Goal: Task Accomplishment & Management: Use online tool/utility

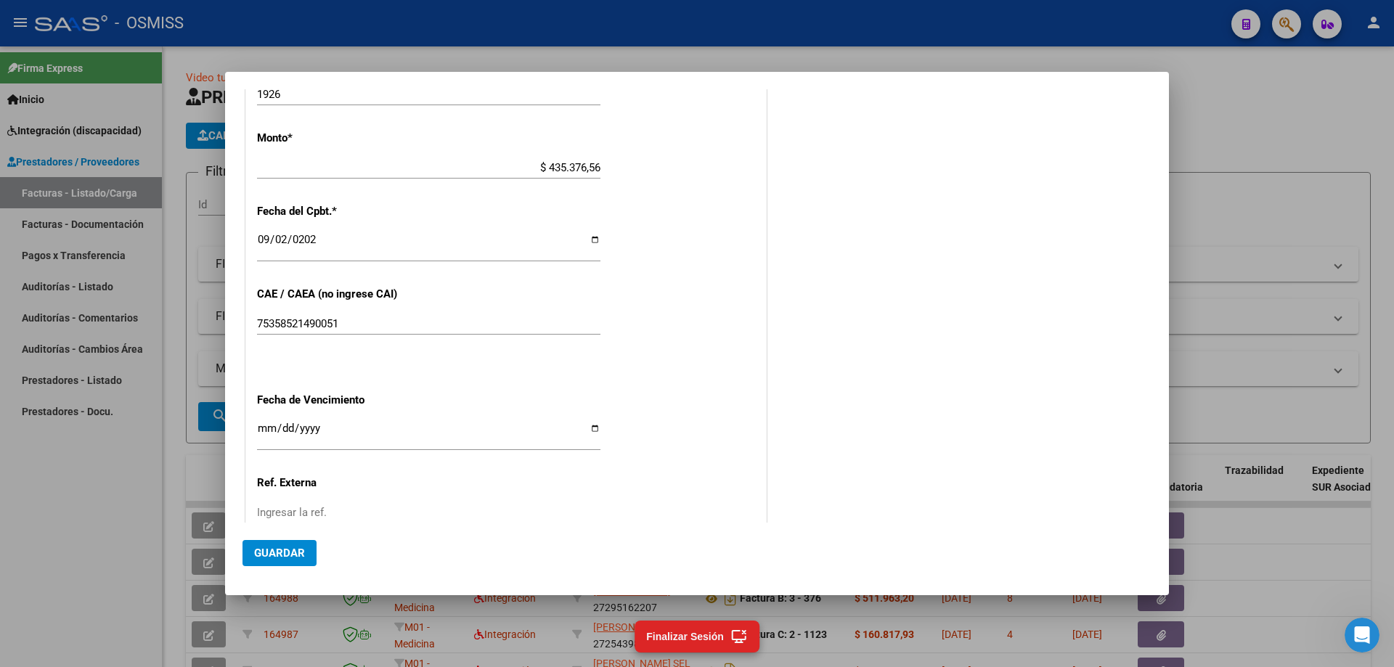
click at [274, 552] on span "Guardar" at bounding box center [279, 553] width 51 height 13
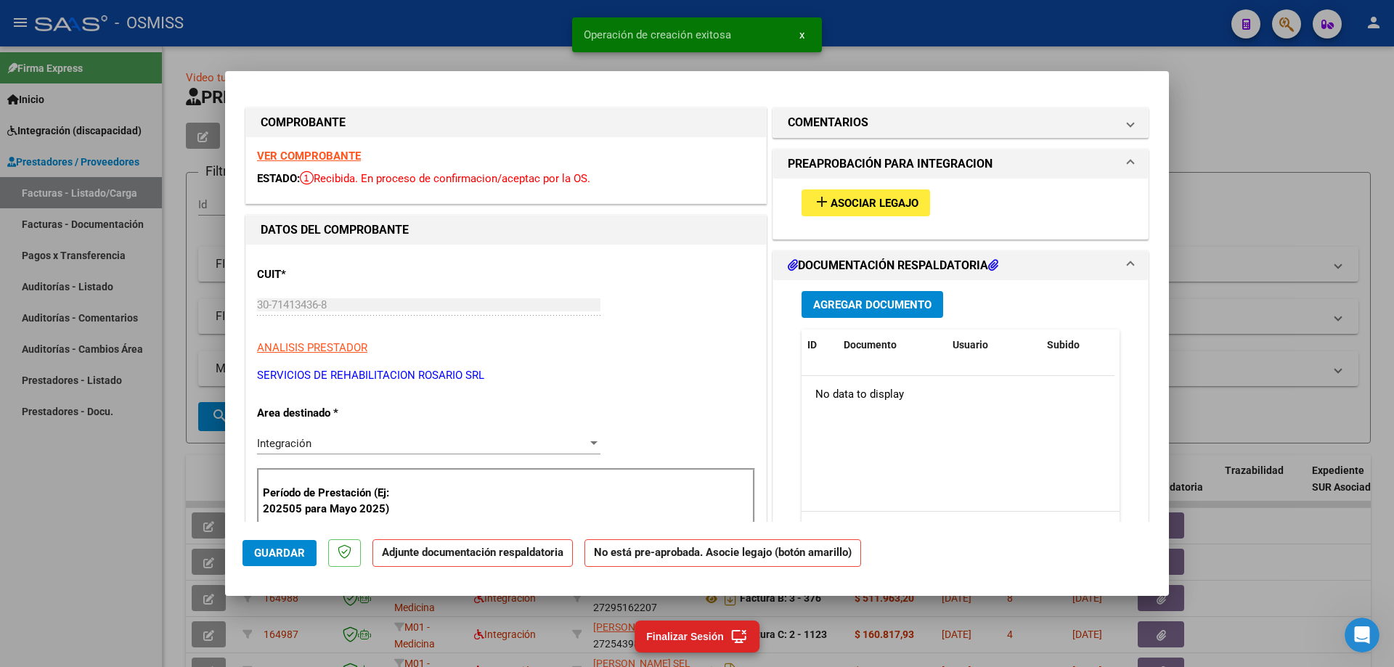
click at [888, 201] on span "Asociar Legajo" at bounding box center [874, 203] width 88 height 13
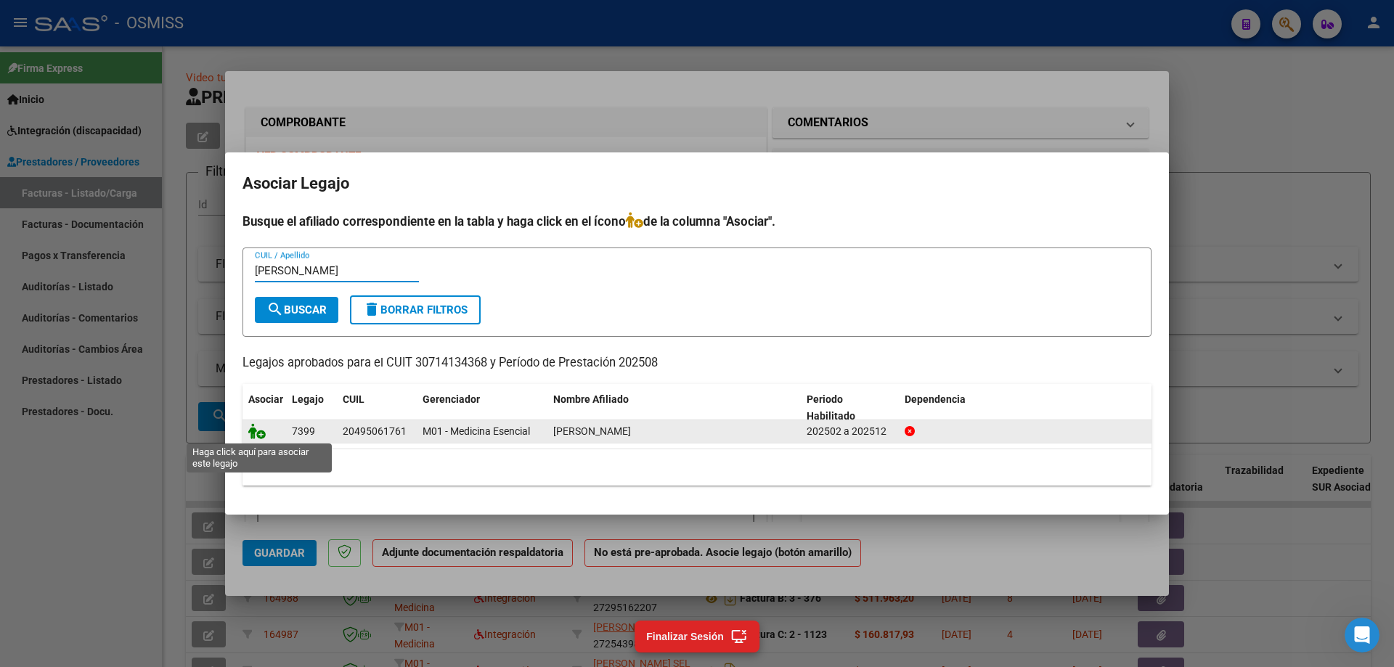
type input "alaimo"
drag, startPoint x: 260, startPoint y: 438, endPoint x: 277, endPoint y: 440, distance: 17.6
click at [262, 438] on icon at bounding box center [256, 431] width 17 height 16
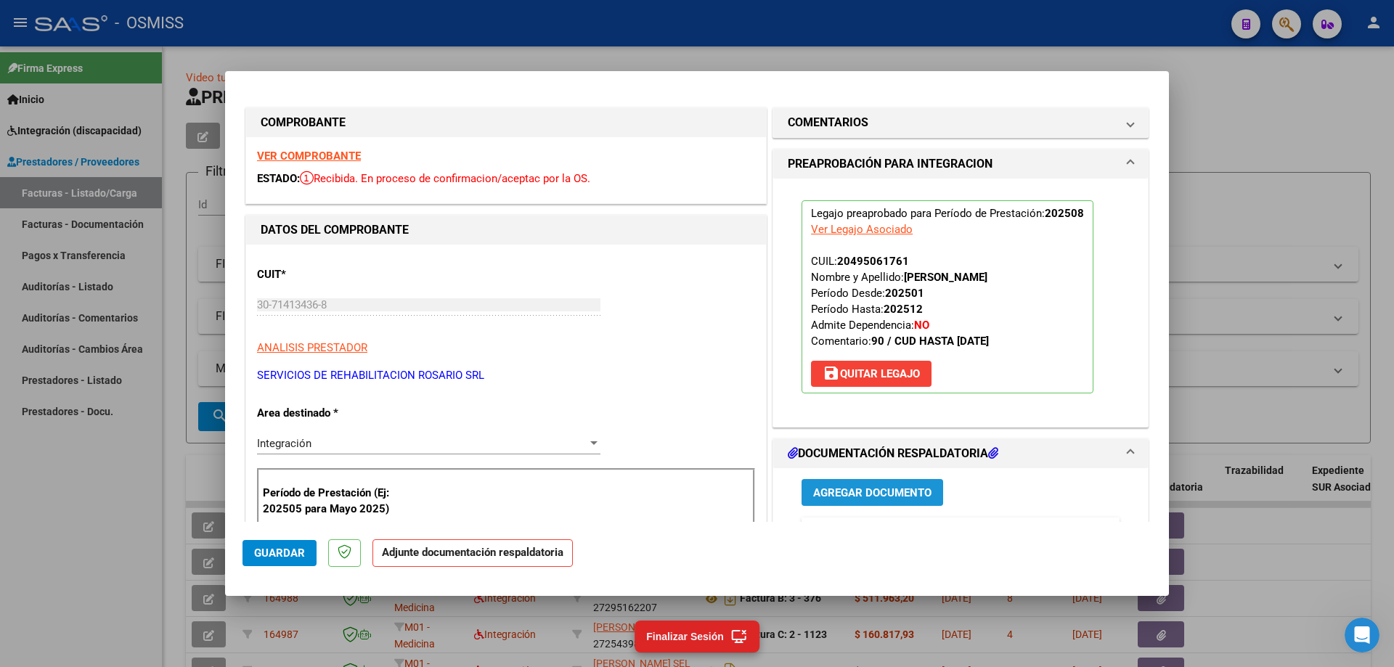
click at [861, 489] on span "Agregar Documento" at bounding box center [872, 492] width 118 height 13
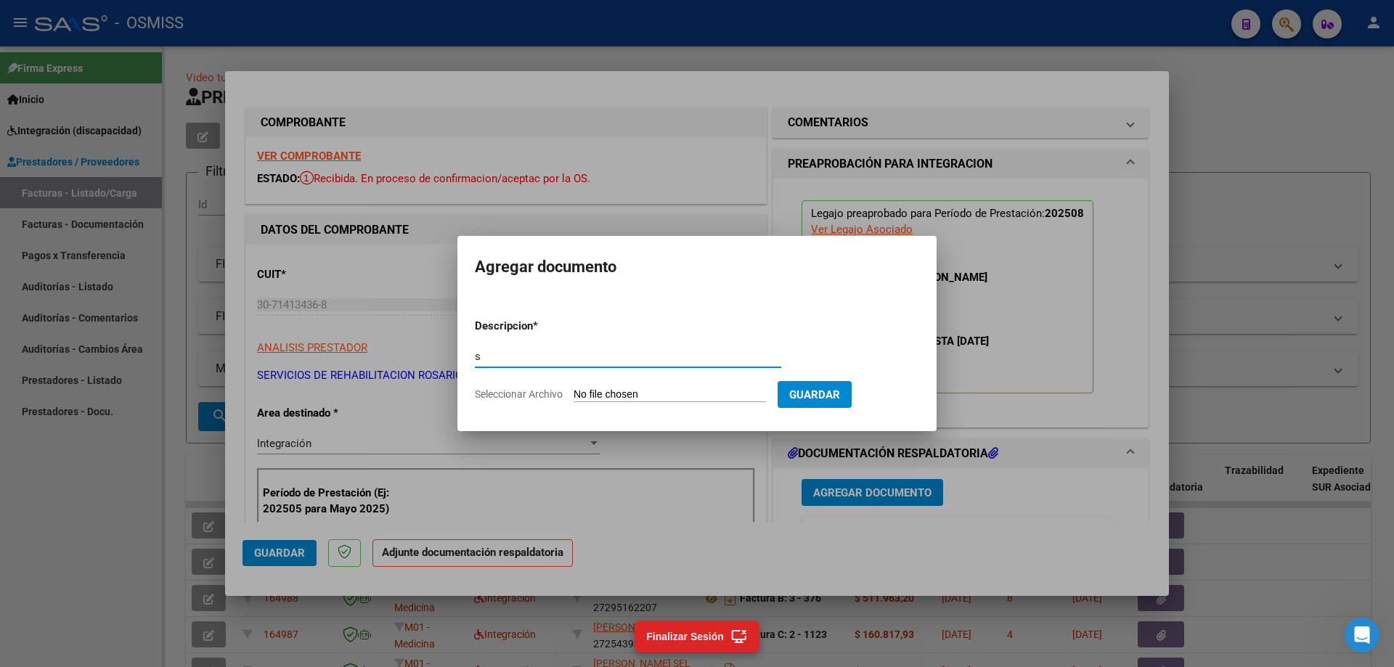
type input "s"
click at [610, 395] on input "Seleccionar Archivo" at bounding box center [669, 395] width 192 height 14
type input "C:\fakepath\Alaimo Galo.pdf"
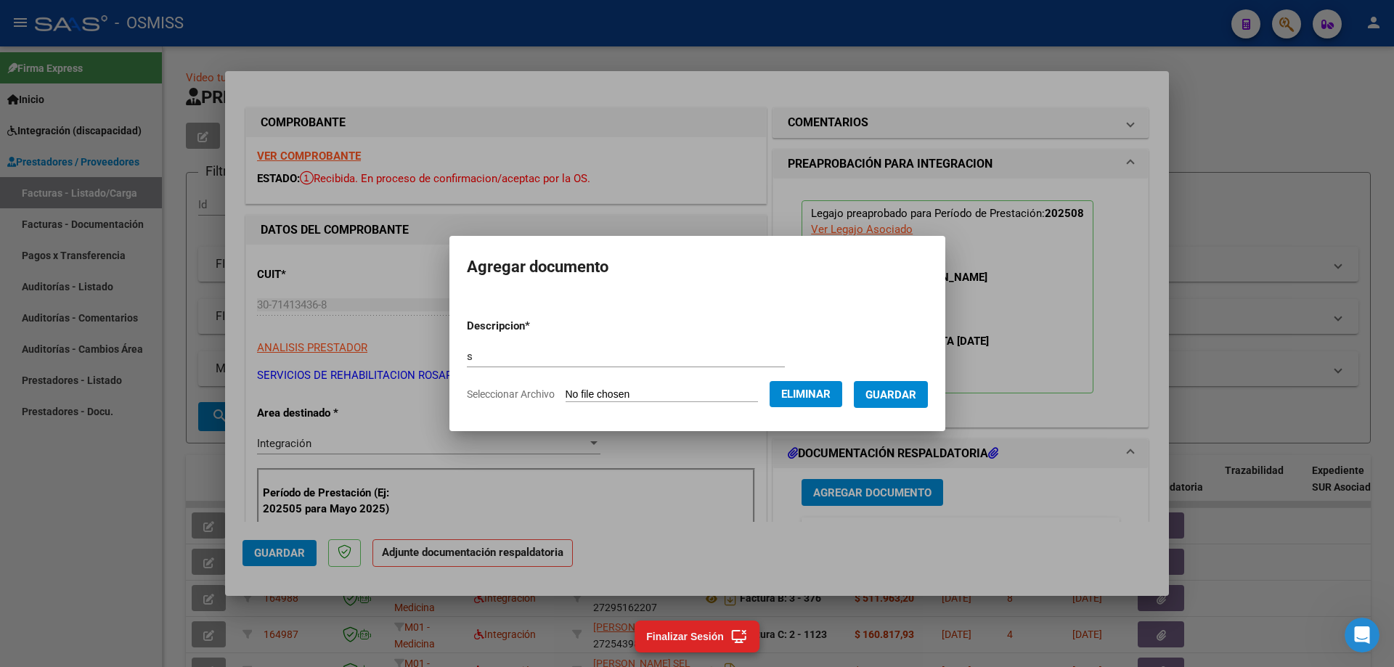
click at [888, 396] on span "Guardar" at bounding box center [890, 394] width 51 height 13
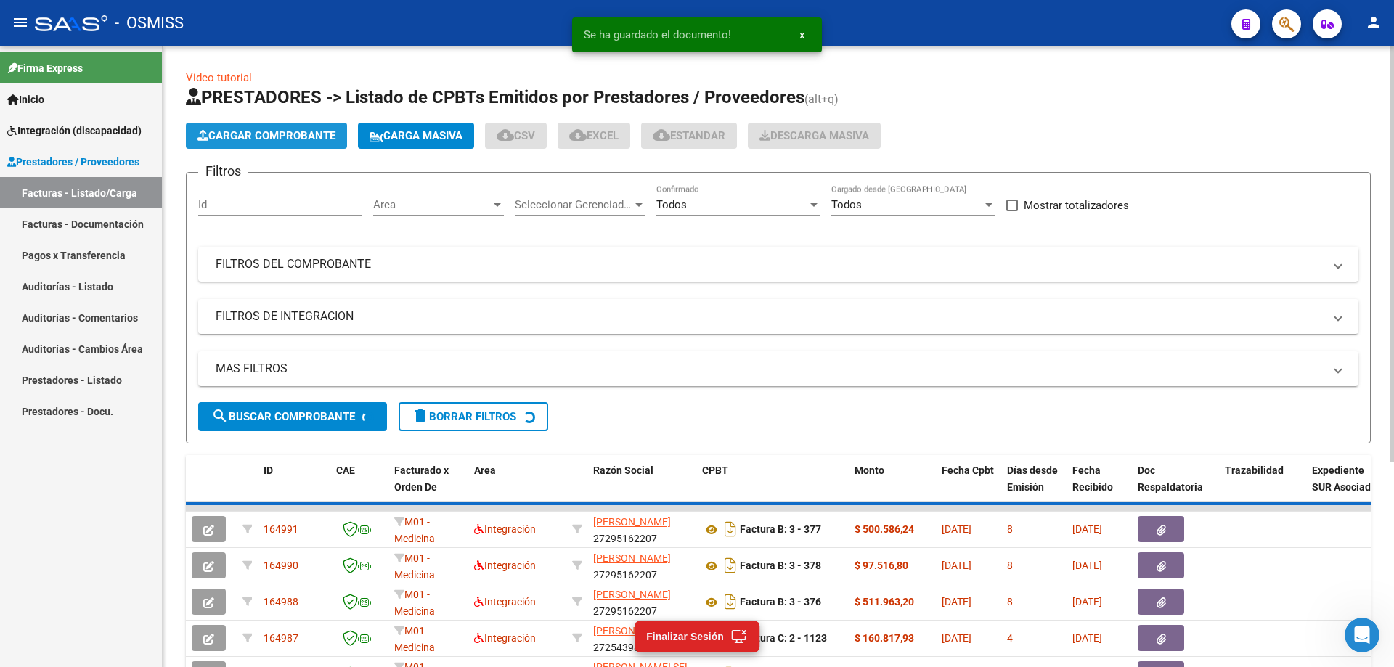
click at [335, 135] on span "Cargar Comprobante" at bounding box center [266, 135] width 138 height 13
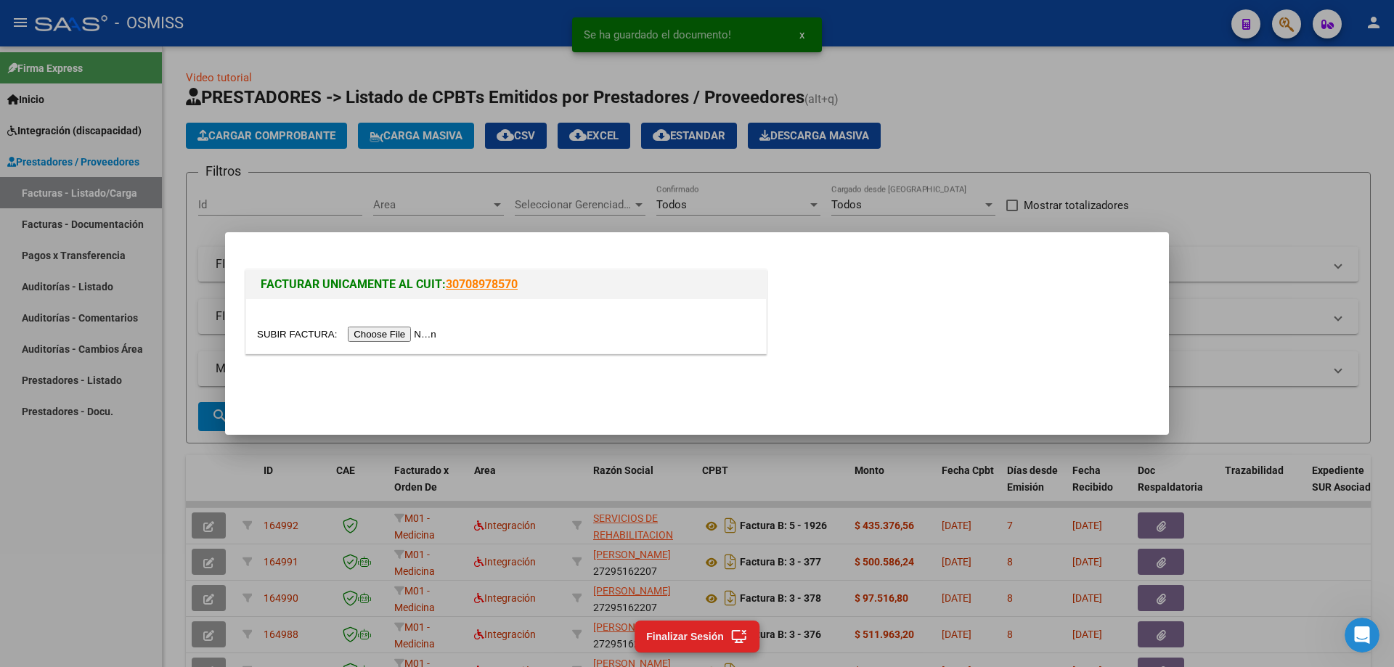
click at [395, 331] on input "file" at bounding box center [349, 334] width 184 height 15
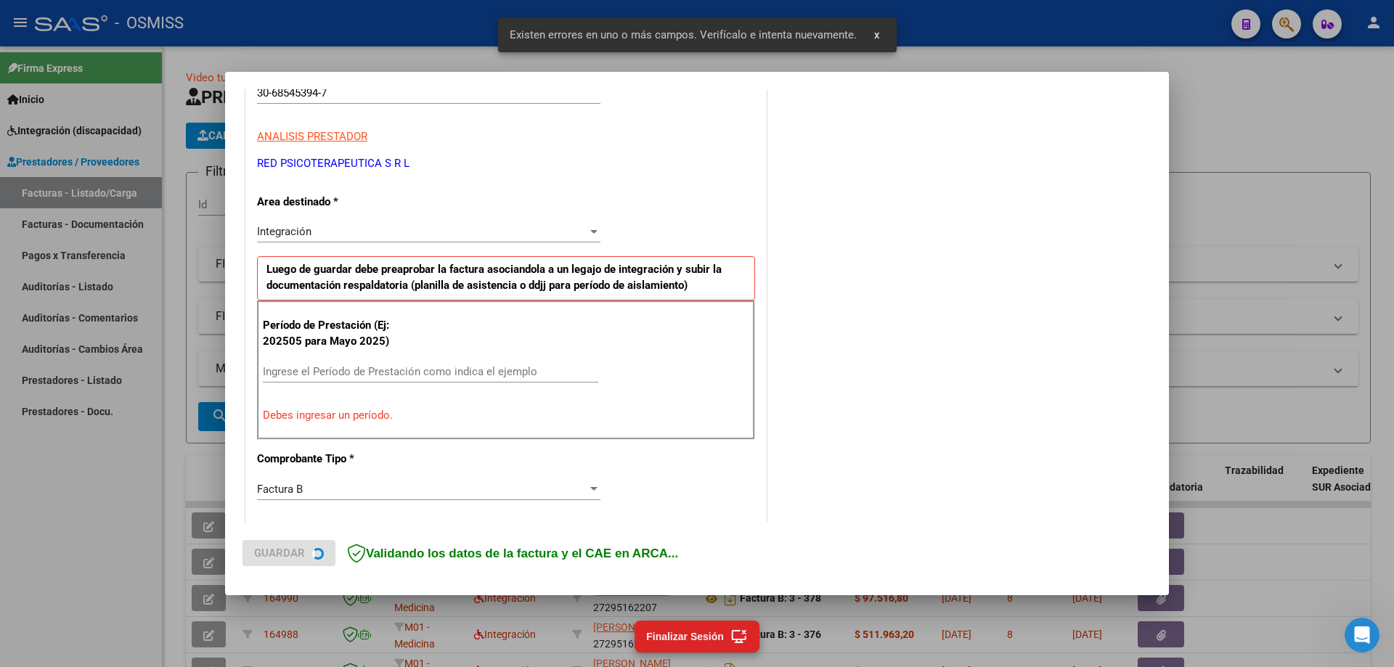
scroll to position [261, 0]
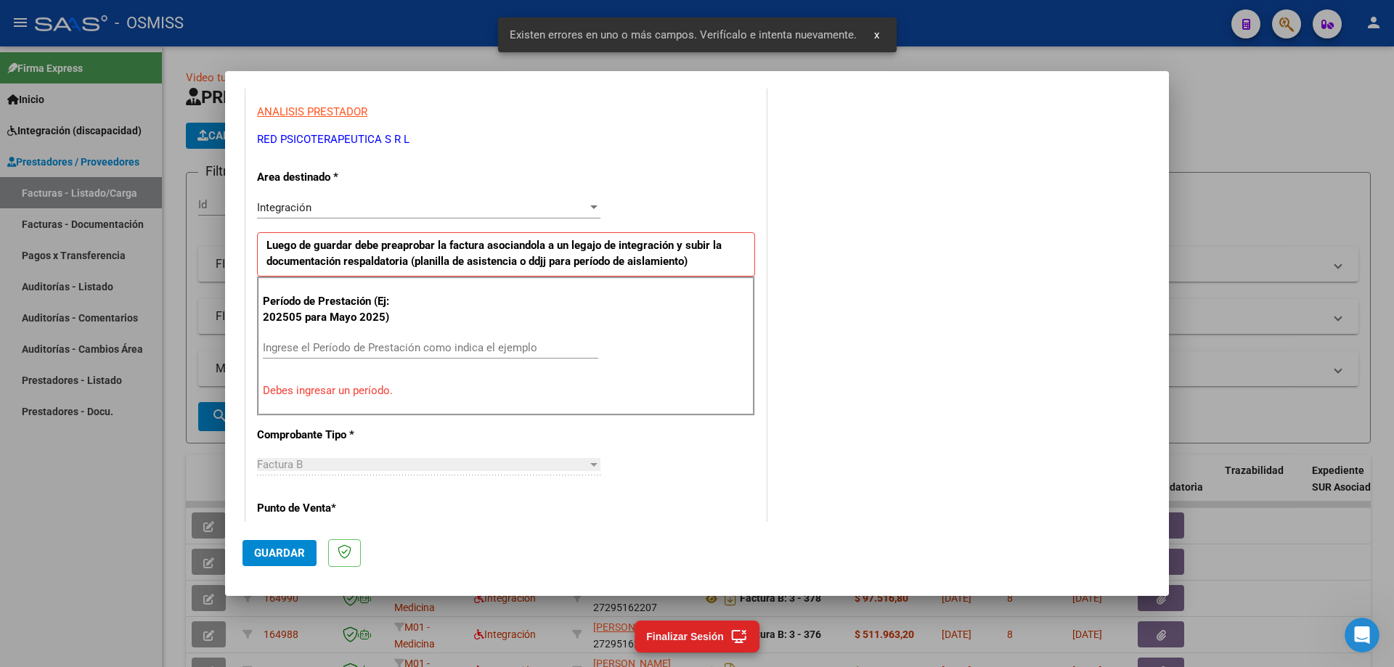
click at [310, 343] on input "Ingrese el Período de Prestación como indica el ejemplo" at bounding box center [430, 347] width 335 height 13
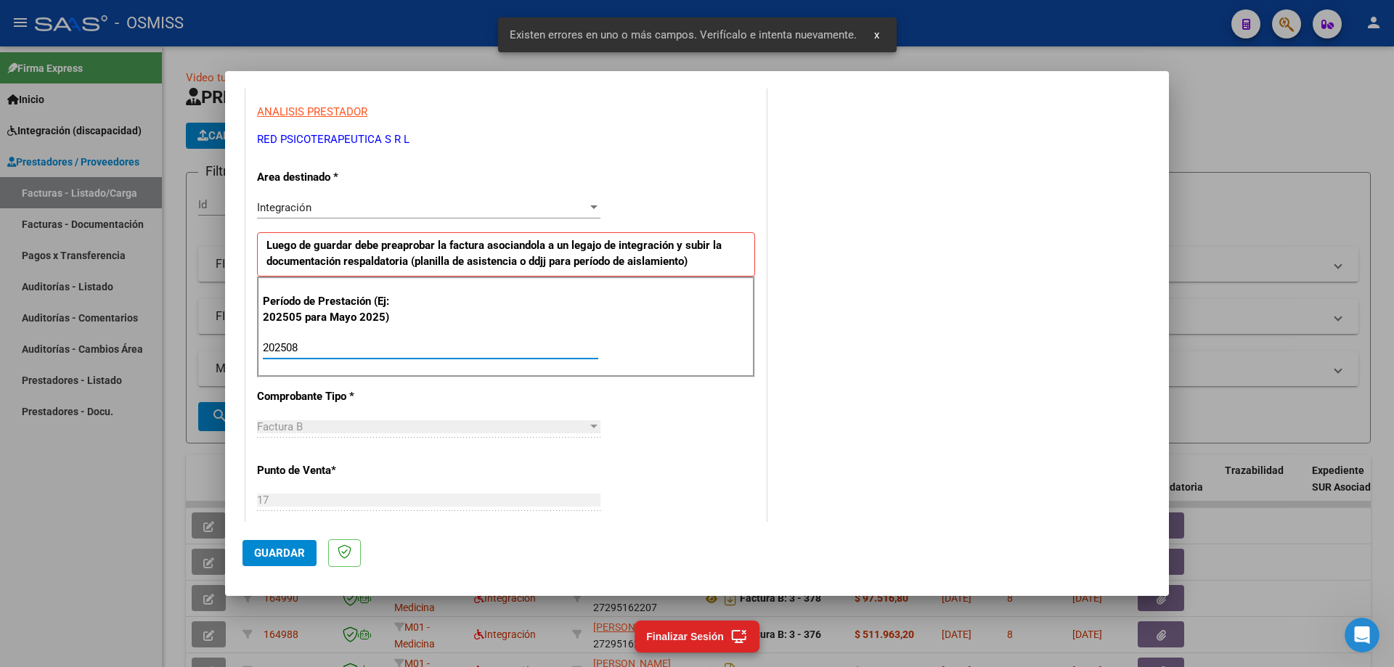
type input "202508"
click at [312, 349] on div "202508 Ingrese el Período de Prestación como indica el ejemplo" at bounding box center [430, 348] width 335 height 22
drag, startPoint x: 310, startPoint y: 346, endPoint x: 261, endPoint y: 344, distance: 48.7
click at [261, 344] on div "Período de Prestación (Ej: 202505 para Mayo 2025) 202508 Ingrese el Período de …" at bounding box center [506, 328] width 498 height 102
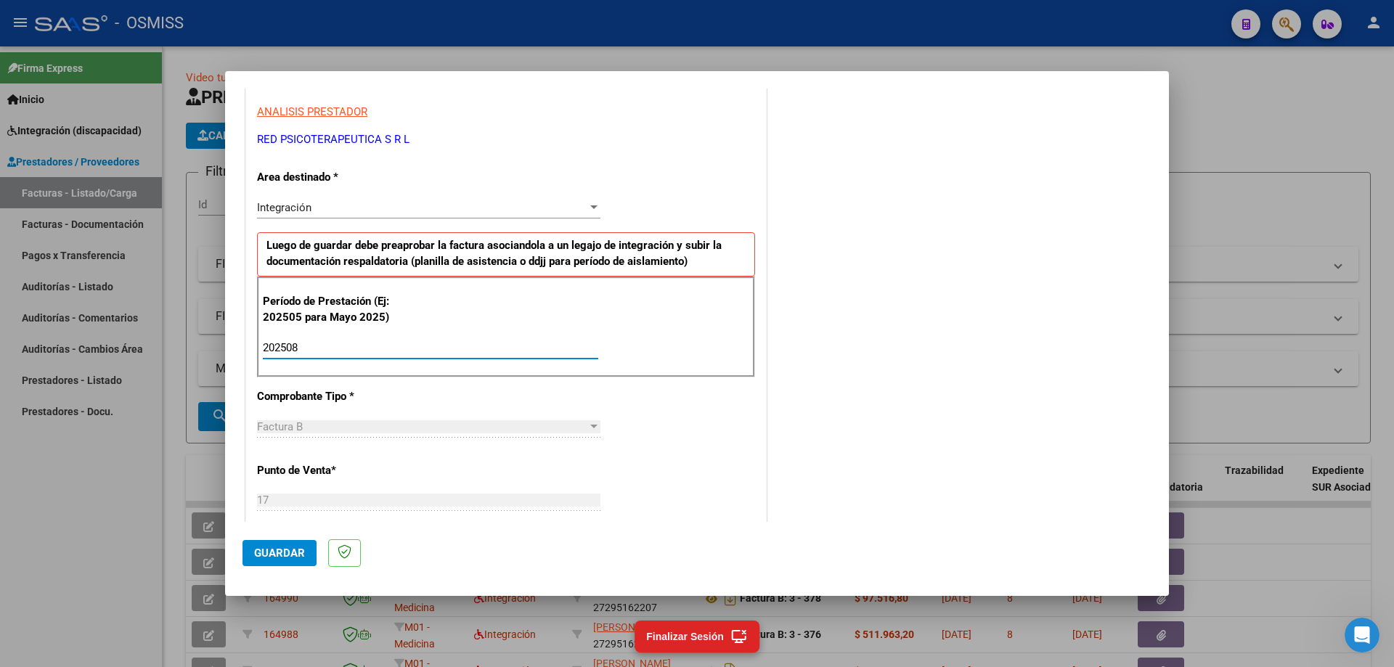
click at [285, 553] on span "Guardar" at bounding box center [279, 553] width 51 height 13
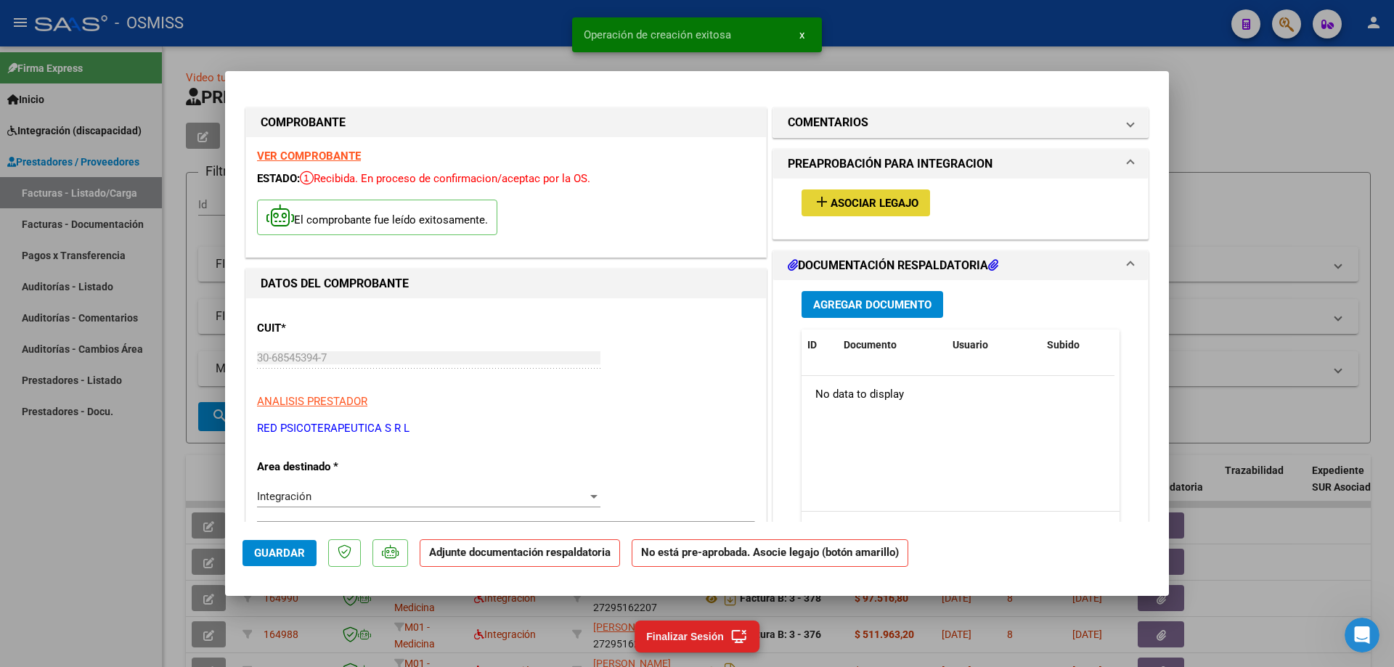
click at [888, 197] on span "Asociar Legajo" at bounding box center [874, 203] width 88 height 13
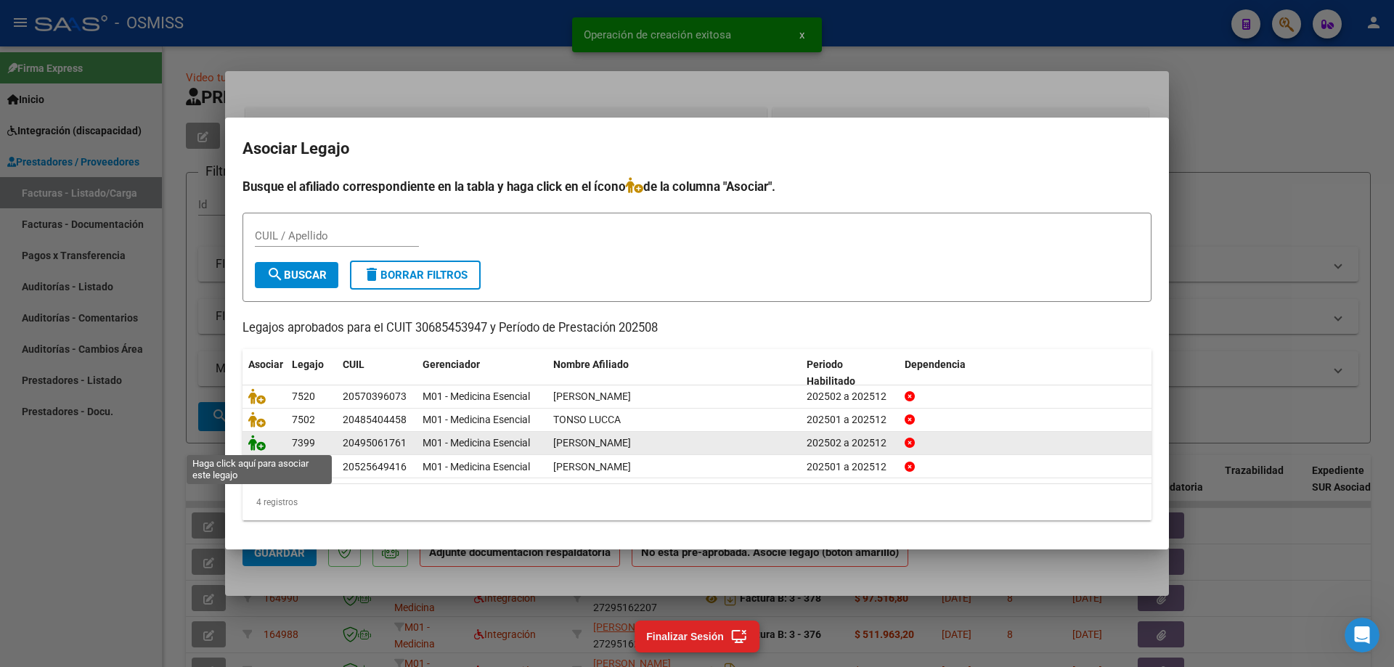
click at [253, 446] on icon at bounding box center [256, 443] width 17 height 16
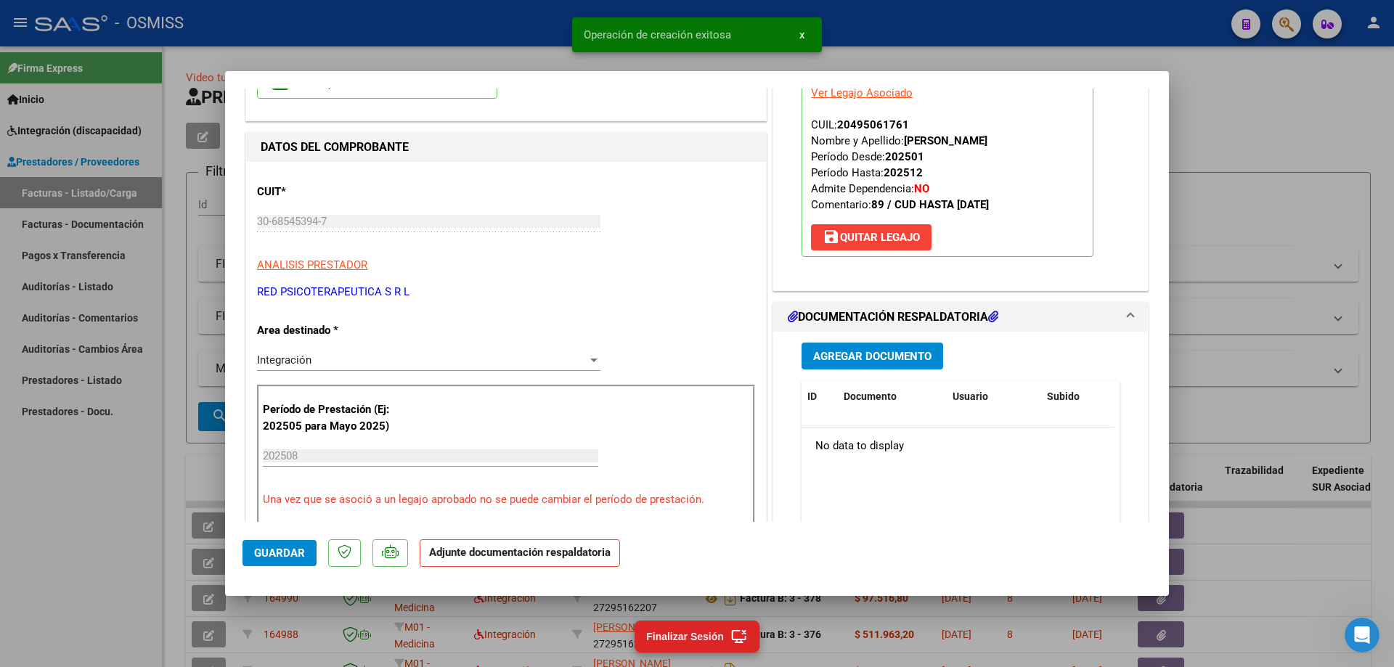
scroll to position [145, 0]
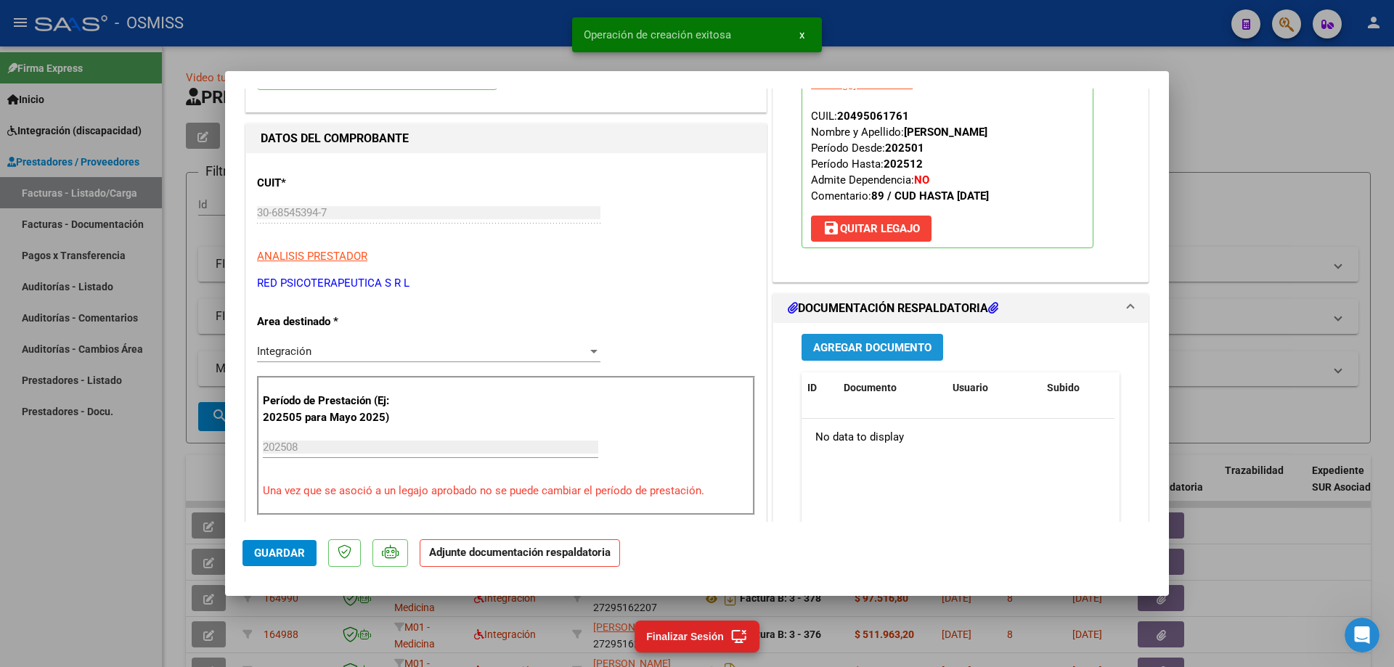
click at [871, 337] on button "Agregar Documento" at bounding box center [872, 347] width 142 height 27
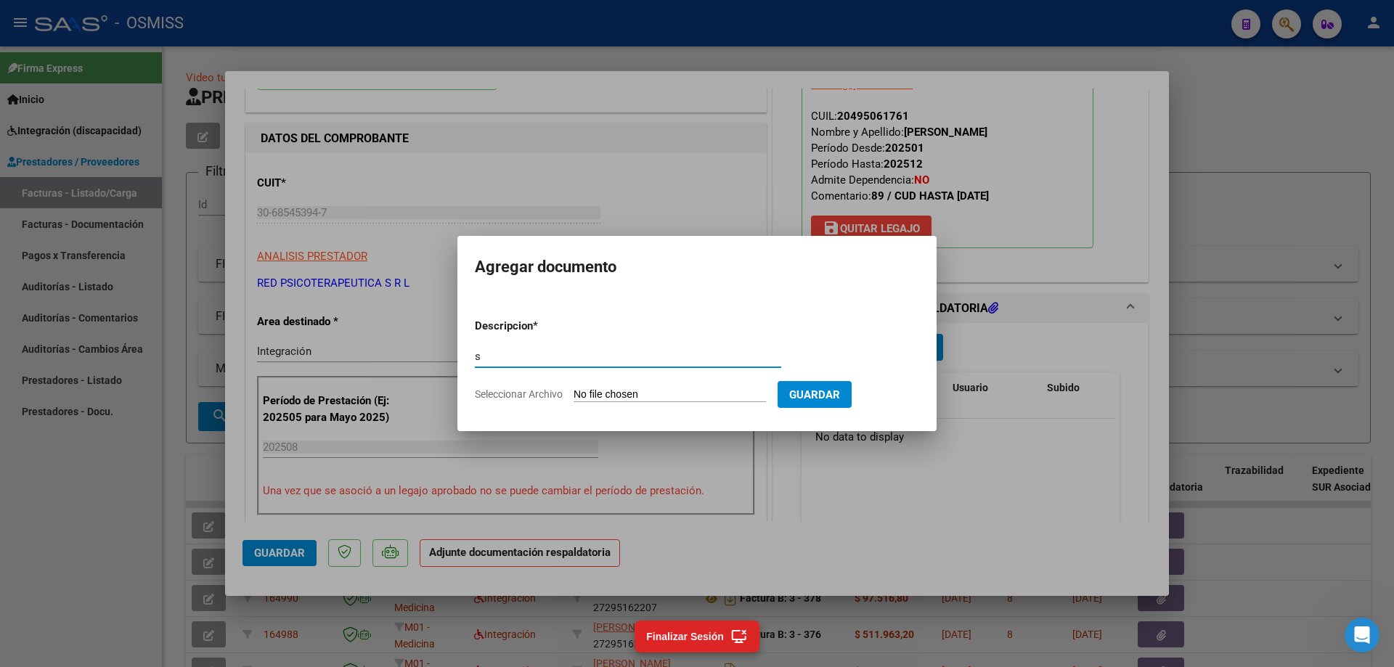
type input "s"
click at [679, 393] on input "Seleccionar Archivo" at bounding box center [669, 395] width 192 height 14
type input "C:\fakepath\ALAIMO GALO asistencia.pdf"
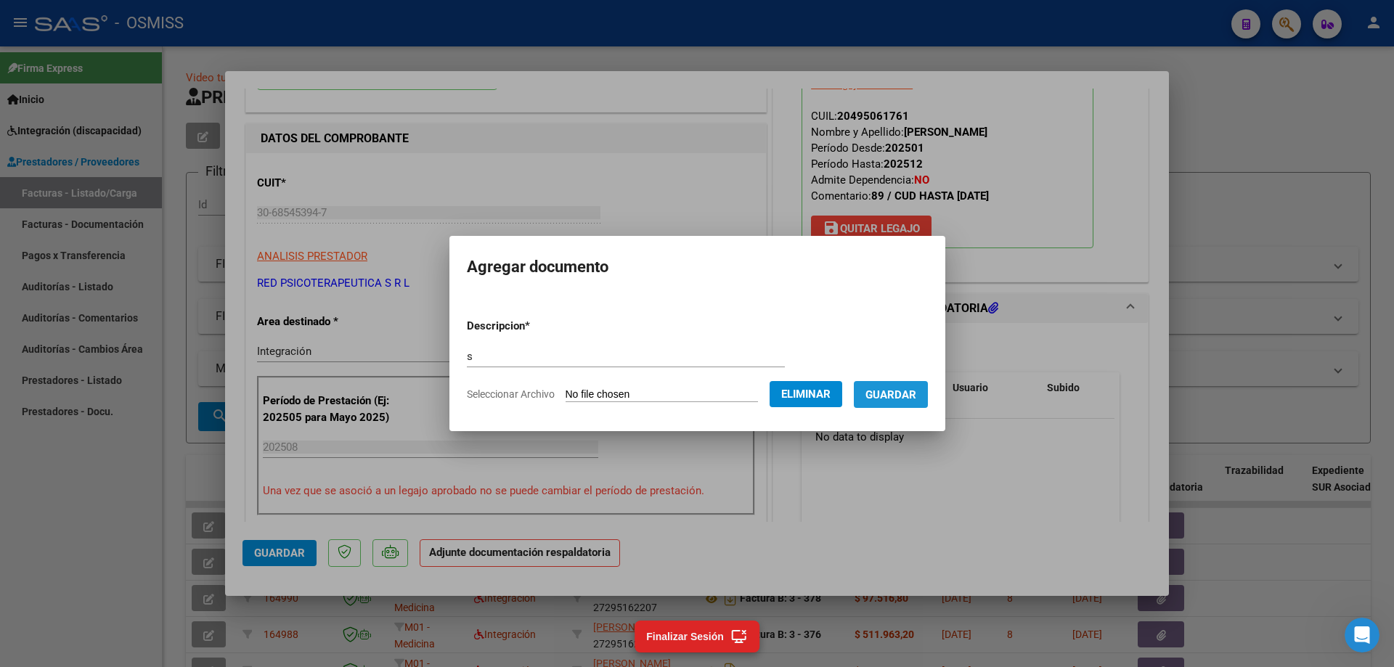
click at [902, 391] on span "Guardar" at bounding box center [890, 394] width 51 height 13
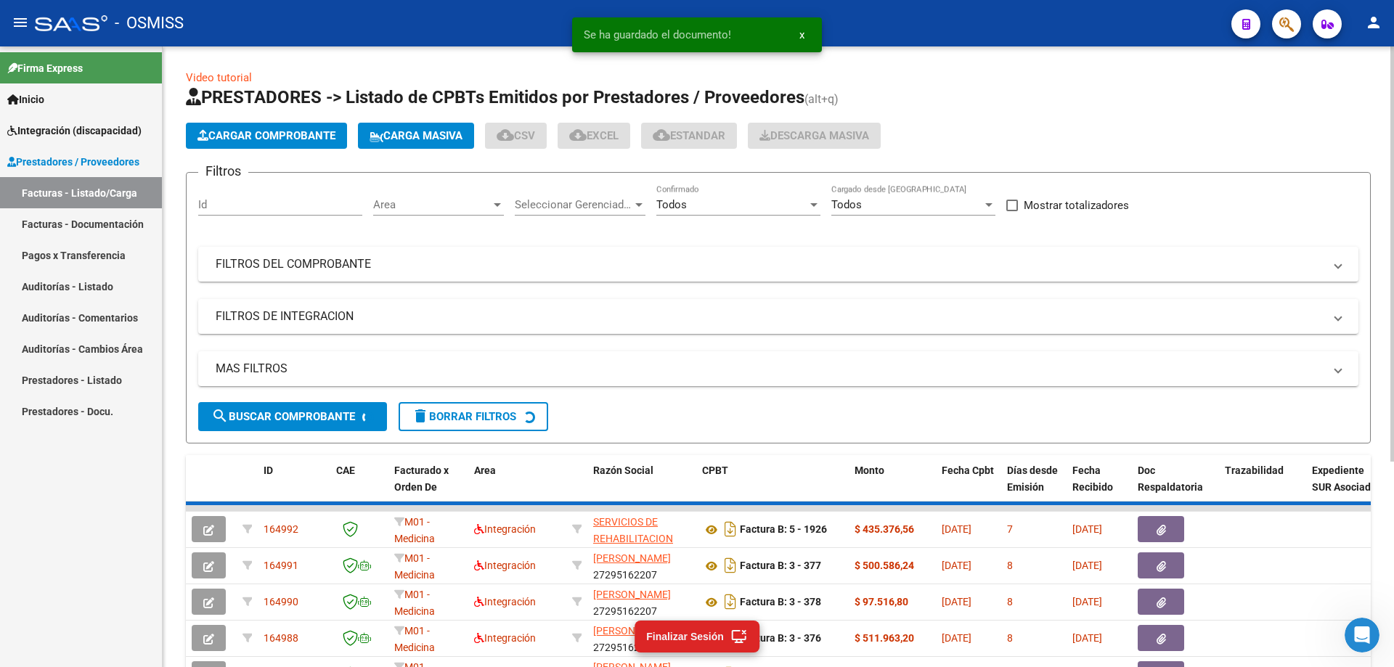
click at [327, 135] on span "Cargar Comprobante" at bounding box center [266, 135] width 138 height 13
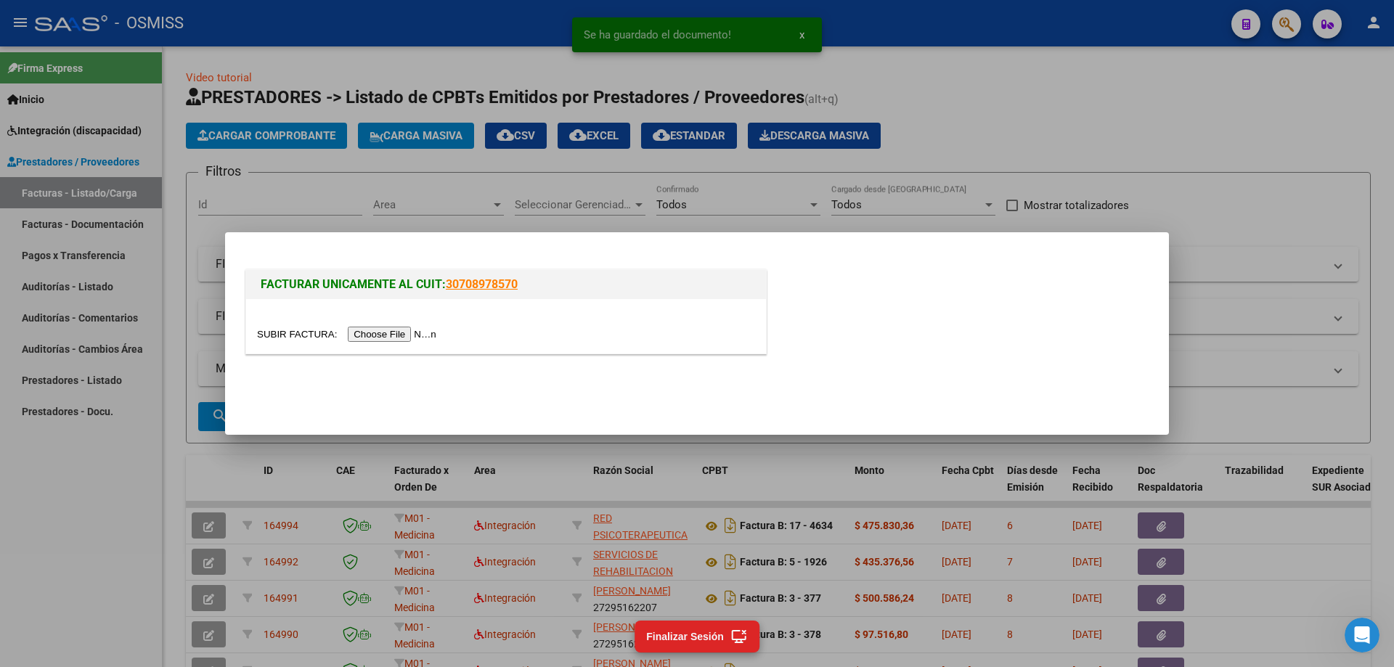
click at [393, 338] on input "file" at bounding box center [349, 334] width 184 height 15
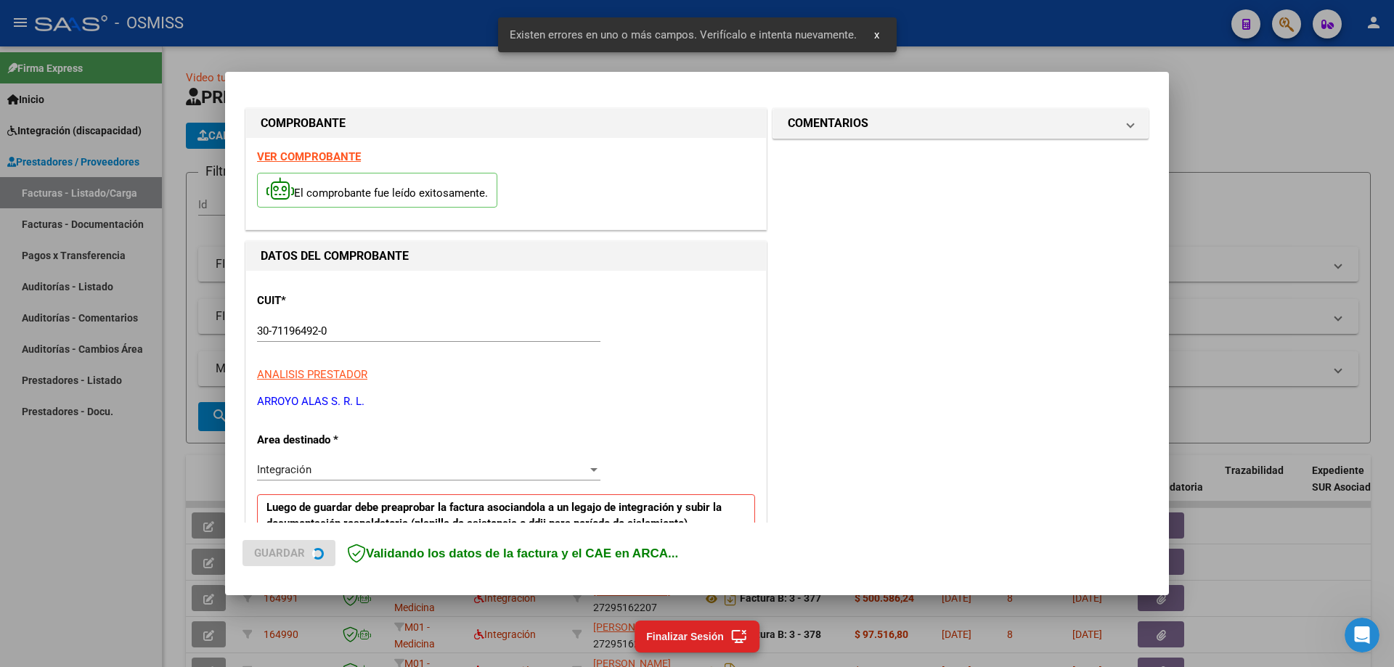
scroll to position [261, 0]
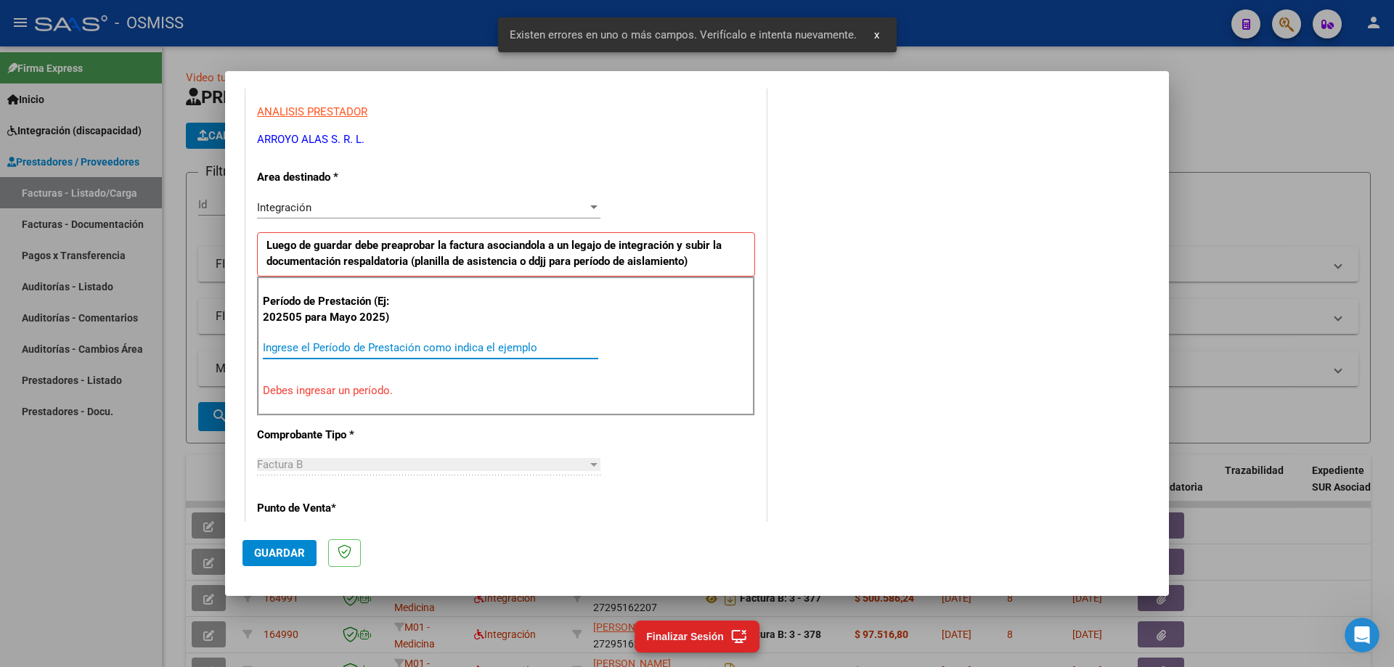
paste input "202508"
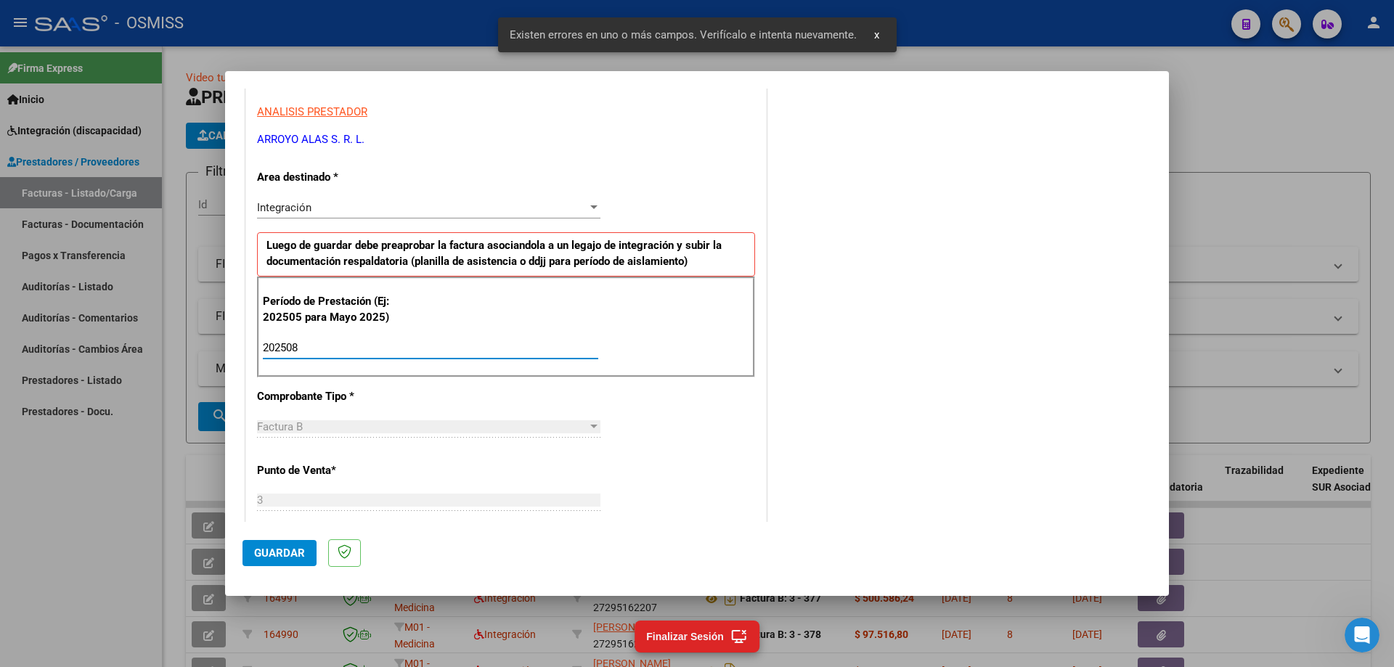
type input "202508"
click at [301, 553] on span "Guardar" at bounding box center [279, 553] width 51 height 13
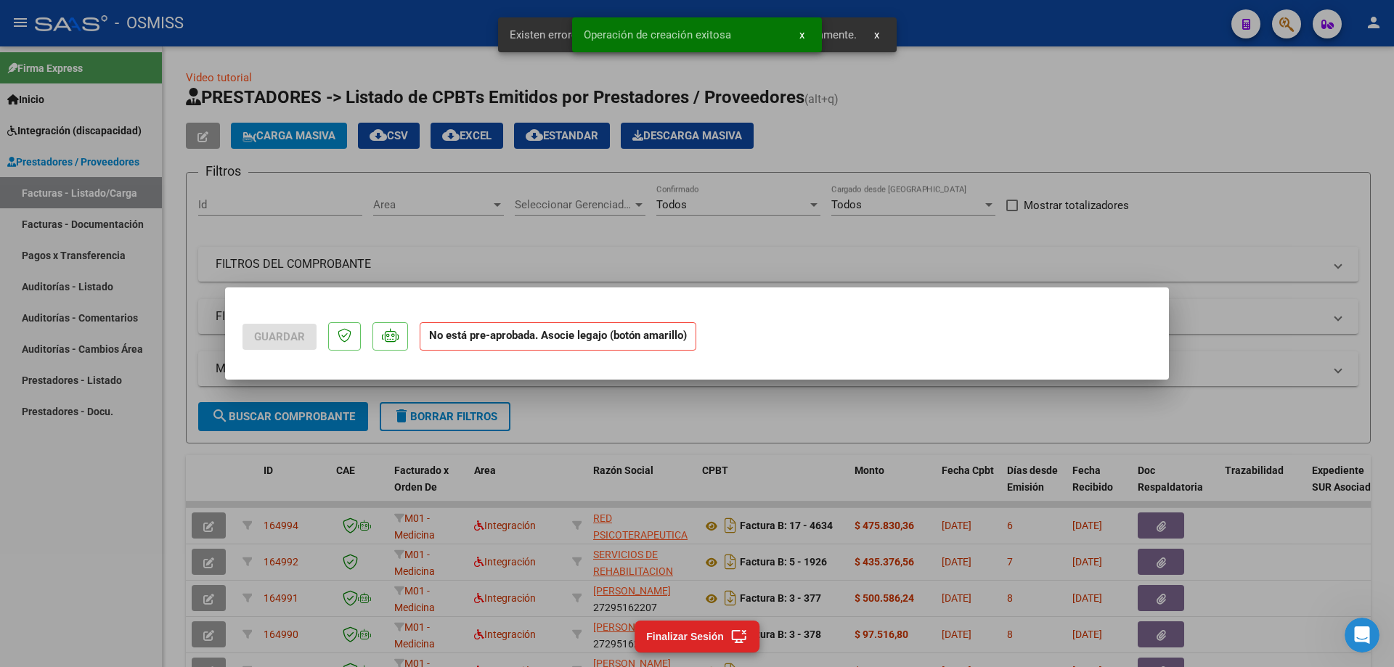
scroll to position [0, 0]
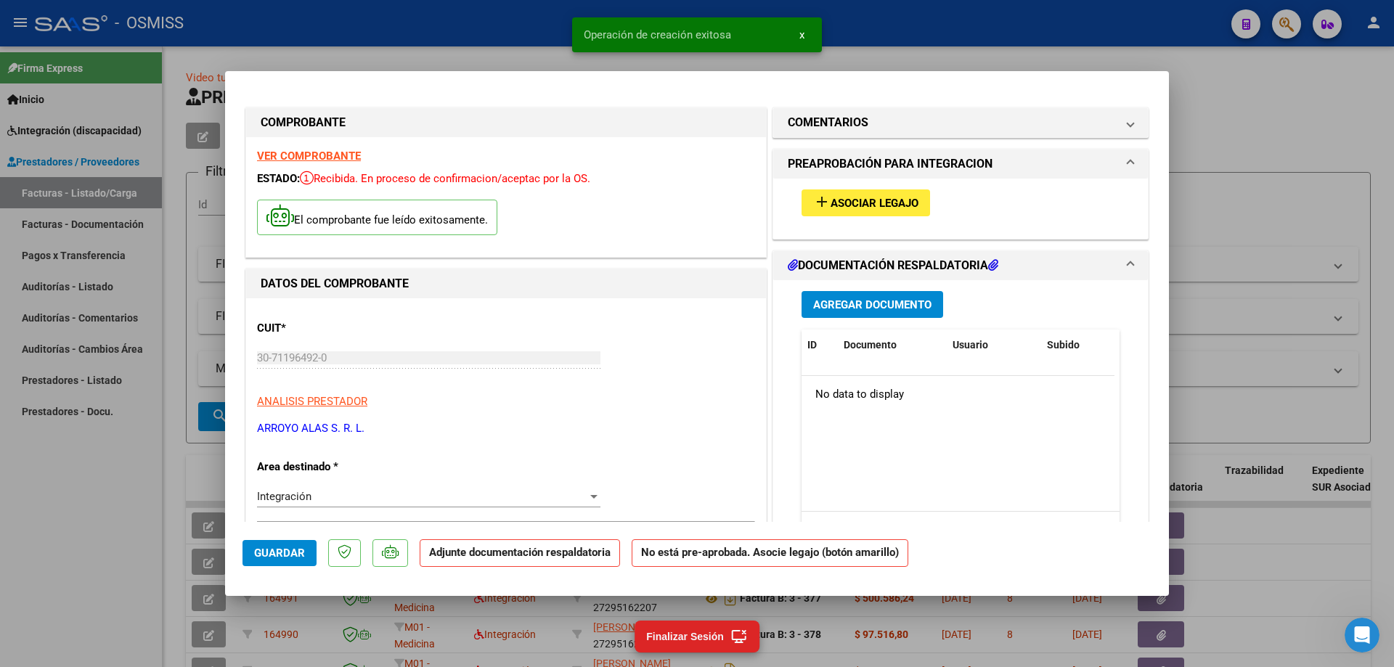
click at [874, 203] on span "Asociar Legajo" at bounding box center [874, 203] width 88 height 13
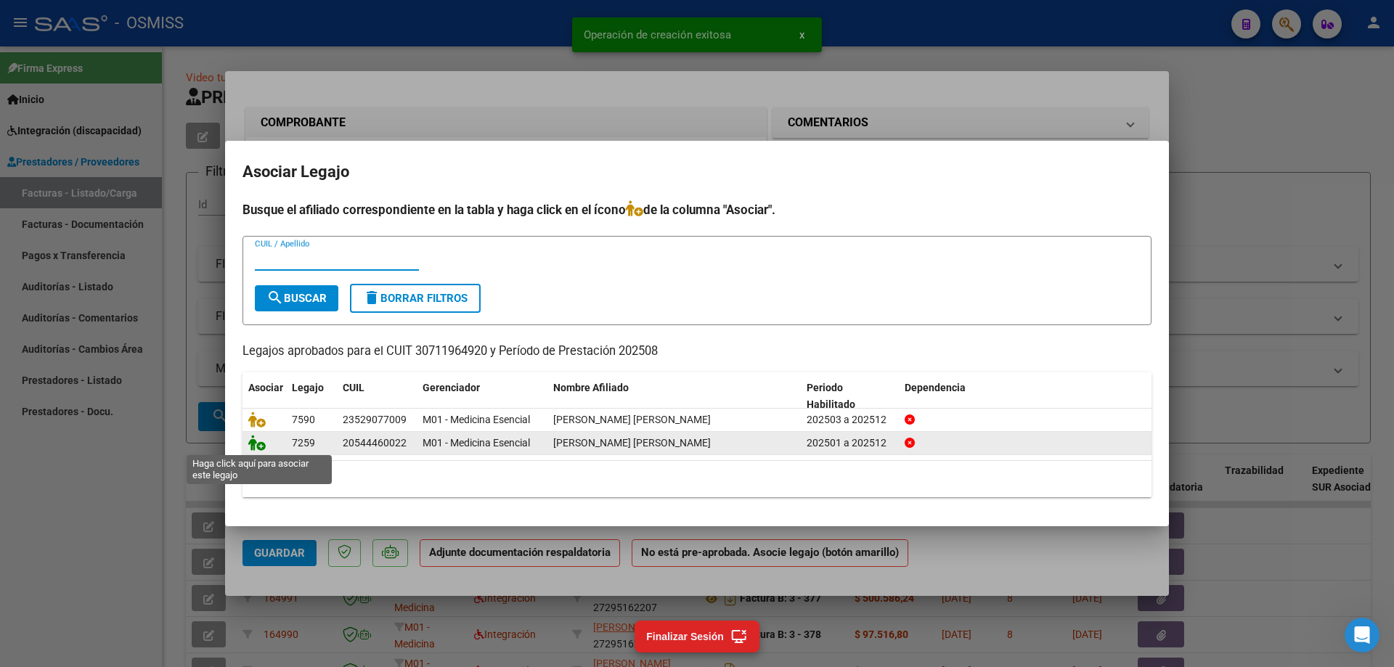
click at [255, 447] on icon at bounding box center [256, 443] width 17 height 16
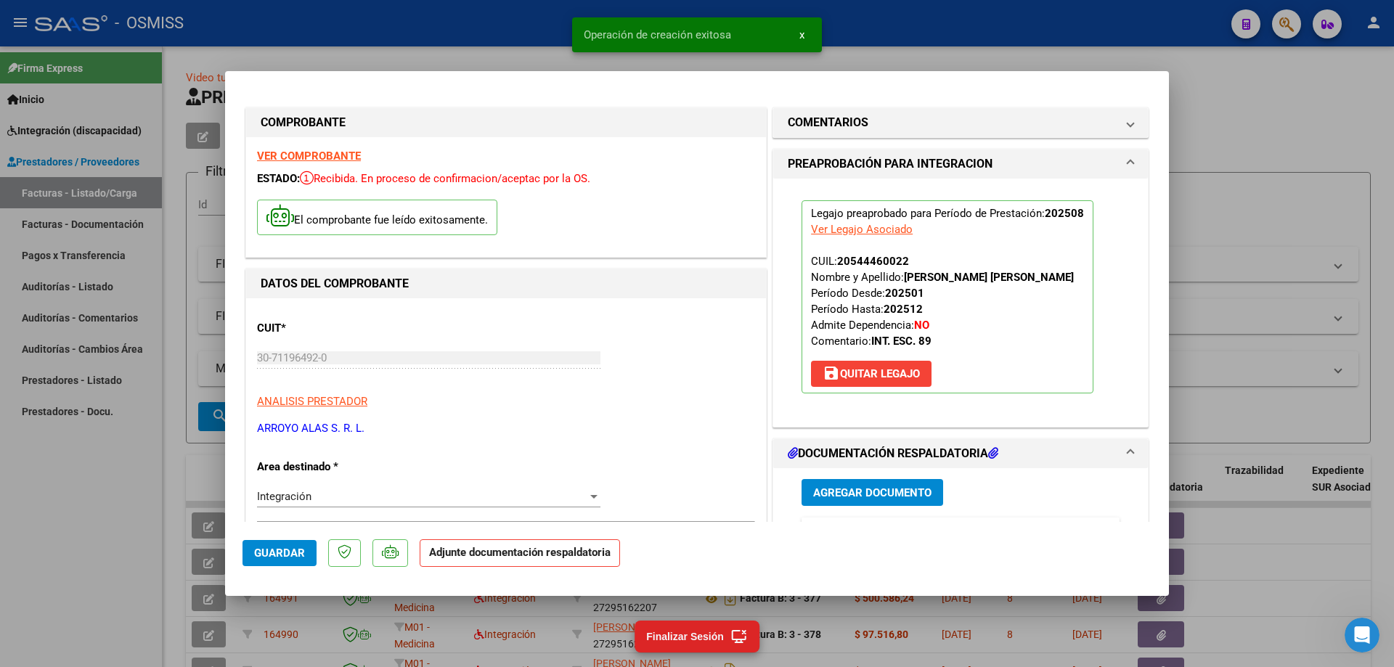
click at [877, 490] on span "Agregar Documento" at bounding box center [872, 492] width 118 height 13
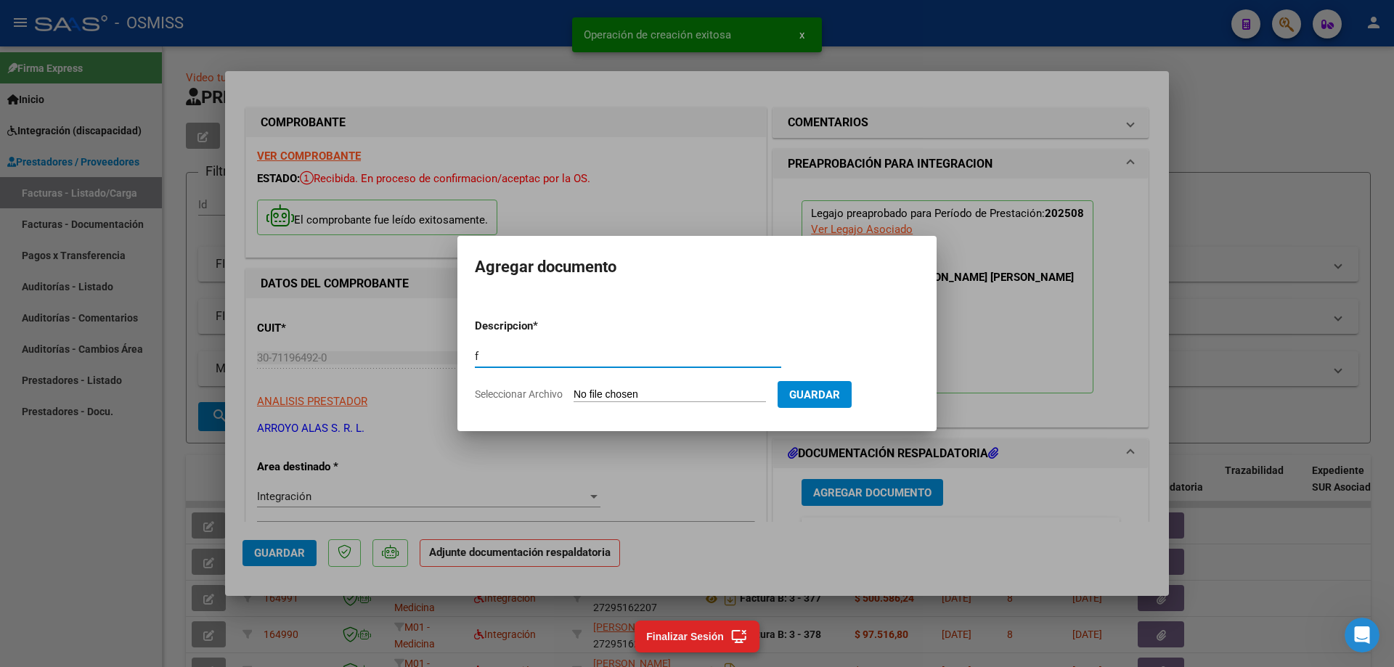
type input "f"
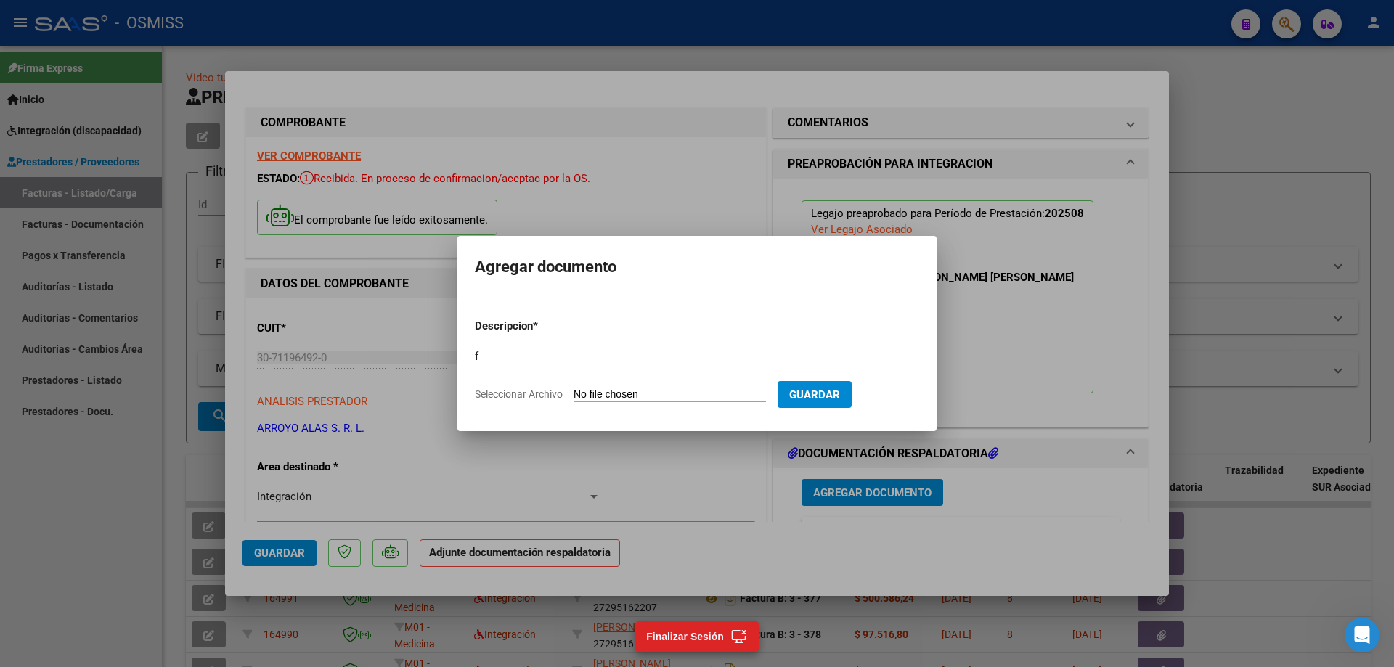
click at [614, 399] on input "Seleccionar Archivo" at bounding box center [669, 395] width 192 height 14
type input "C:\fakepath\planilla agosto.pdf"
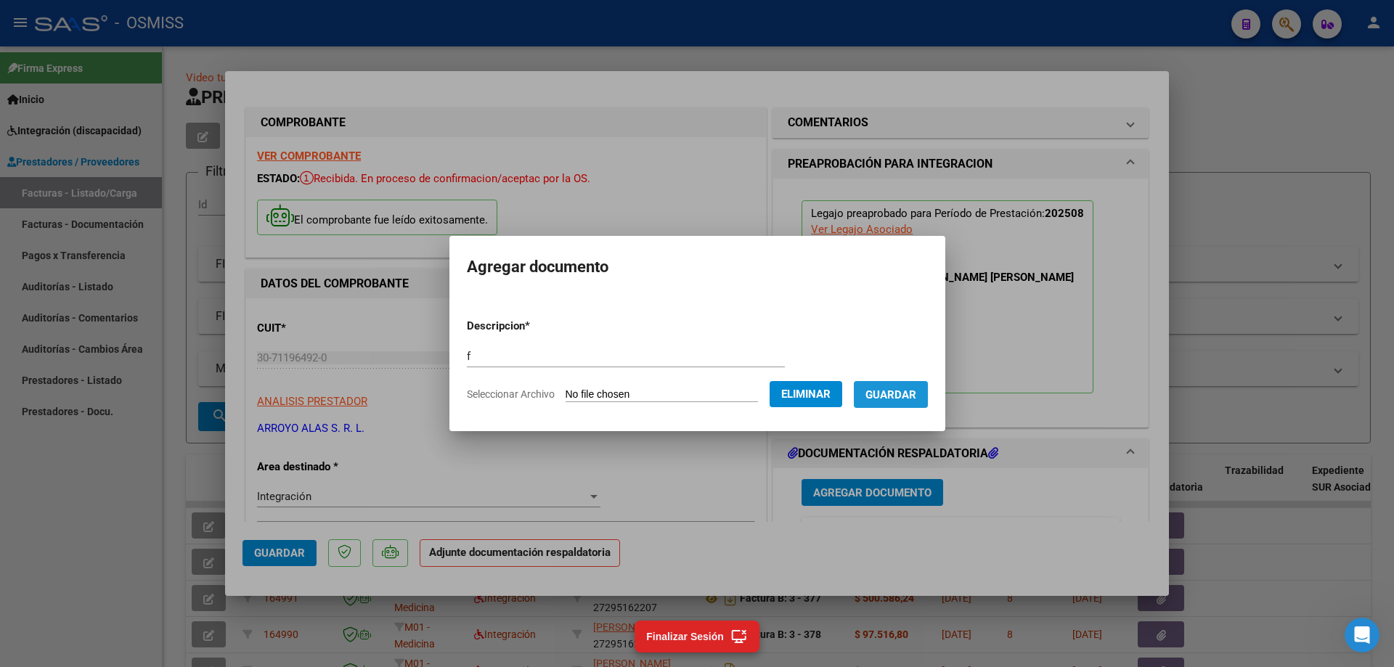
click at [897, 394] on span "Guardar" at bounding box center [890, 394] width 51 height 13
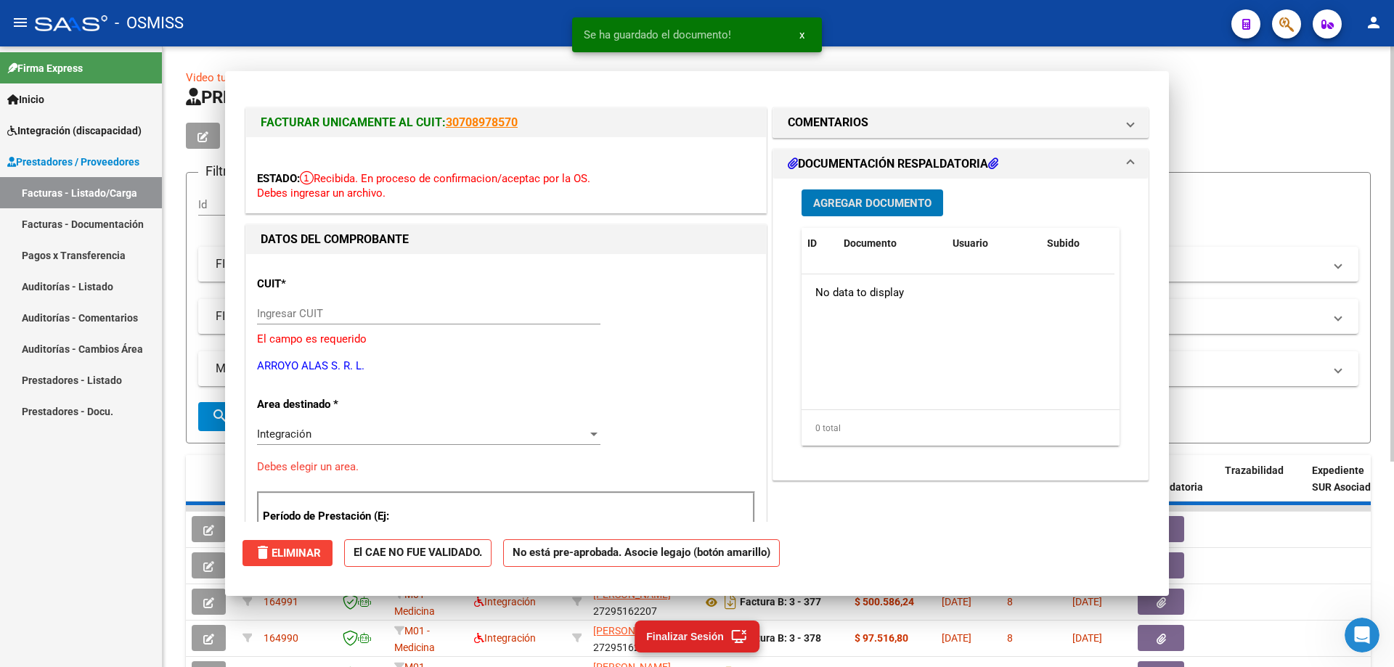
click at [293, 140] on div "Carga Masiva cloud_download CSV cloud_download EXCEL cloud_download Estandar De…" at bounding box center [470, 136] width 568 height 26
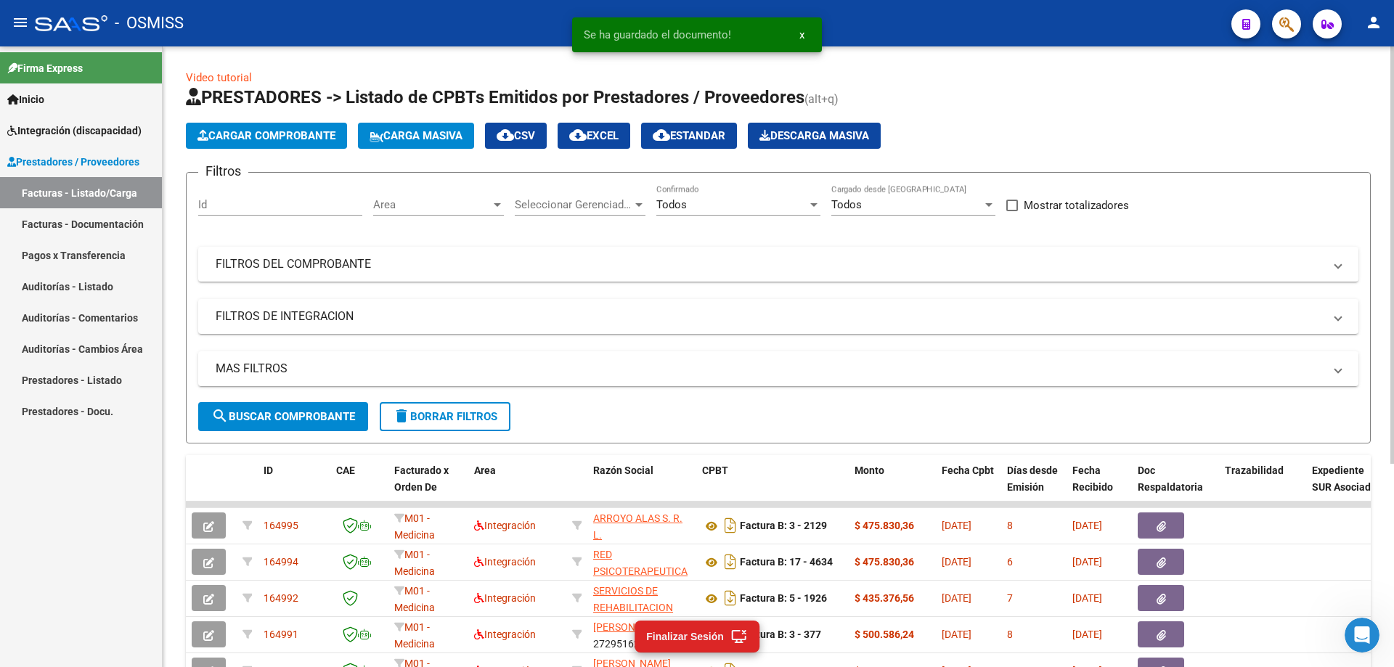
click at [288, 136] on span "Cargar Comprobante" at bounding box center [266, 135] width 138 height 13
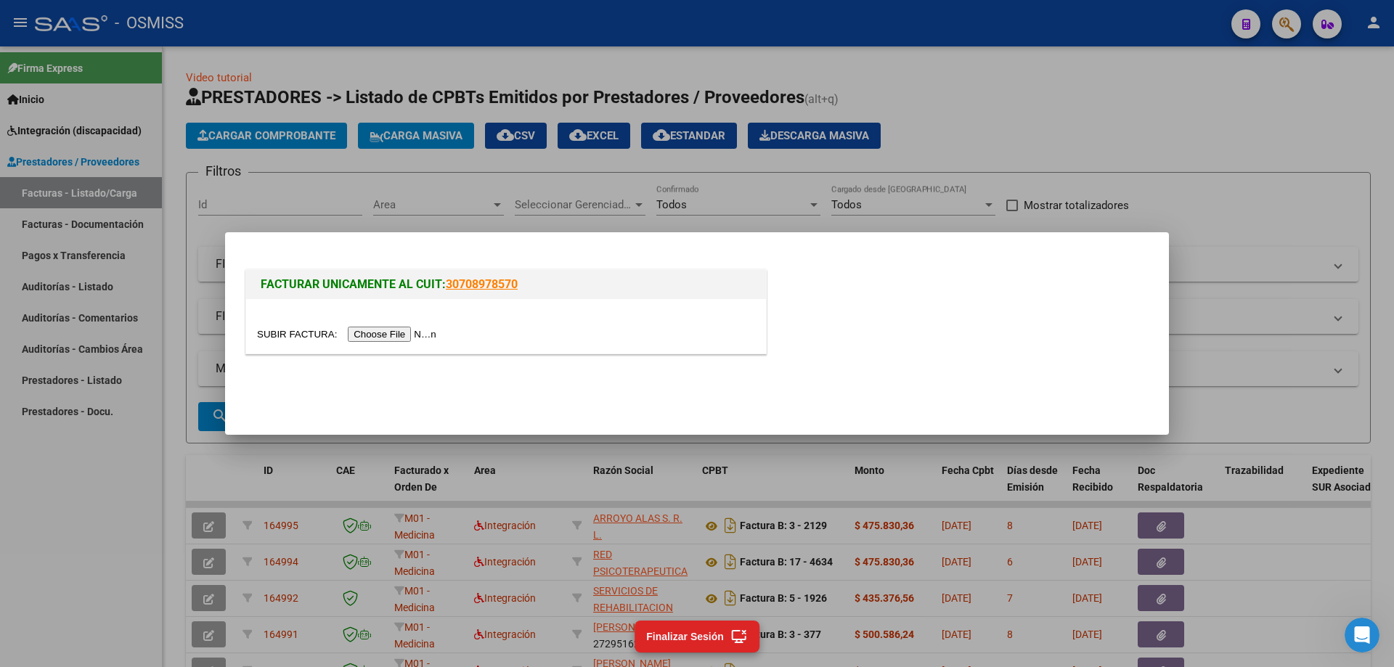
click at [375, 332] on input "file" at bounding box center [349, 334] width 184 height 15
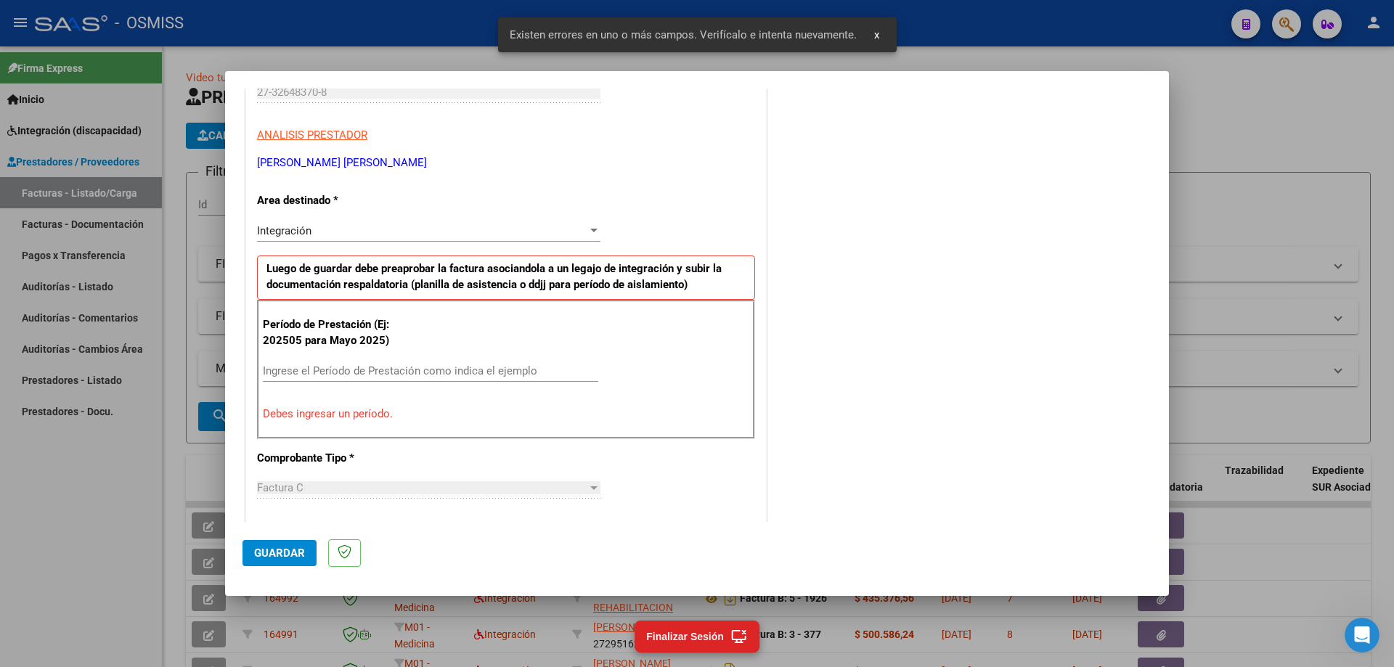
scroll to position [261, 0]
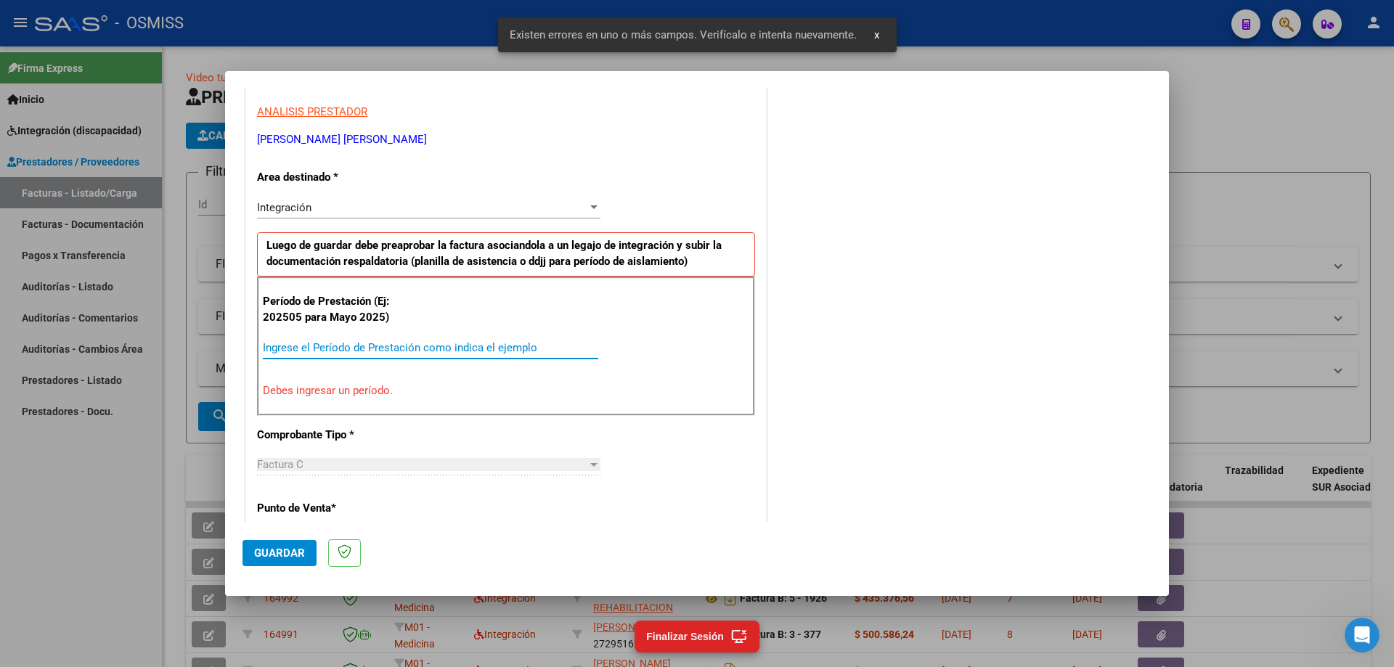
paste input "202508"
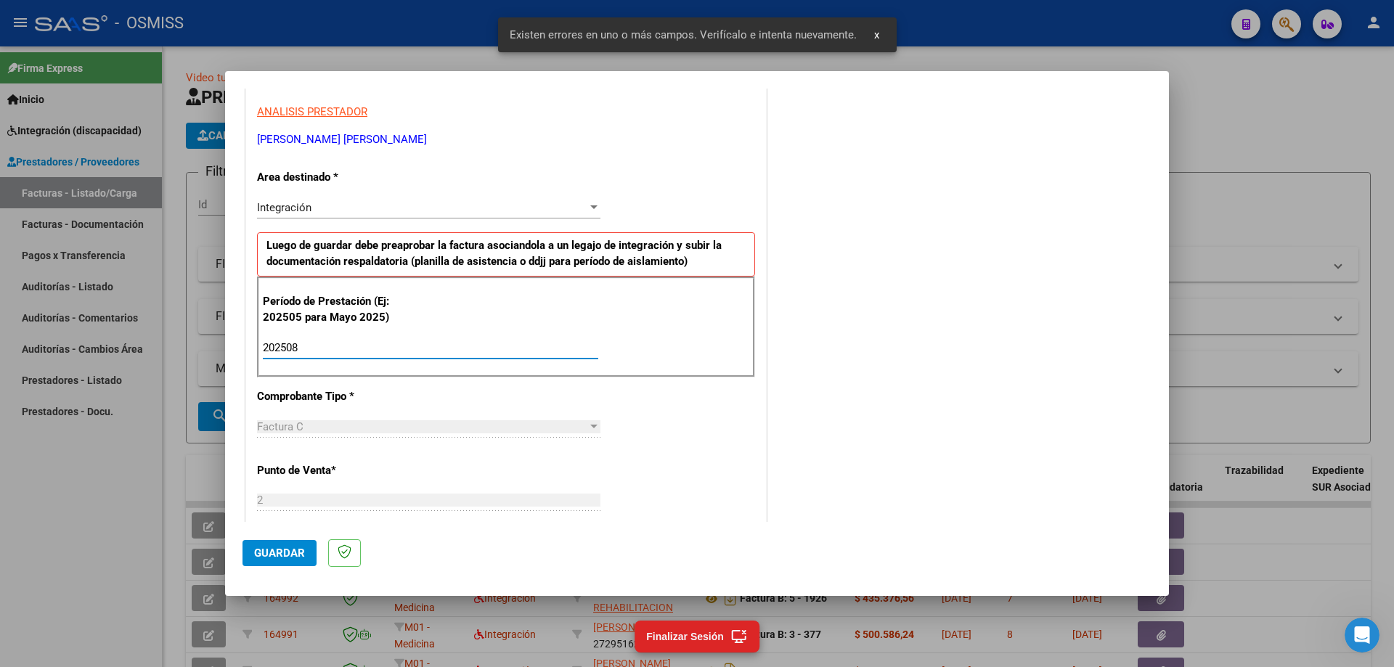
type input "202508"
click at [292, 560] on button "Guardar" at bounding box center [279, 553] width 74 height 26
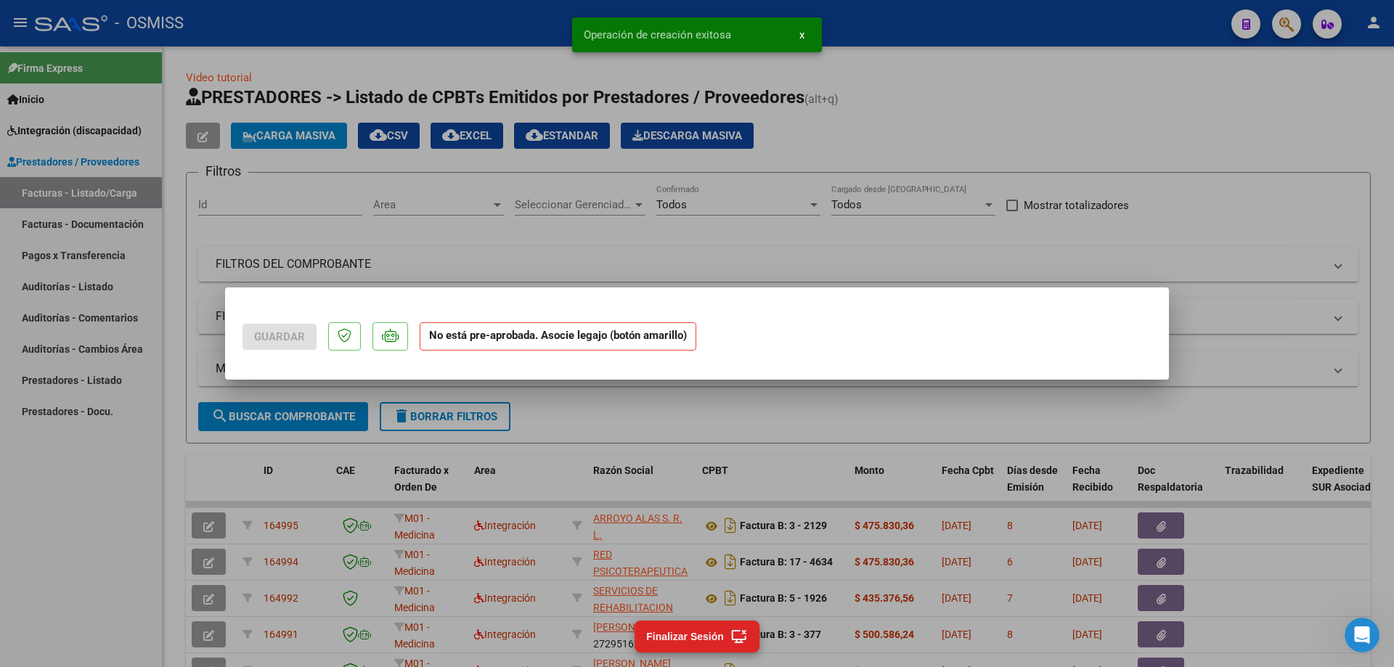
scroll to position [0, 0]
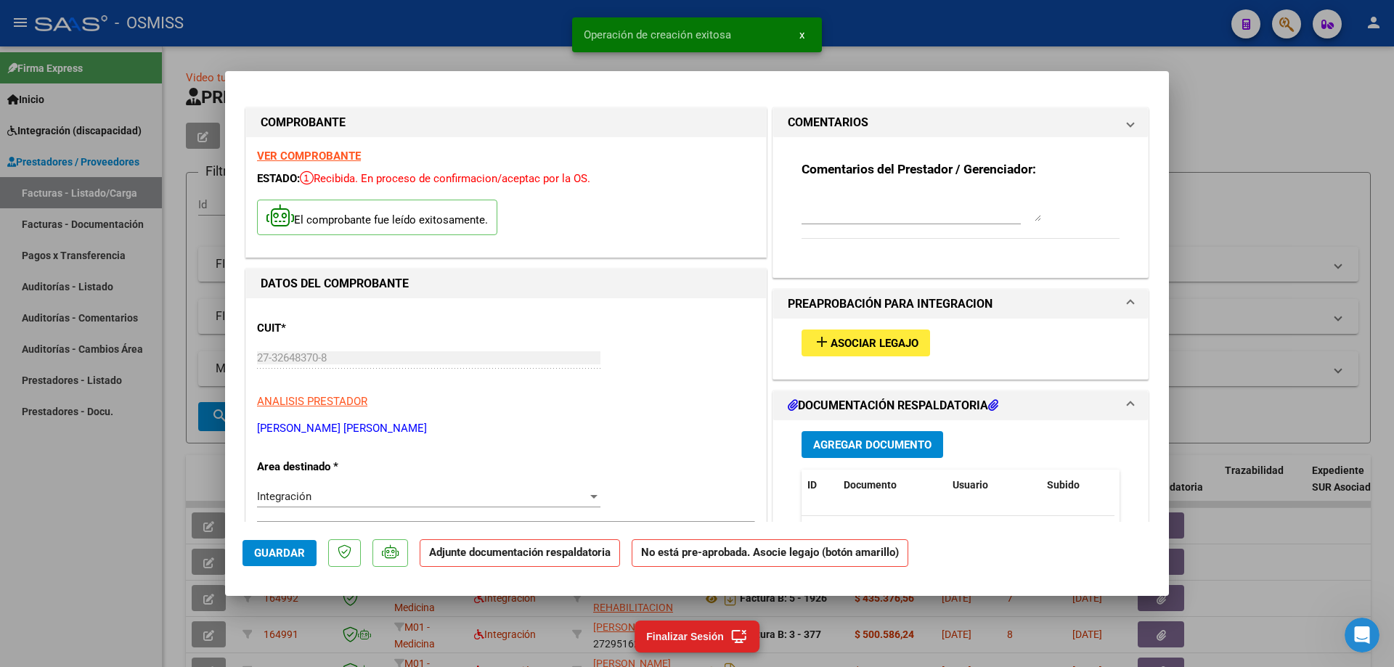
click at [850, 330] on button "add Asociar Legajo" at bounding box center [865, 343] width 128 height 27
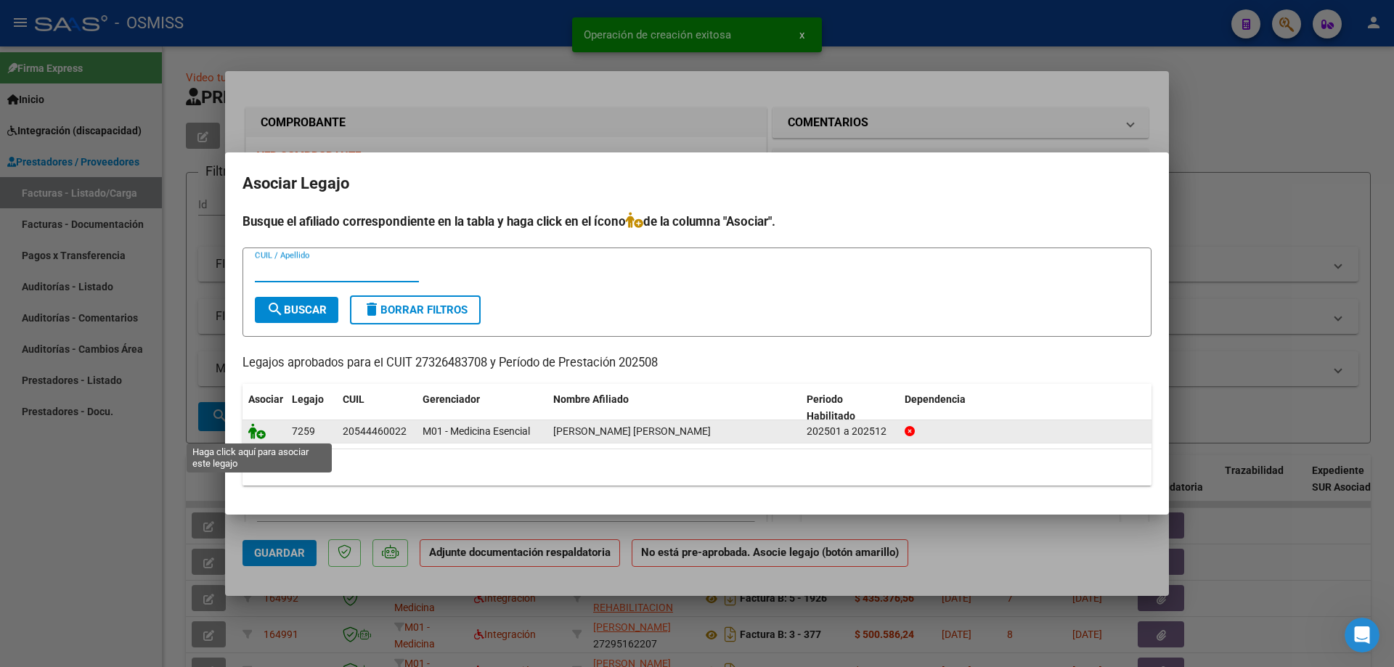
click at [256, 430] on icon at bounding box center [256, 431] width 17 height 16
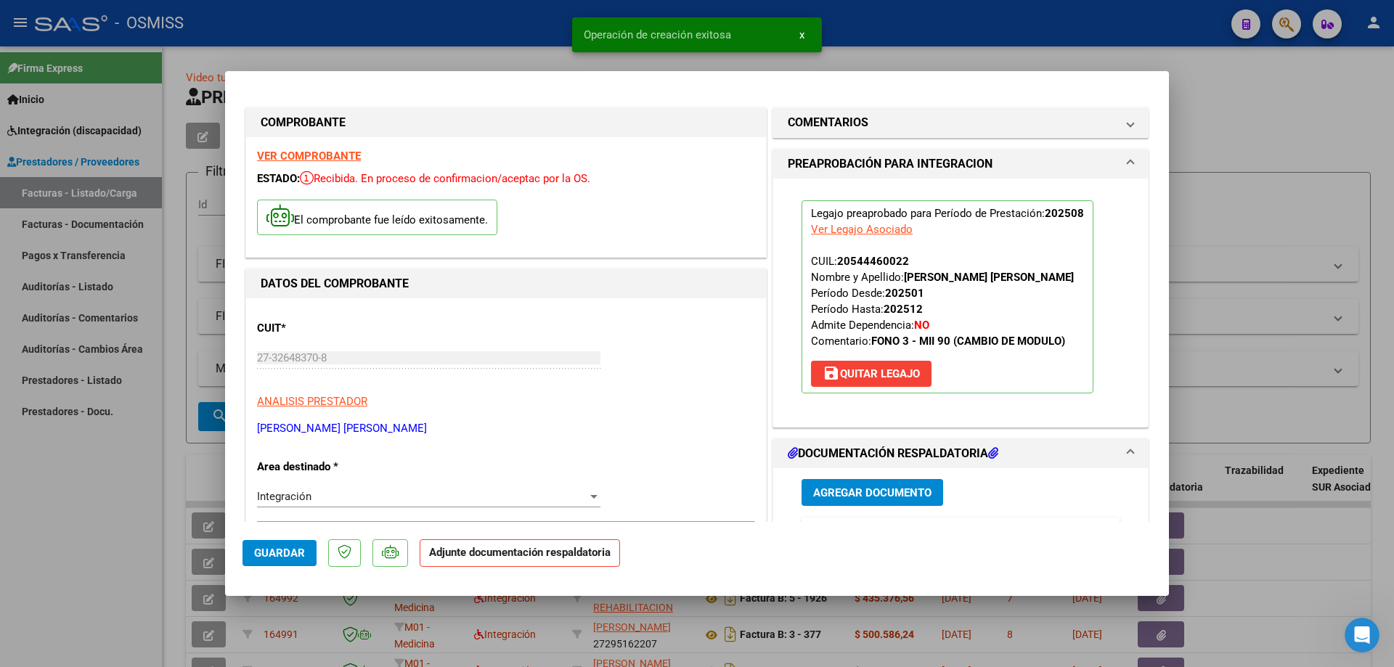
click at [866, 486] on span "Agregar Documento" at bounding box center [872, 492] width 118 height 13
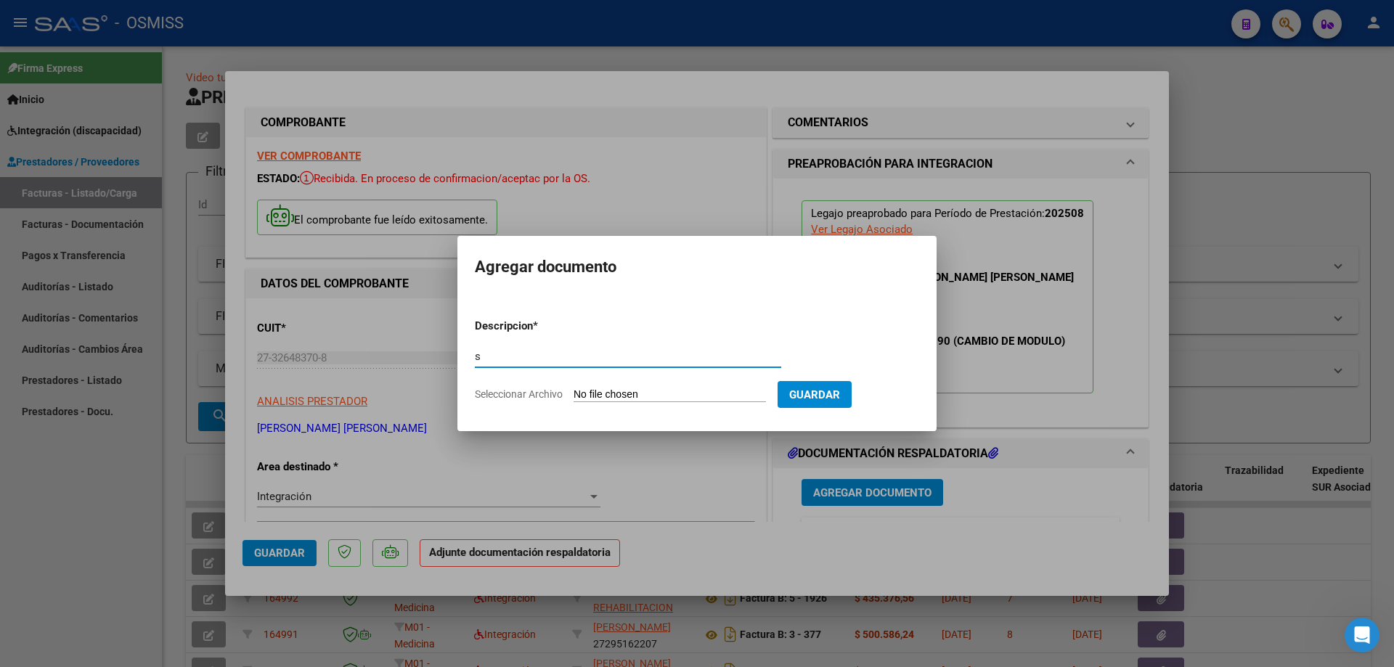
type input "s"
click at [650, 396] on input "Seleccionar Archivo" at bounding box center [669, 395] width 192 height 14
type input "C:\fakepath\asistencia fono alarcon agosto 2025.pdf"
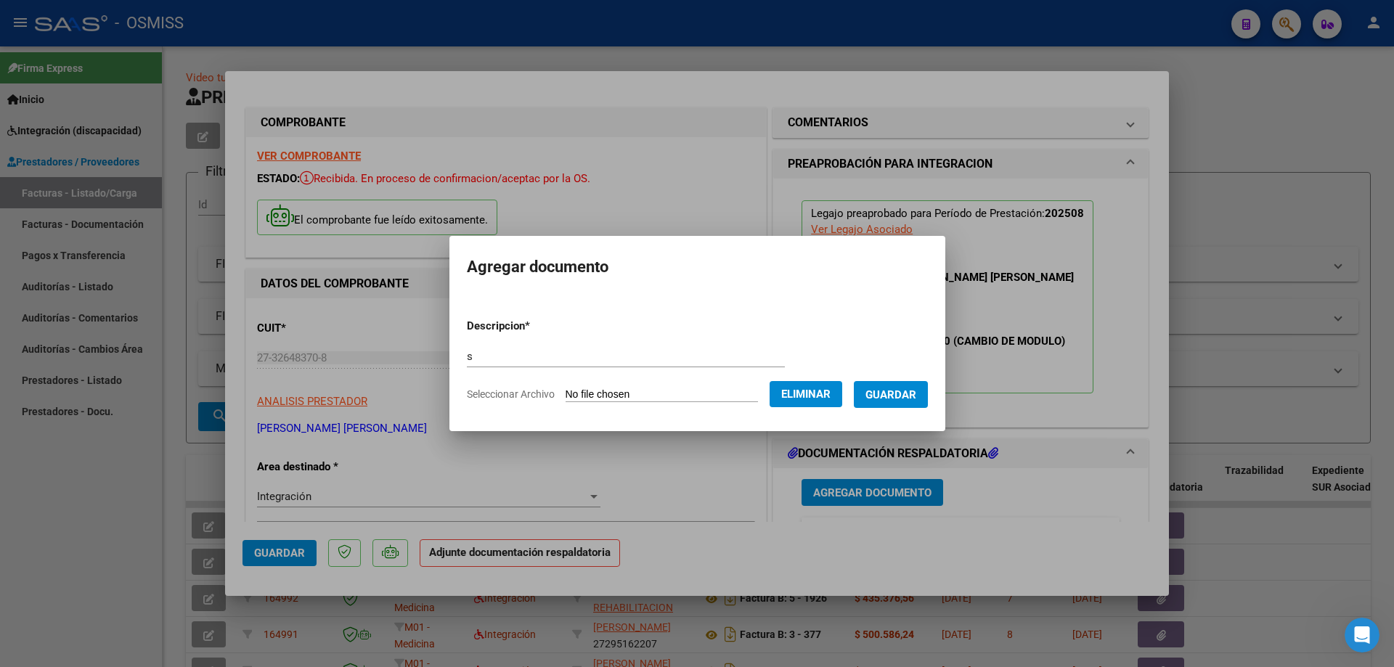
click at [913, 400] on span "Guardar" at bounding box center [890, 394] width 51 height 13
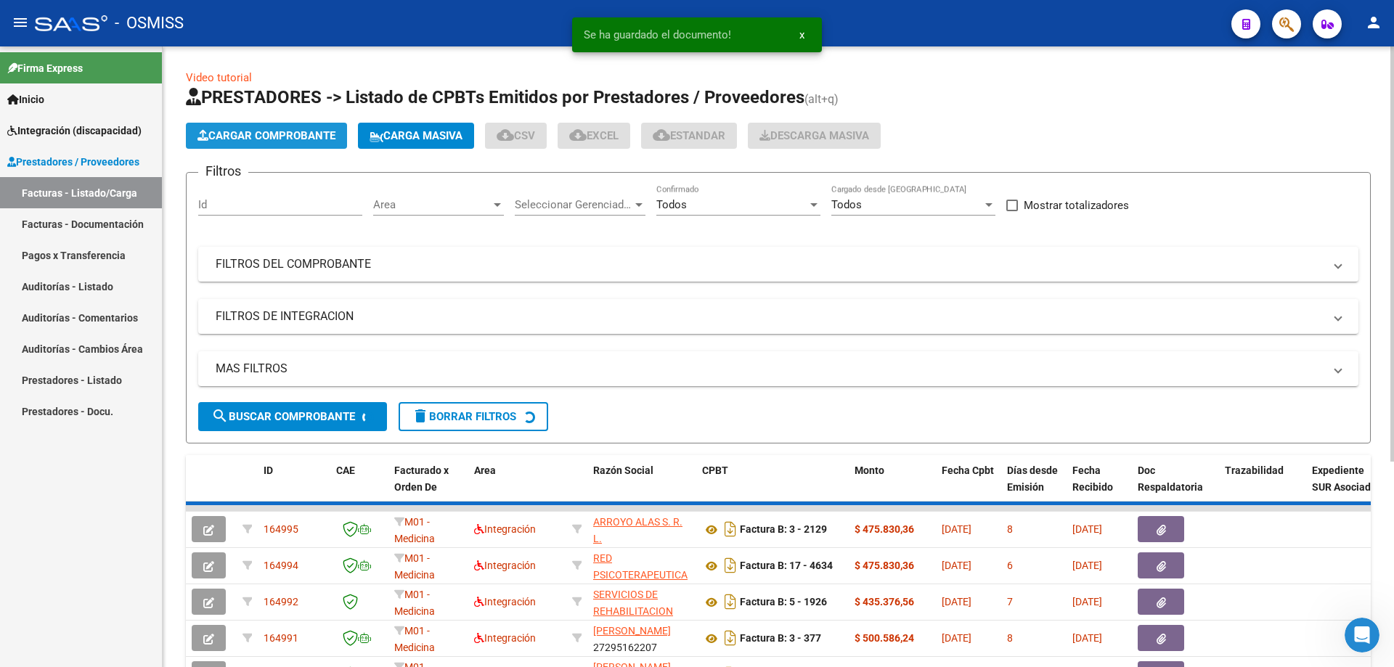
click at [296, 124] on button "Cargar Comprobante" at bounding box center [266, 136] width 161 height 26
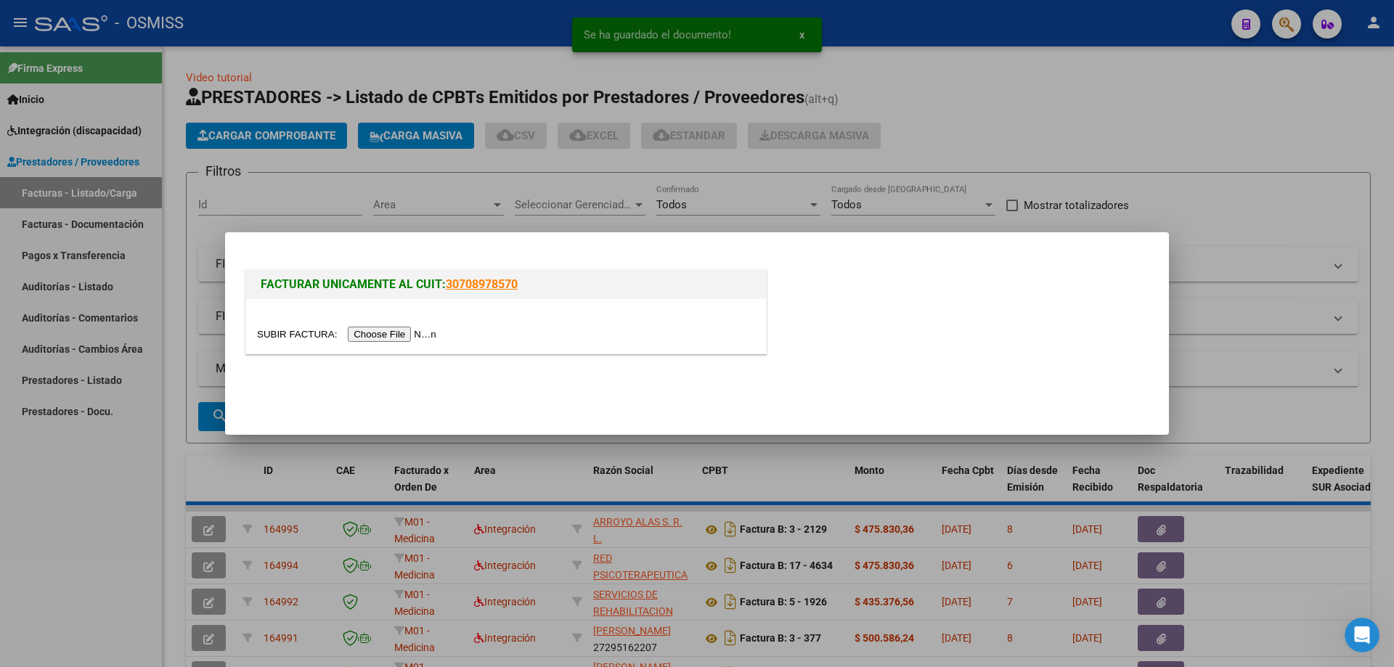
click at [417, 334] on input "file" at bounding box center [349, 334] width 184 height 15
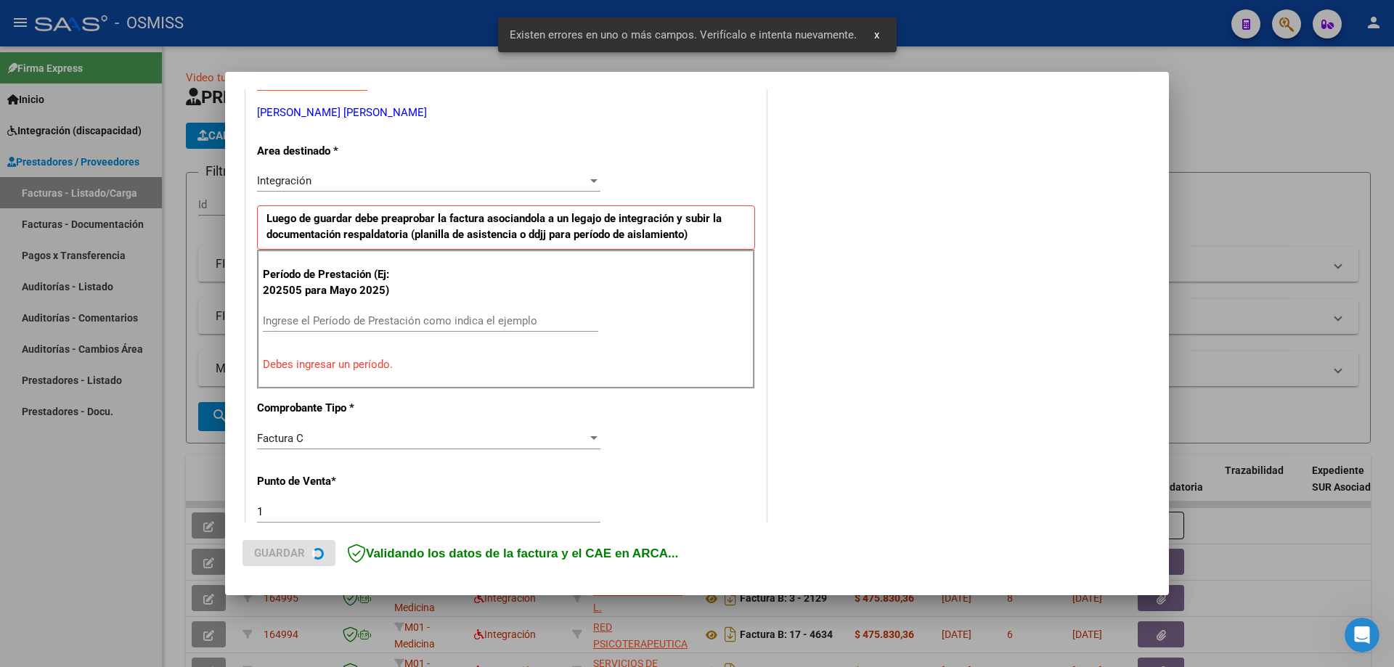
scroll to position [361, 0]
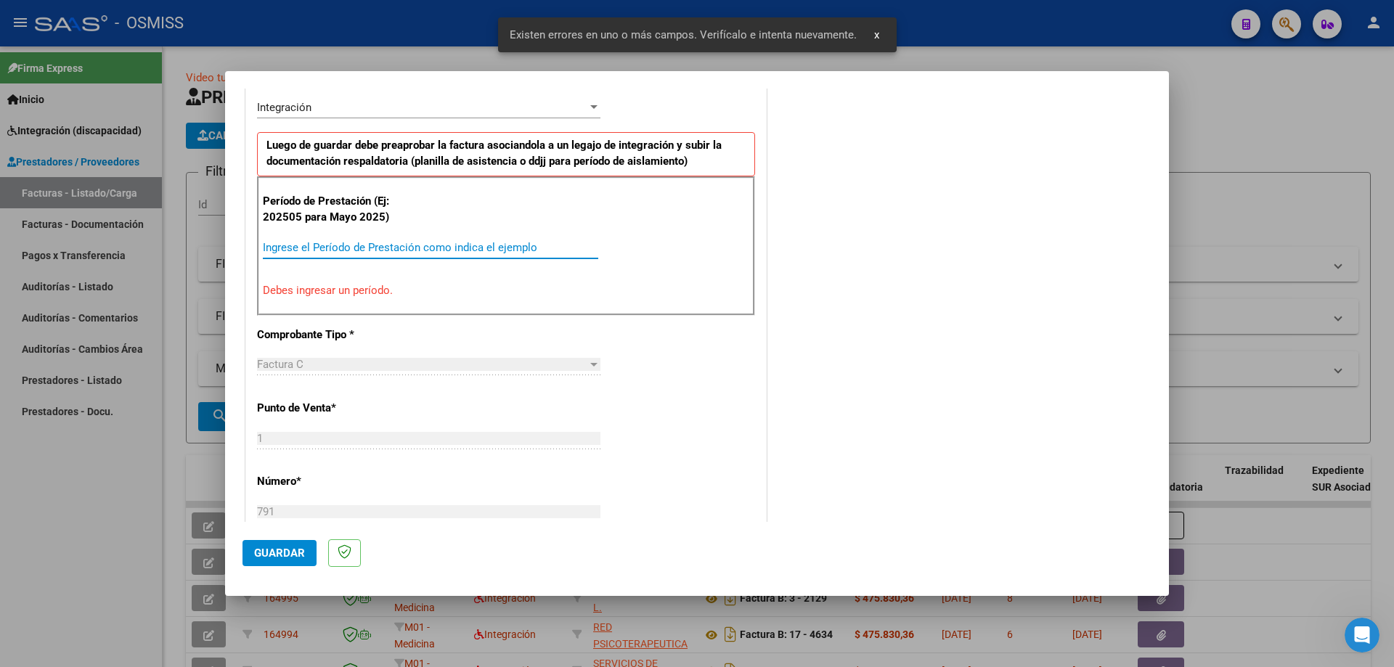
click at [424, 247] on input "Ingrese el Período de Prestación como indica el ejemplo" at bounding box center [430, 247] width 335 height 13
paste input "202508"
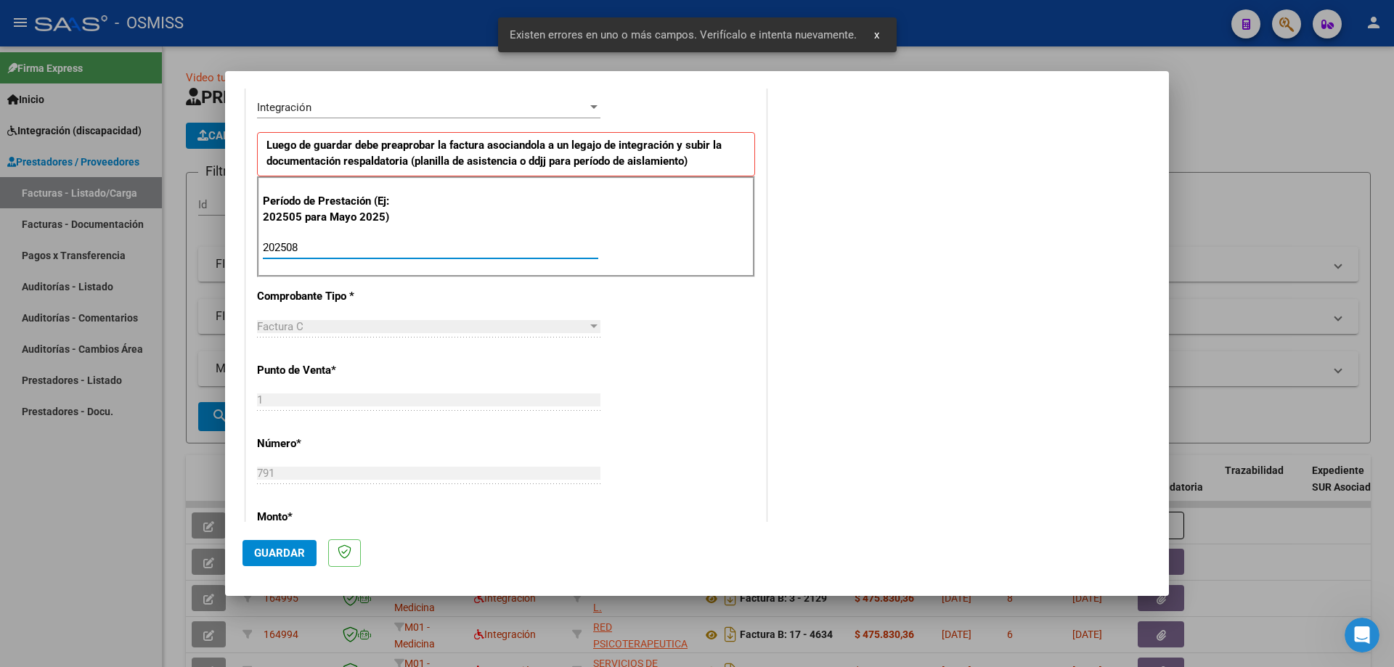
type input "202508"
click at [290, 558] on span "Guardar" at bounding box center [279, 553] width 51 height 13
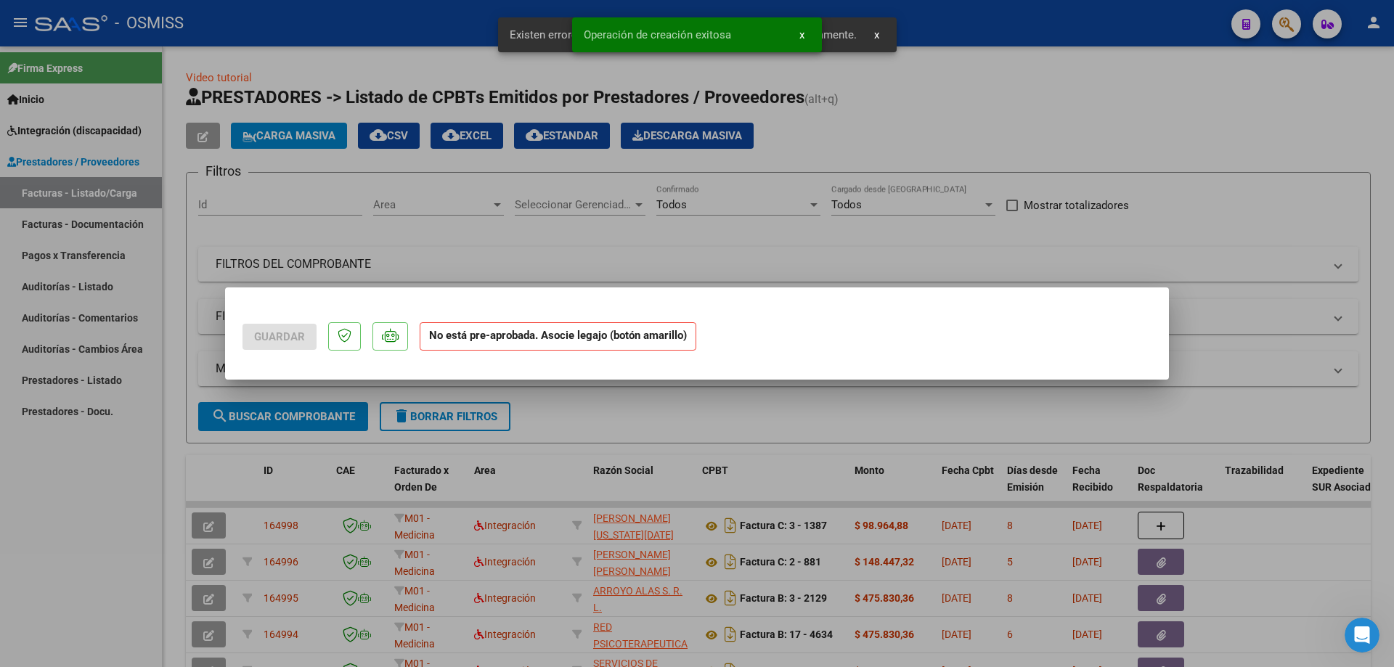
scroll to position [0, 0]
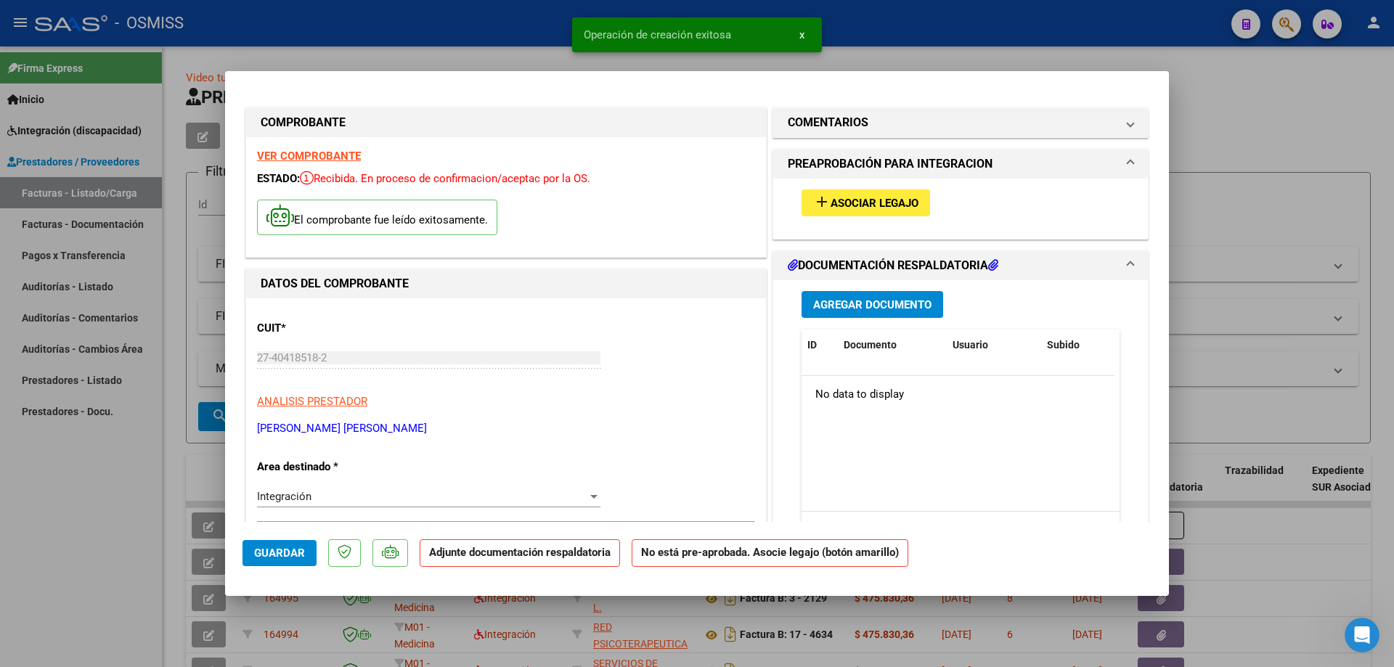
click at [857, 205] on span "Asociar Legajo" at bounding box center [874, 203] width 88 height 13
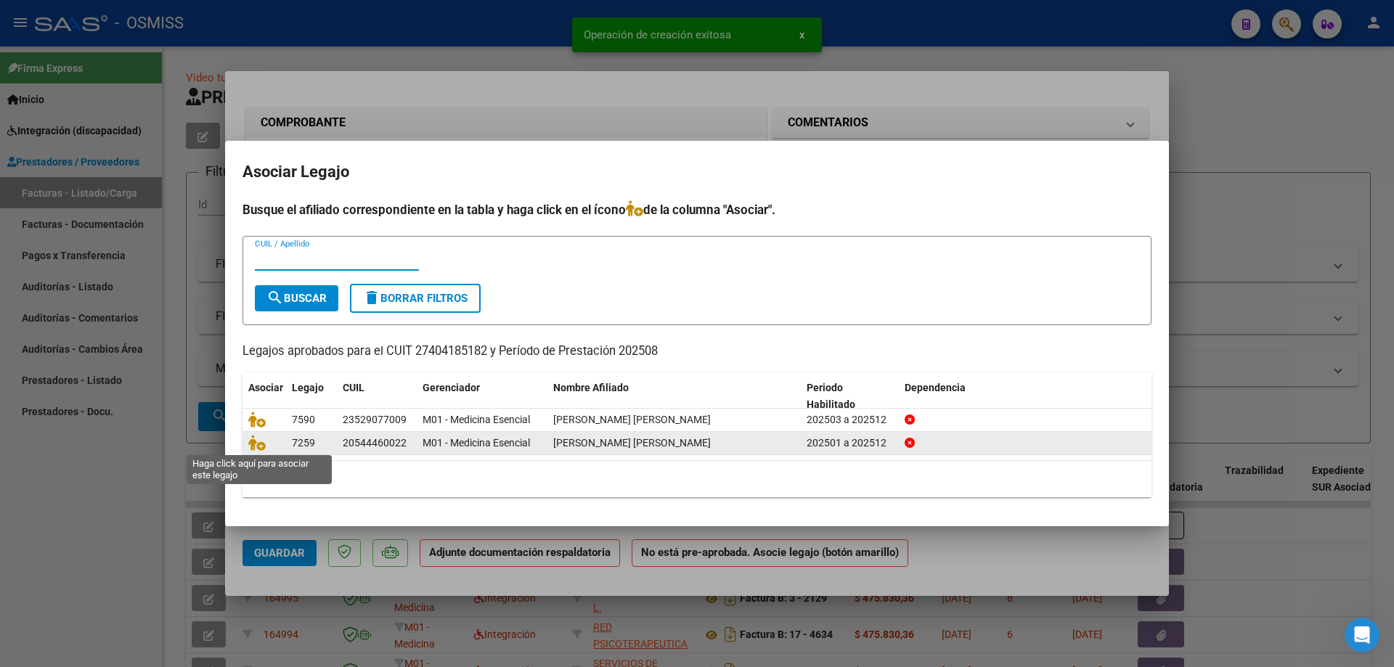
drag, startPoint x: 249, startPoint y: 441, endPoint x: 473, endPoint y: 448, distance: 224.4
click at [249, 441] on icon at bounding box center [256, 443] width 17 height 16
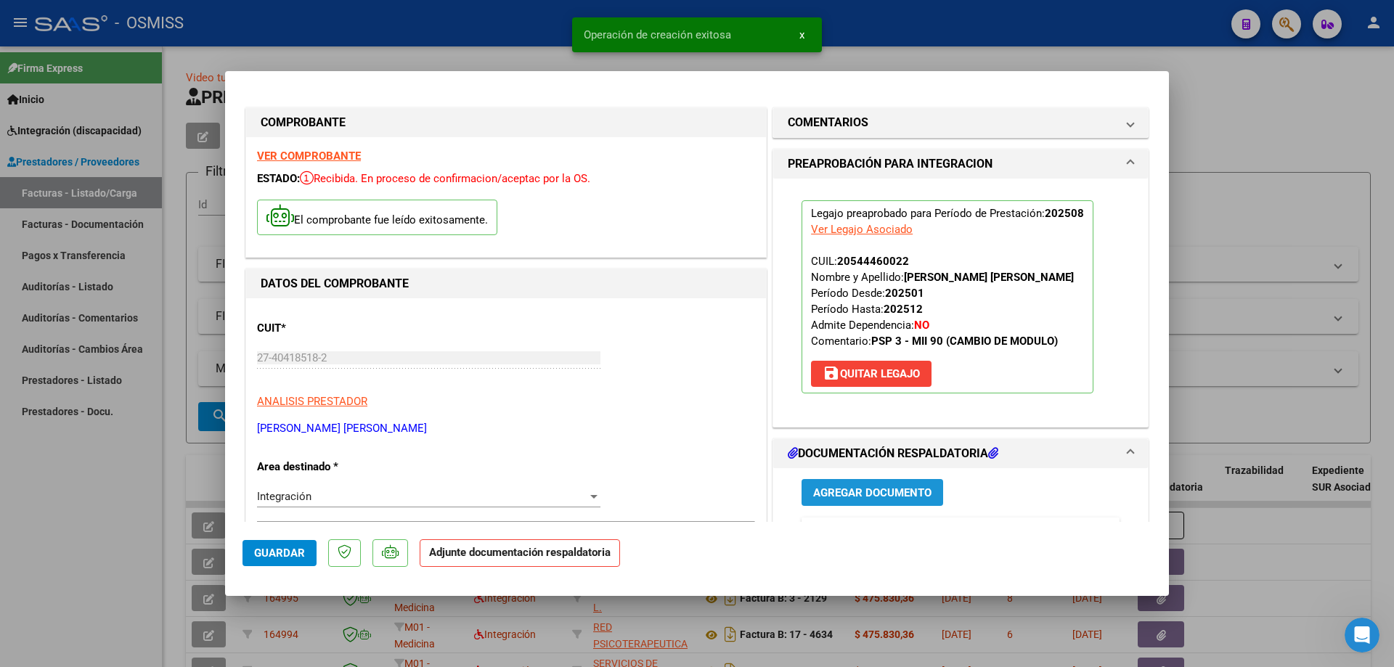
click at [846, 489] on span "Agregar Documento" at bounding box center [872, 492] width 118 height 13
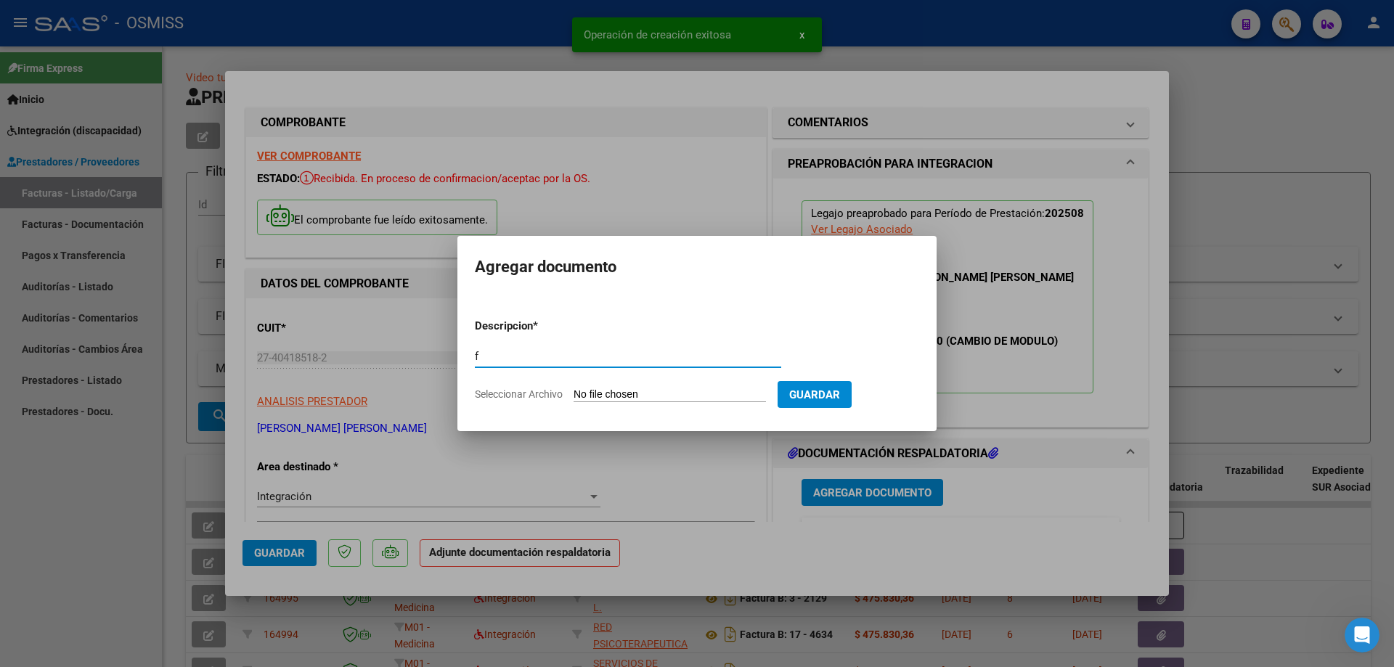
type input "f"
click at [672, 398] on input "Seleccionar Archivo" at bounding box center [669, 395] width 192 height 14
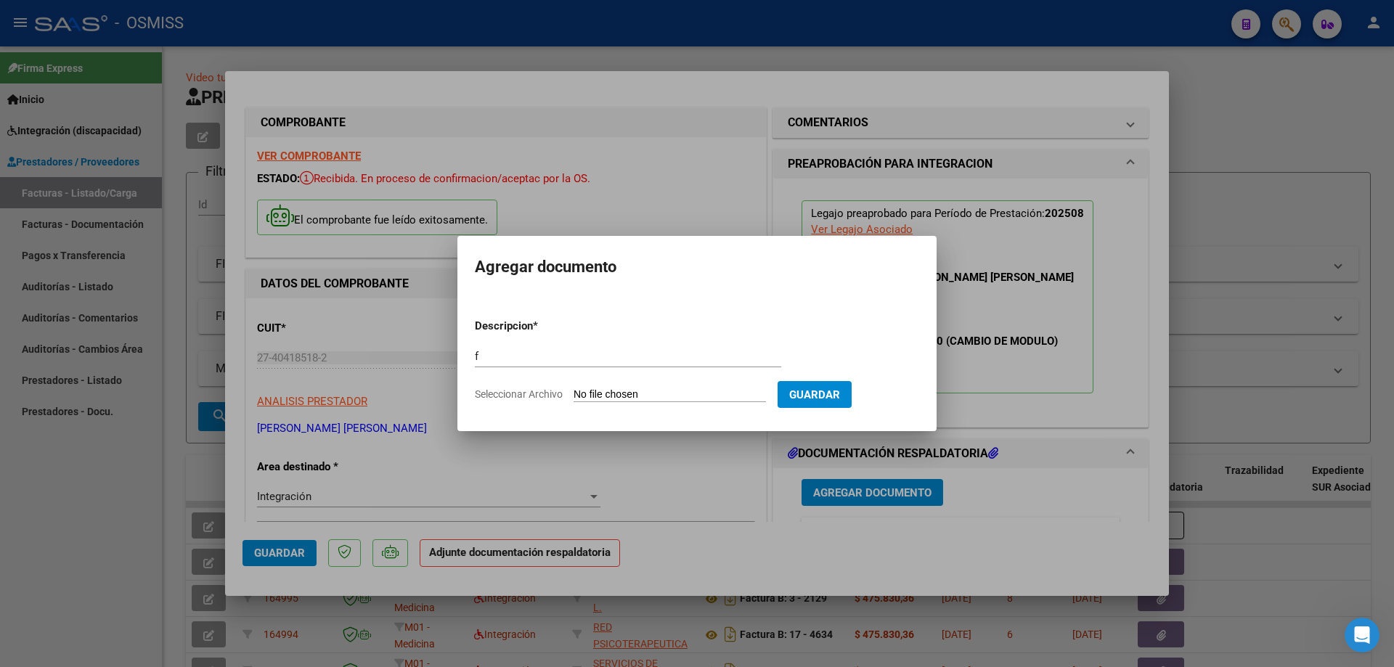
type input "C:\fakepath\Asistencia agosto 2025 Alan Alarcón .pdf"
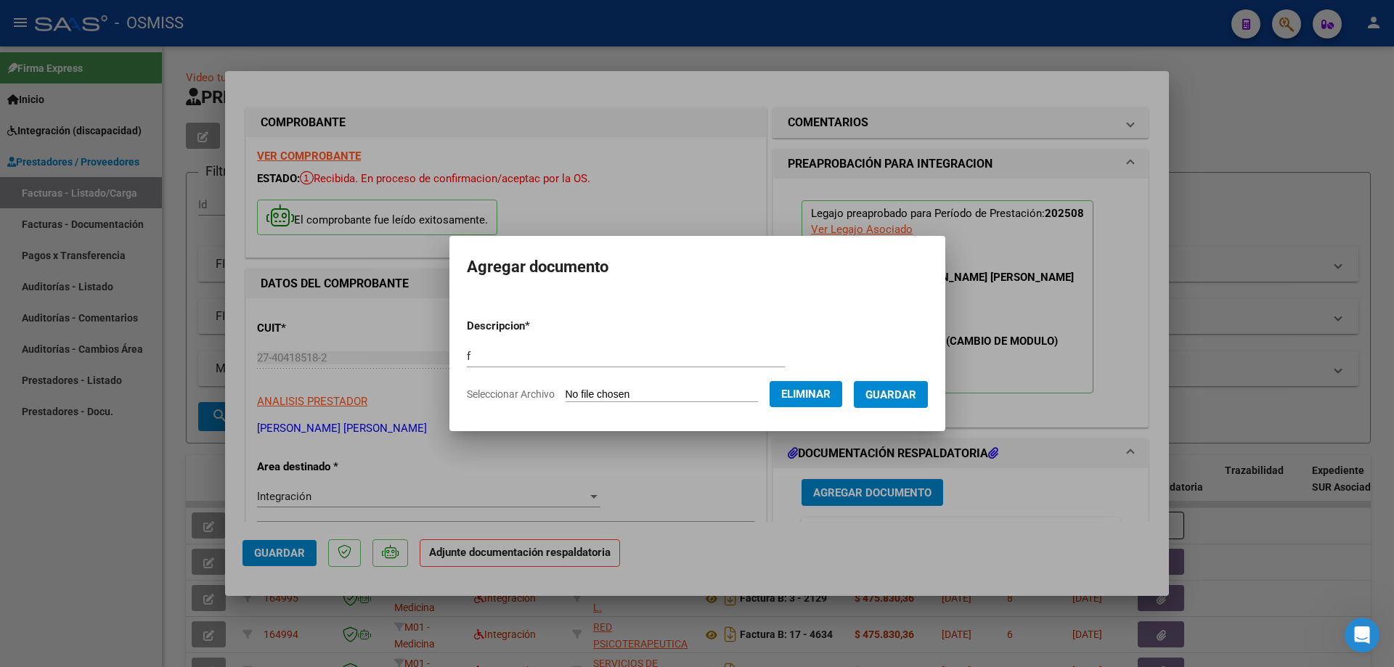
click at [910, 399] on span "Guardar" at bounding box center [890, 394] width 51 height 13
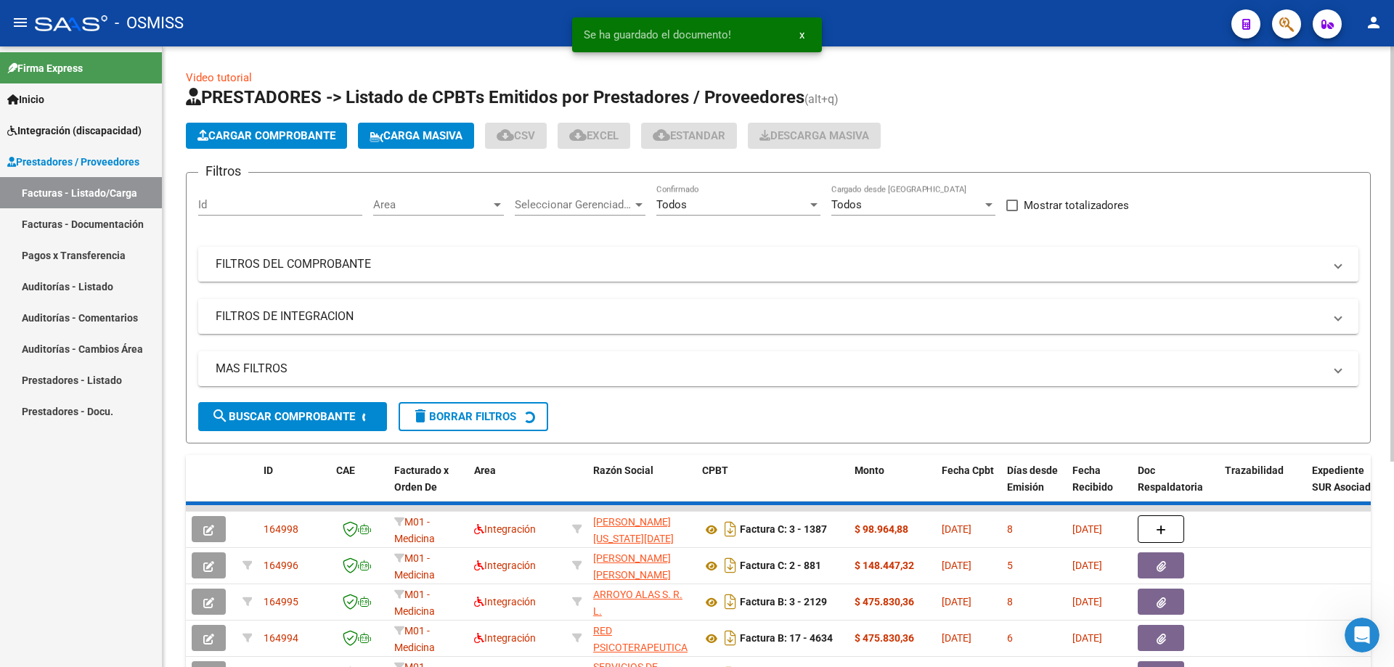
click at [308, 137] on span "Cargar Comprobante" at bounding box center [266, 135] width 138 height 13
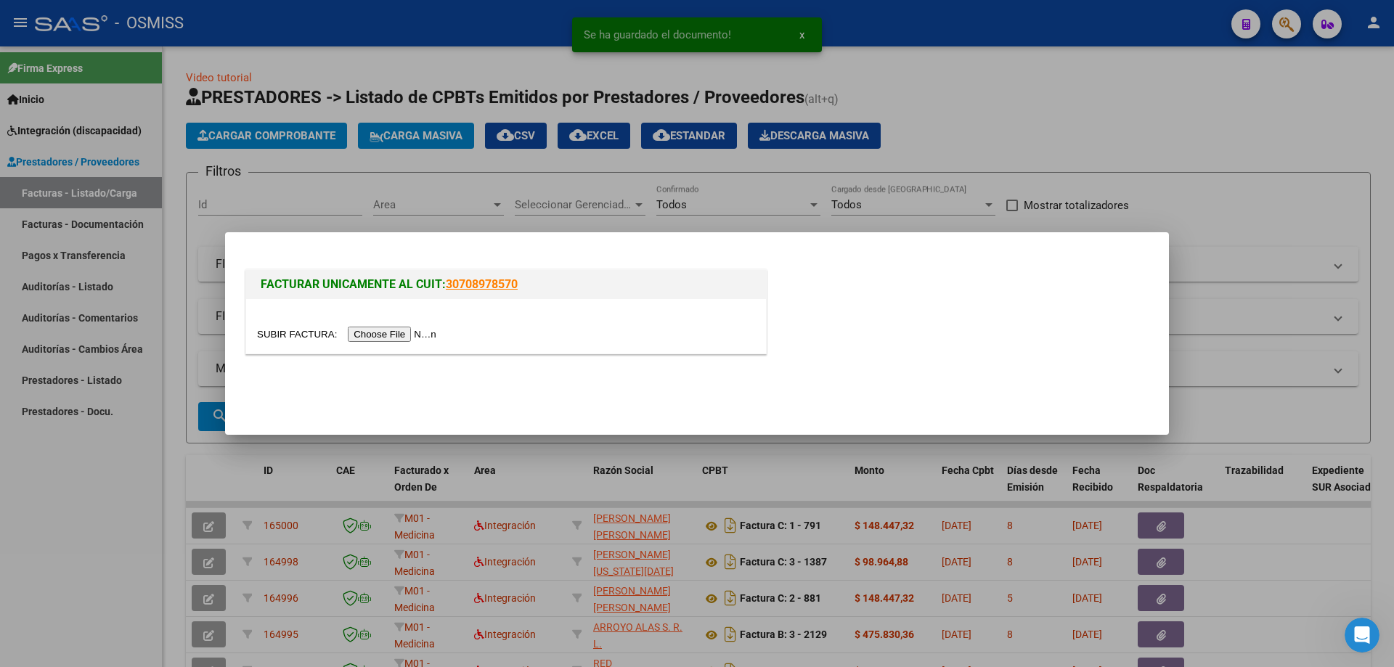
click at [407, 332] on input "file" at bounding box center [349, 334] width 184 height 15
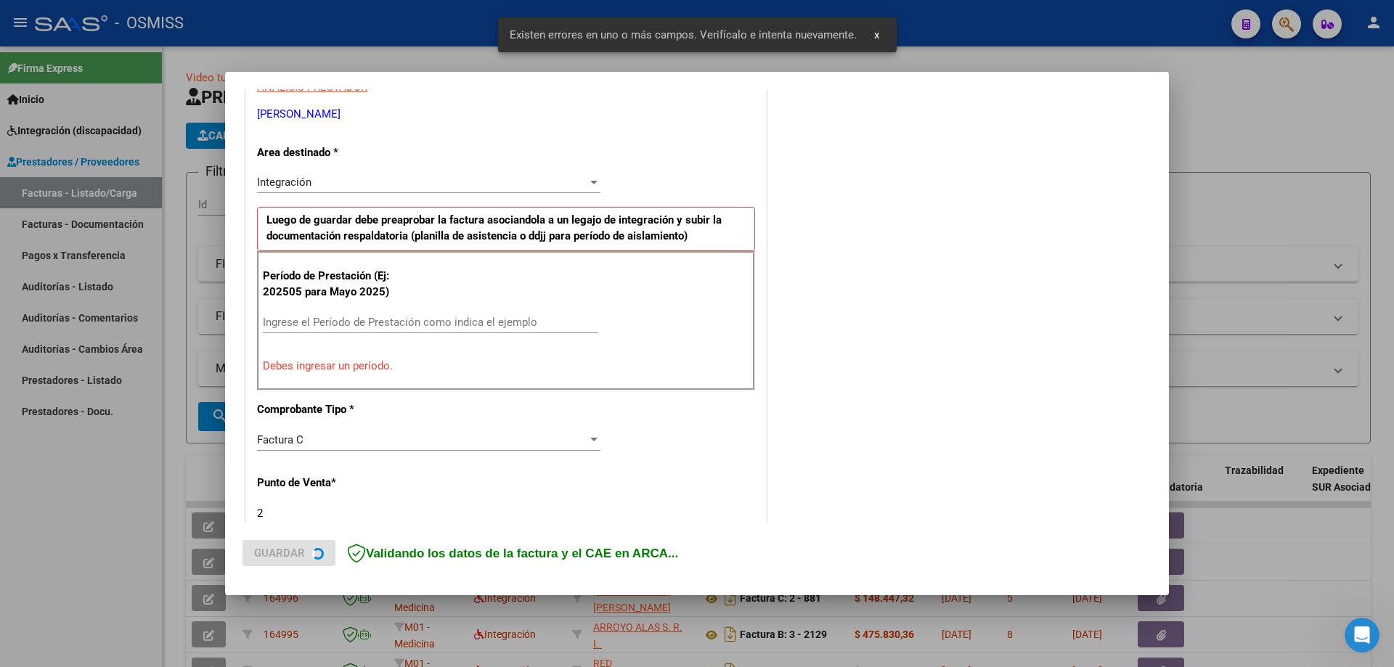
scroll to position [289, 0]
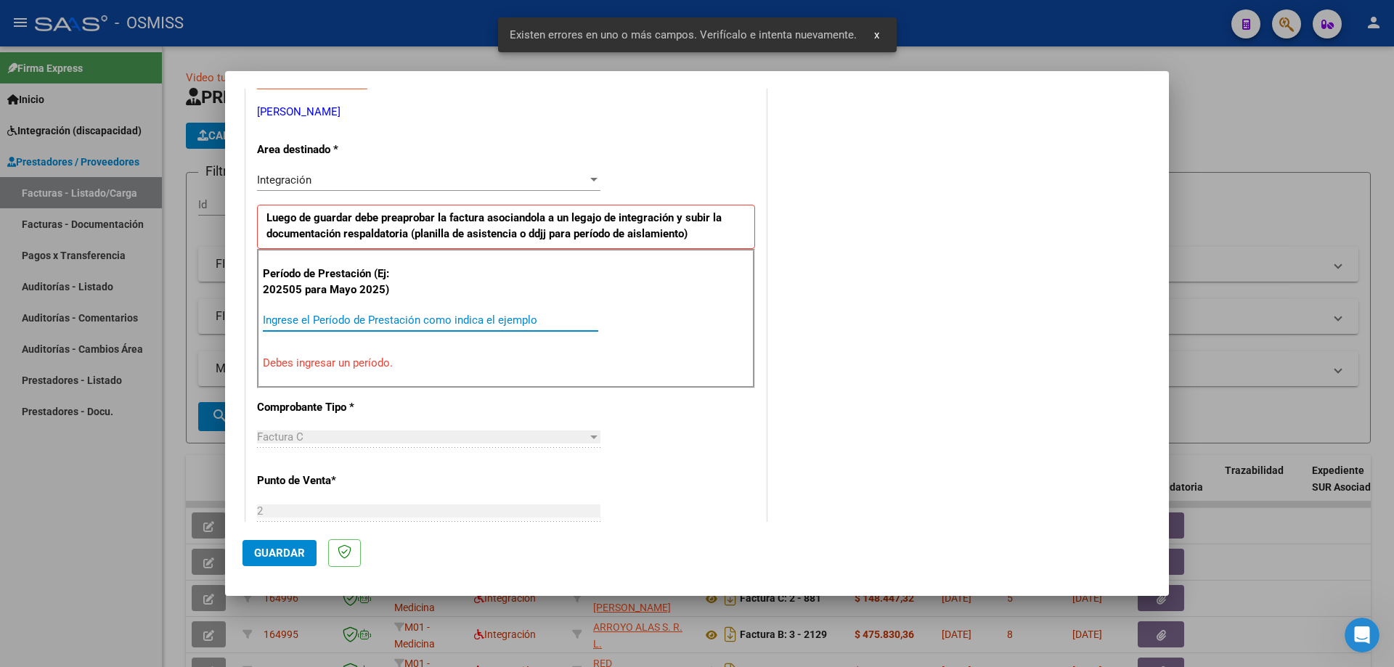
click at [406, 320] on input "Ingrese el Período de Prestación como indica el ejemplo" at bounding box center [430, 320] width 335 height 13
paste input "202508"
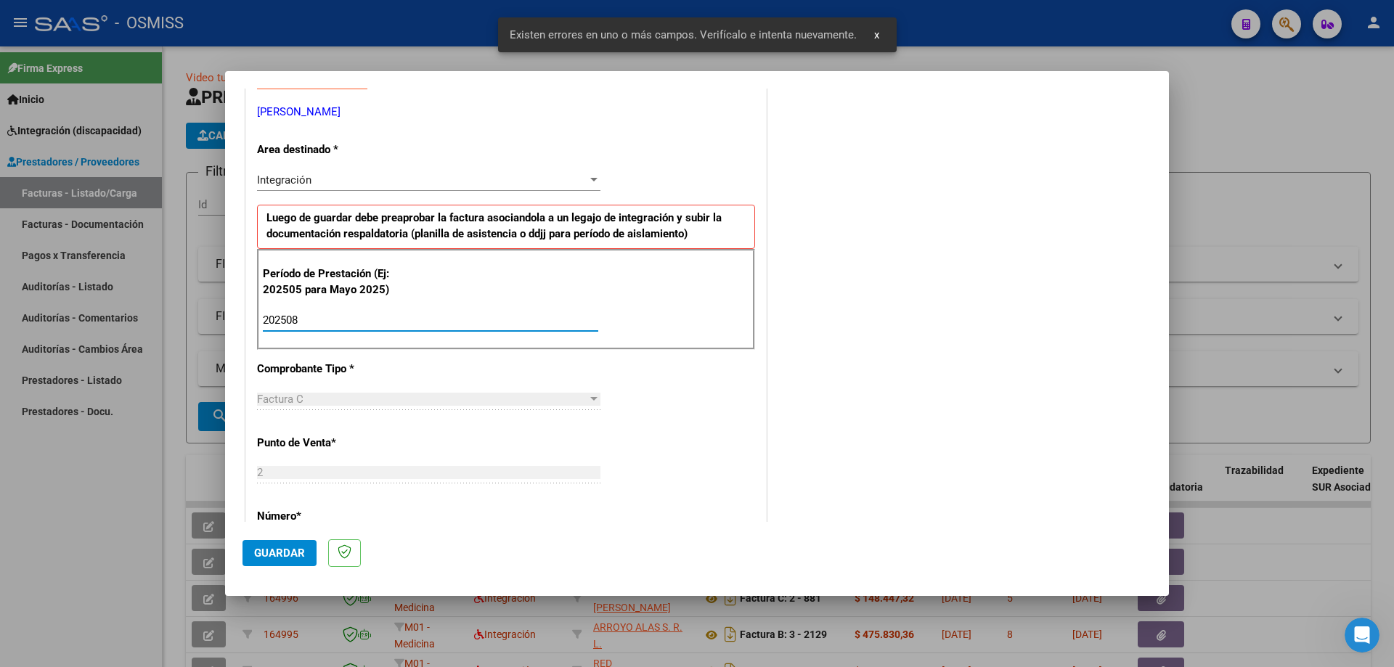
type input "202508"
click at [279, 558] on span "Guardar" at bounding box center [279, 553] width 51 height 13
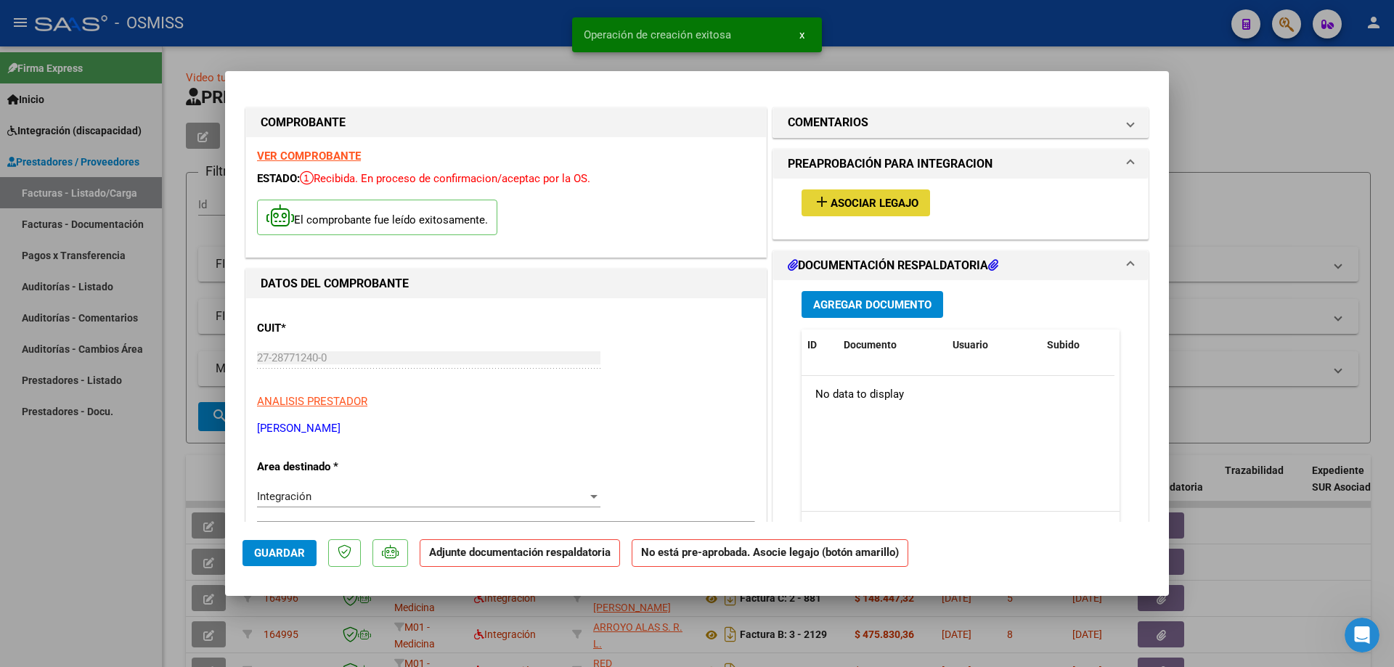
click at [879, 197] on span "Asociar Legajo" at bounding box center [874, 203] width 88 height 13
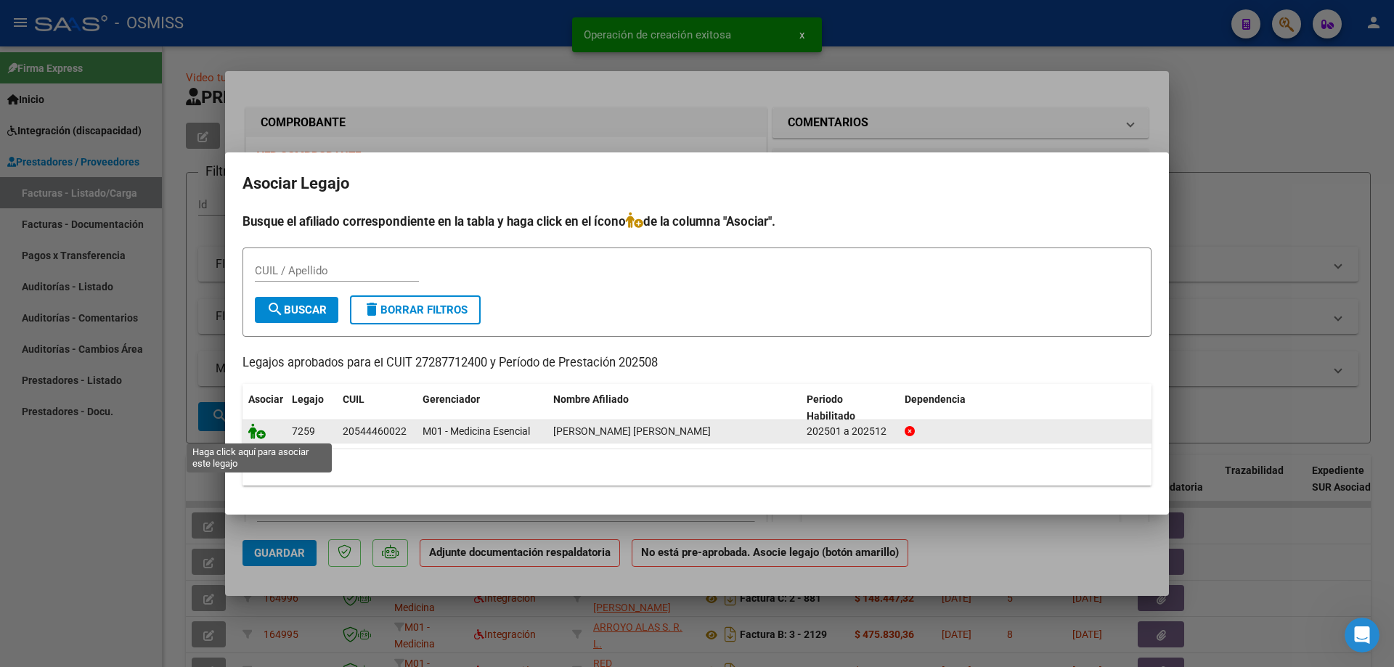
click at [256, 431] on icon at bounding box center [256, 431] width 17 height 16
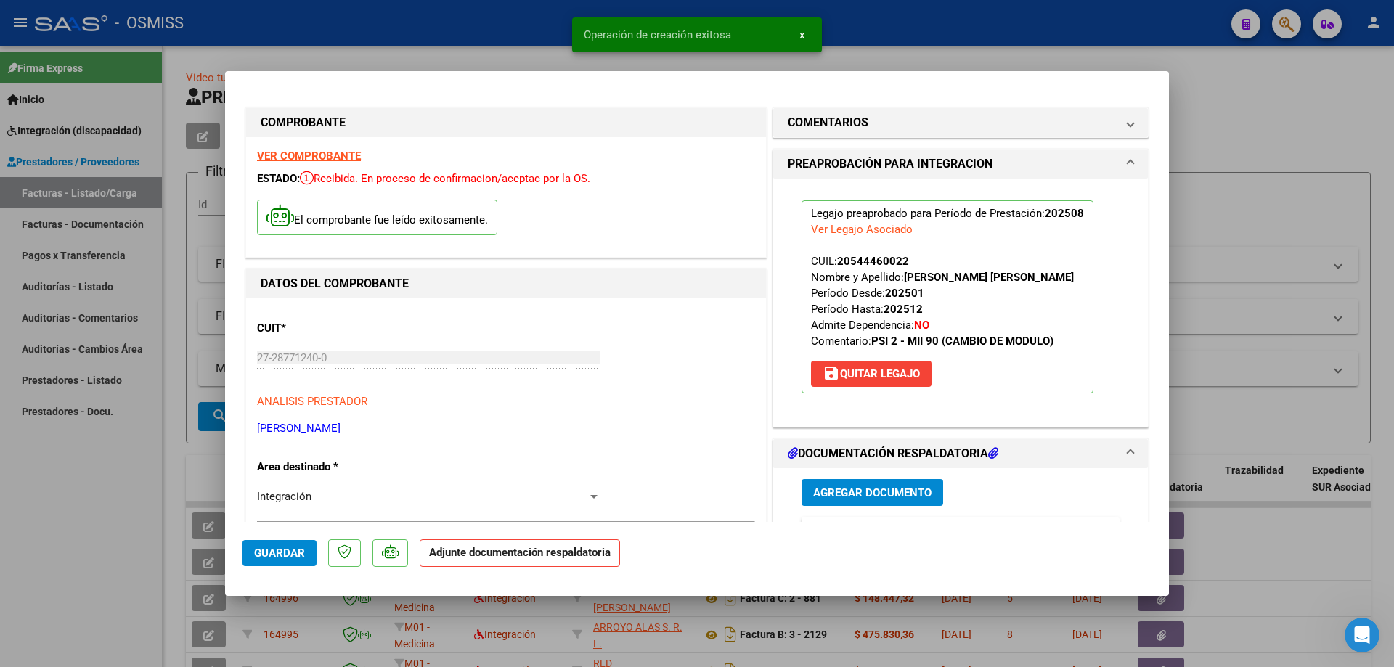
click at [843, 483] on button "Agregar Documento" at bounding box center [872, 492] width 142 height 27
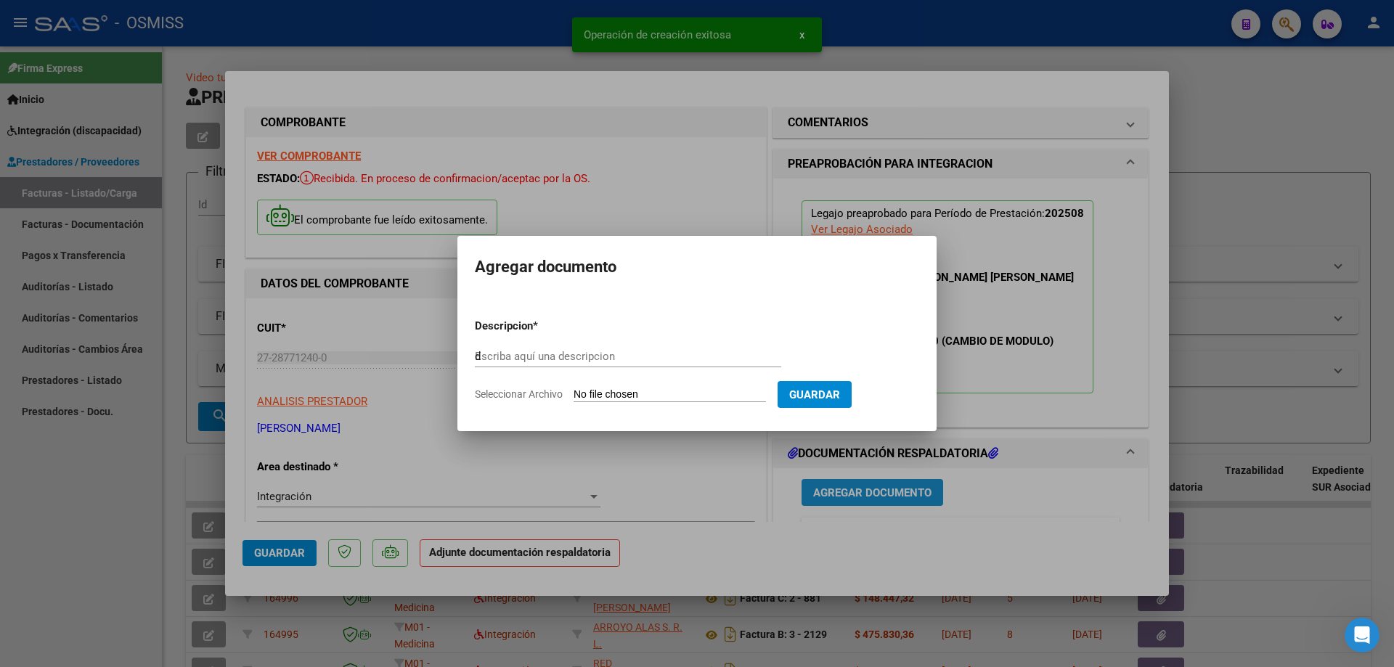
type input "d"
click at [650, 393] on input "Seleccionar Archivo" at bounding box center [669, 395] width 192 height 14
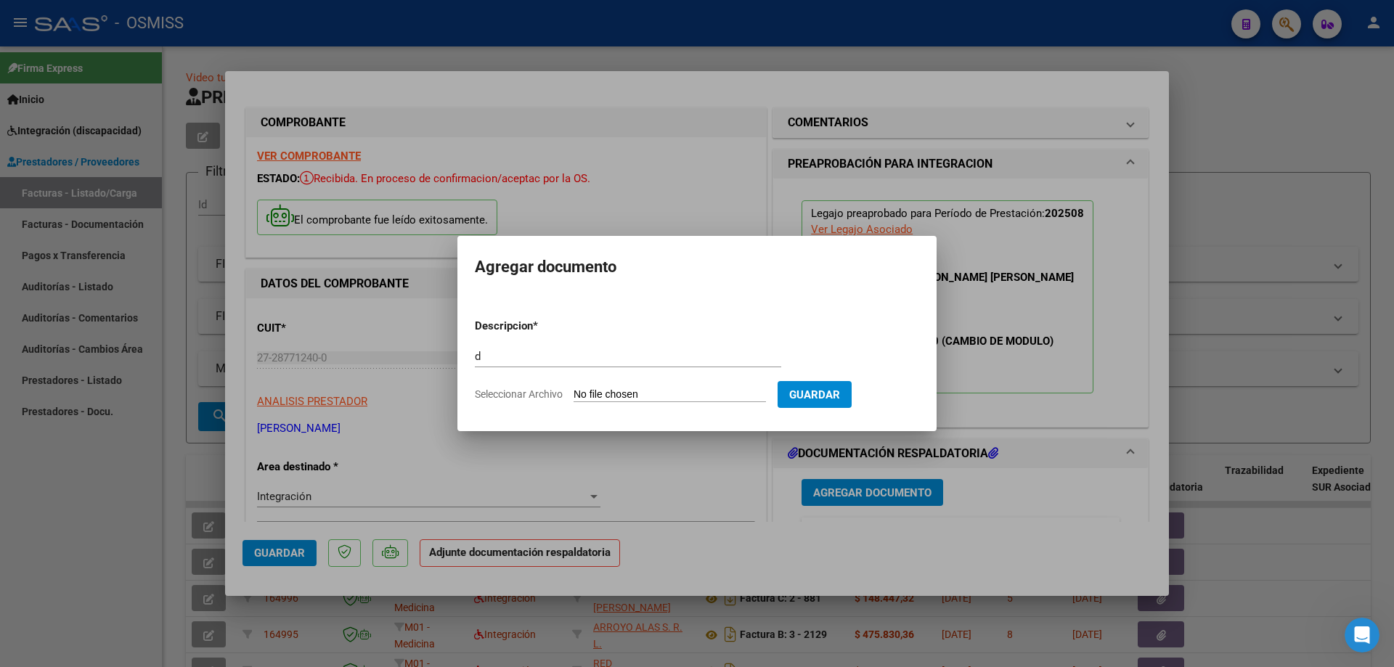
type input "C:\fakepath\Asistencia 08 2025.pdf"
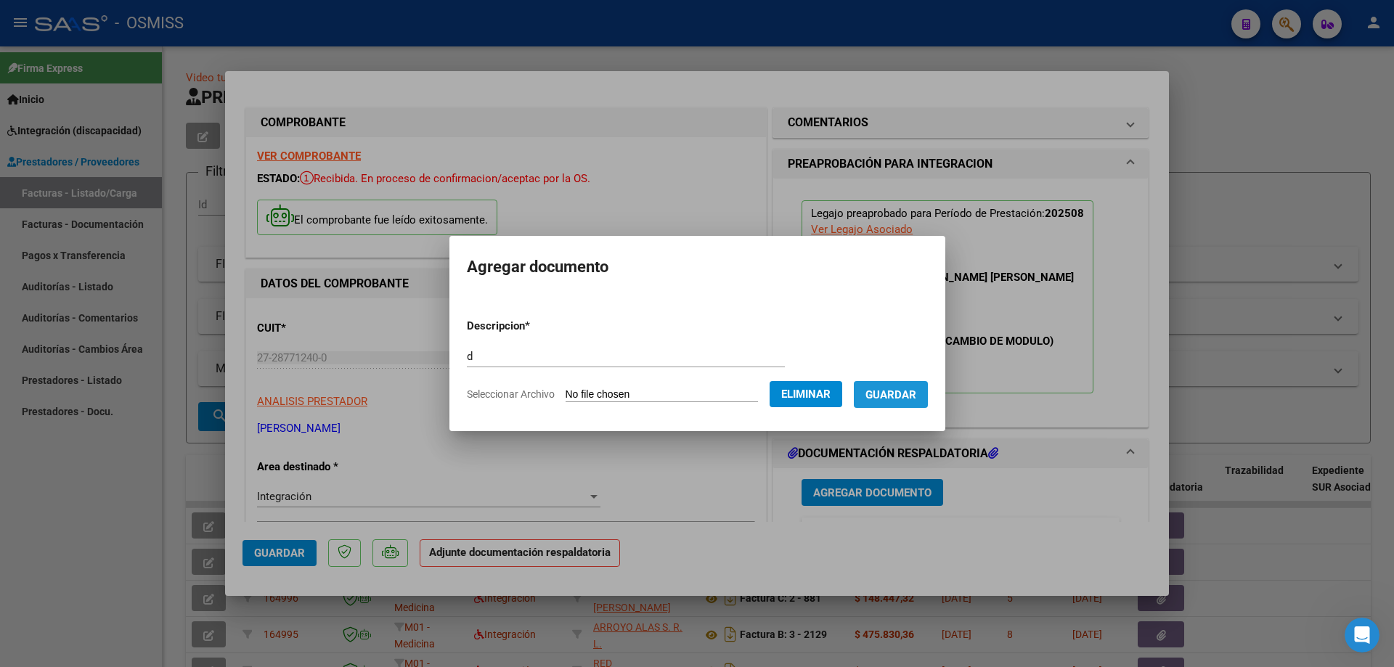
click at [891, 397] on span "Guardar" at bounding box center [890, 394] width 51 height 13
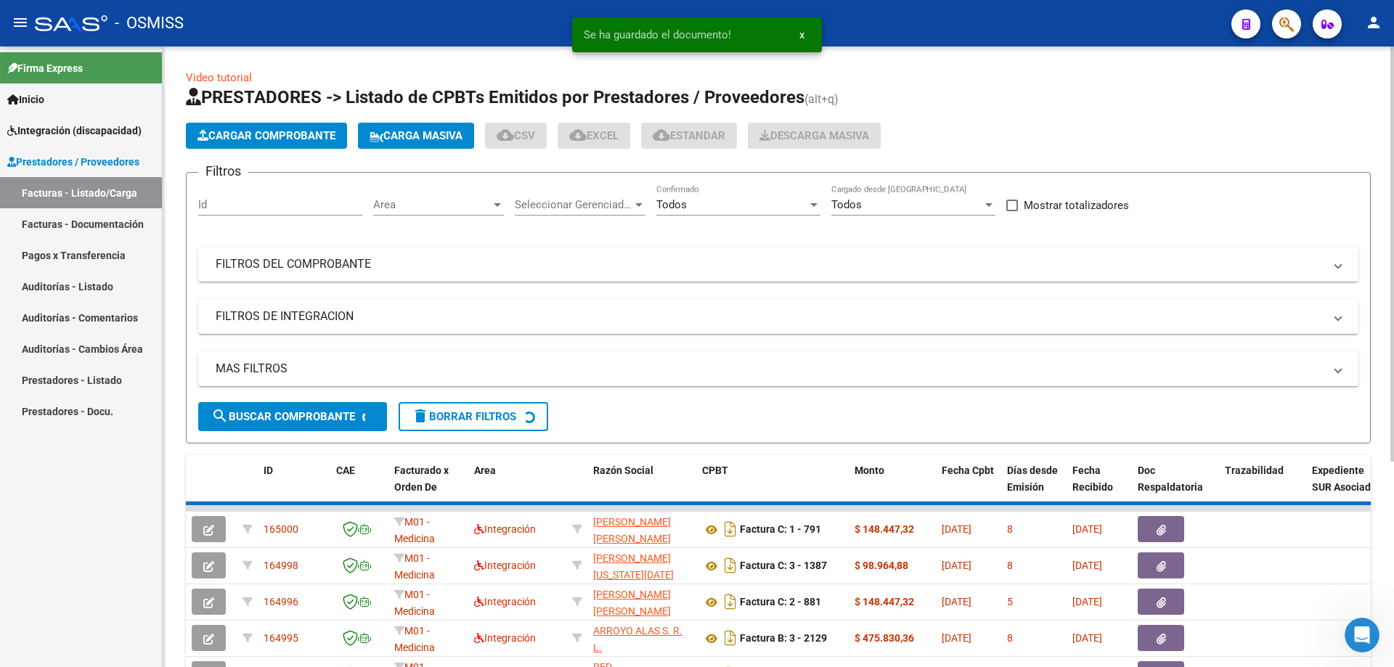
click at [279, 133] on span "Cargar Comprobante" at bounding box center [266, 135] width 138 height 13
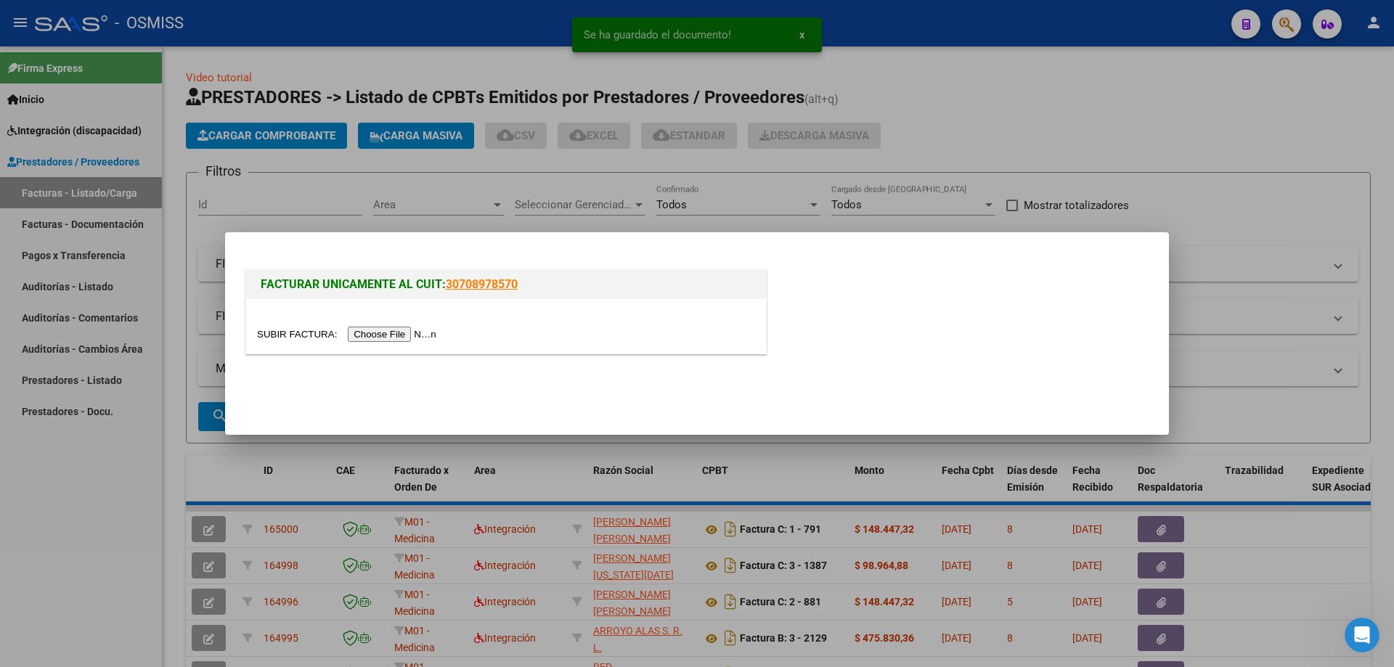
click at [414, 335] on input "file" at bounding box center [349, 334] width 184 height 15
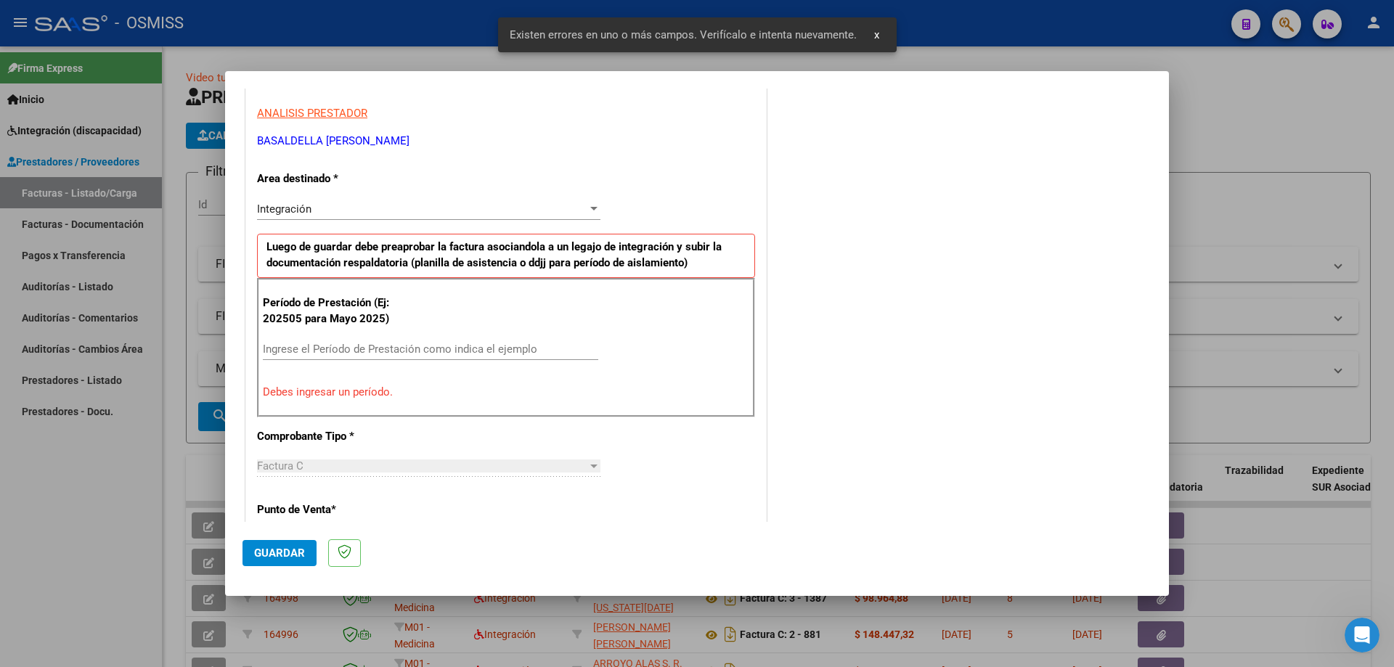
scroll to position [261, 0]
paste input "202508"
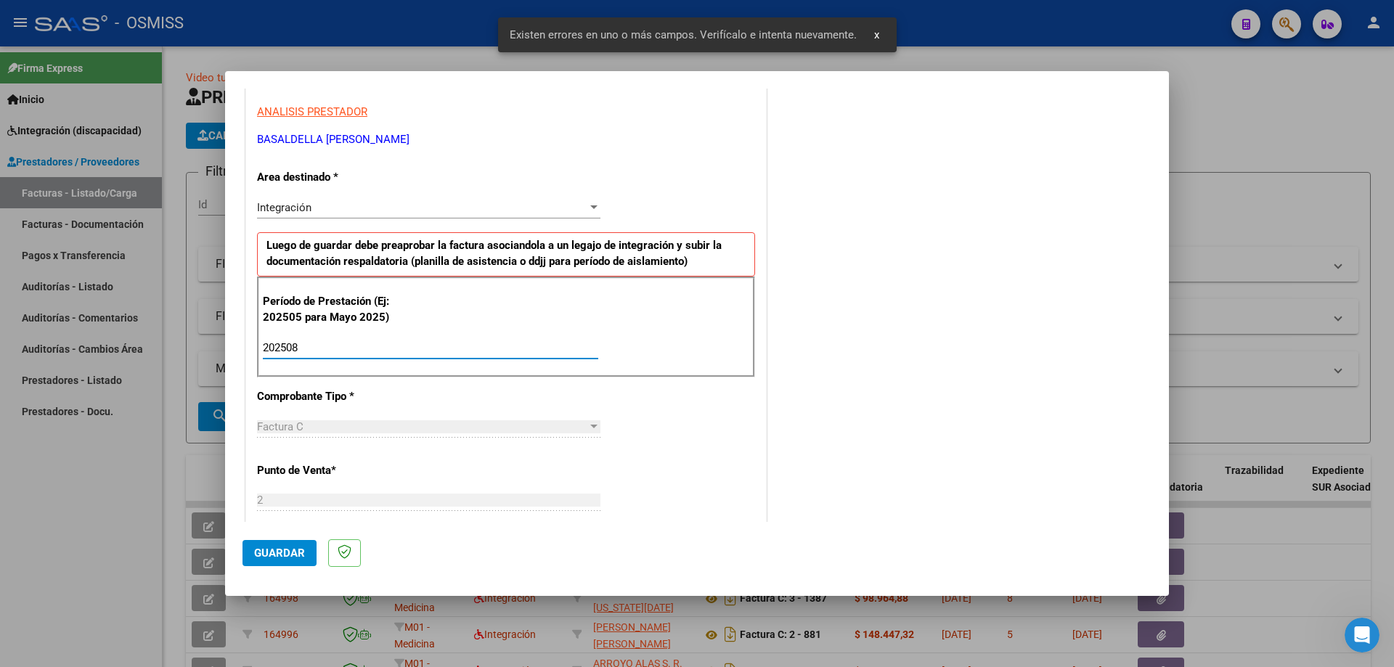
type input "202508"
click at [281, 563] on button "Guardar" at bounding box center [279, 553] width 74 height 26
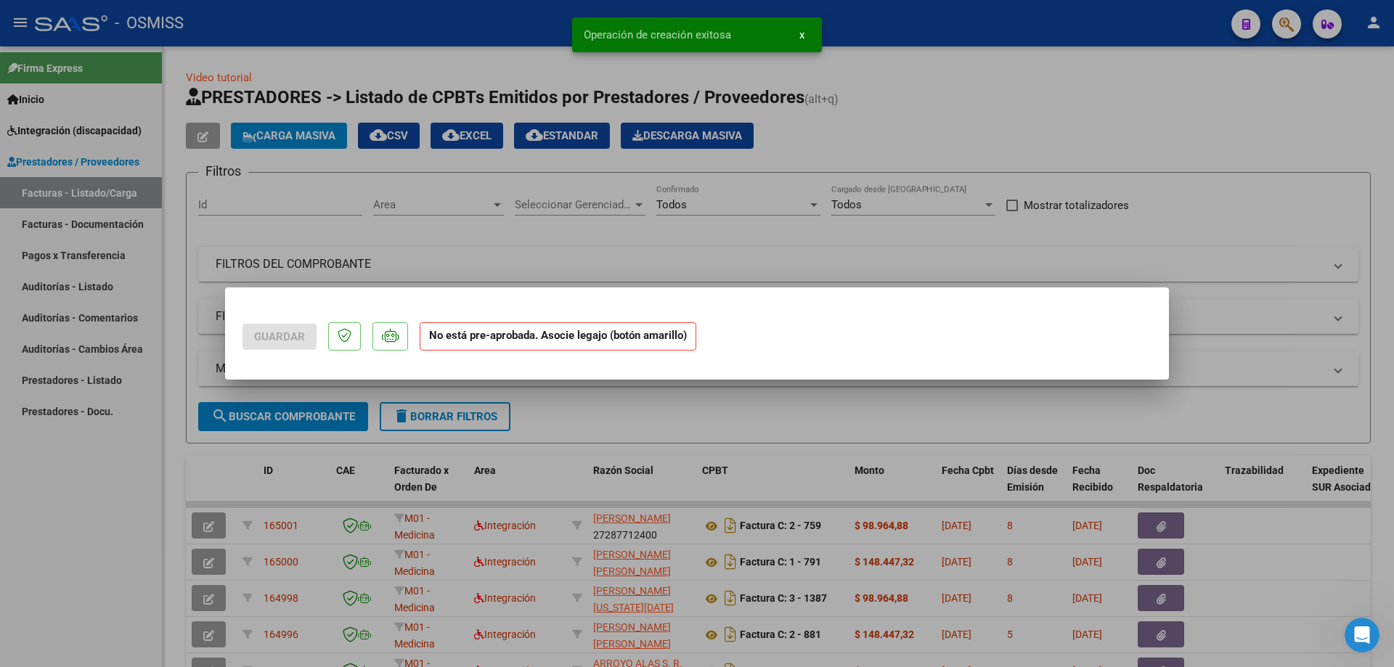
scroll to position [0, 0]
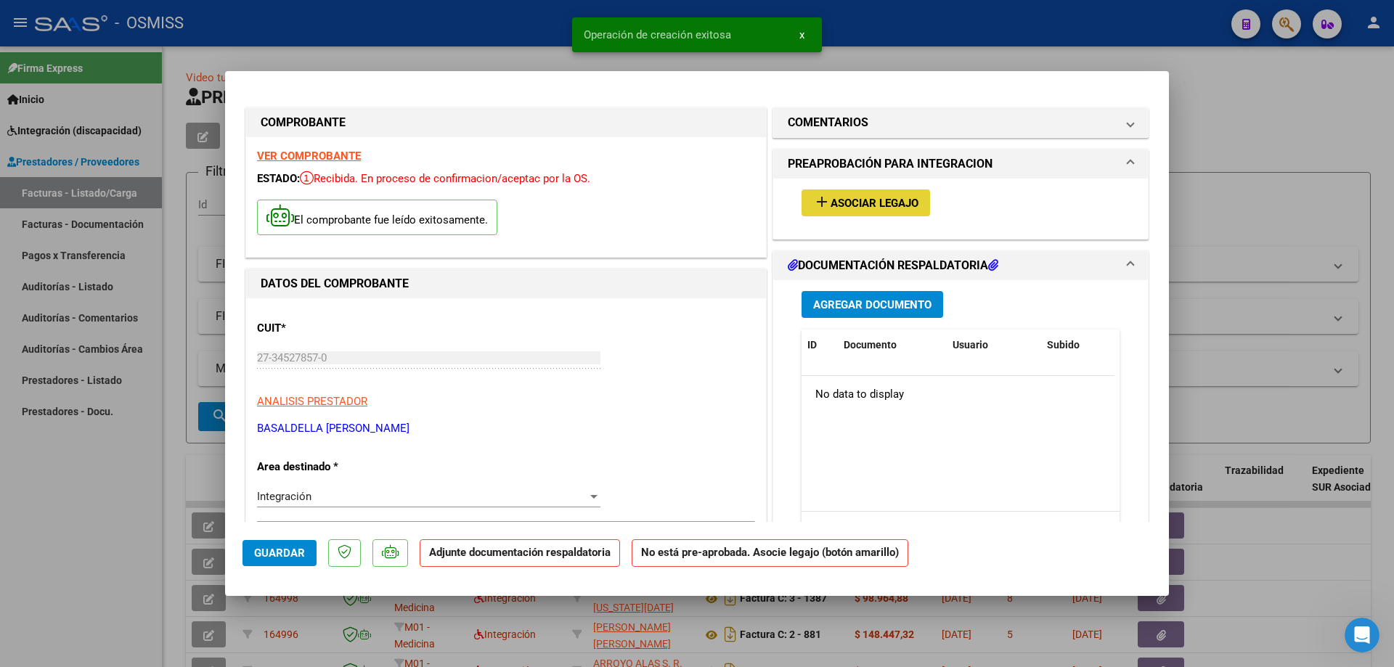
click at [880, 204] on span "Asociar Legajo" at bounding box center [874, 203] width 88 height 13
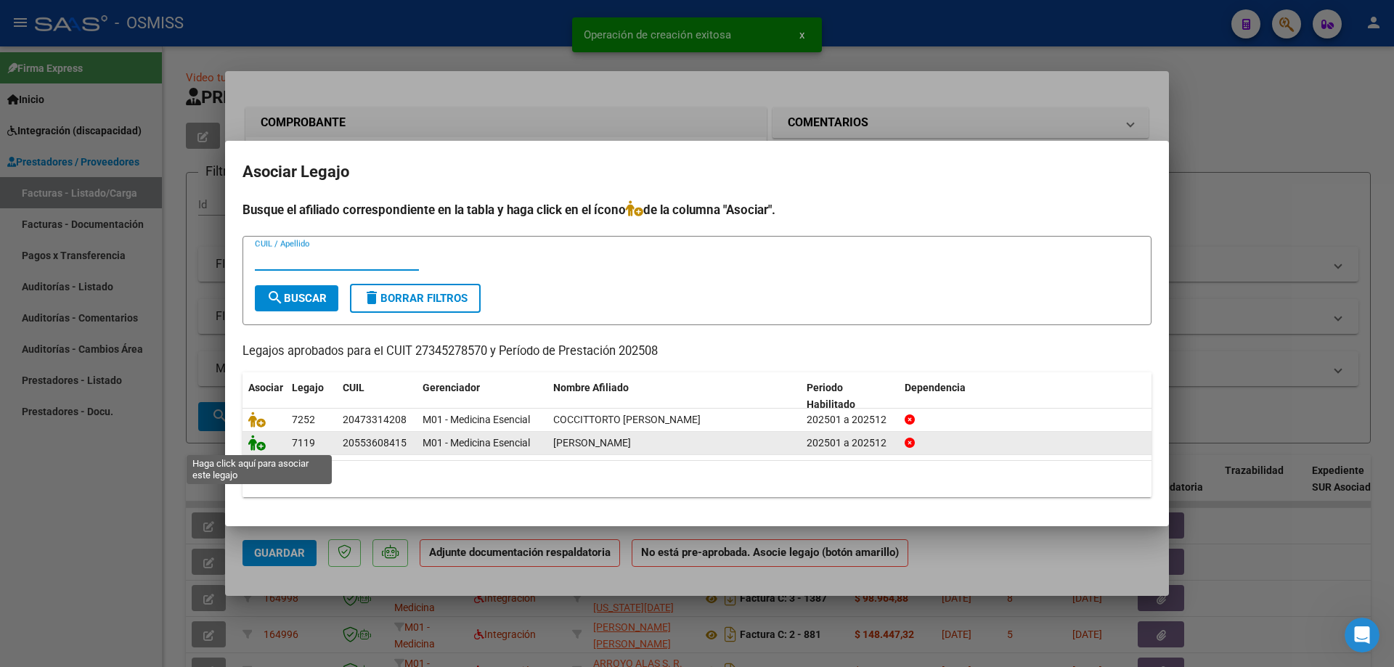
click at [253, 444] on icon at bounding box center [256, 443] width 17 height 16
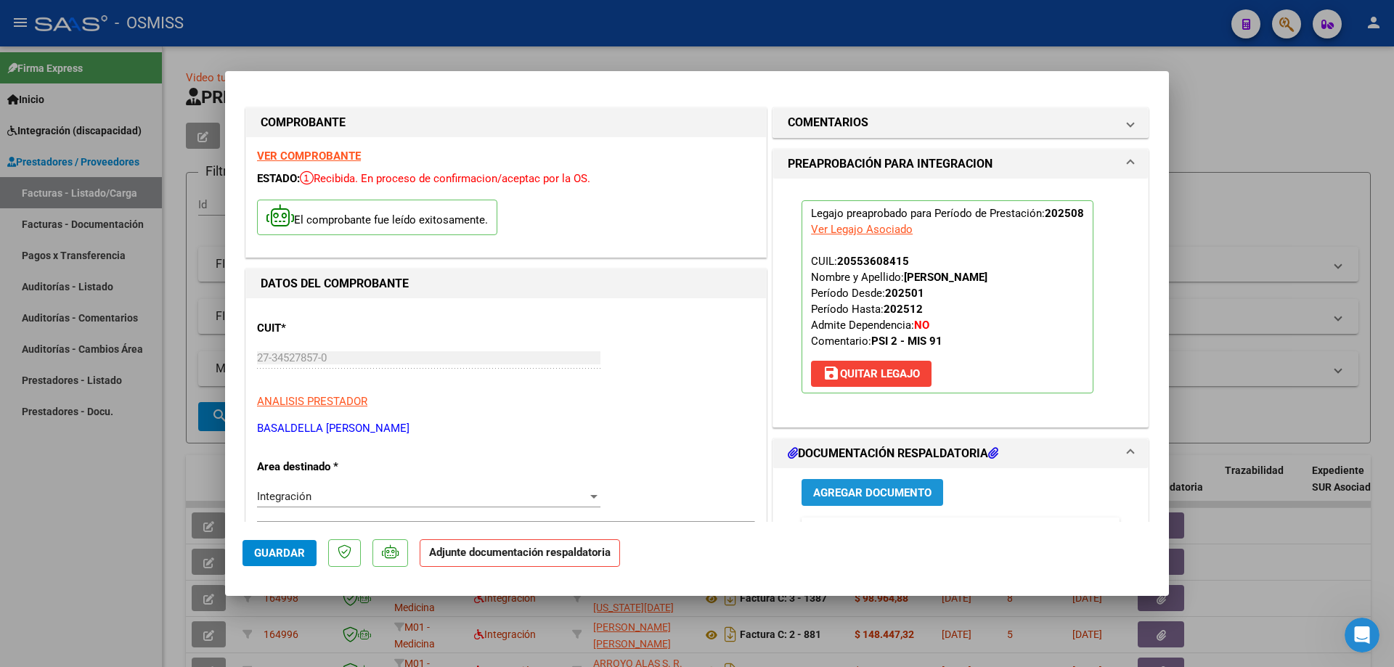
click at [847, 481] on button "Agregar Documento" at bounding box center [872, 492] width 142 height 27
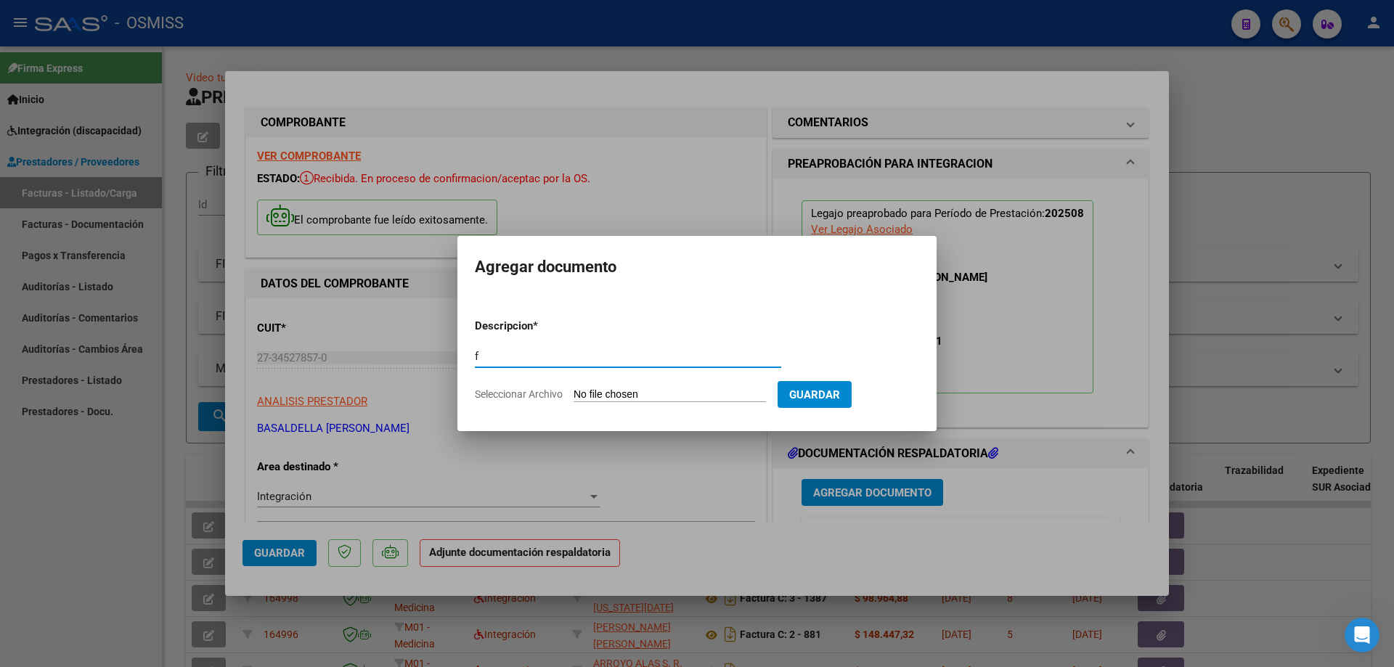
type input "f"
click at [624, 396] on input "Seleccionar Archivo" at bounding box center [669, 395] width 192 height 14
type input "C:\fakepath\asistencia ALBA agosto 2025.pdf"
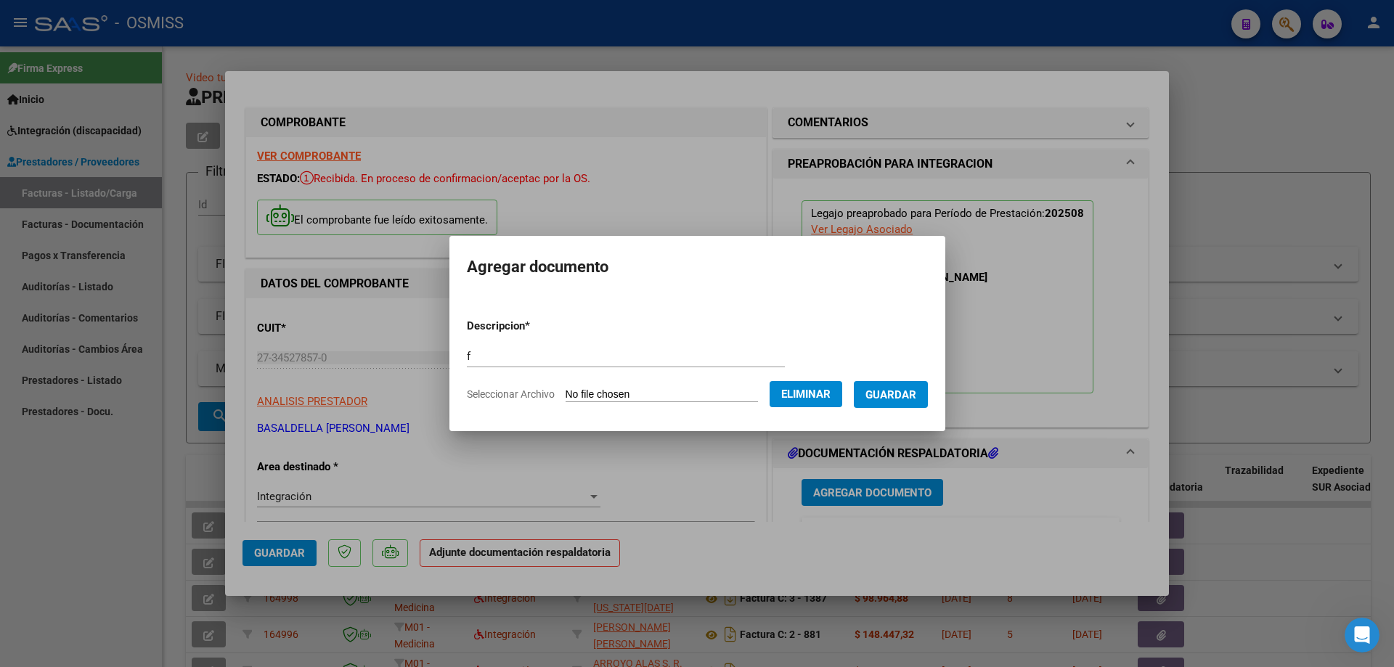
click at [909, 397] on span "Guardar" at bounding box center [890, 394] width 51 height 13
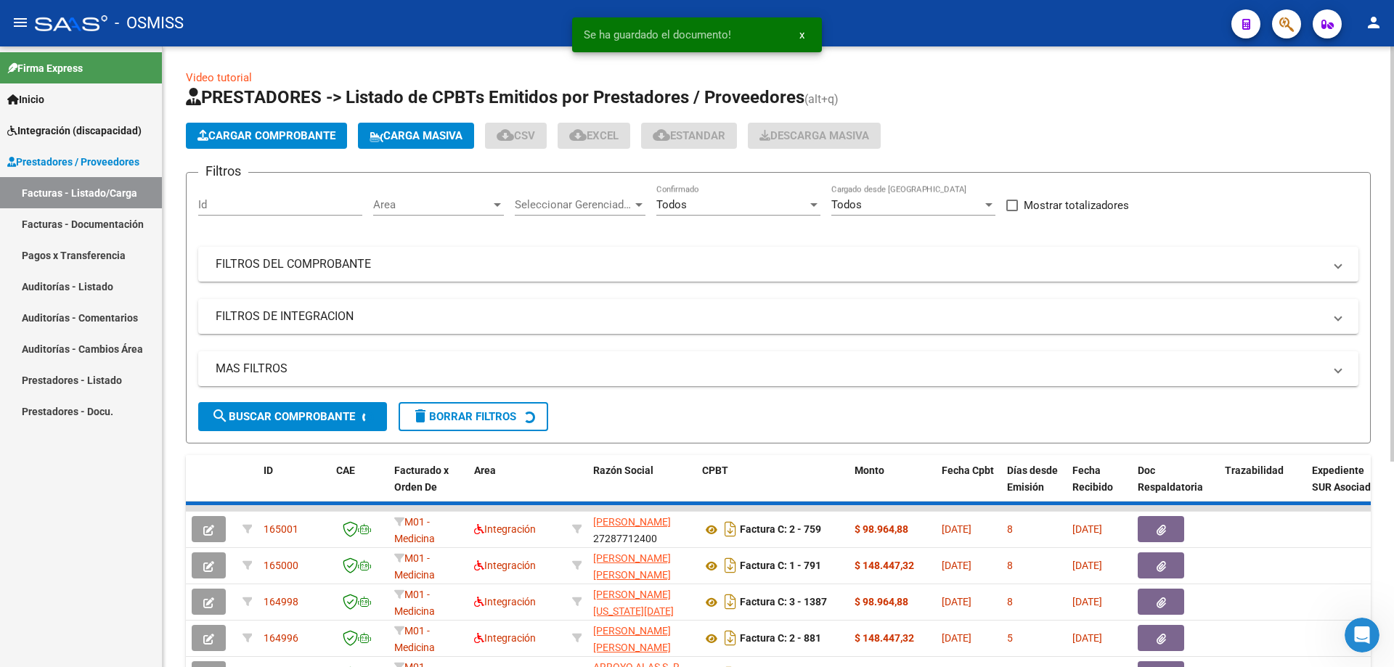
click at [332, 134] on span "Cargar Comprobante" at bounding box center [266, 135] width 138 height 13
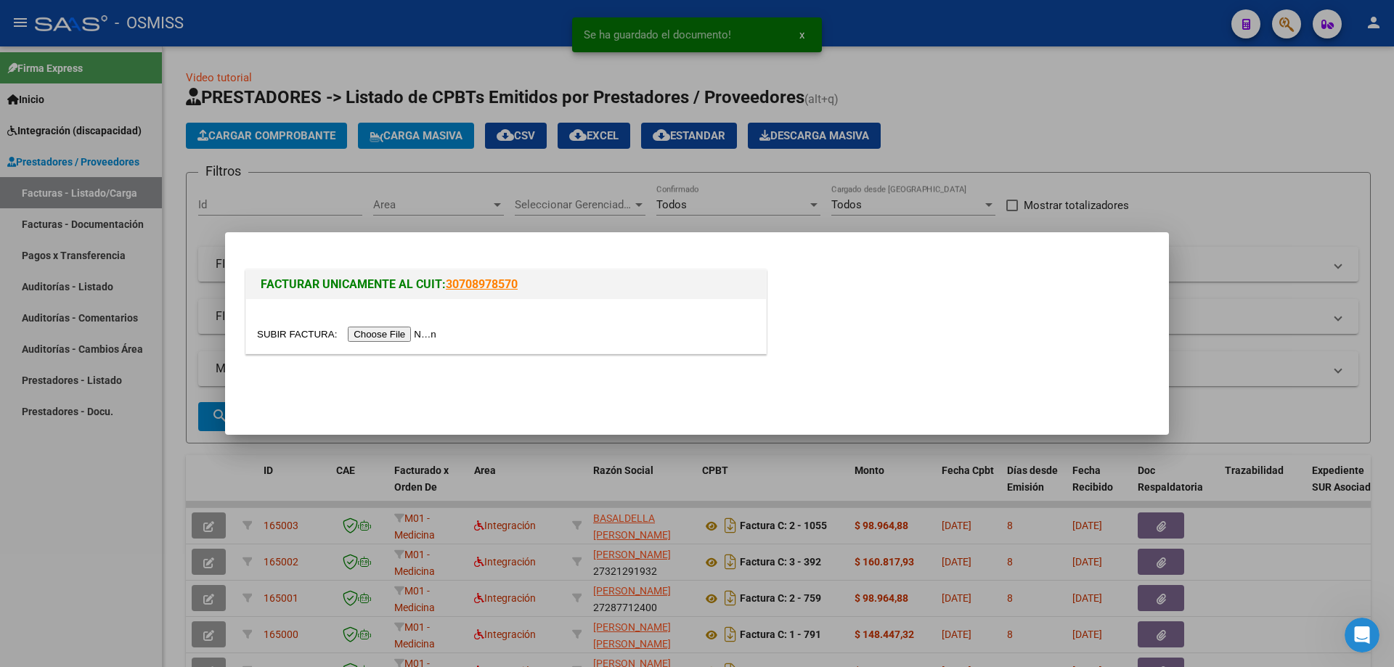
click at [396, 341] on input "file" at bounding box center [349, 334] width 184 height 15
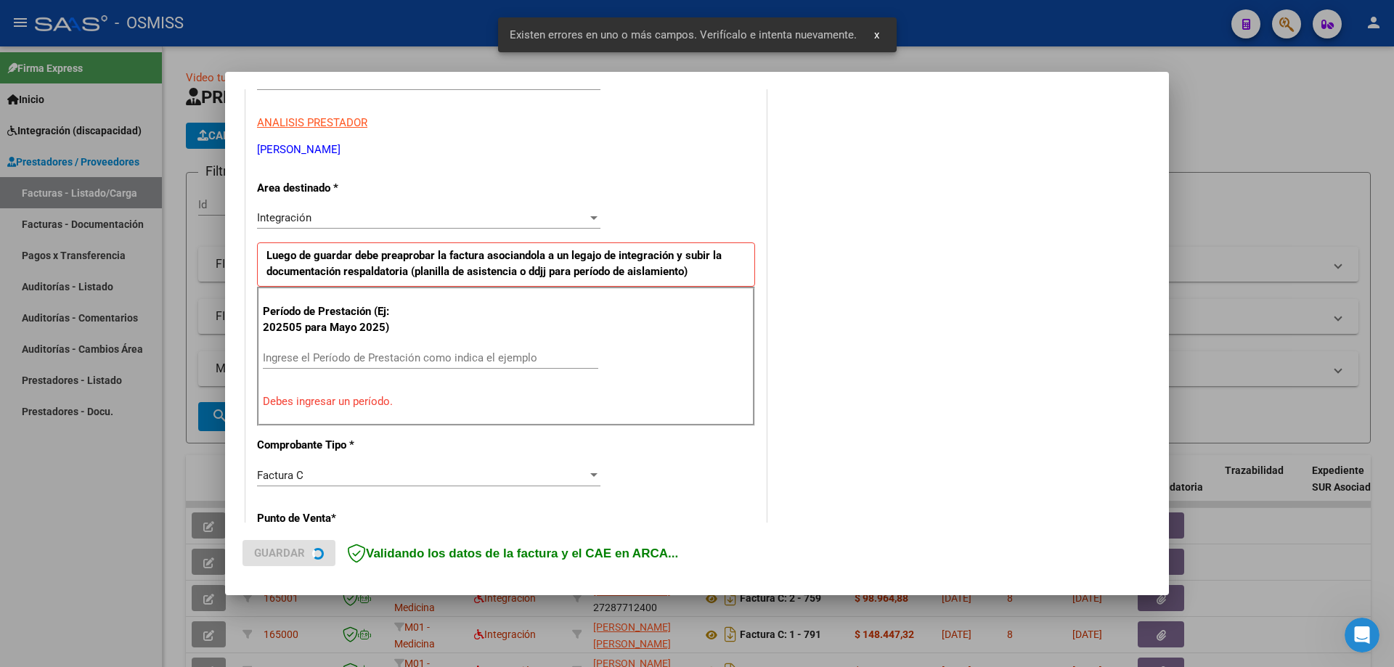
scroll to position [289, 0]
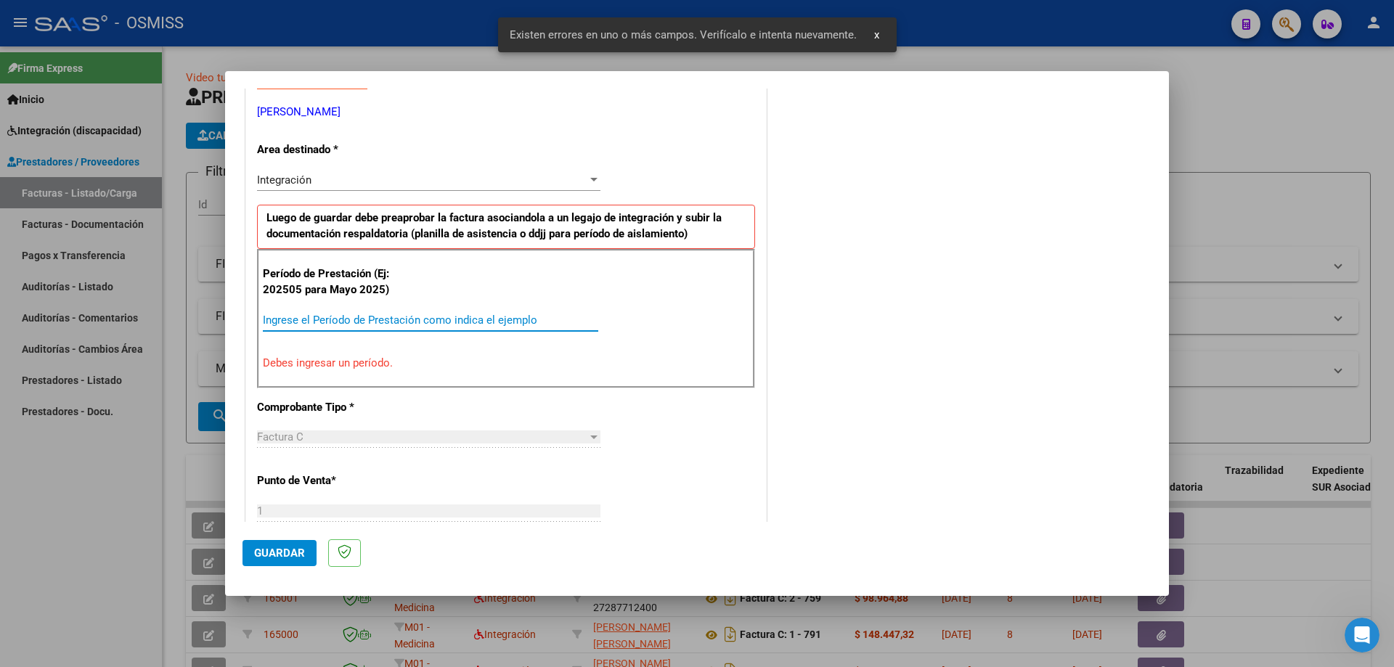
click at [433, 319] on input "Ingrese el Período de Prestación como indica el ejemplo" at bounding box center [430, 320] width 335 height 13
paste input "202508"
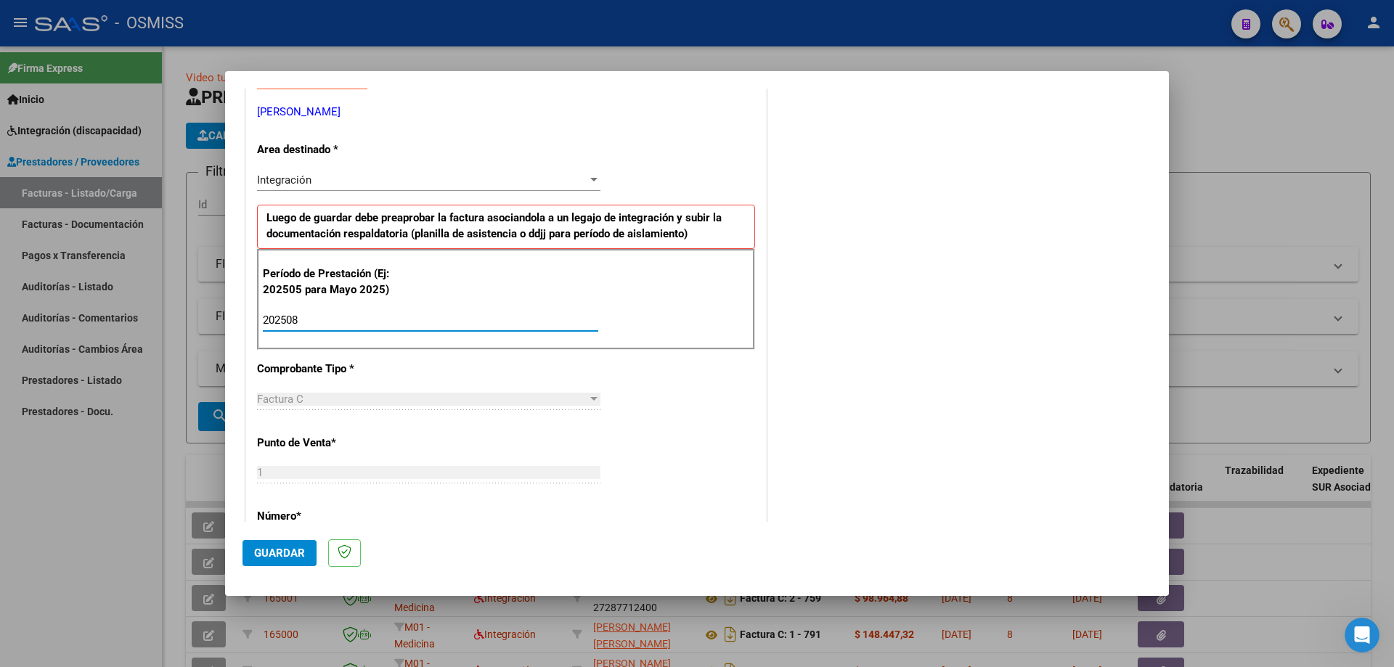
type input "202508"
click at [288, 555] on span "Guardar" at bounding box center [279, 553] width 51 height 13
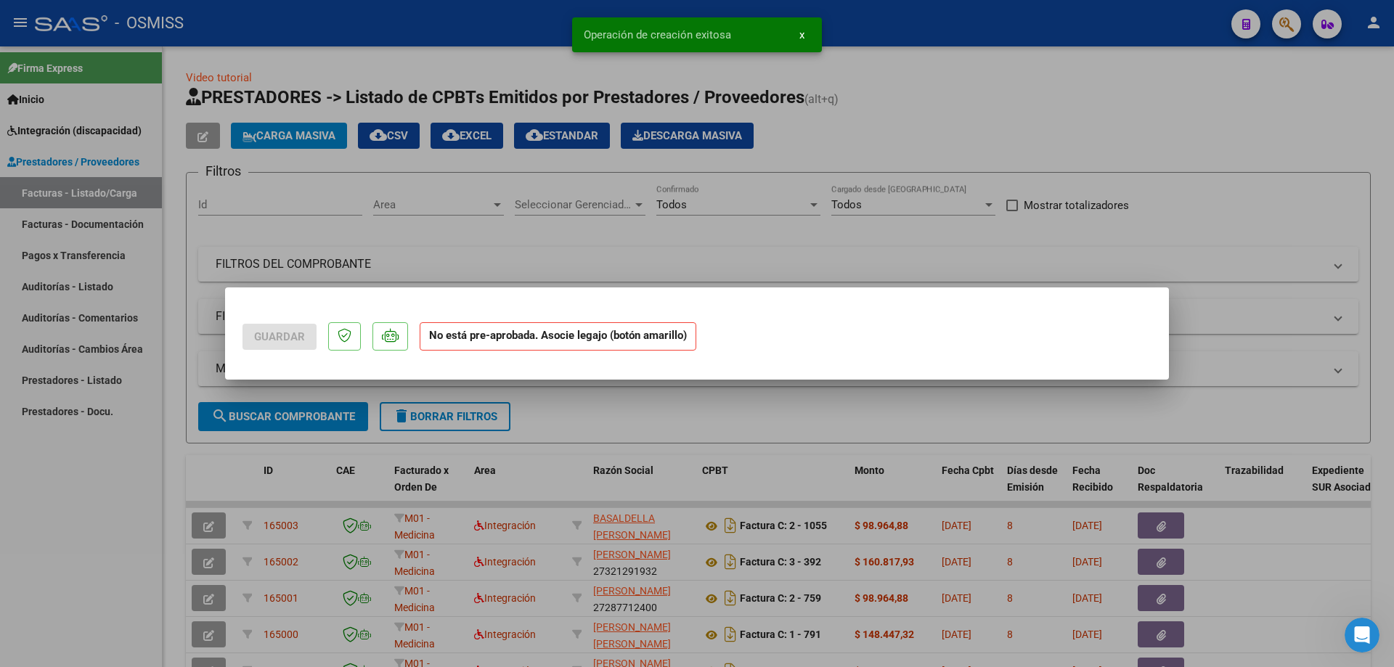
scroll to position [0, 0]
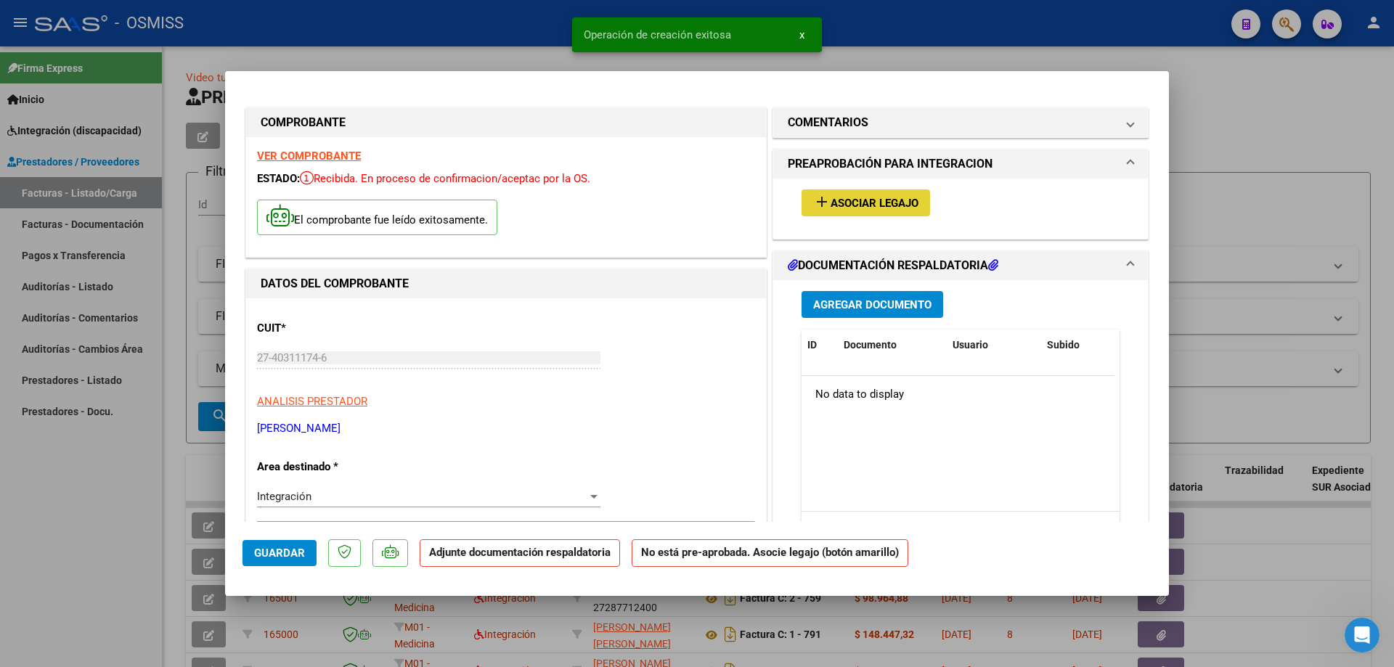
click at [855, 196] on span "add Asociar Legajo" at bounding box center [865, 202] width 105 height 13
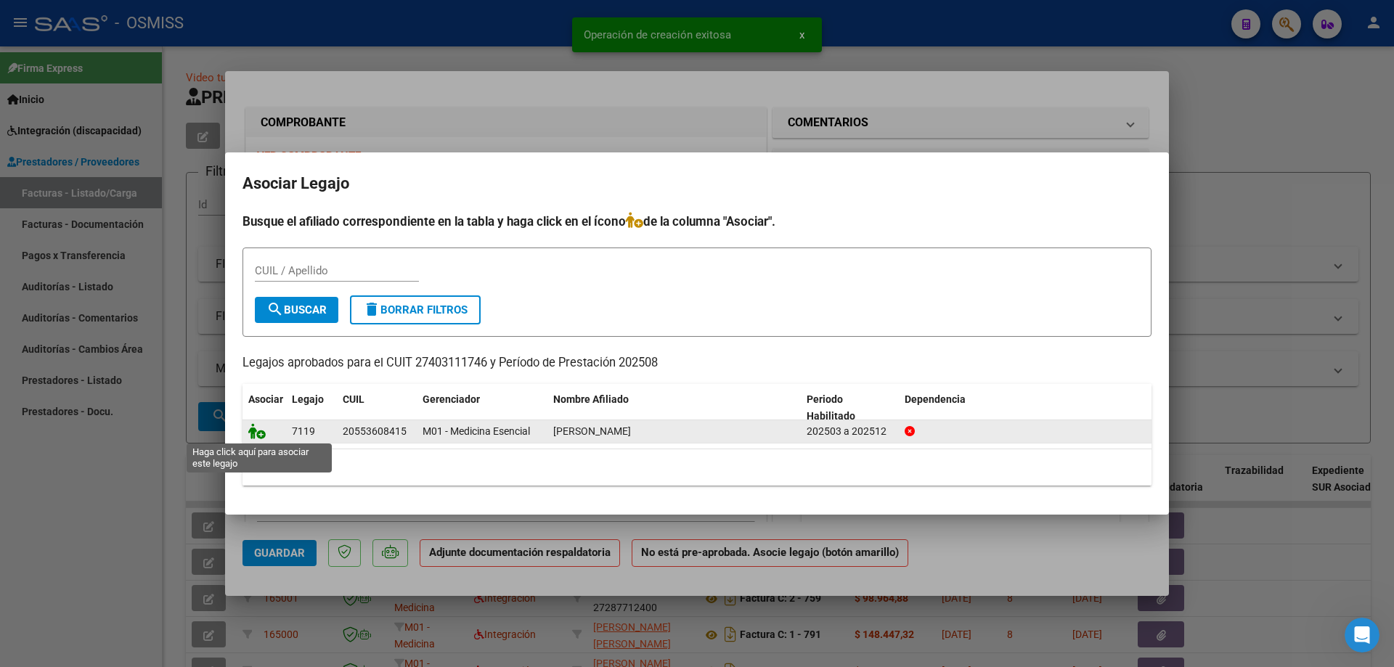
click at [252, 435] on icon at bounding box center [256, 431] width 17 height 16
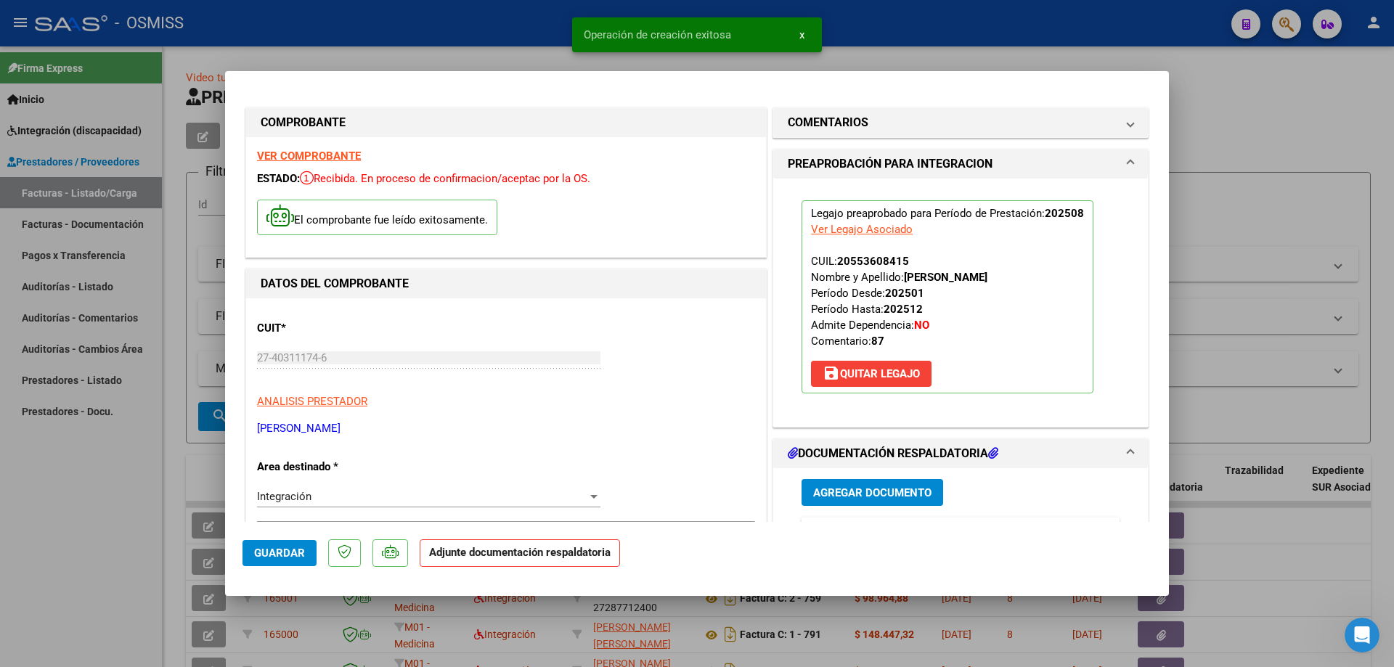
click at [867, 494] on span "Agregar Documento" at bounding box center [872, 492] width 118 height 13
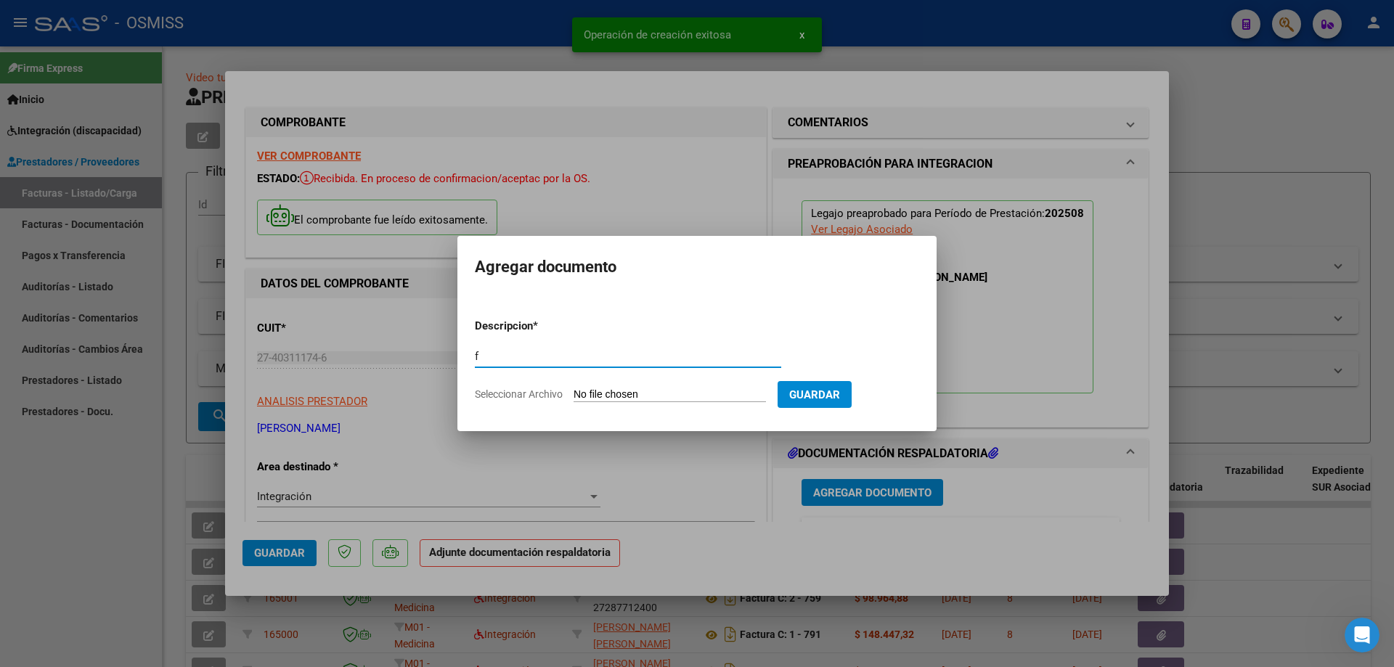
type input "f"
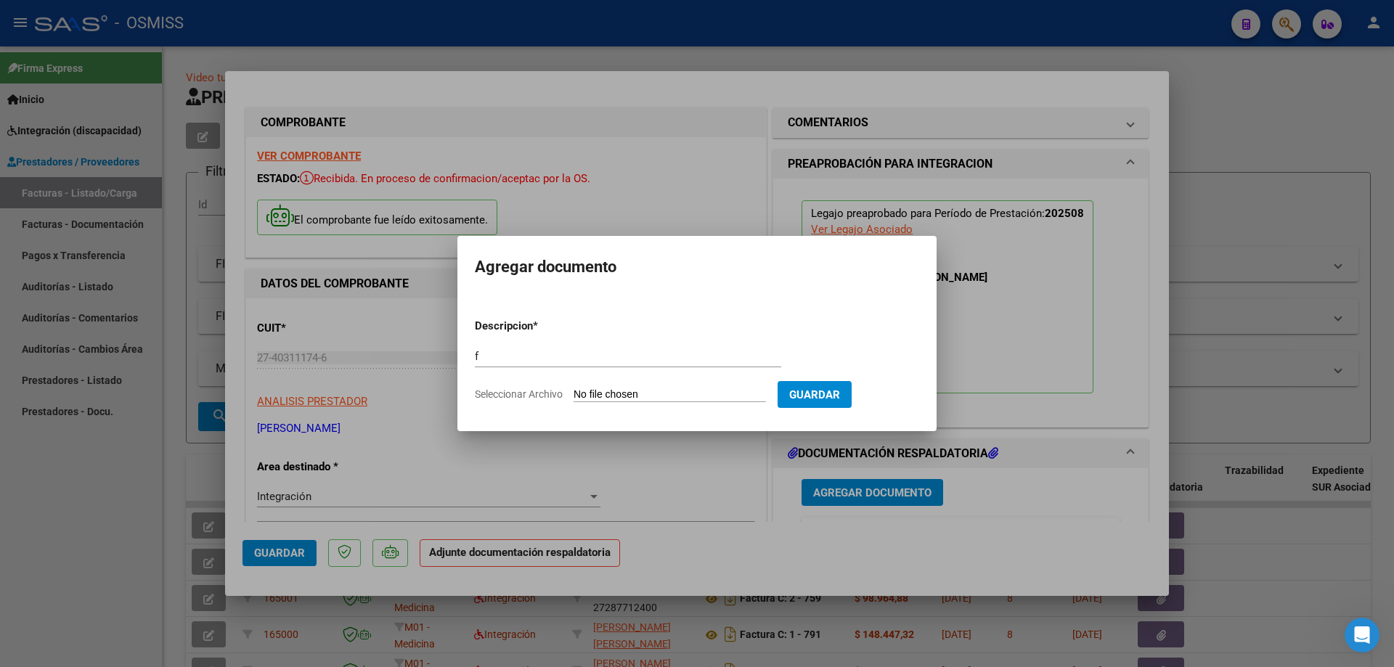
click at [669, 393] on input "Seleccionar Archivo" at bounding box center [669, 395] width 192 height 14
type input "C:\fakepath\asistencia agosto.pdf"
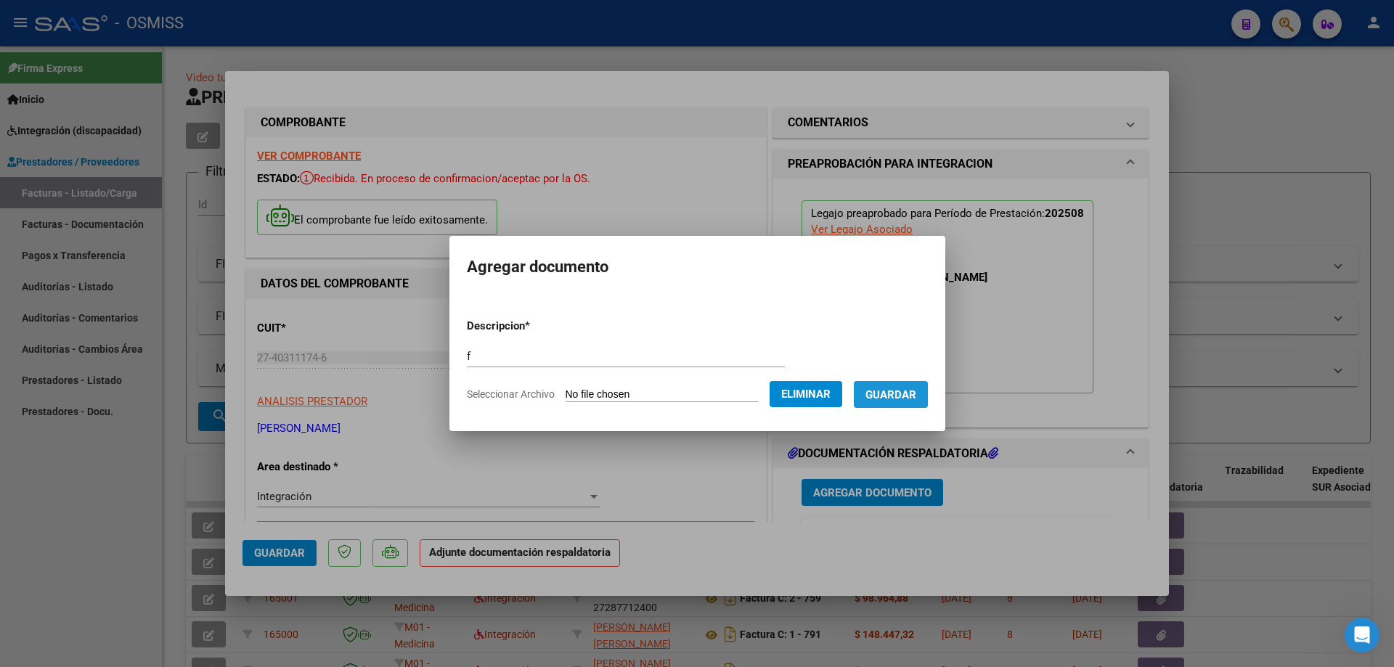
click at [902, 388] on span "Guardar" at bounding box center [890, 394] width 51 height 13
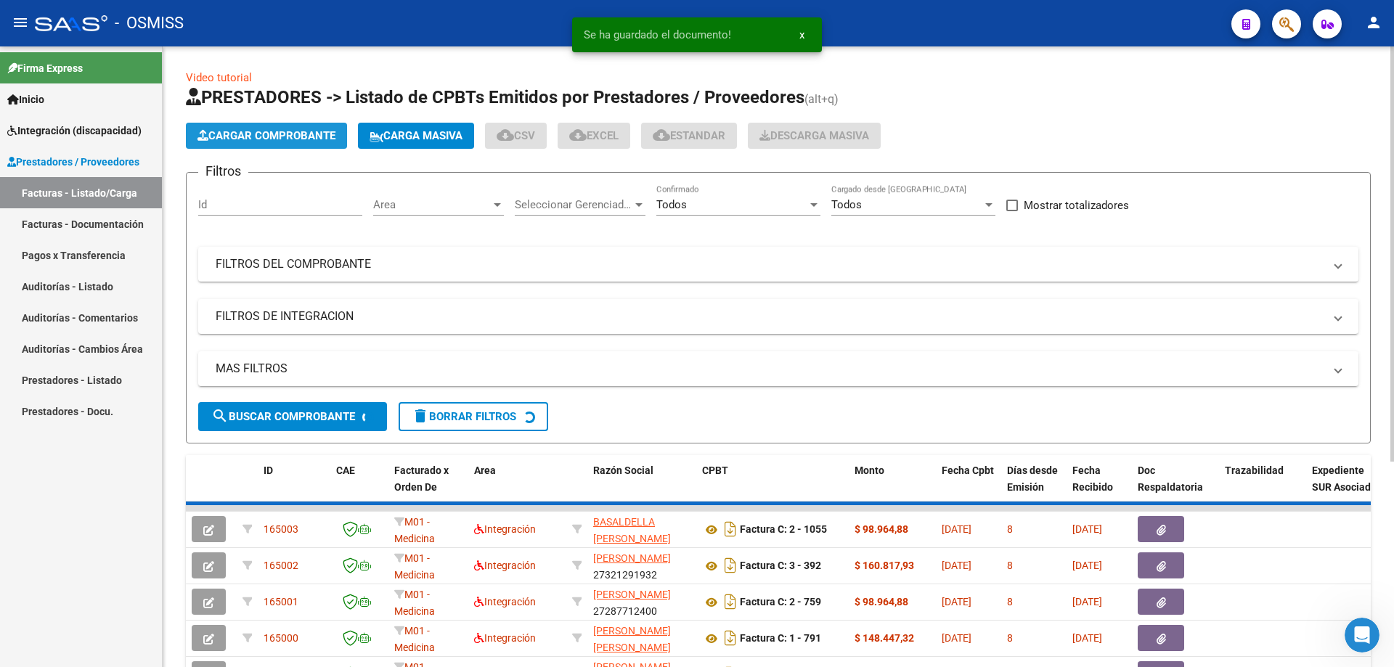
click at [318, 138] on span "Cargar Comprobante" at bounding box center [266, 135] width 138 height 13
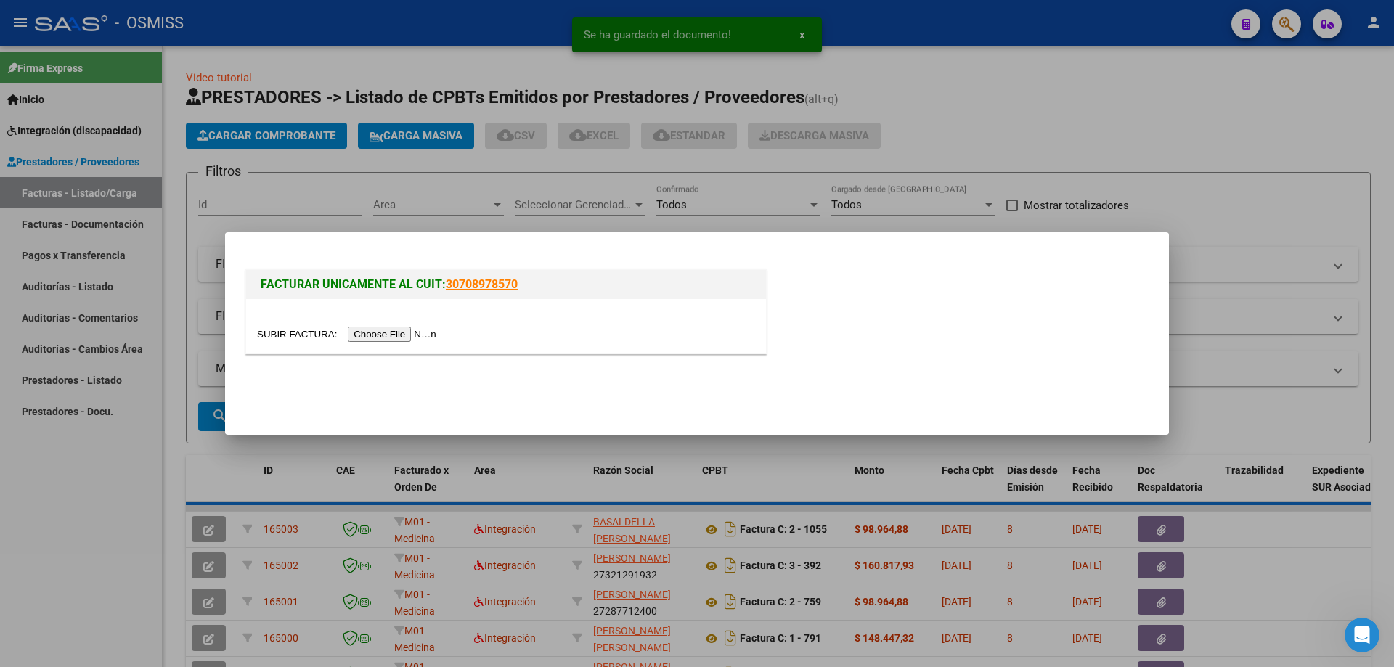
click at [412, 330] on input "file" at bounding box center [349, 334] width 184 height 15
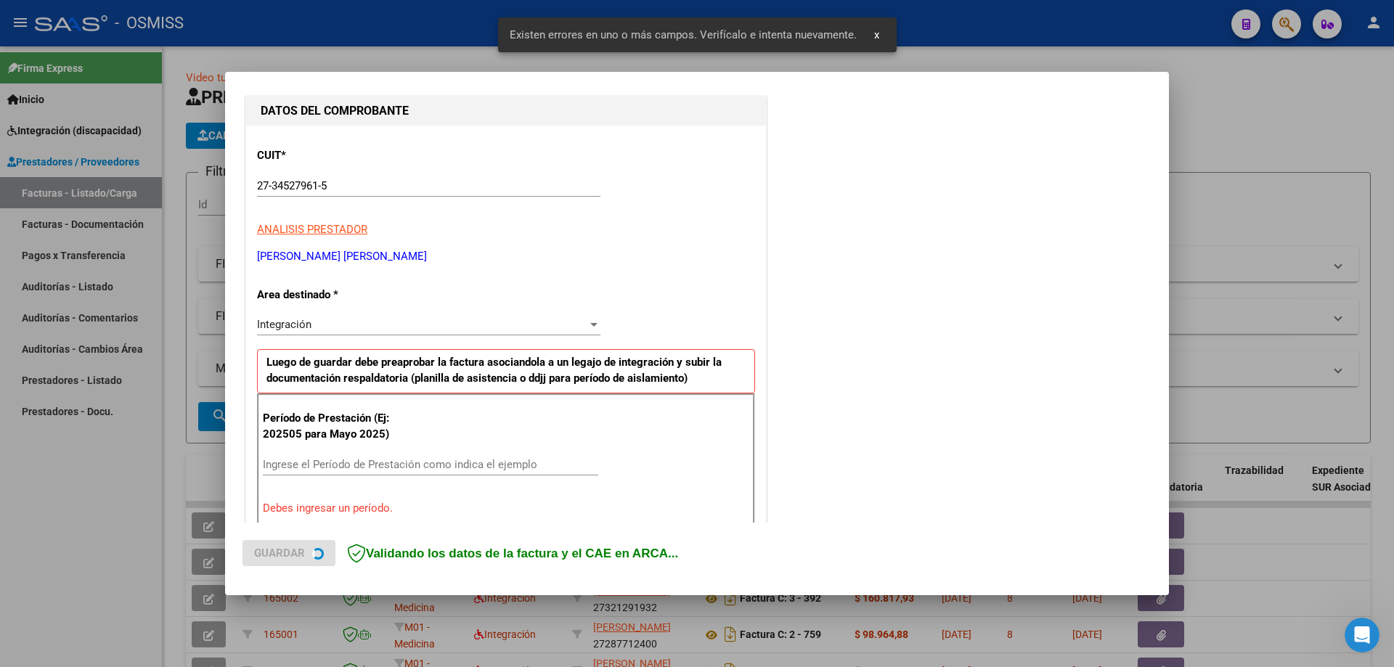
scroll to position [289, 0]
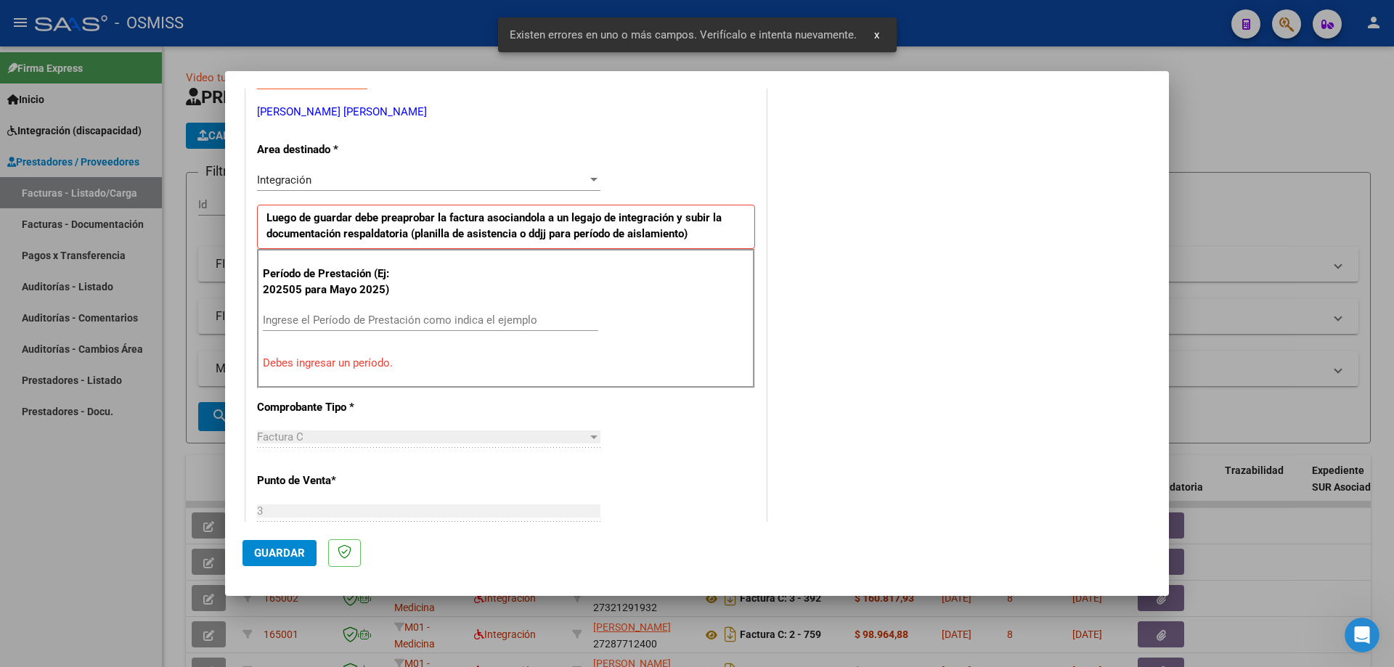
click at [399, 322] on input "Ingrese el Período de Prestación como indica el ejemplo" at bounding box center [430, 320] width 335 height 13
paste input "202508"
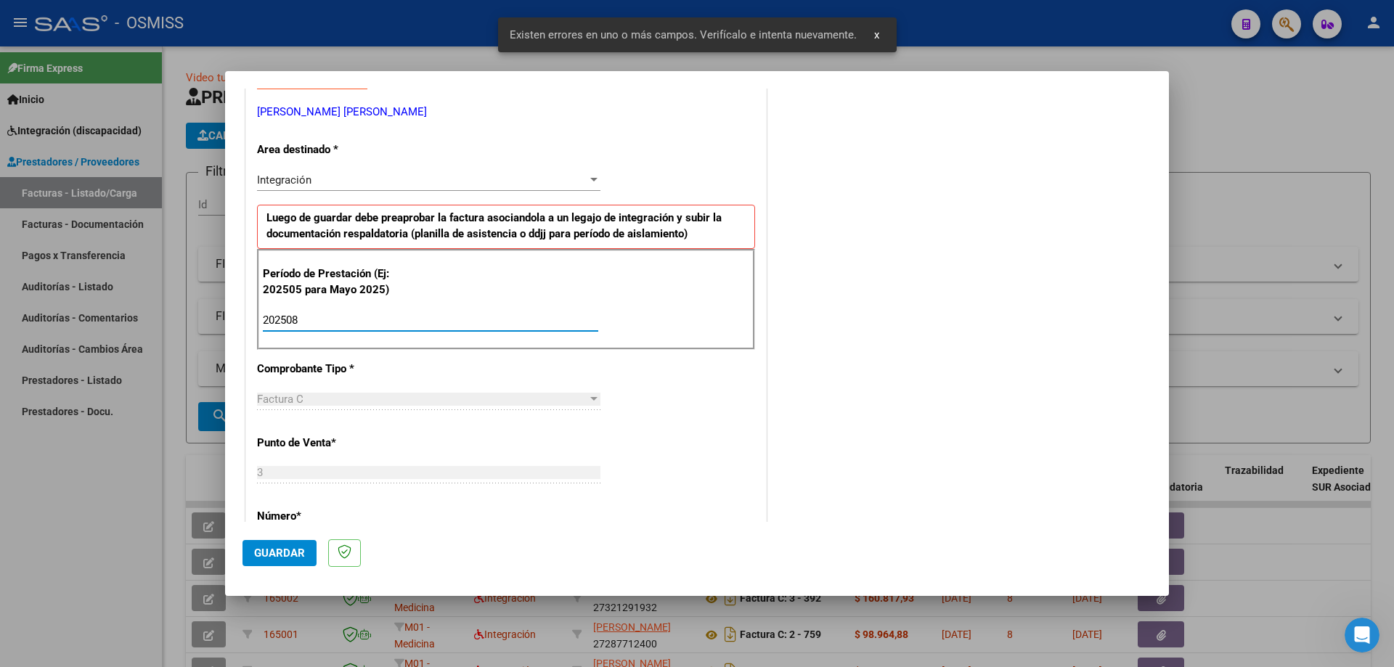
type input "202508"
click at [286, 553] on span "Guardar" at bounding box center [279, 553] width 51 height 13
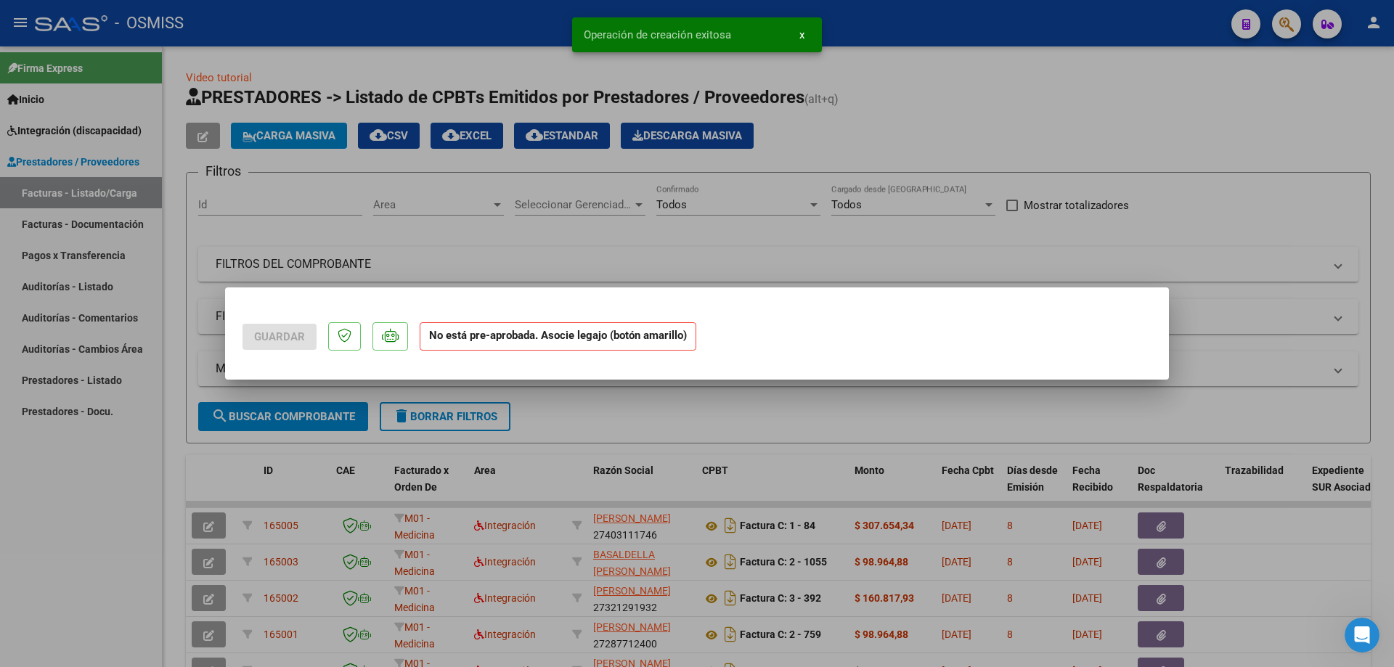
scroll to position [0, 0]
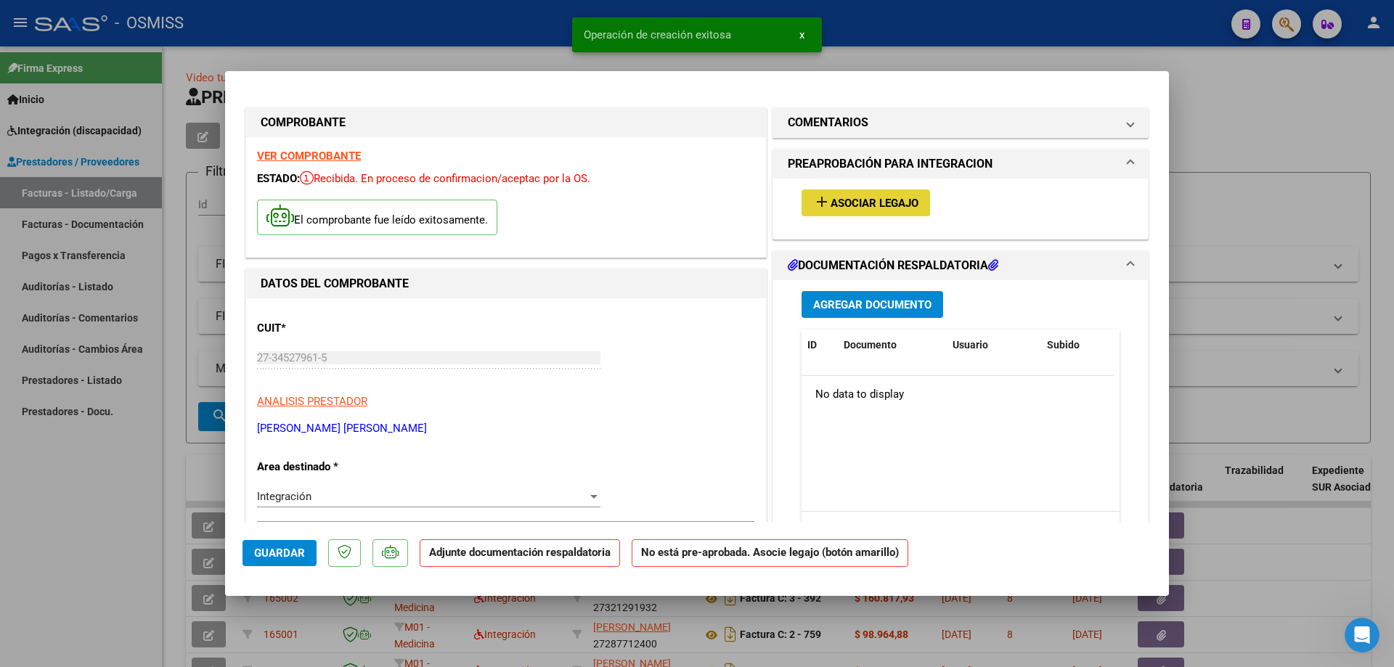
click at [857, 210] on button "add Asociar Legajo" at bounding box center [865, 202] width 128 height 27
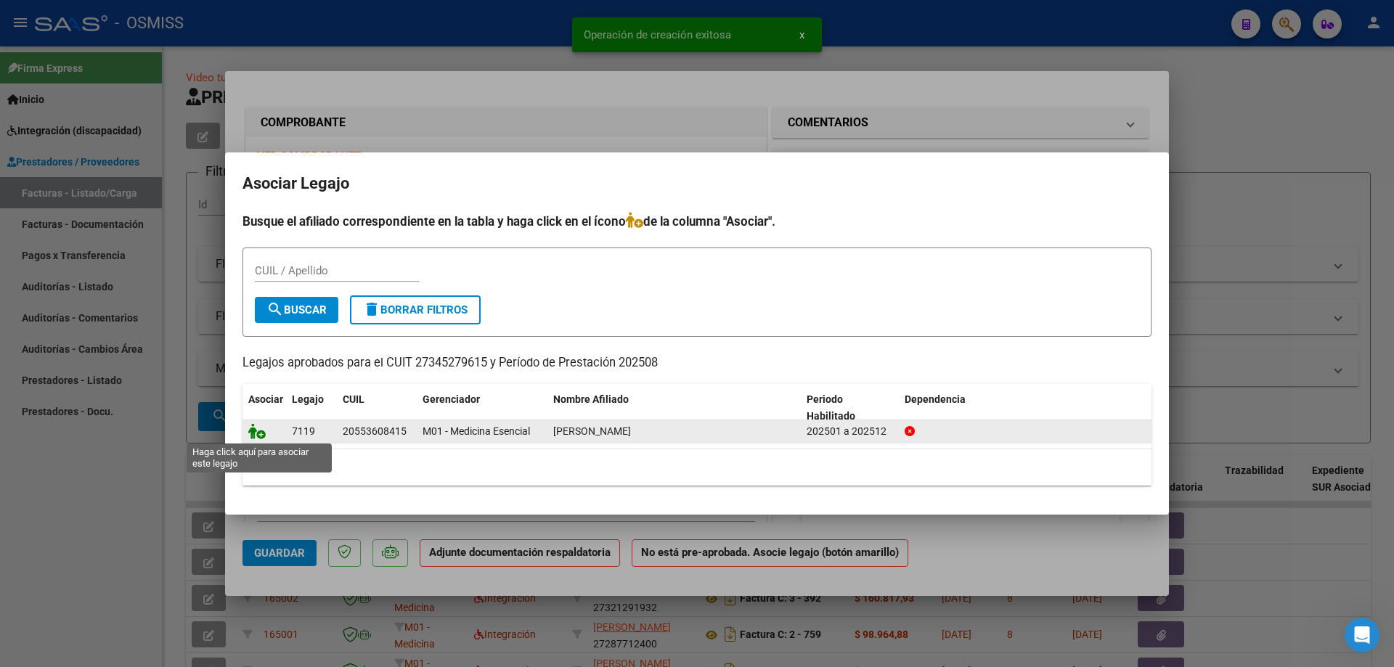
click at [256, 433] on icon at bounding box center [256, 431] width 17 height 16
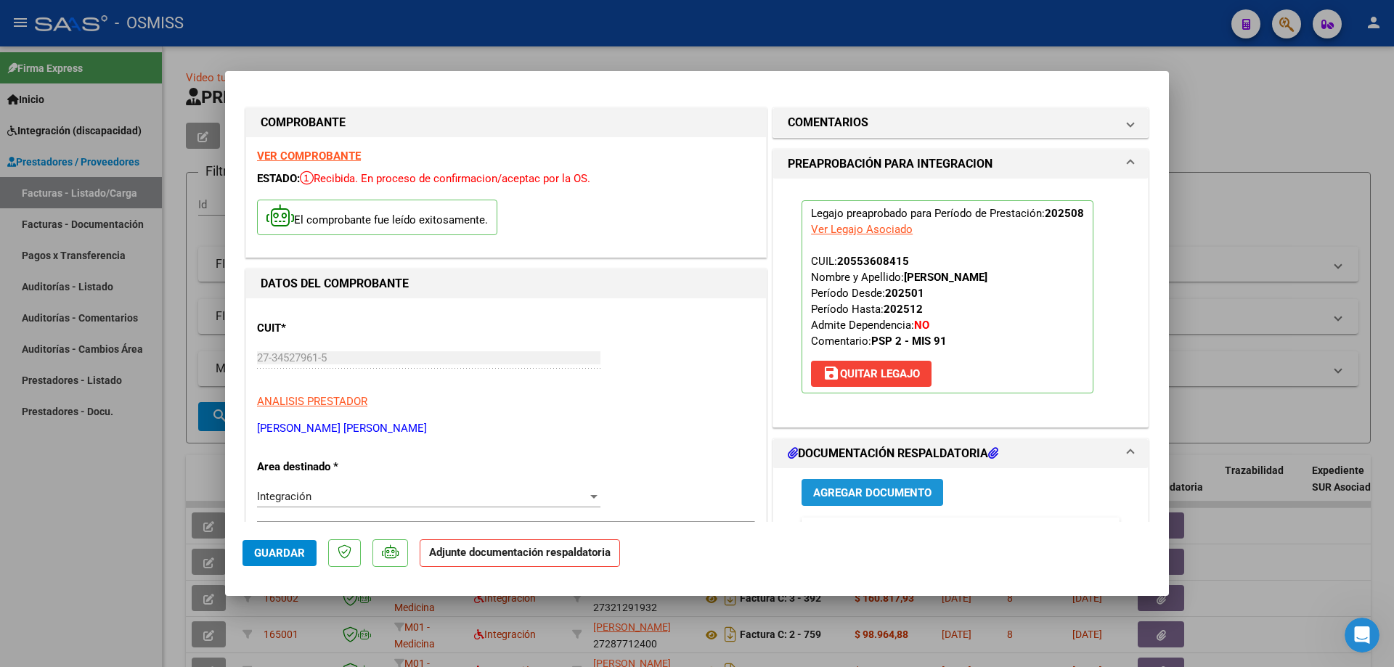
click at [857, 491] on span "Agregar Documento" at bounding box center [872, 492] width 118 height 13
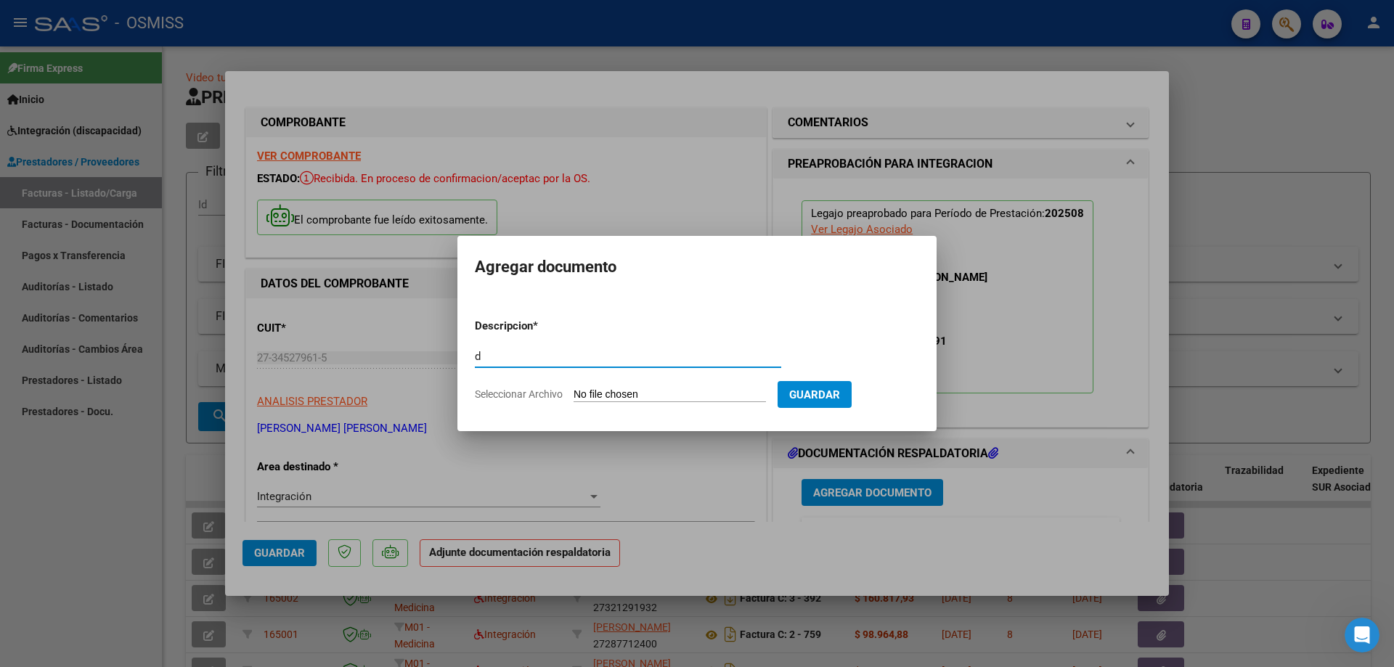
type input "d"
click at [617, 395] on input "Seleccionar Archivo" at bounding box center [669, 395] width 192 height 14
type input "C:\fakepath\Asistencia agosto alba fernandez 2025.pdf"
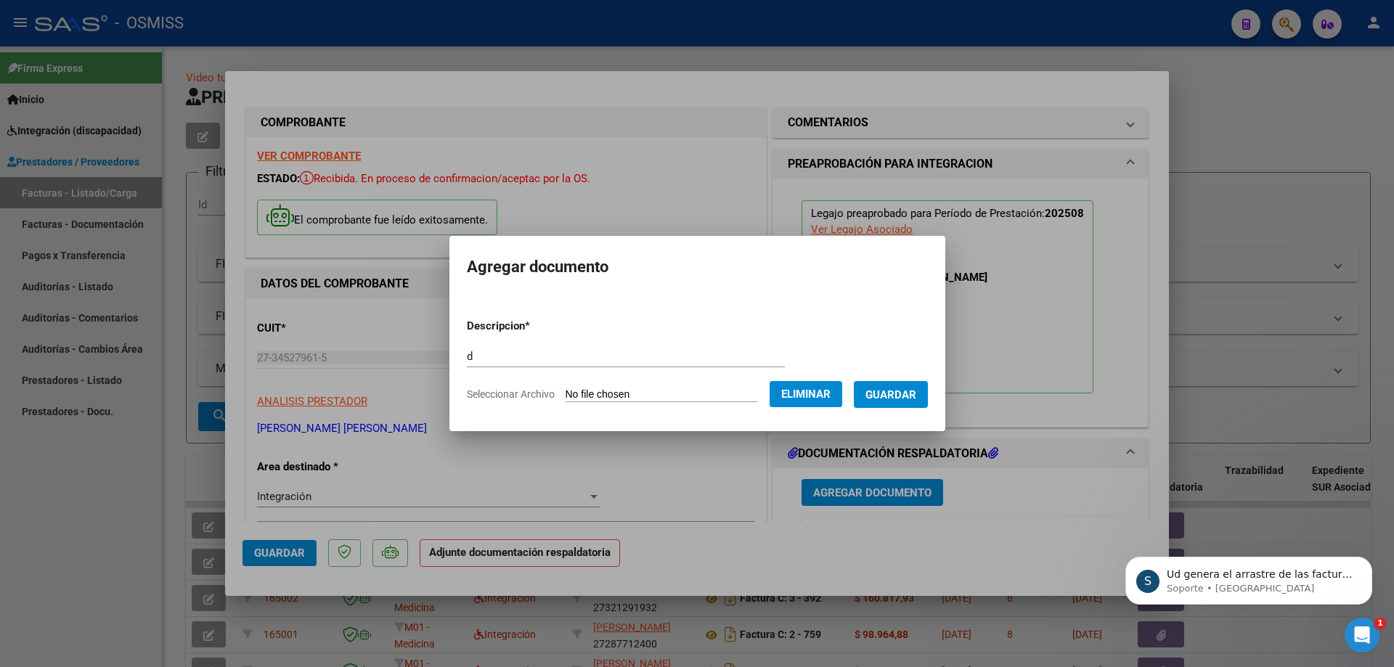
scroll to position [490, 0]
click at [916, 395] on span "Guardar" at bounding box center [890, 394] width 51 height 13
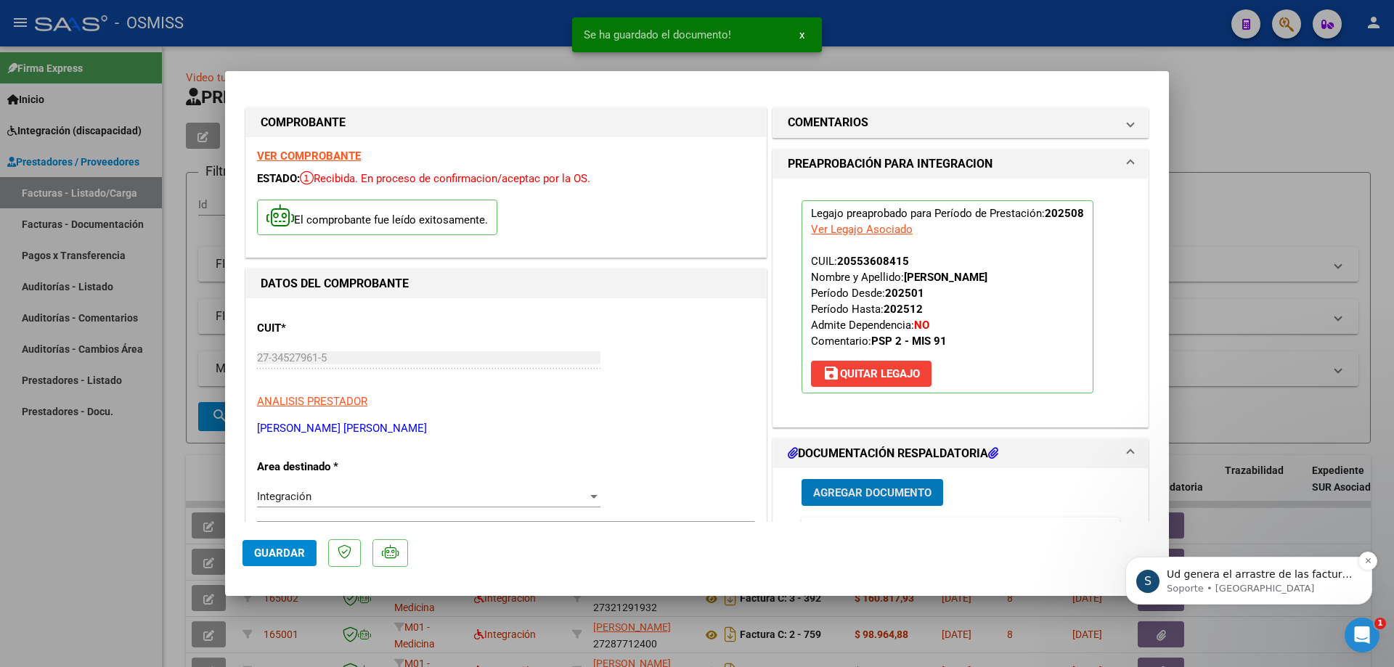
click at [1258, 586] on p "Soporte • [GEOGRAPHIC_DATA]" at bounding box center [1259, 588] width 187 height 13
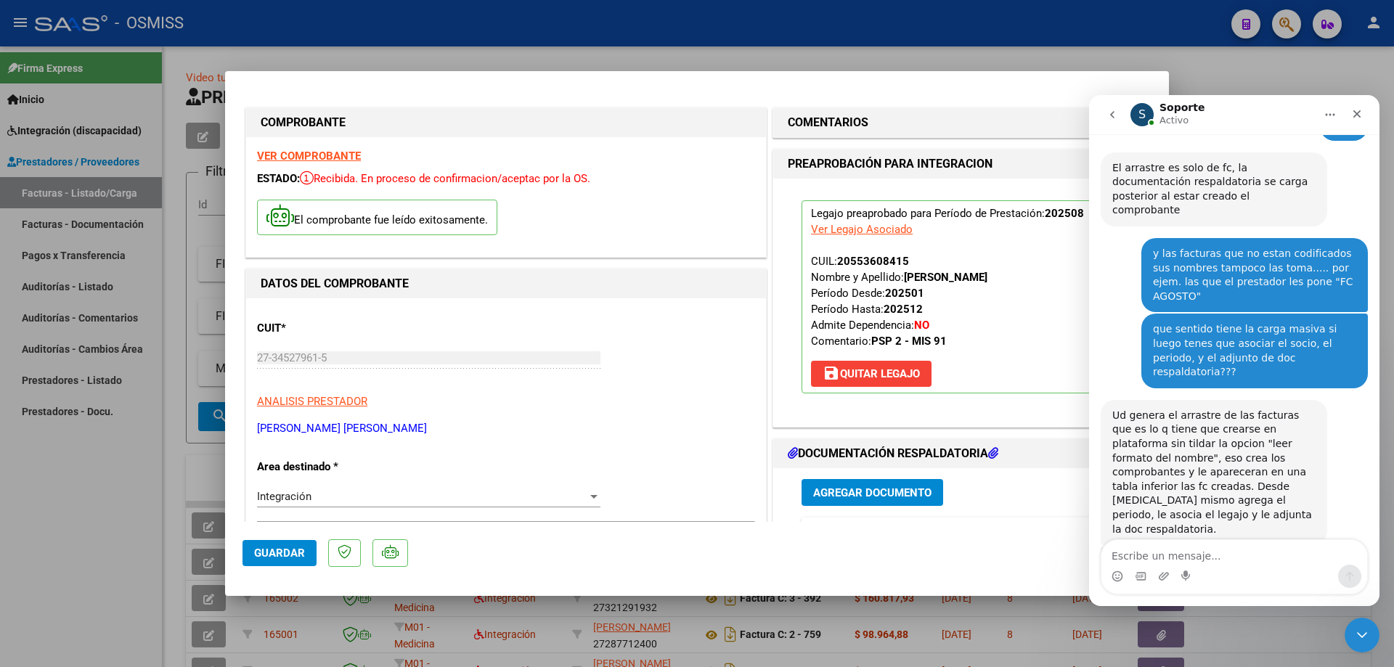
scroll to position [514, 0]
click at [1365, 629] on icon "Cerrar Intercom Messenger" at bounding box center [1359, 632] width 17 height 17
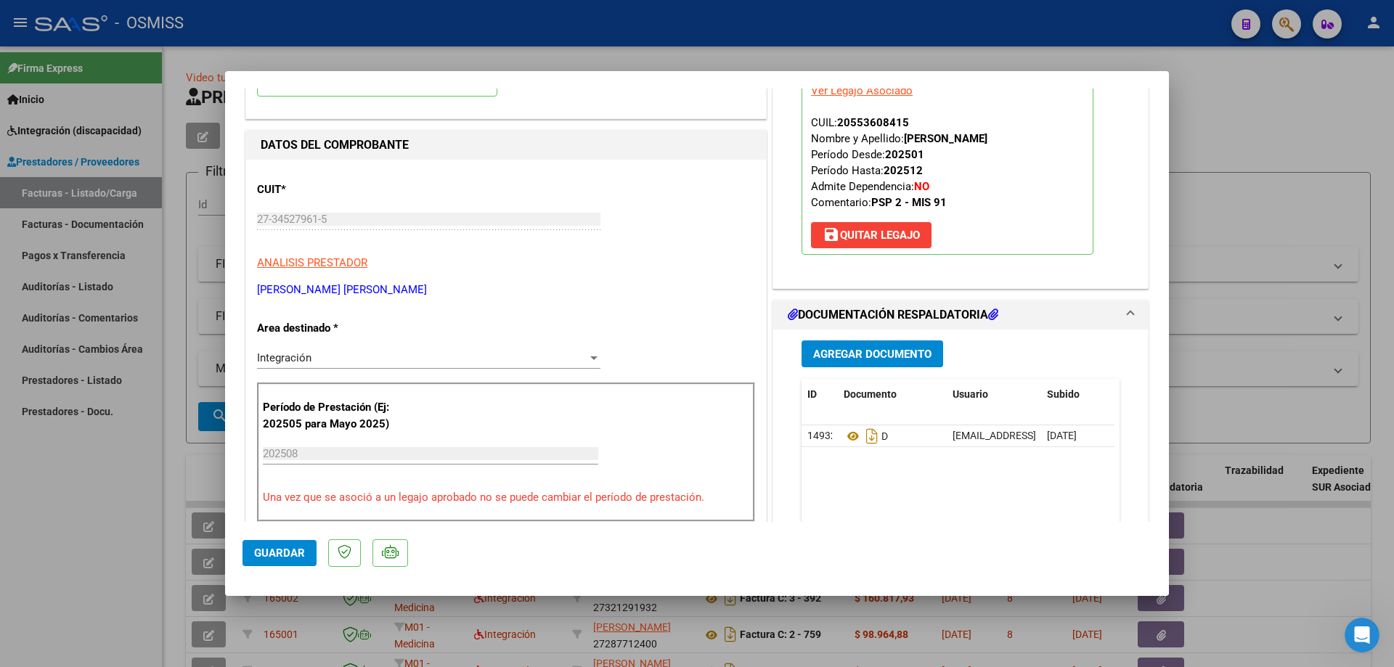
scroll to position [145, 0]
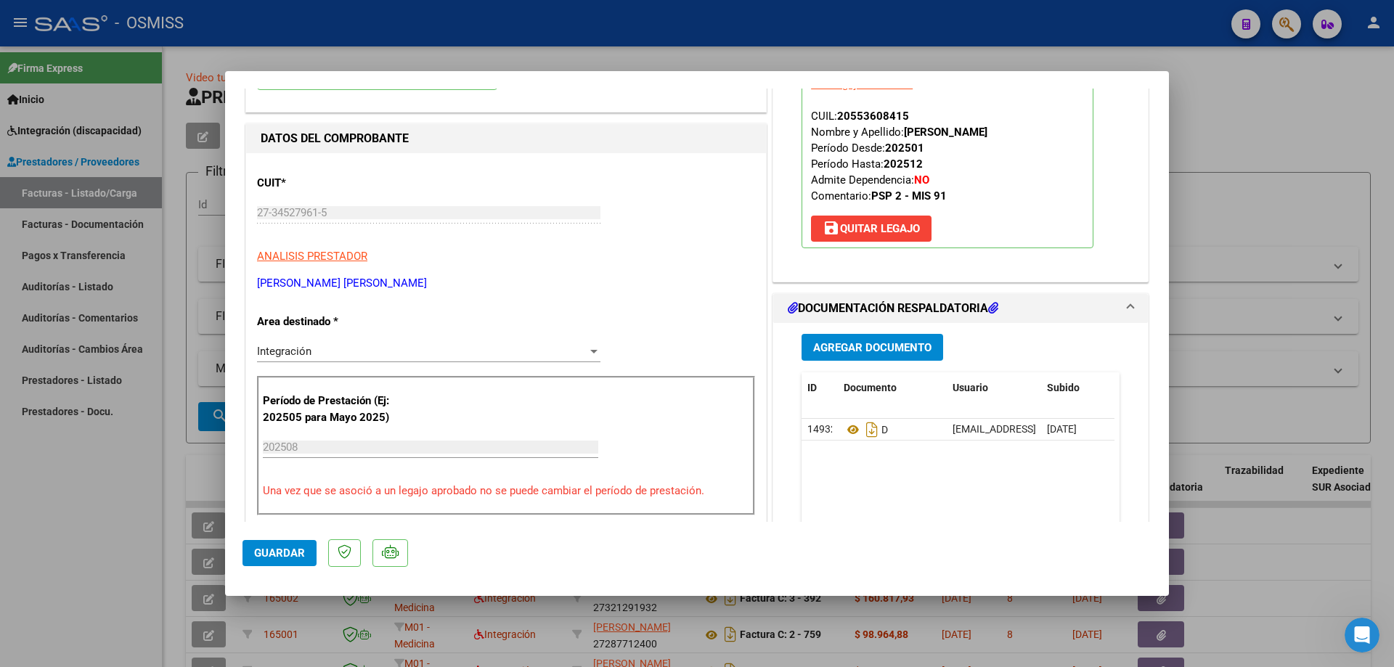
click at [287, 560] on button "Guardar" at bounding box center [279, 553] width 74 height 26
type input "$ 0,00"
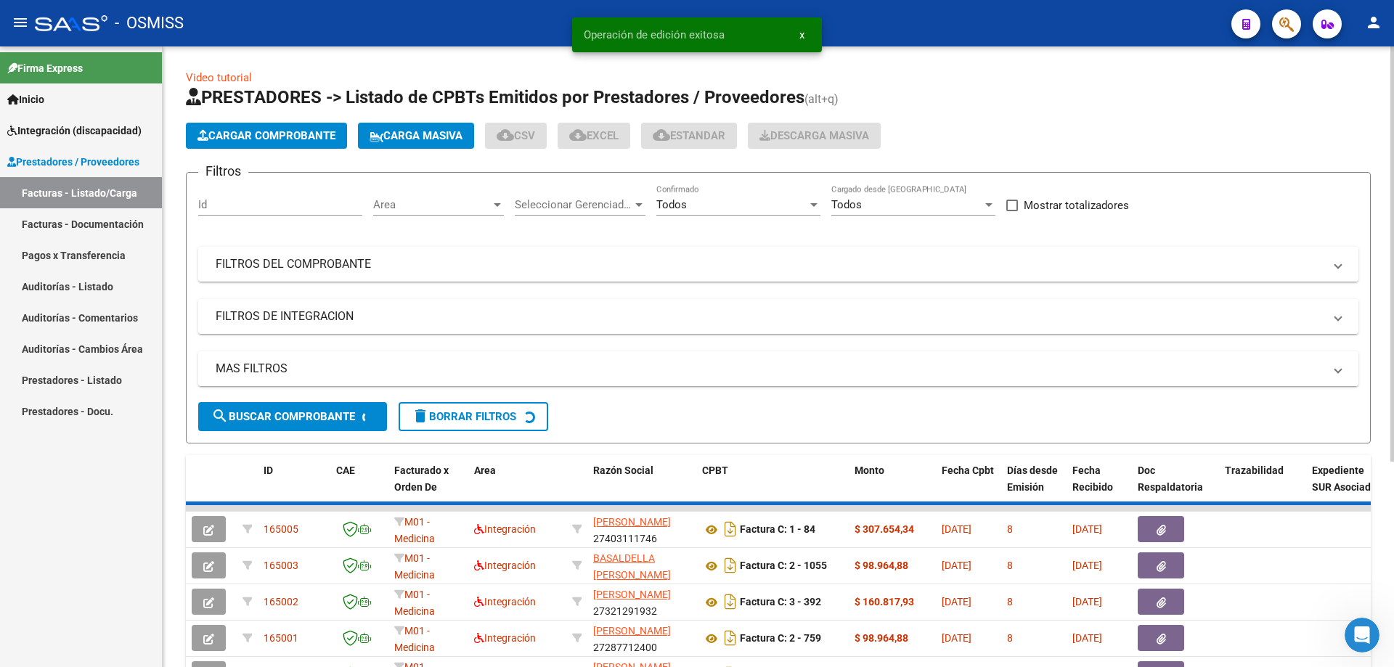
click at [271, 134] on span "Cargar Comprobante" at bounding box center [266, 135] width 138 height 13
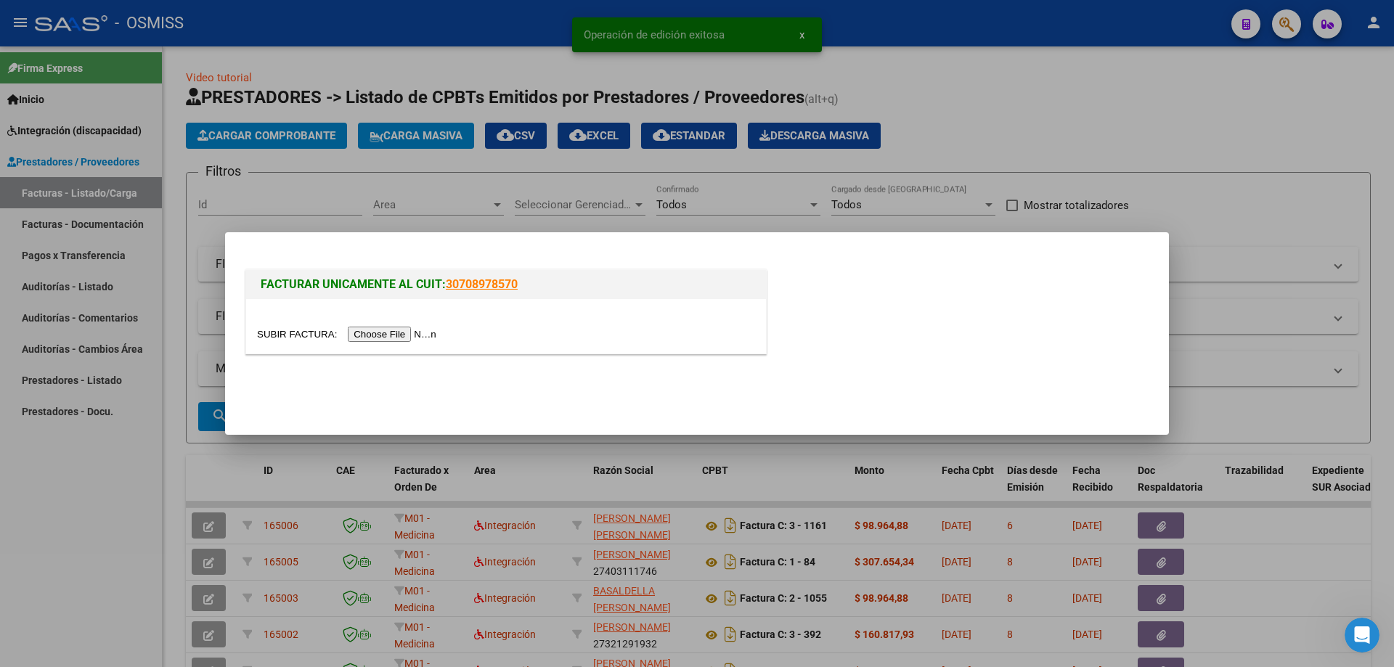
click at [404, 338] on input "file" at bounding box center [349, 334] width 184 height 15
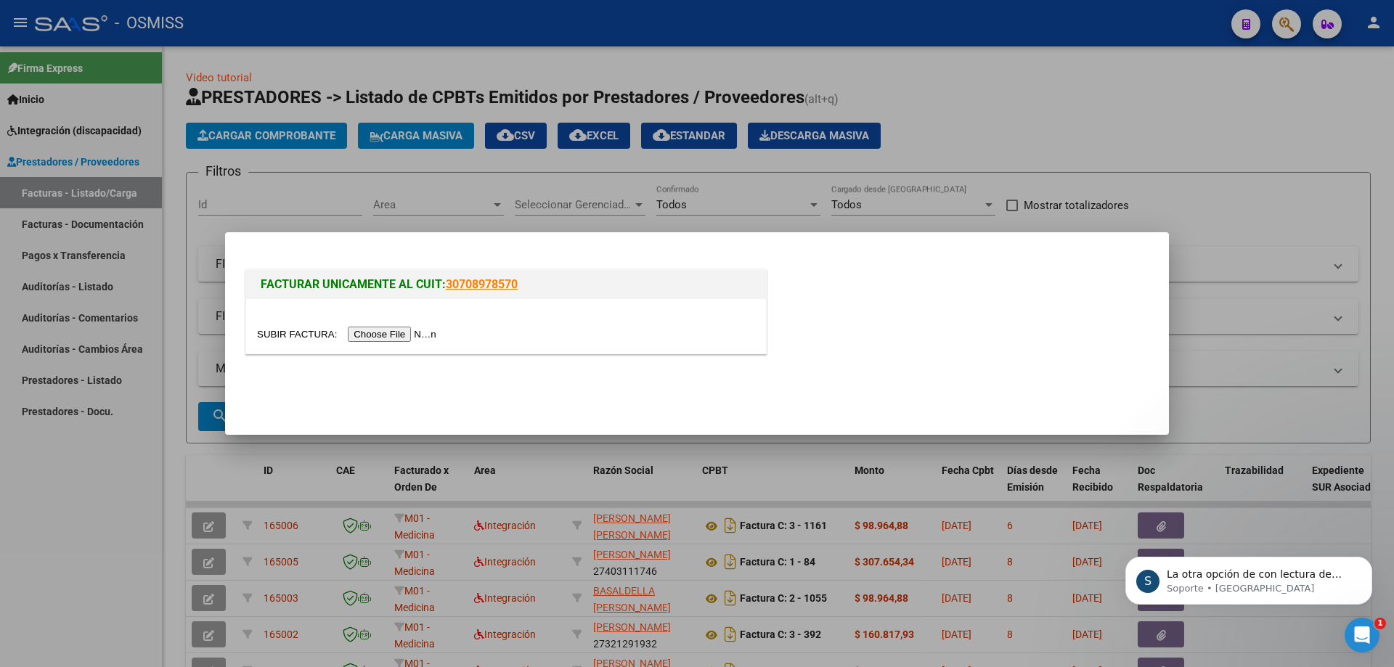
scroll to position [610, 0]
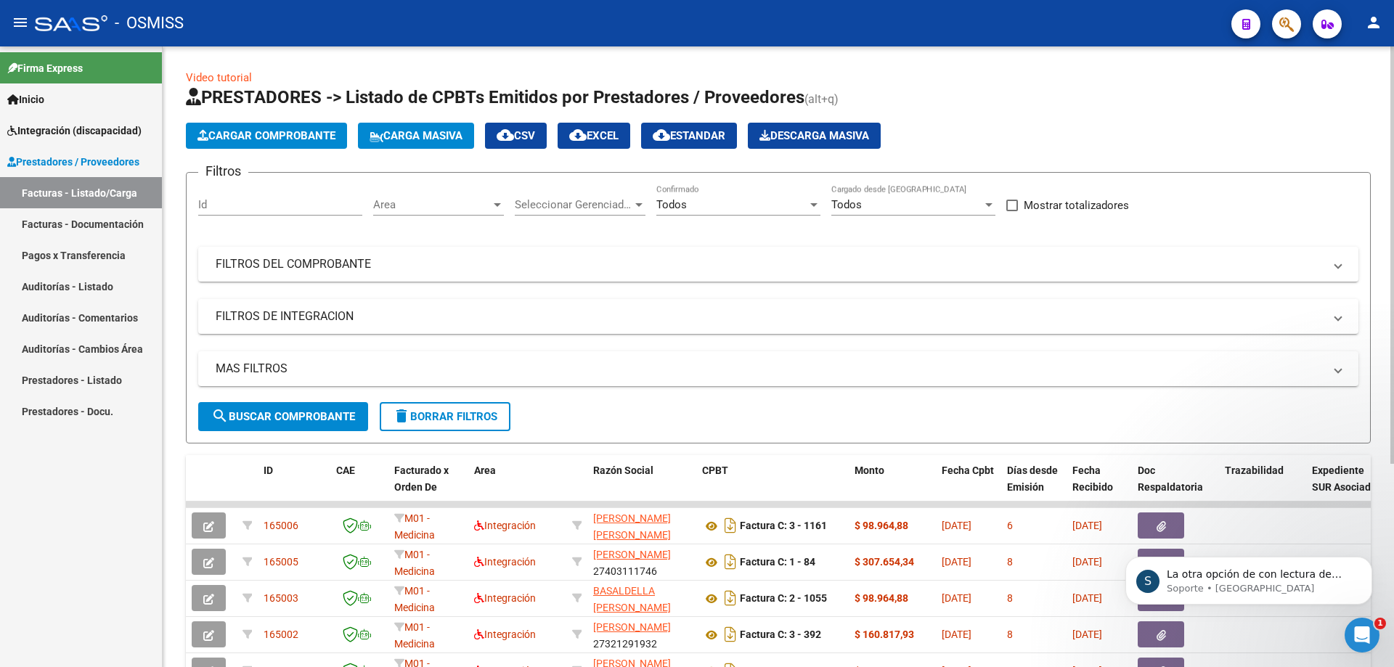
click at [430, 134] on span "Carga Masiva" at bounding box center [415, 135] width 93 height 13
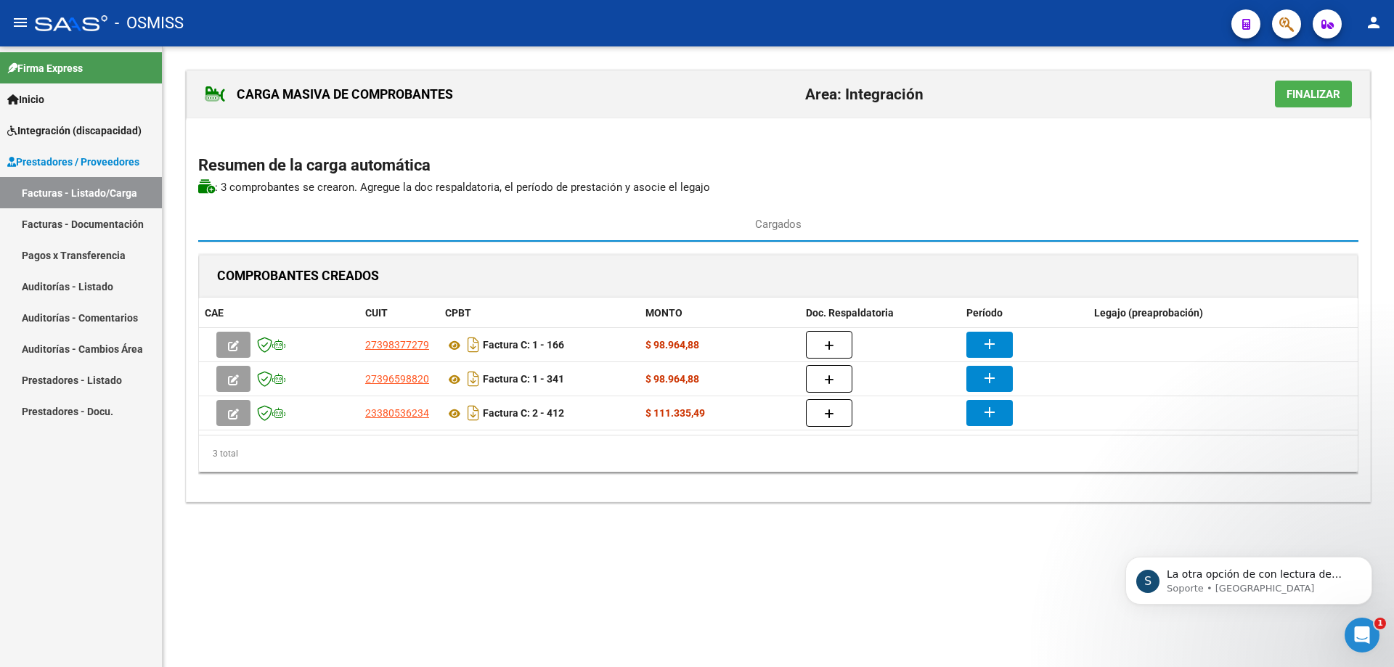
click at [1310, 93] on span "Finalizar" at bounding box center [1313, 94] width 54 height 13
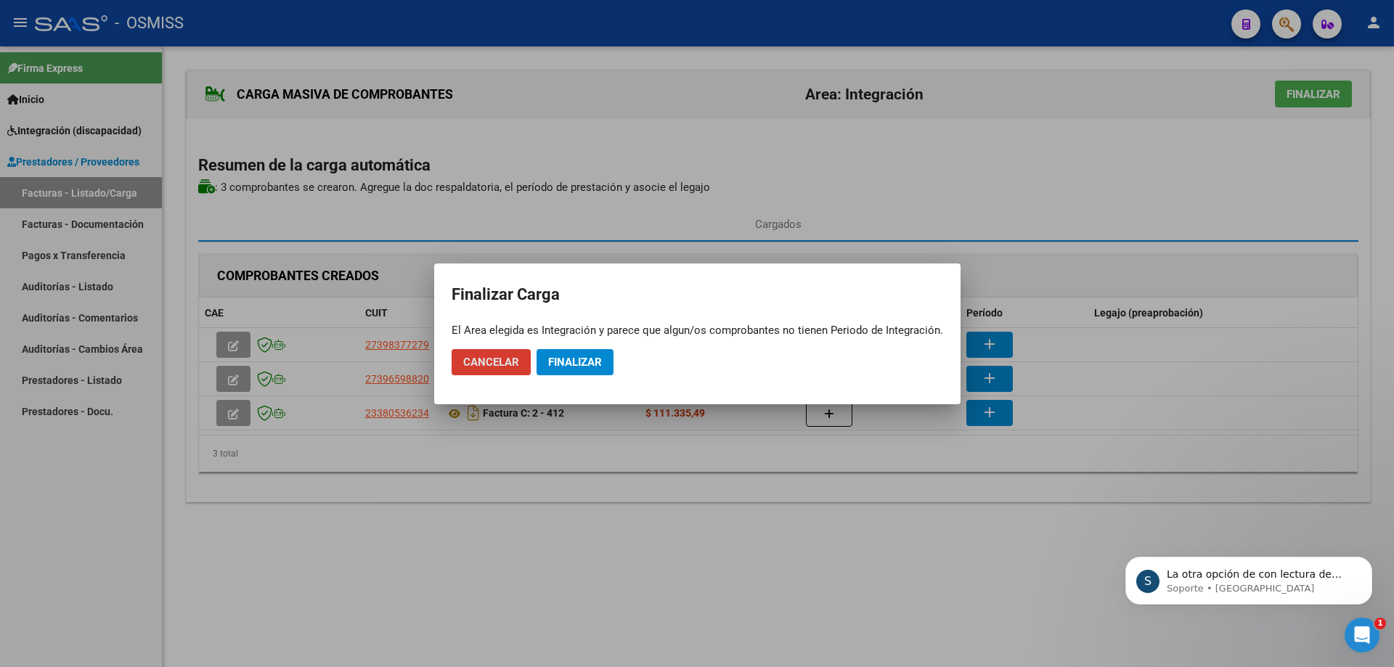
click at [593, 356] on span "Finalizar" at bounding box center [575, 362] width 54 height 13
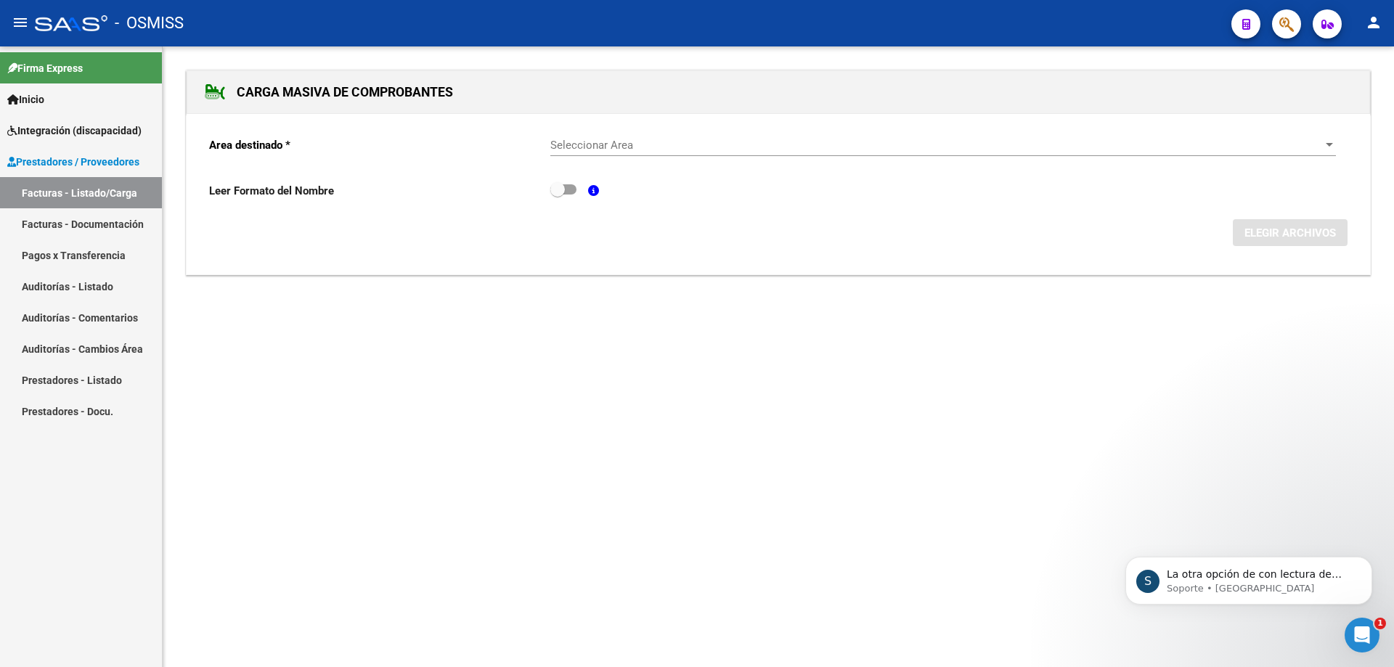
click at [638, 142] on span "Seleccionar Area" at bounding box center [936, 145] width 772 height 13
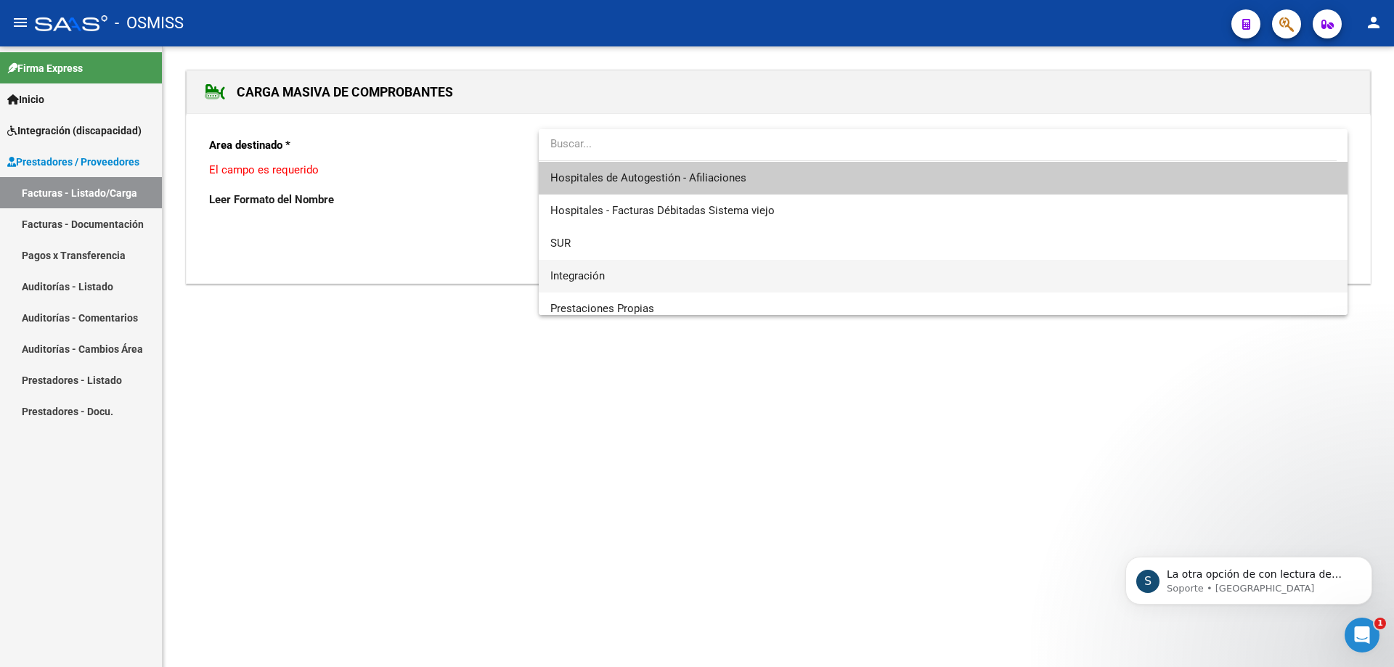
click at [624, 274] on span "Integración" at bounding box center [942, 276] width 785 height 33
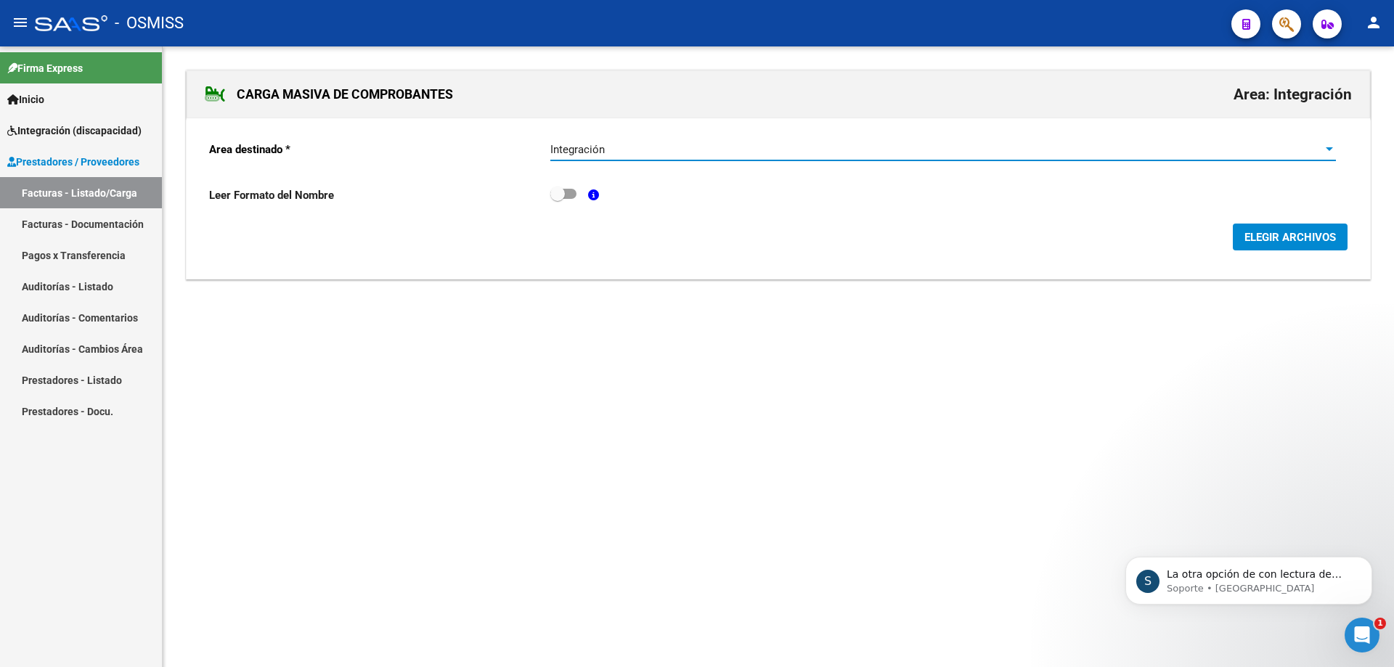
click at [1289, 241] on span "ELEGIR ARCHIVOS" at bounding box center [1289, 237] width 91 height 13
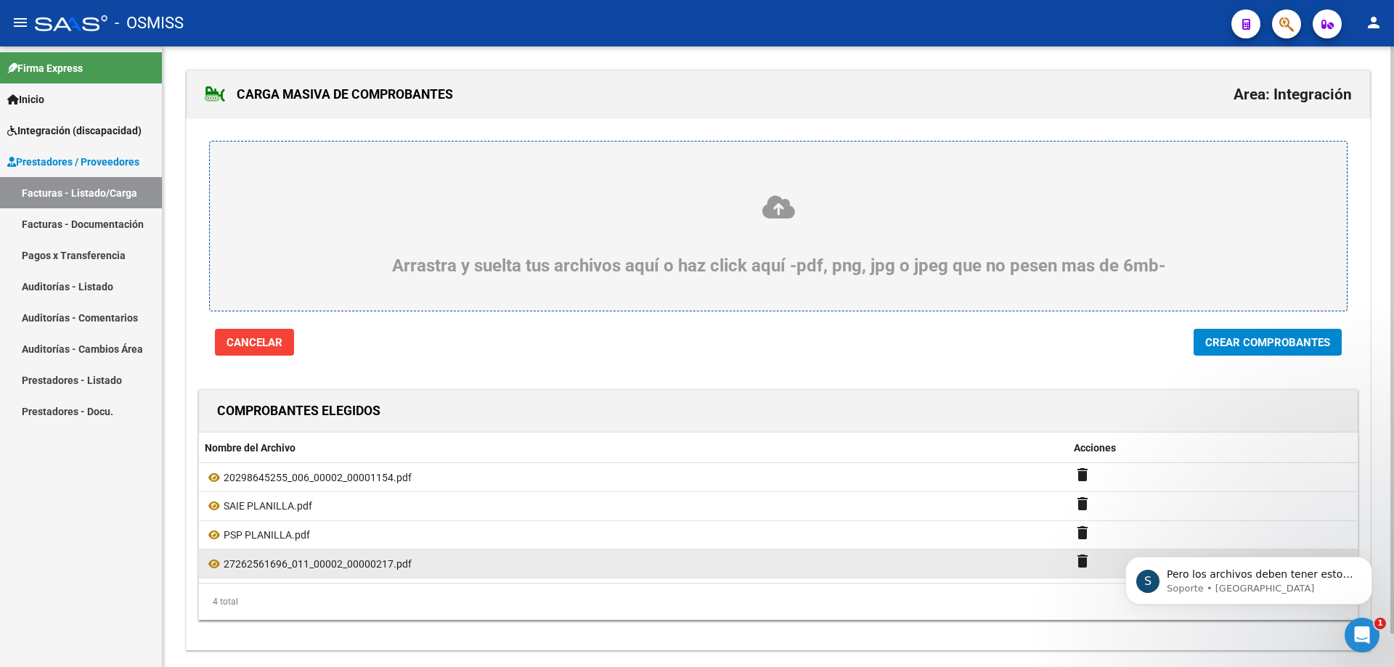
scroll to position [666, 0]
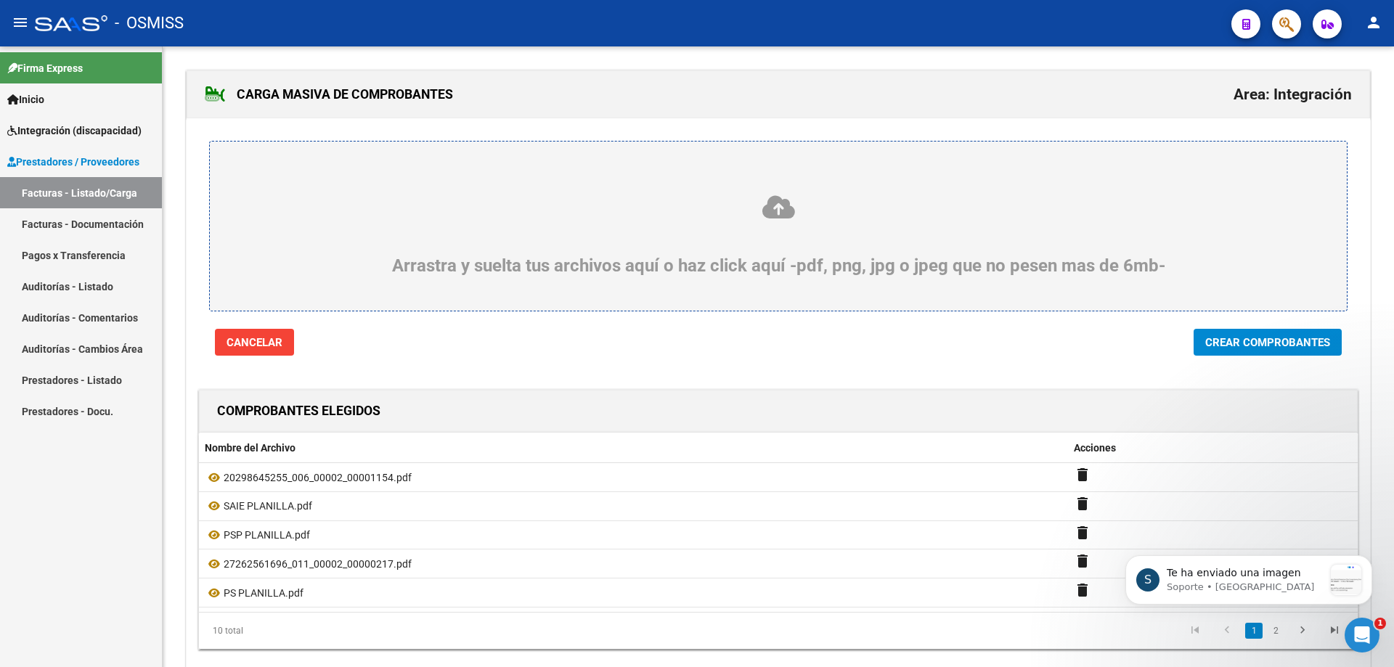
click at [1274, 342] on span "Crear Comprobantes" at bounding box center [1267, 342] width 125 height 13
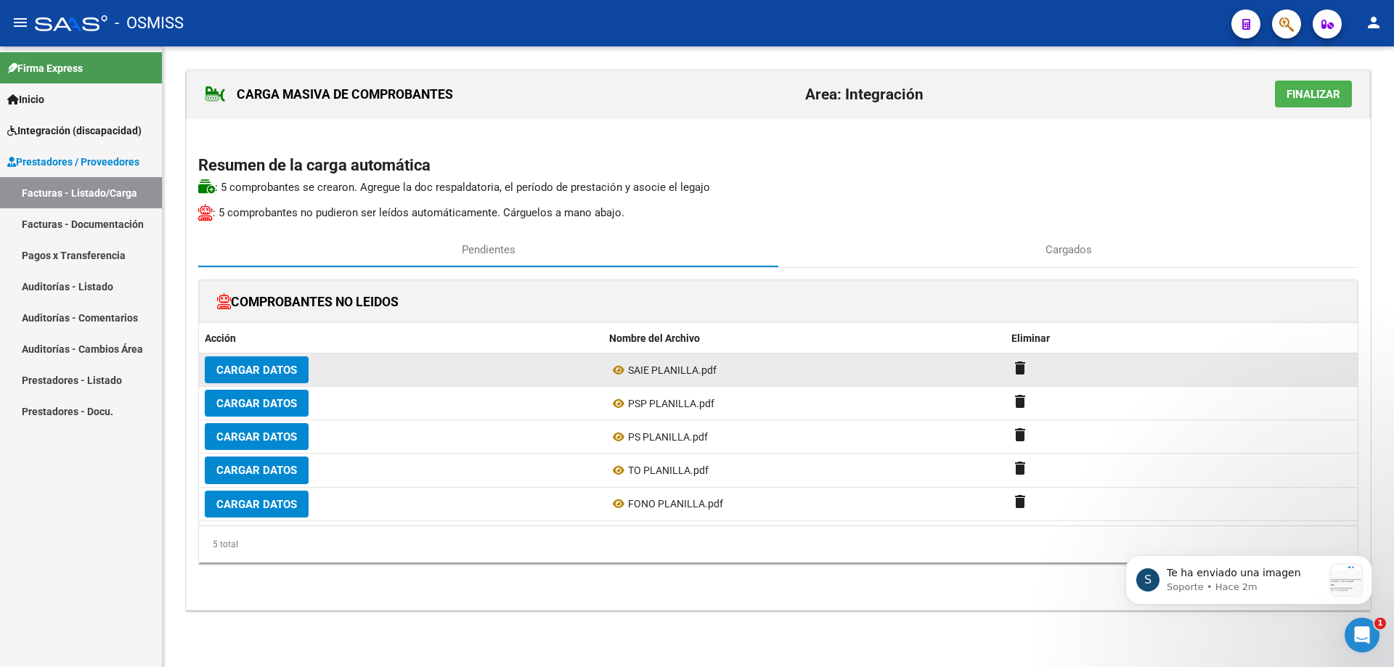
click at [261, 372] on span "Cargar Datos" at bounding box center [256, 370] width 81 height 13
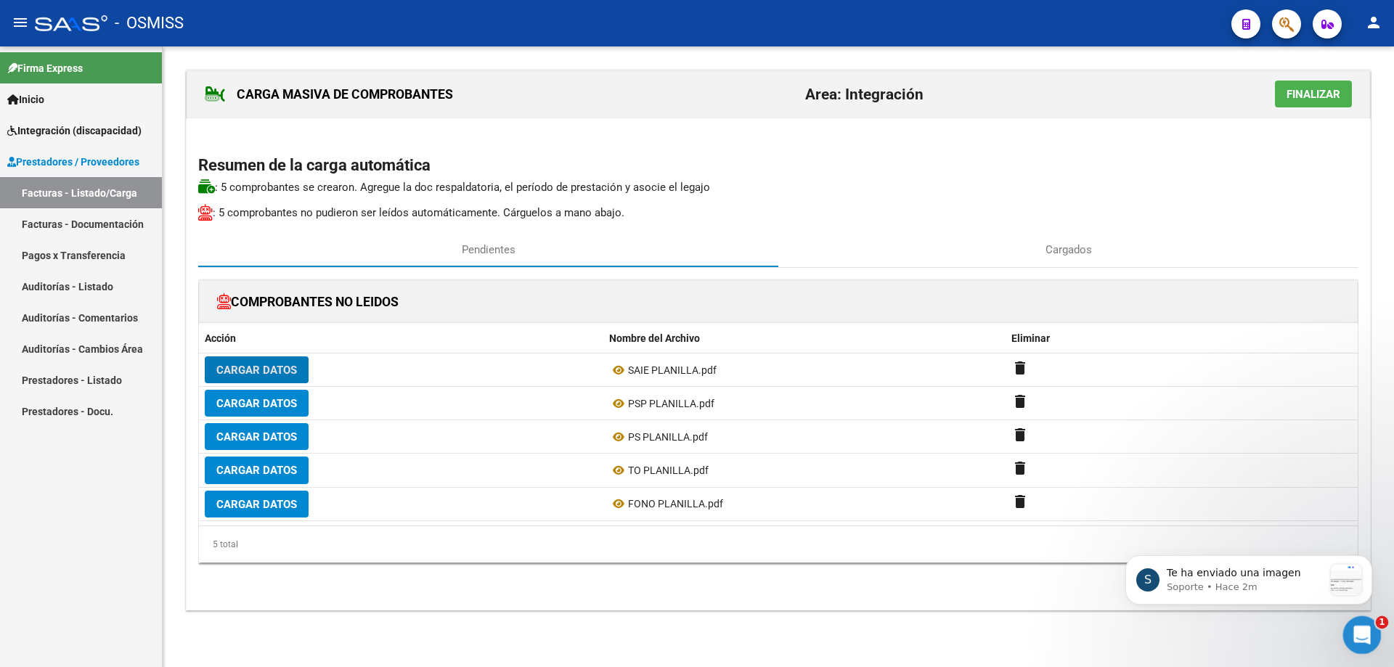
click at [1345, 626] on div "Abrir Intercom Messenger" at bounding box center [1360, 633] width 48 height 48
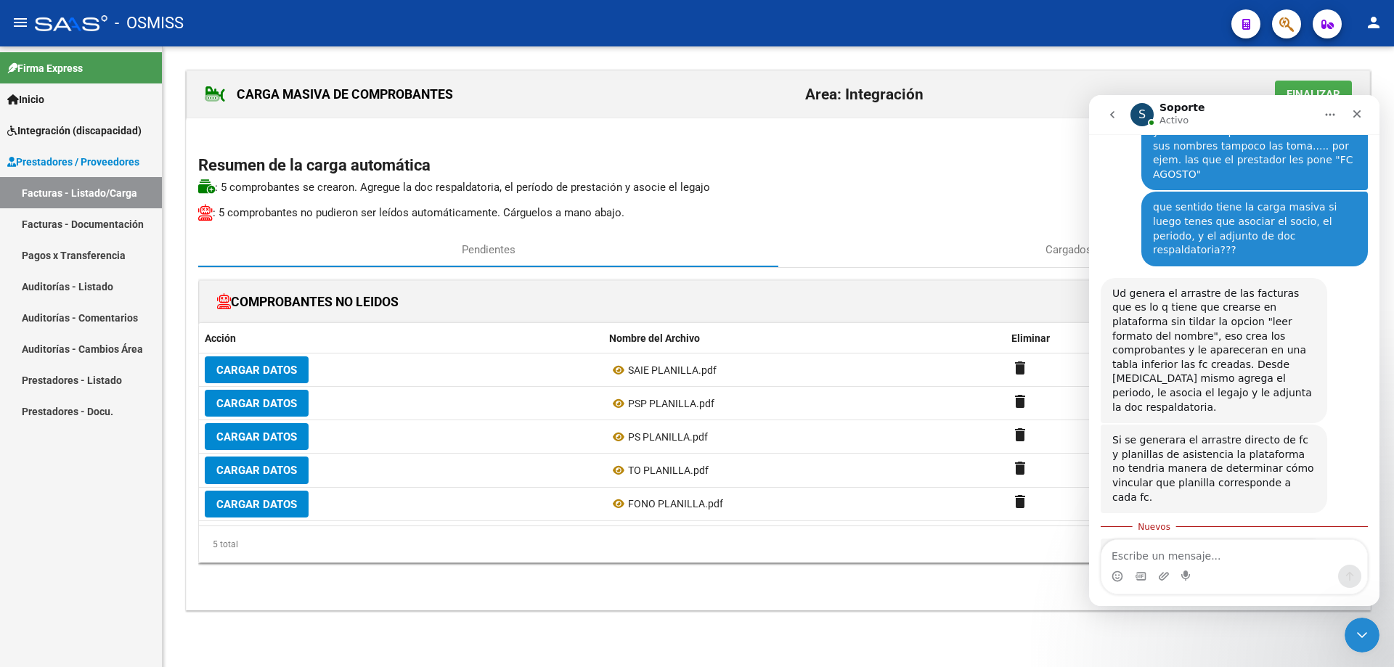
scroll to position [759, 0]
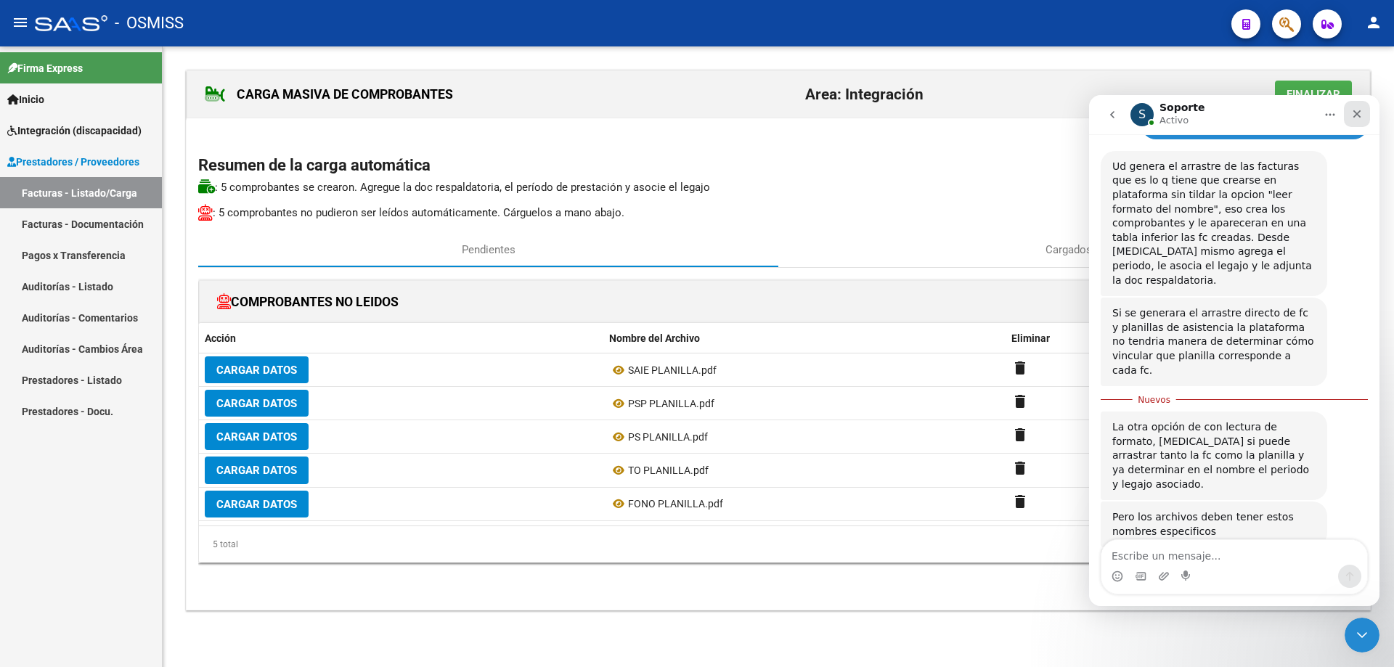
click at [1357, 111] on icon "Cerrar" at bounding box center [1357, 114] width 12 height 12
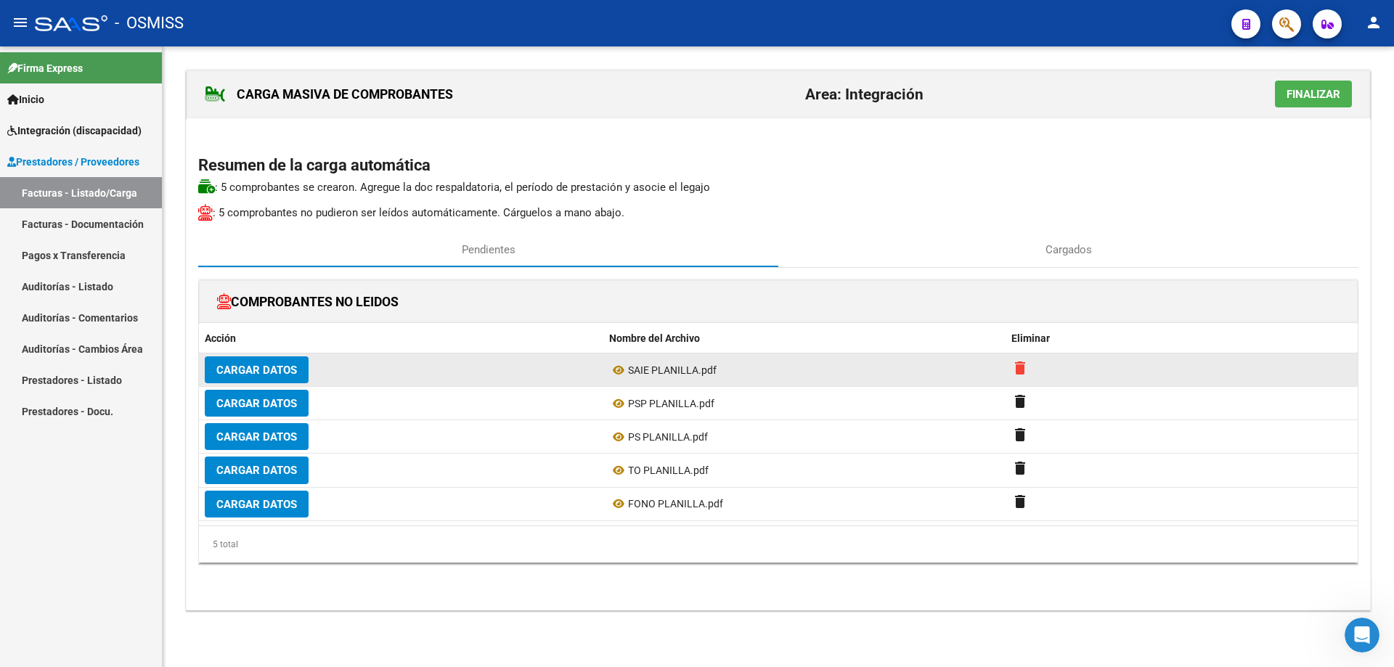
click at [1020, 367] on mat-icon "delete" at bounding box center [1019, 367] width 17 height 17
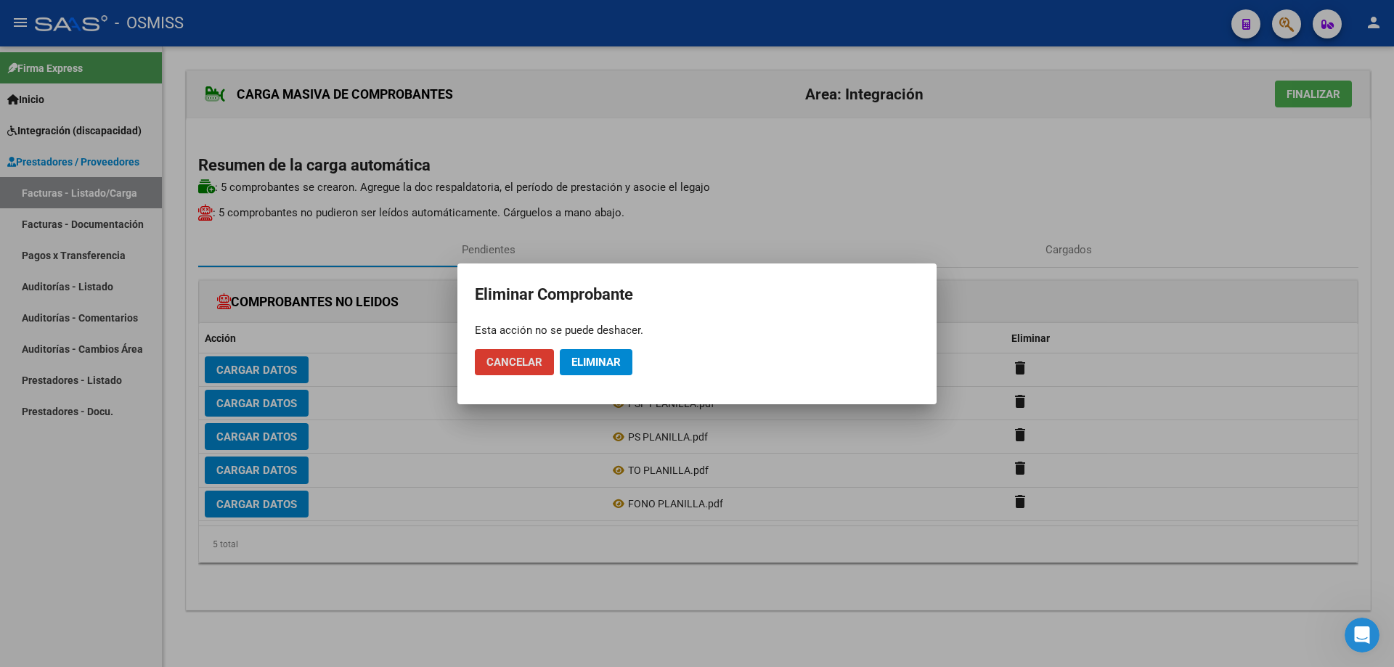
click at [600, 365] on span "Eliminar" at bounding box center [595, 362] width 49 height 13
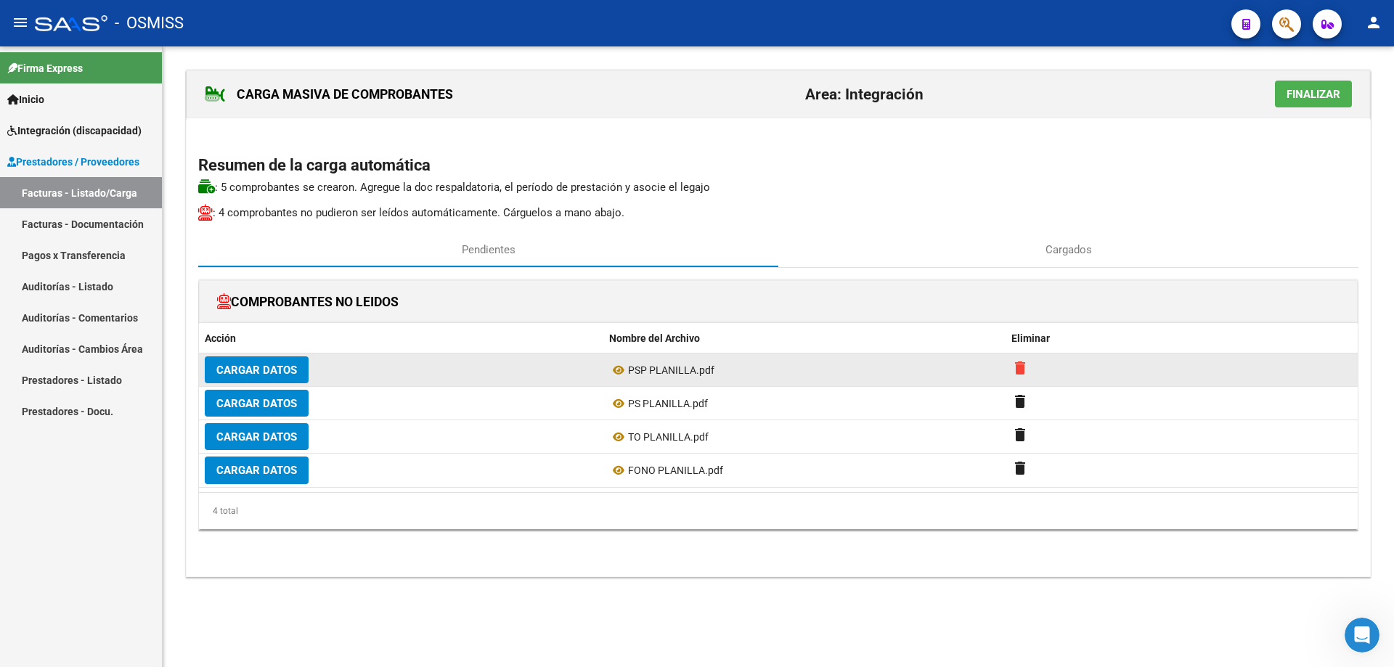
click at [1023, 367] on mat-icon "delete" at bounding box center [1019, 367] width 17 height 17
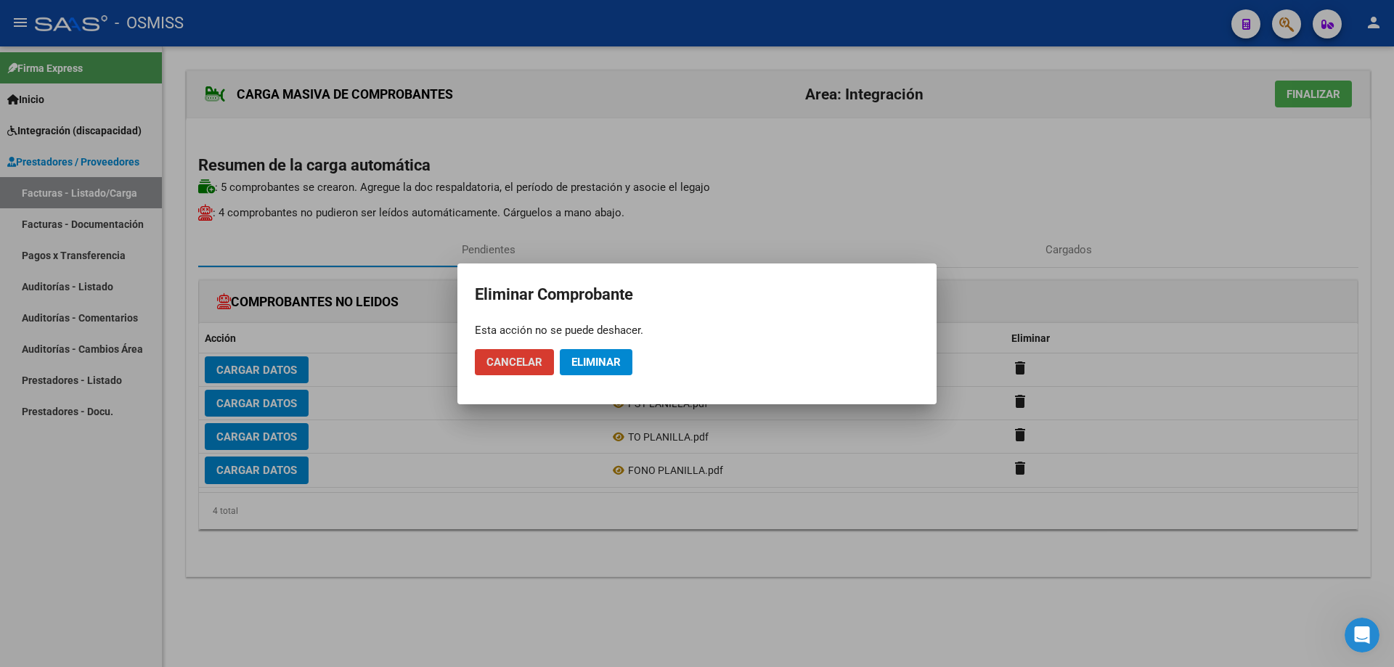
drag, startPoint x: 569, startPoint y: 360, endPoint x: 584, endPoint y: 360, distance: 15.2
click at [571, 360] on button "Eliminar" at bounding box center [596, 362] width 73 height 26
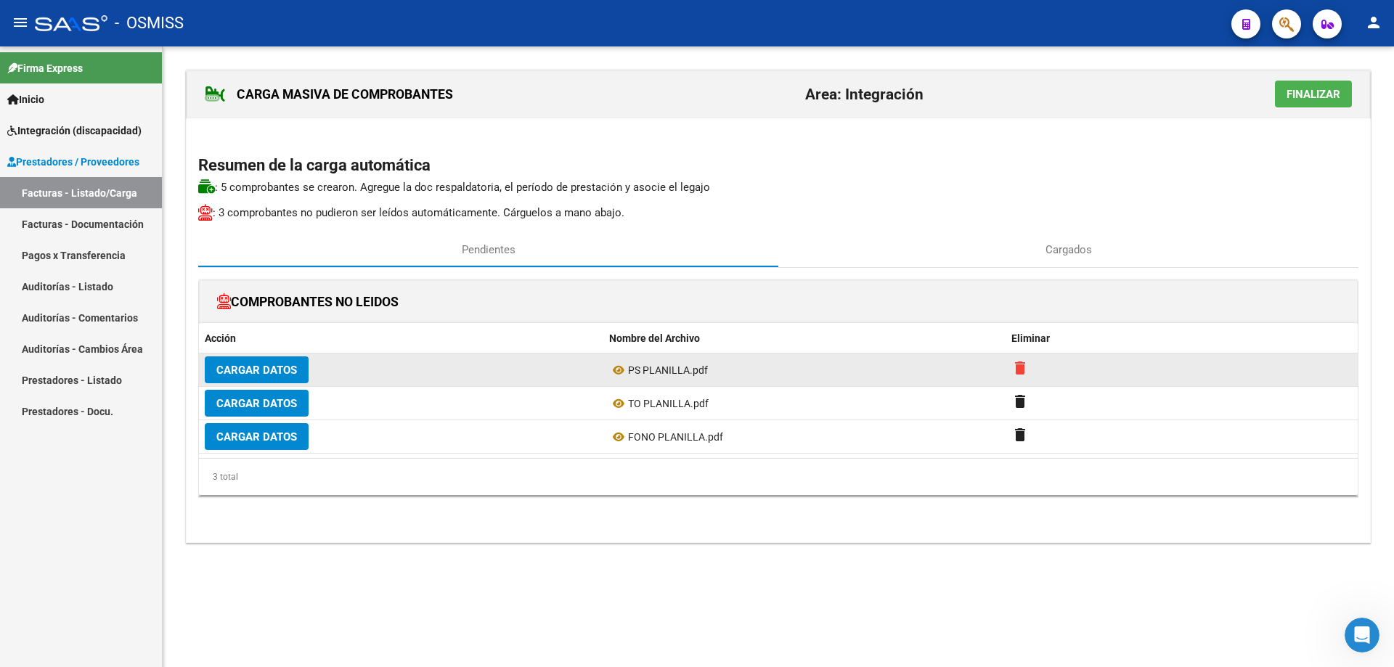
click at [1015, 370] on mat-icon "delete" at bounding box center [1019, 367] width 17 height 17
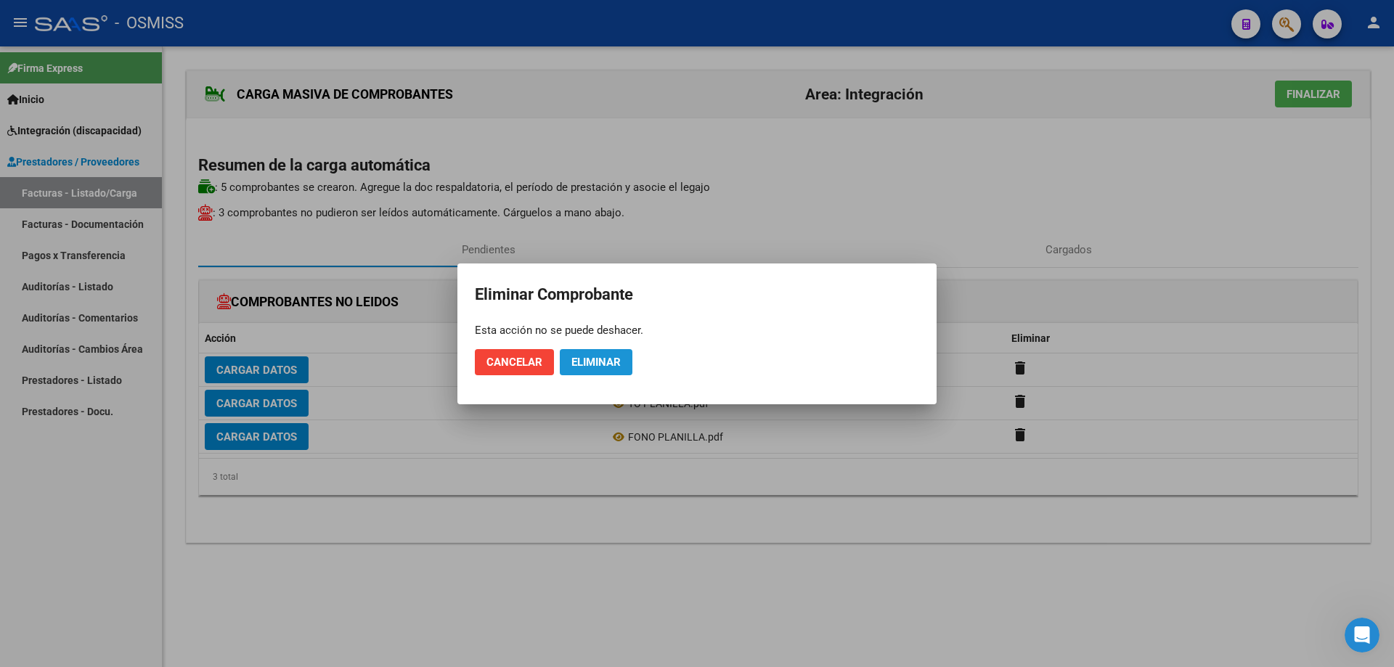
click at [598, 359] on span "Eliminar" at bounding box center [595, 362] width 49 height 13
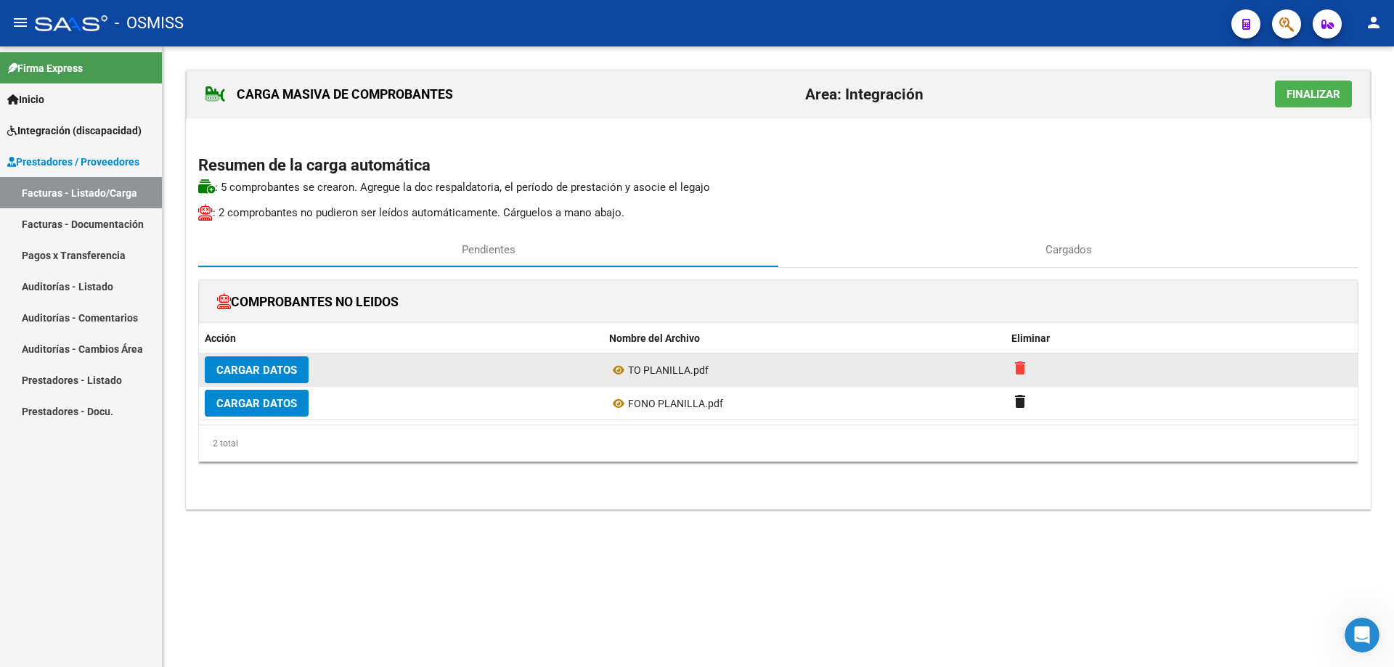
click at [1025, 372] on mat-icon "delete" at bounding box center [1019, 367] width 17 height 17
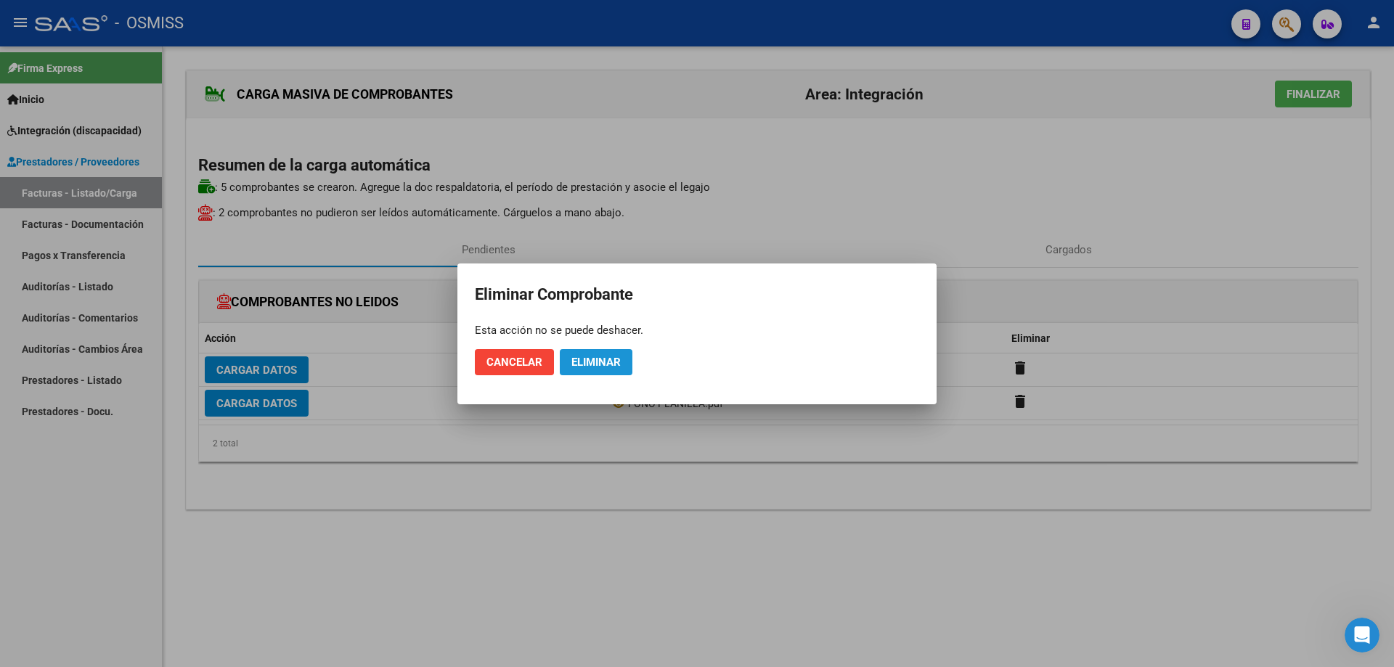
click at [608, 361] on span "Eliminar" at bounding box center [595, 362] width 49 height 13
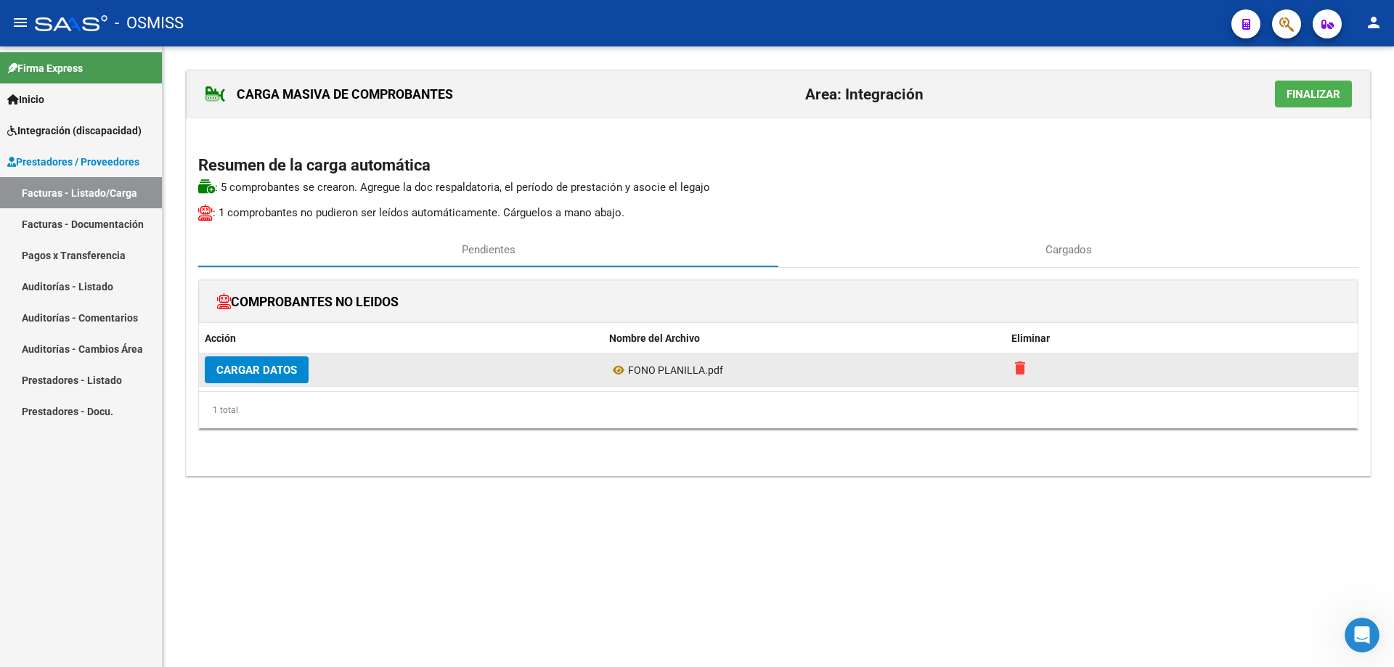
click at [1019, 362] on mat-icon "delete" at bounding box center [1019, 367] width 17 height 17
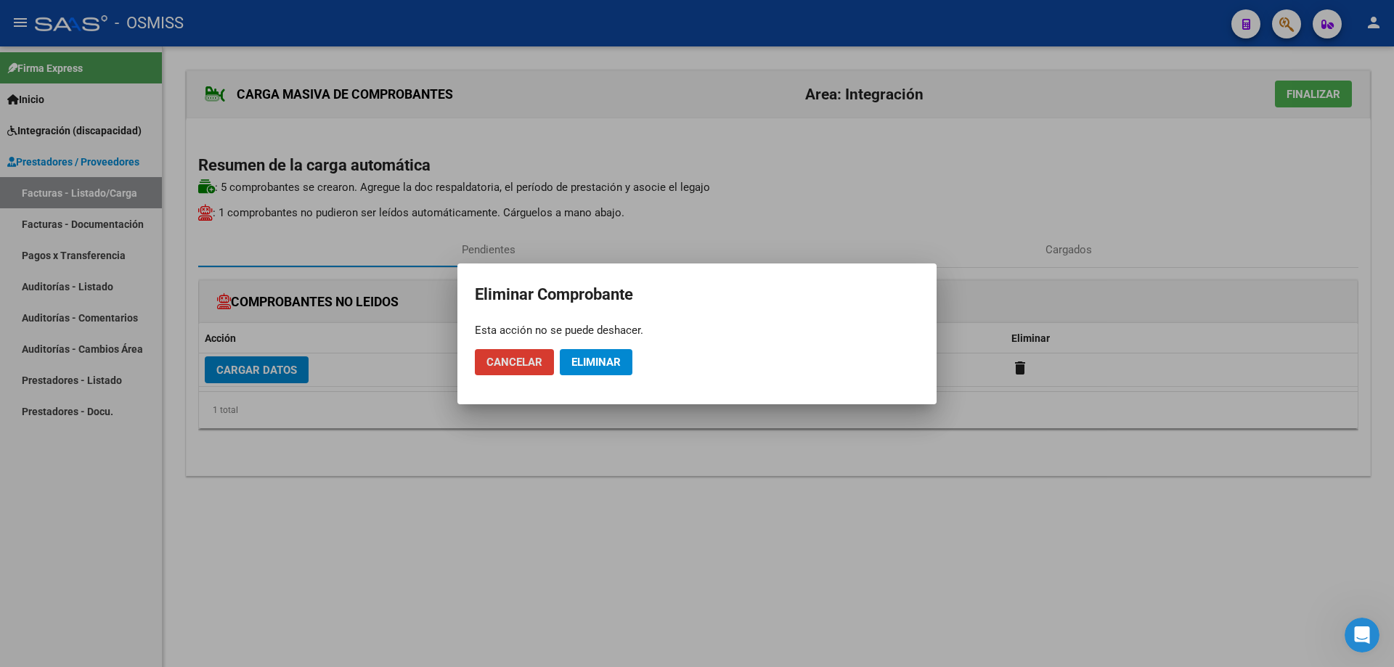
click at [581, 356] on span "Eliminar" at bounding box center [595, 362] width 49 height 13
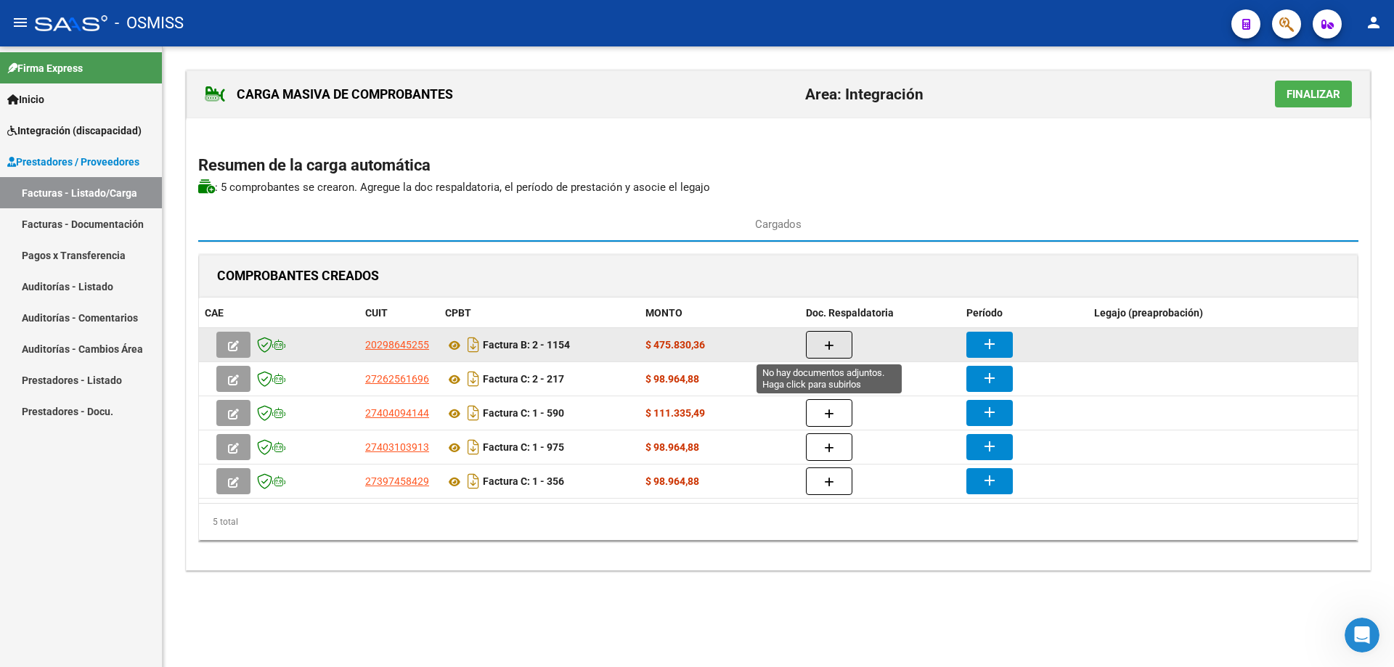
click at [821, 337] on button "button" at bounding box center [829, 345] width 46 height 28
click at [984, 348] on mat-icon "add" at bounding box center [989, 343] width 17 height 17
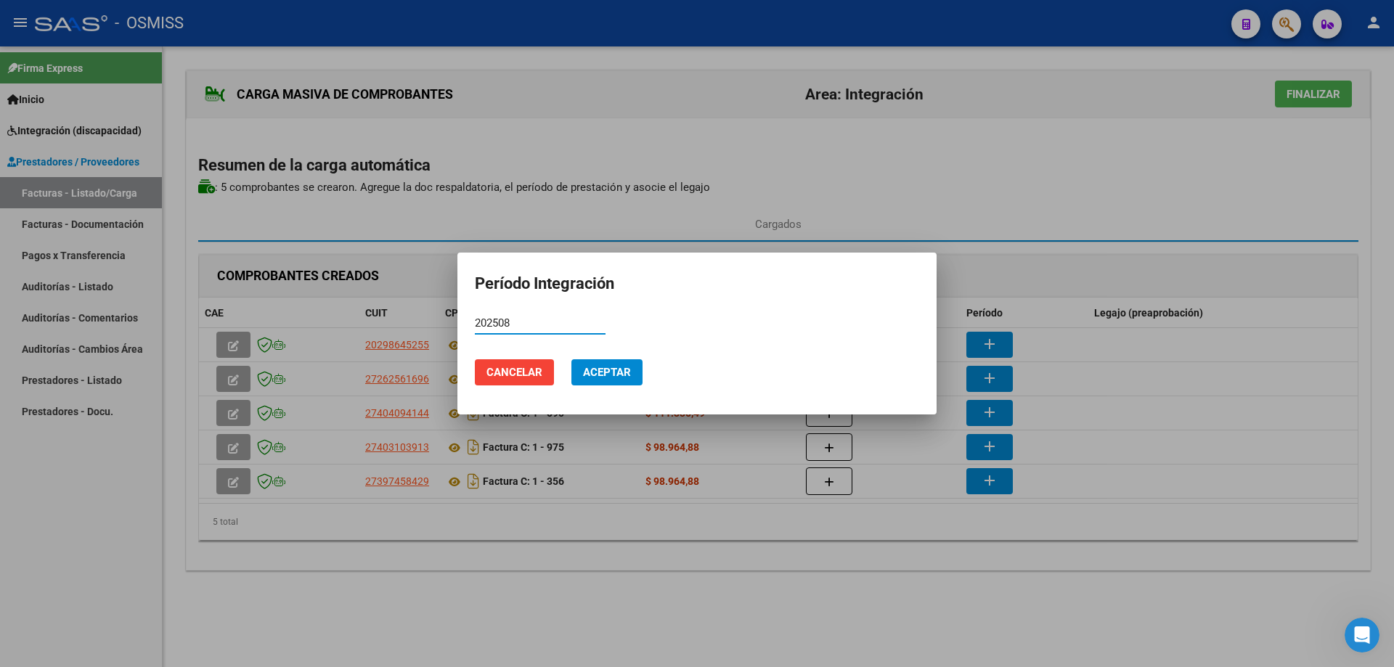
drag, startPoint x: 520, startPoint y: 319, endPoint x: 440, endPoint y: 319, distance: 79.8
click at [440, 319] on div "Período Integración 202508 Período (AAAAMM) Cancelar Aceptar" at bounding box center [697, 333] width 1394 height 667
type input "202508"
click at [610, 375] on span "Aceptar" at bounding box center [607, 372] width 48 height 13
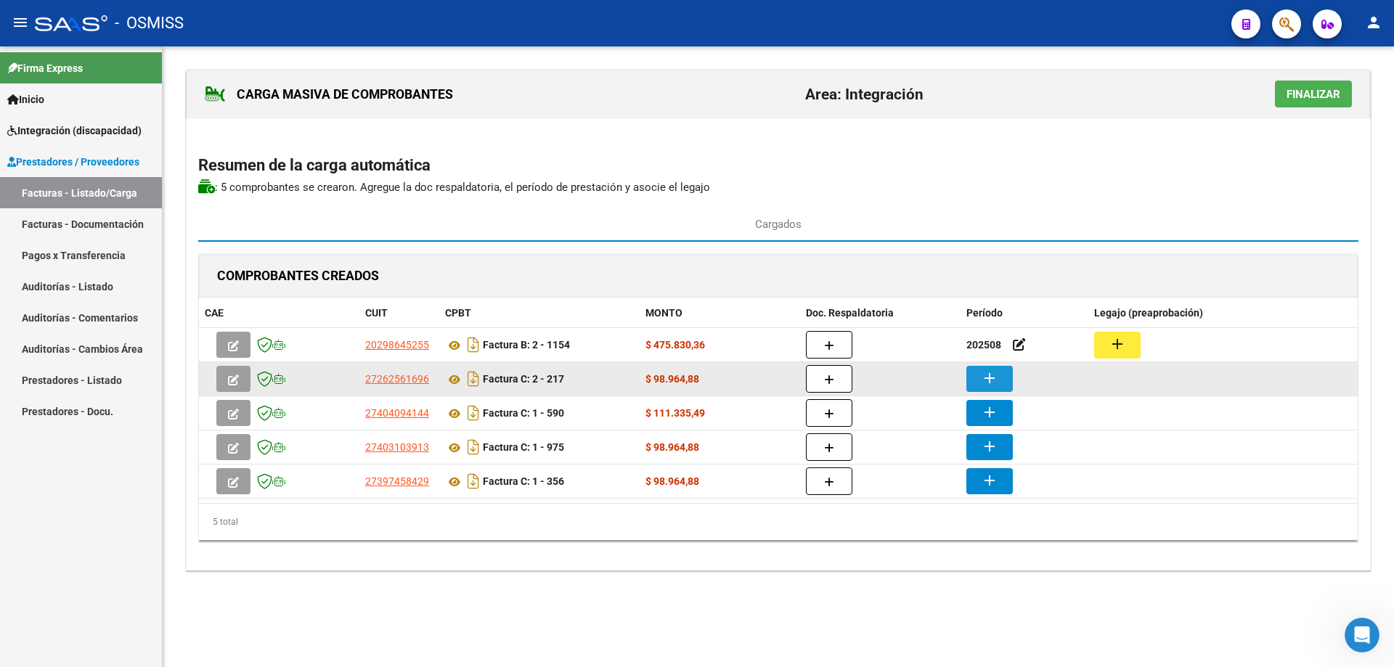
click at [987, 383] on mat-icon "add" at bounding box center [989, 377] width 17 height 17
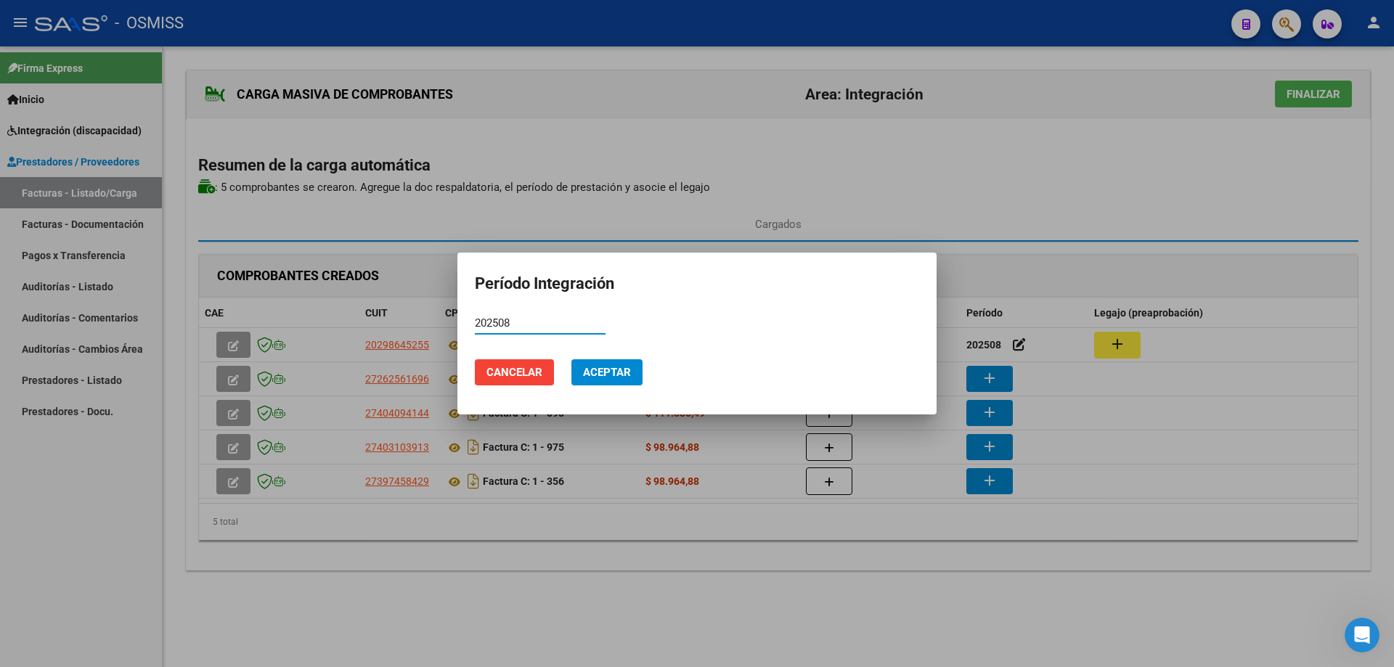
type input "202508"
click at [626, 374] on span "Aceptar" at bounding box center [607, 372] width 48 height 13
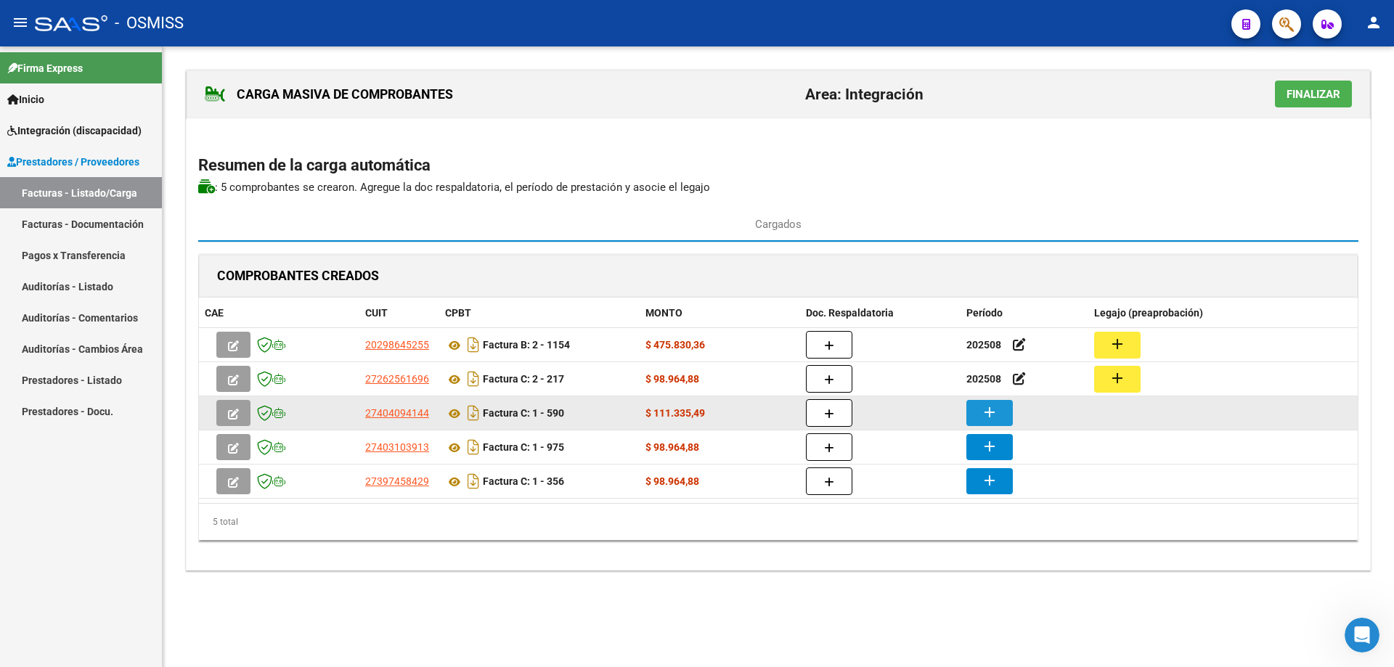
click at [989, 415] on mat-icon "add" at bounding box center [989, 412] width 17 height 17
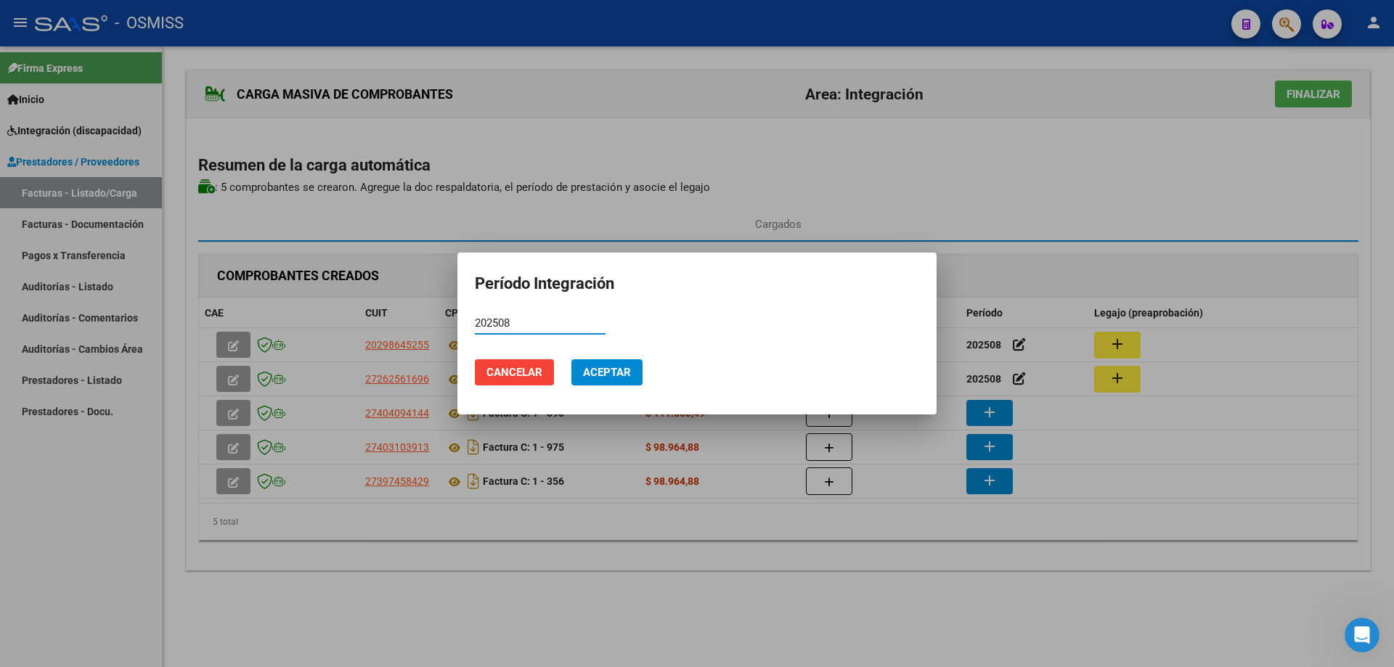
type input "202508"
click at [584, 367] on span "Aceptar" at bounding box center [607, 372] width 48 height 13
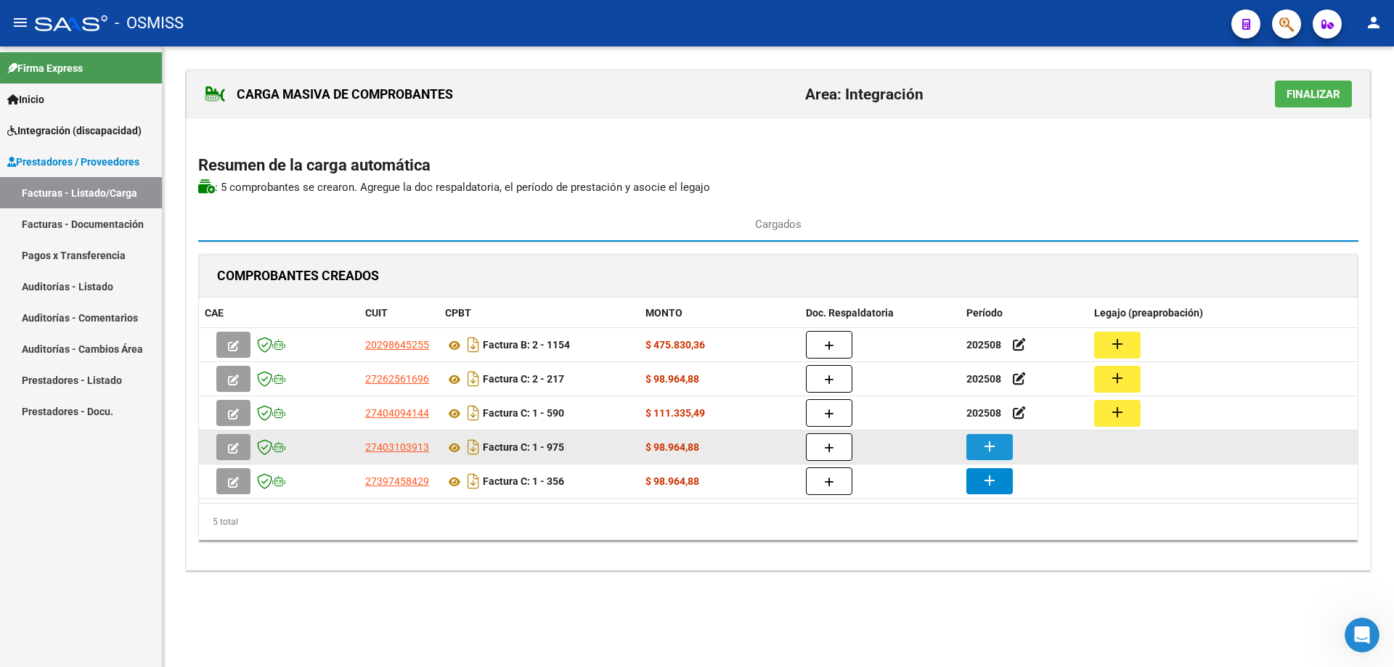
click at [988, 446] on mat-icon "add" at bounding box center [989, 446] width 17 height 17
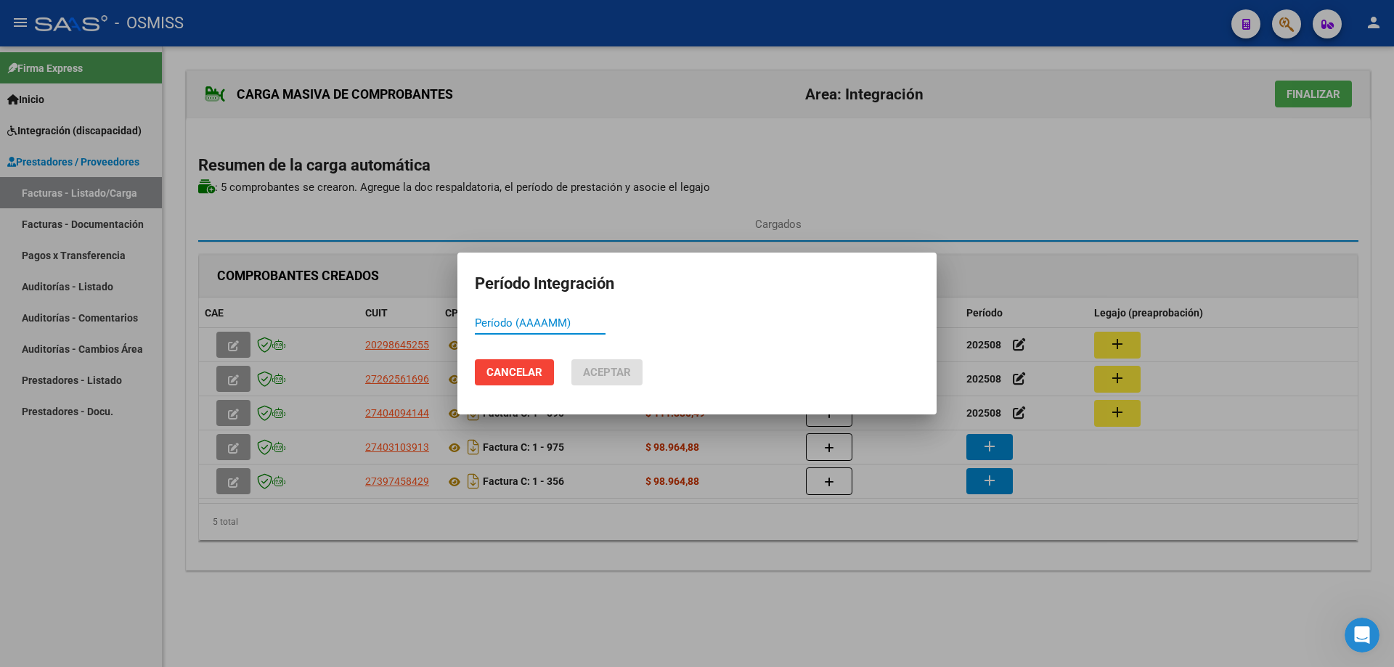
paste input "202508"
type input "202508"
click at [603, 370] on span "Aceptar" at bounding box center [607, 372] width 48 height 13
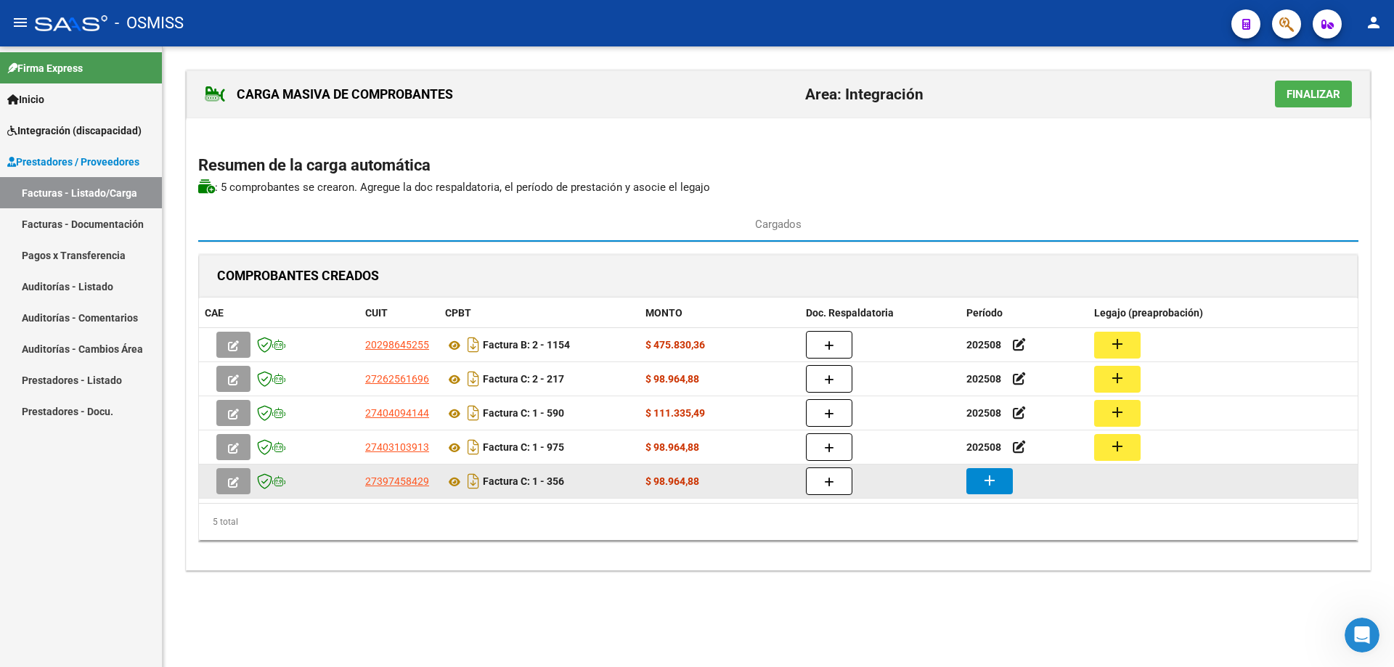
click at [987, 487] on mat-icon "add" at bounding box center [989, 480] width 17 height 17
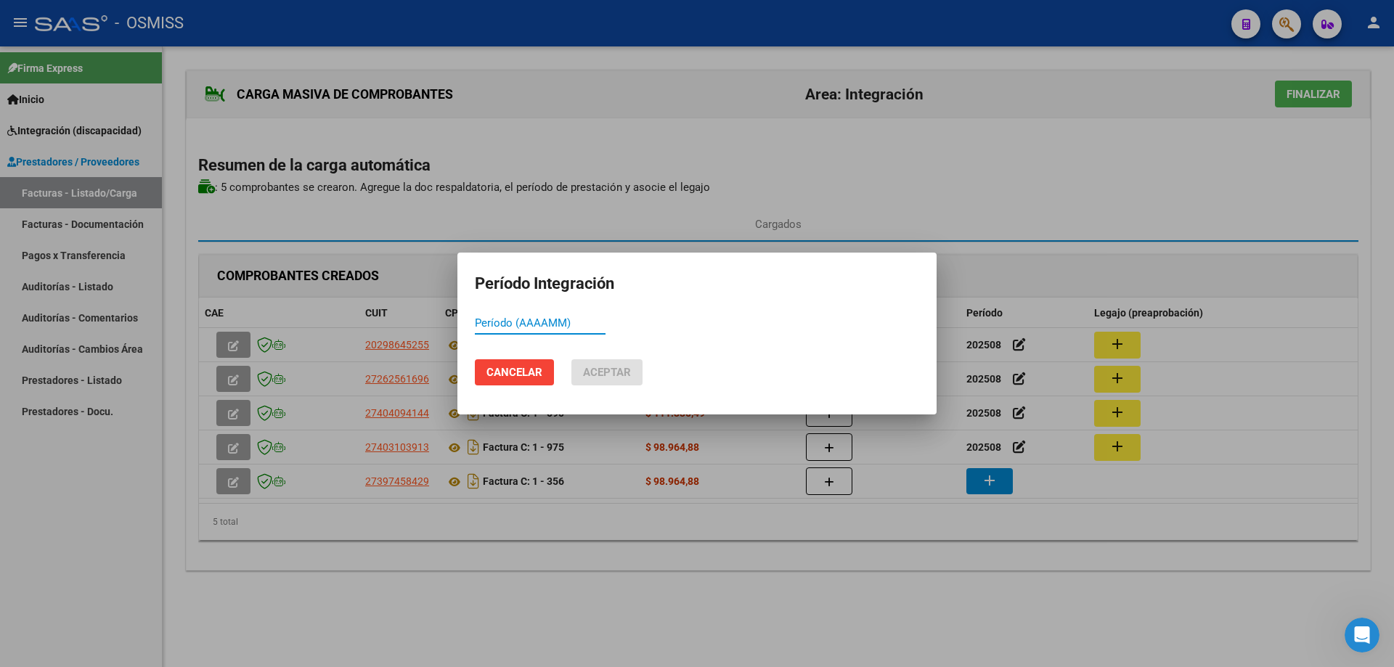
paste input "202508"
type input "202508"
click at [626, 377] on span "Aceptar" at bounding box center [607, 372] width 48 height 13
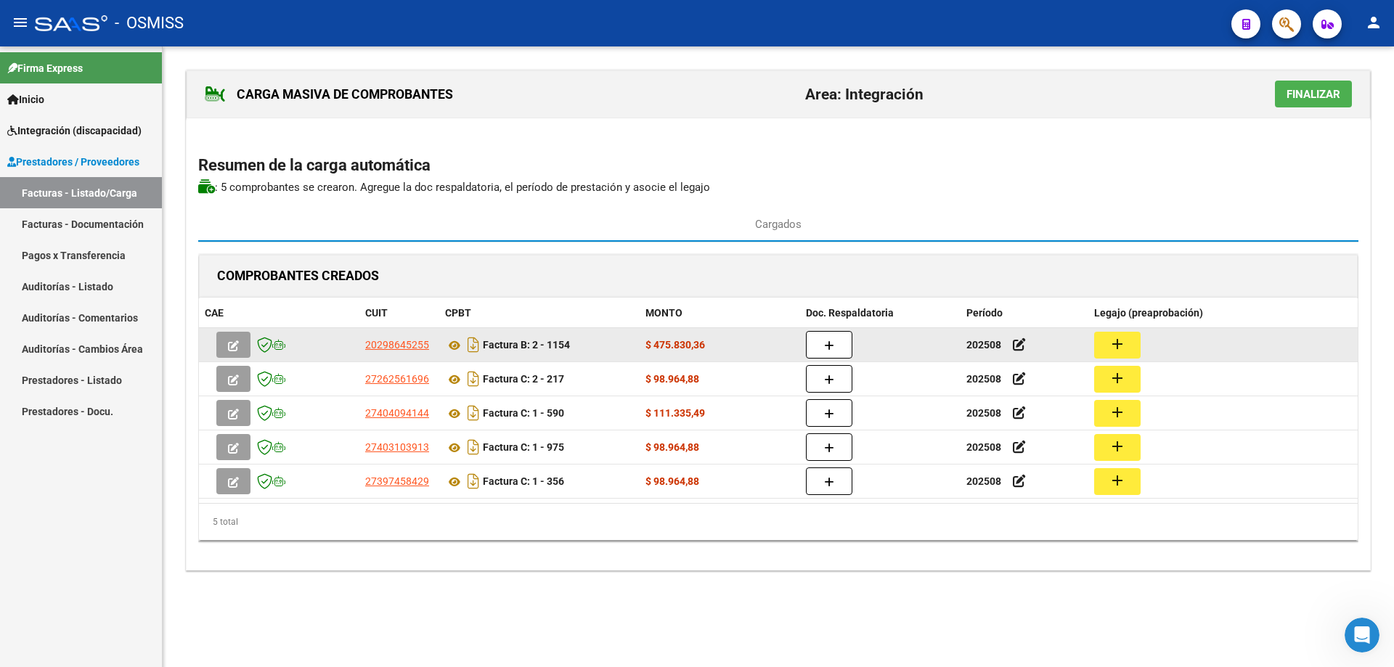
click at [1126, 341] on button "add" at bounding box center [1117, 345] width 46 height 27
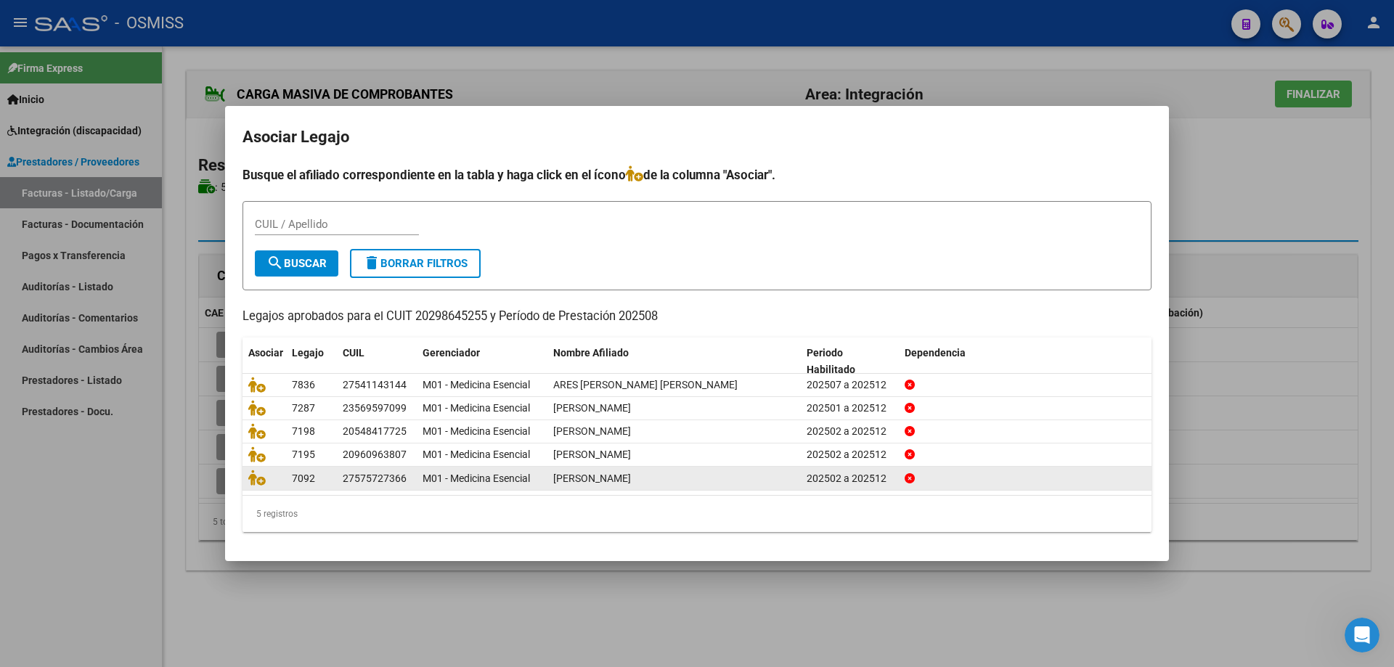
click at [256, 486] on div at bounding box center [264, 478] width 32 height 17
click at [255, 478] on icon at bounding box center [256, 478] width 17 height 16
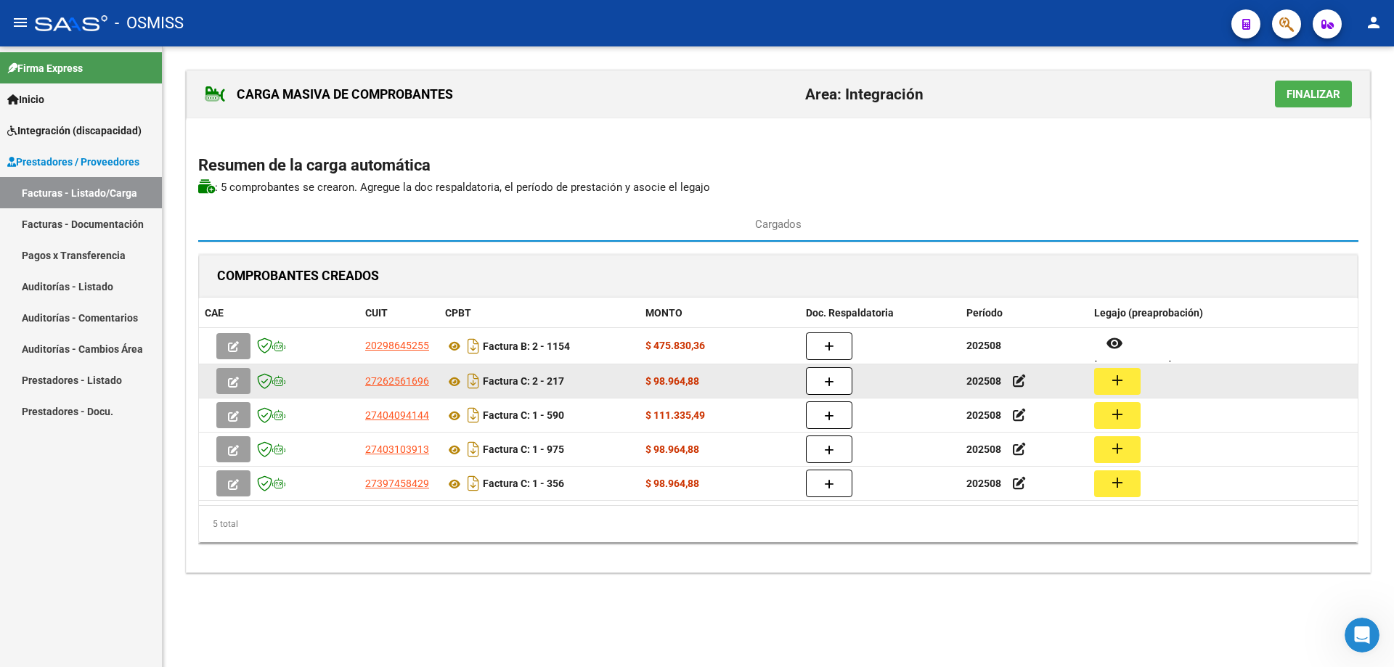
click at [1115, 377] on mat-icon "add" at bounding box center [1116, 380] width 17 height 17
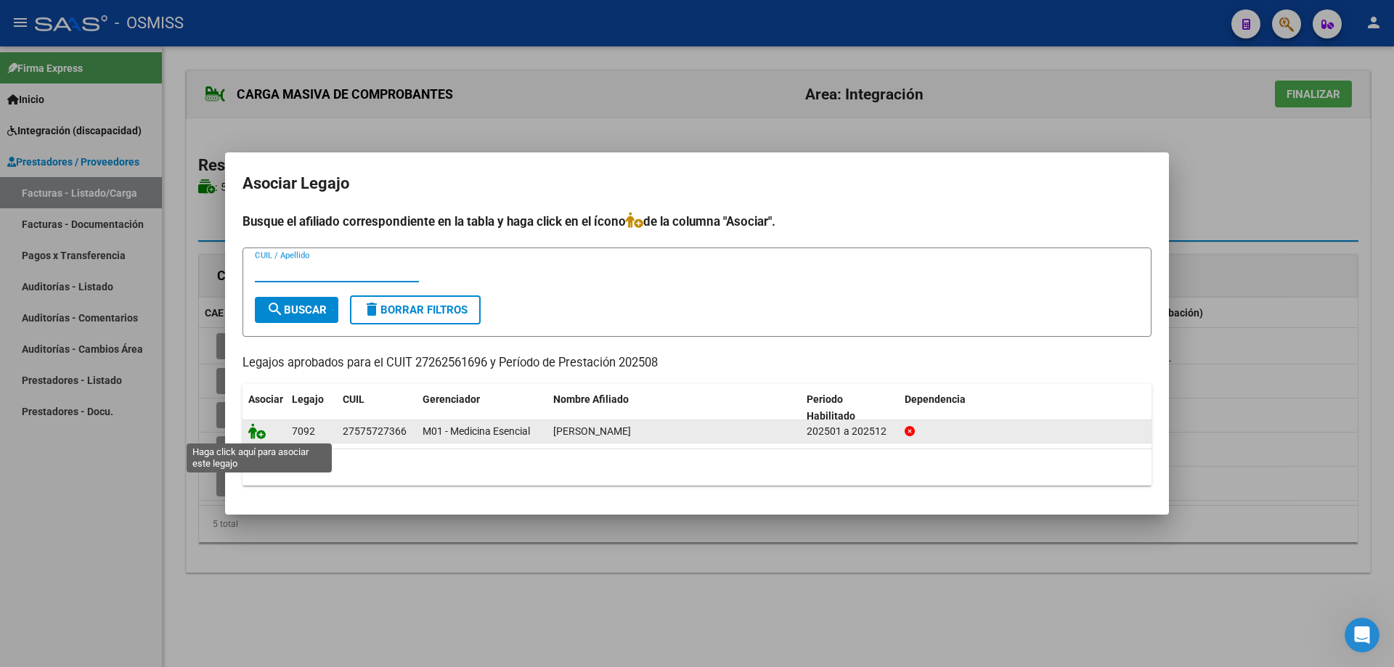
click at [254, 435] on icon at bounding box center [256, 431] width 17 height 16
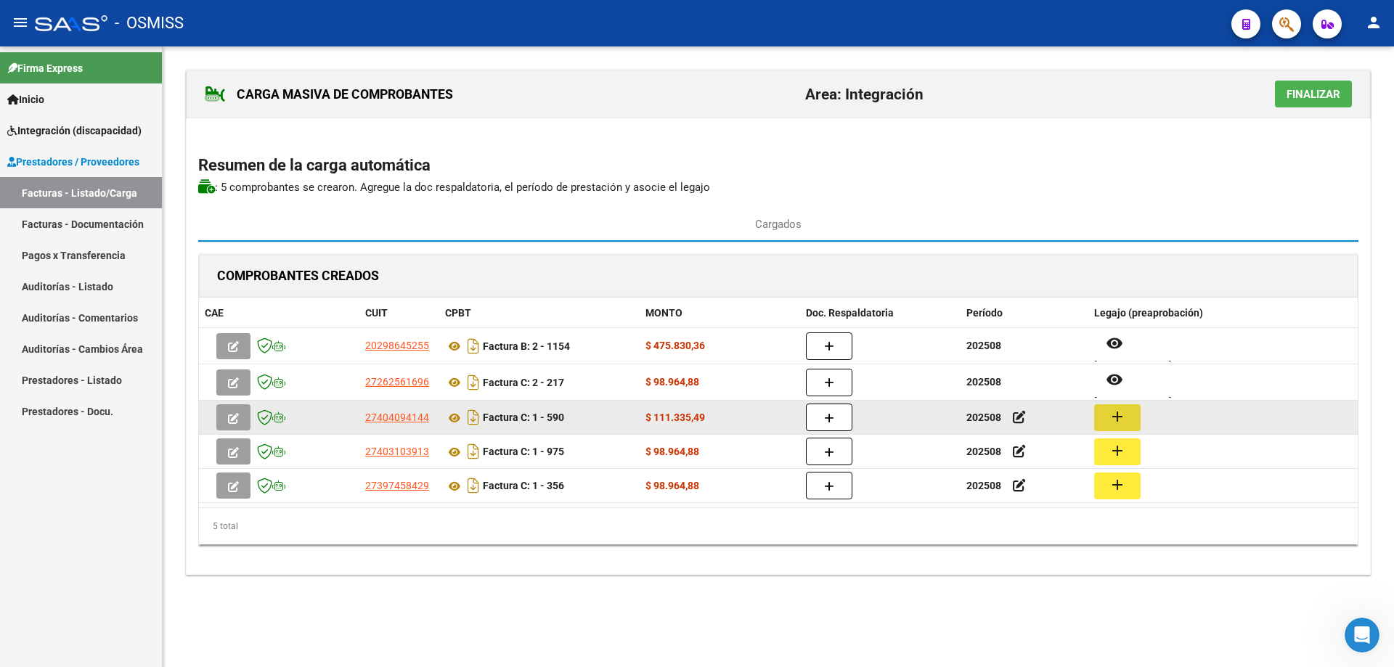
click at [1125, 419] on mat-icon "add" at bounding box center [1116, 416] width 17 height 17
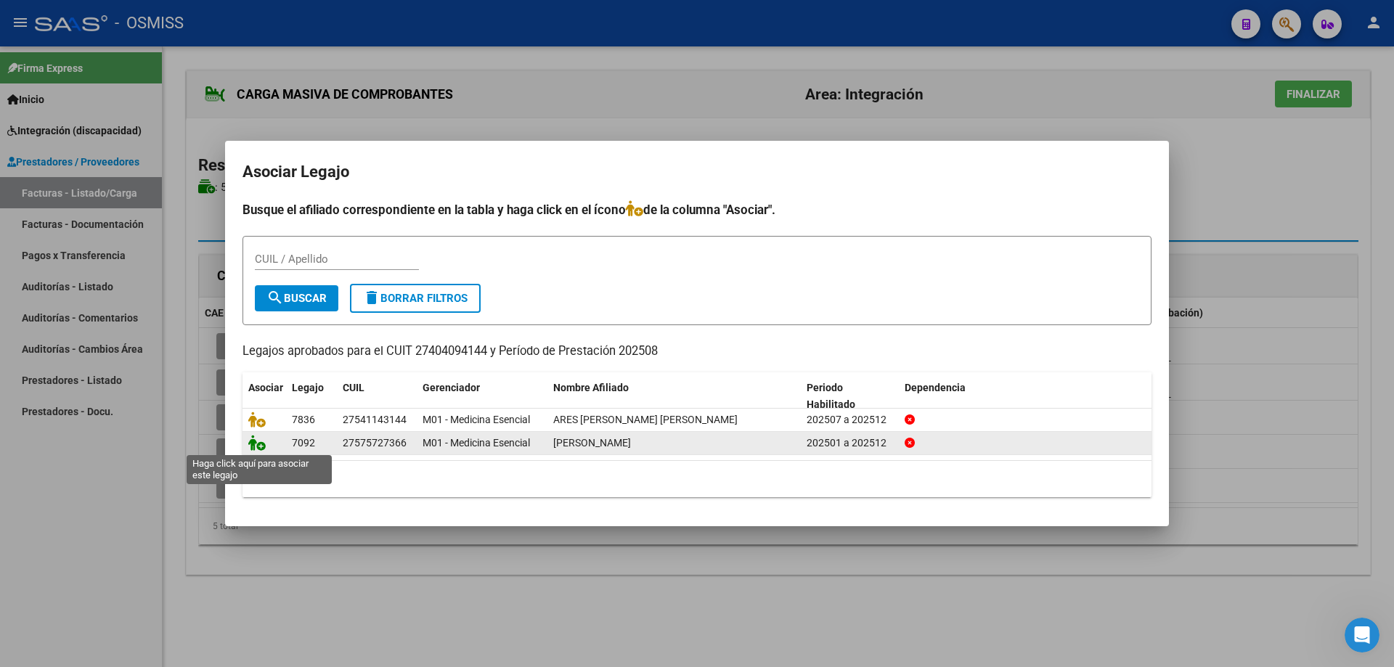
click at [257, 445] on icon at bounding box center [256, 443] width 17 height 16
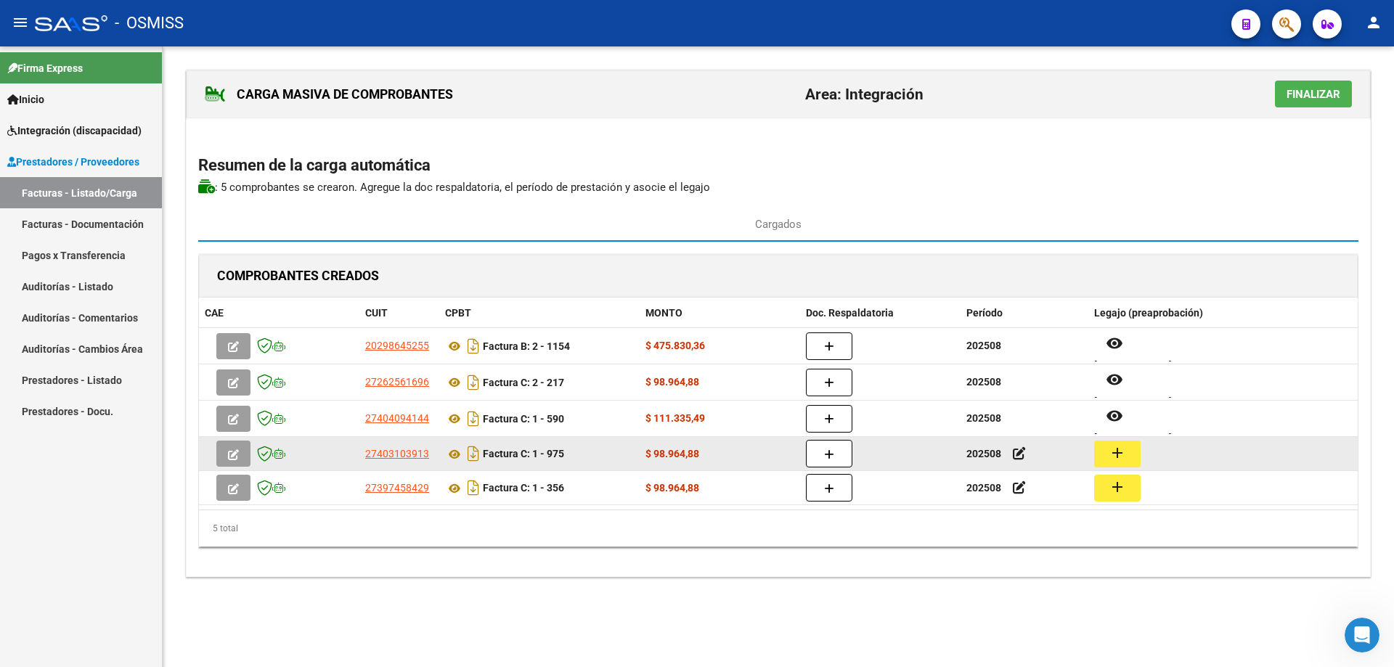
click at [1114, 449] on mat-icon "add" at bounding box center [1116, 452] width 17 height 17
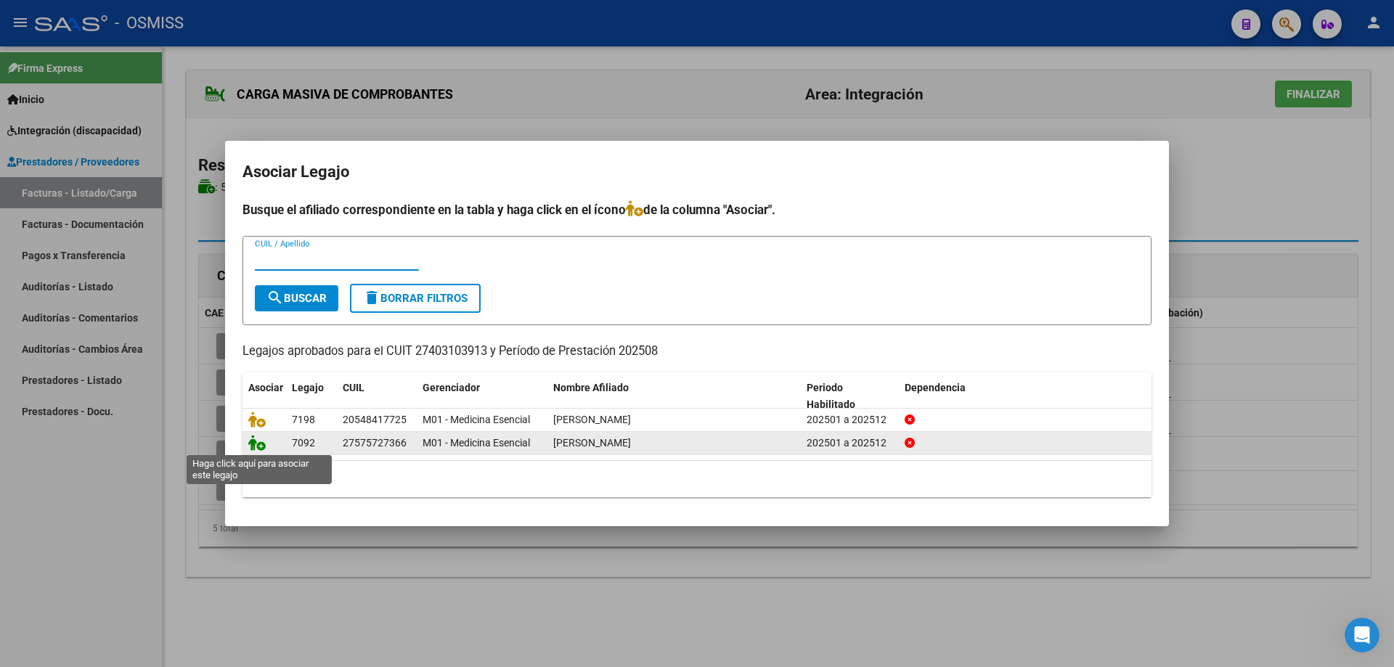
click at [257, 444] on icon at bounding box center [256, 443] width 17 height 16
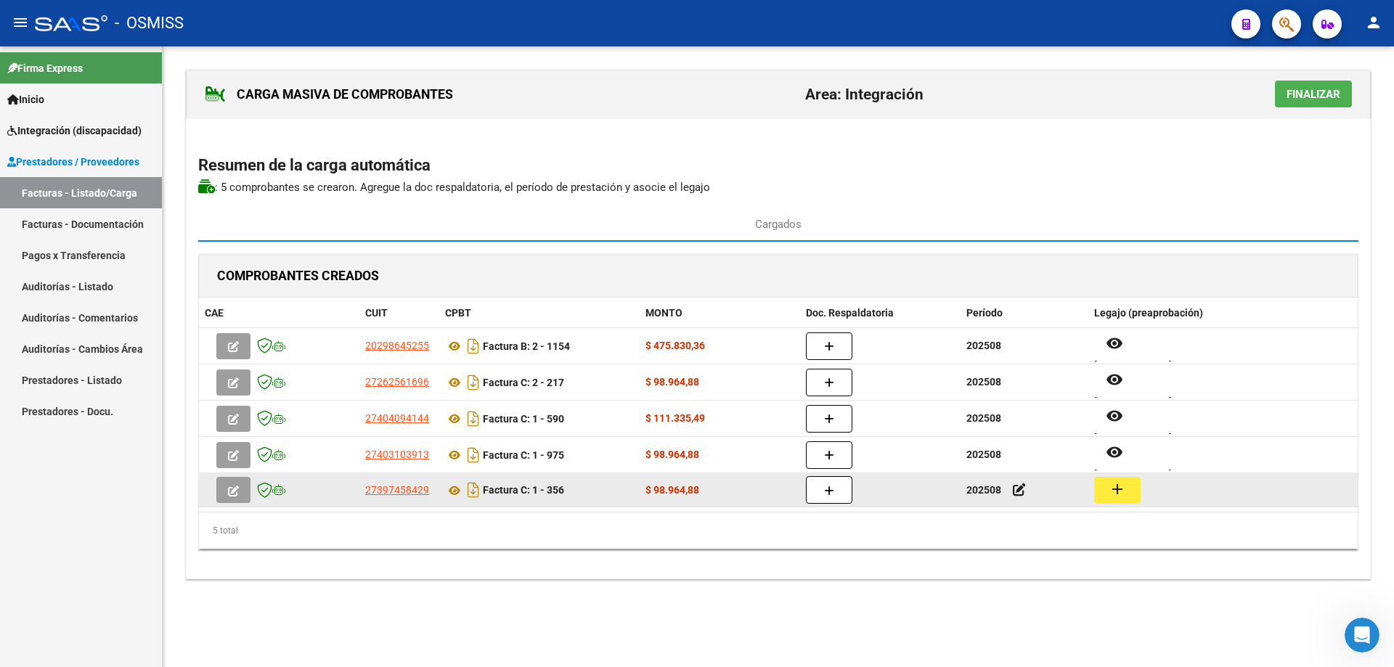
click at [1112, 493] on mat-icon "add" at bounding box center [1116, 489] width 17 height 17
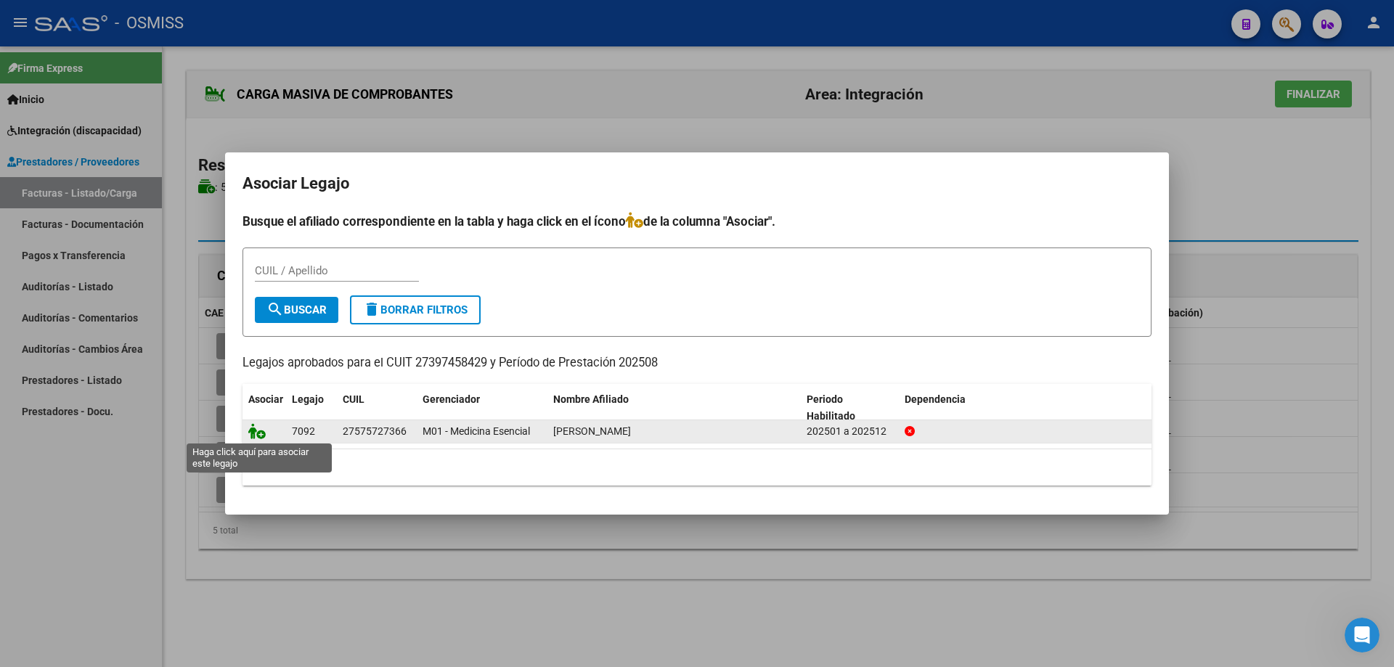
click at [253, 435] on icon at bounding box center [256, 431] width 17 height 16
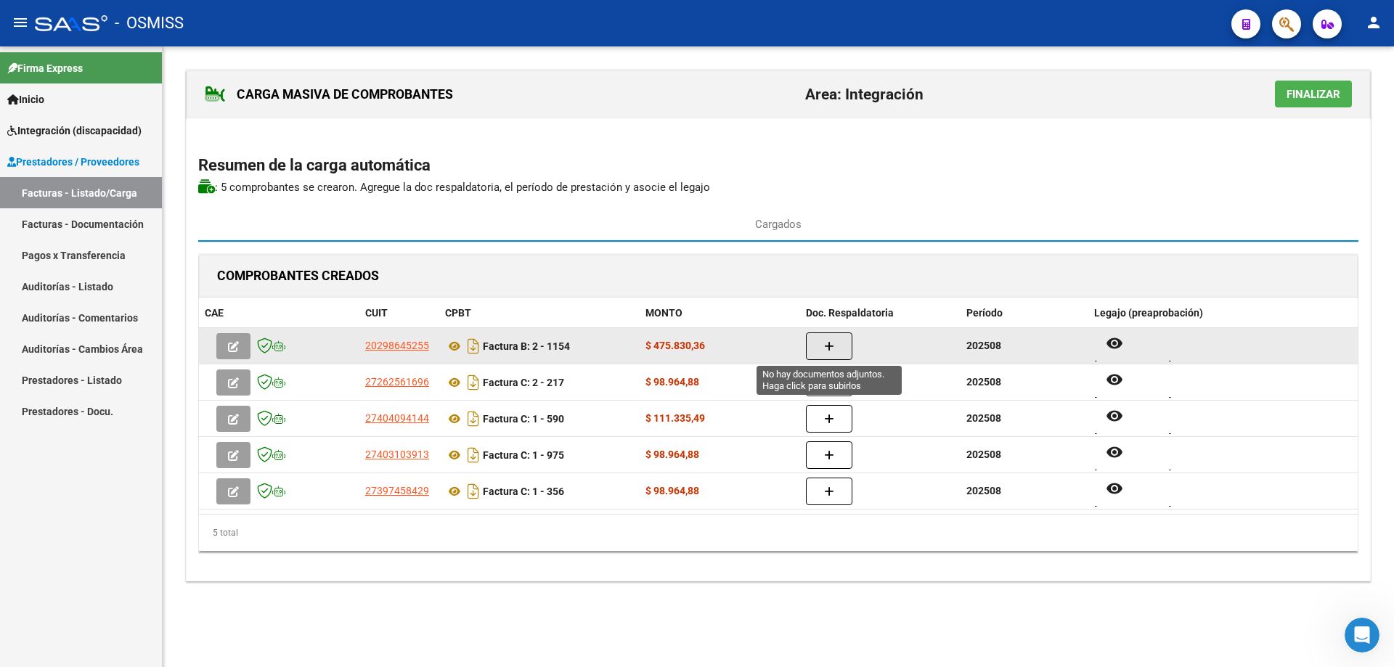
click at [839, 342] on button "button" at bounding box center [829, 346] width 46 height 28
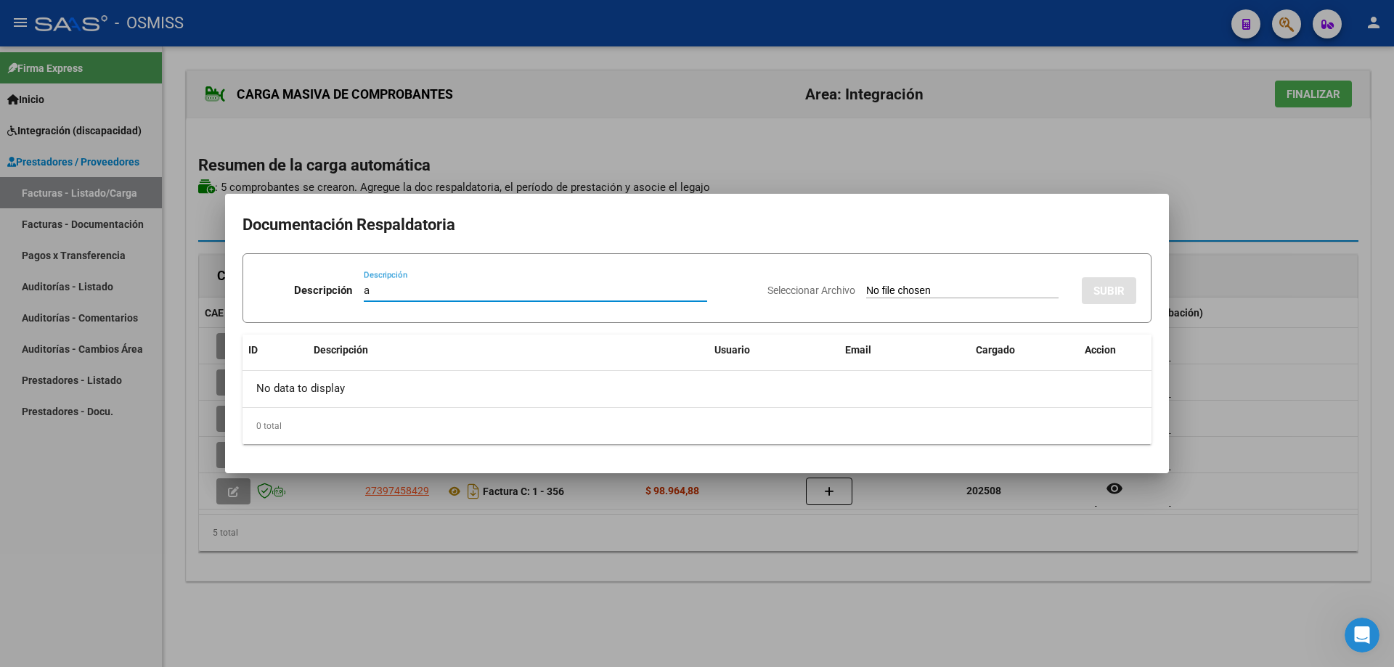
type input "as"
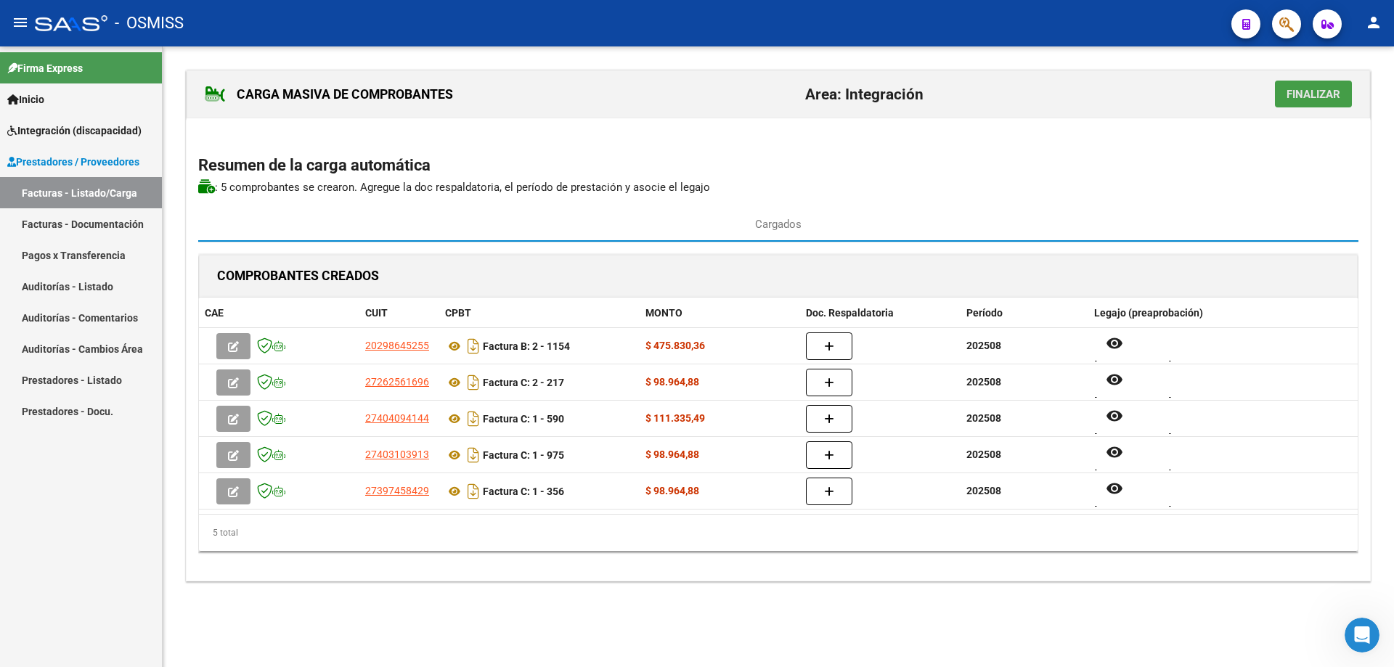
click at [1325, 98] on span "Finalizar" at bounding box center [1313, 94] width 54 height 13
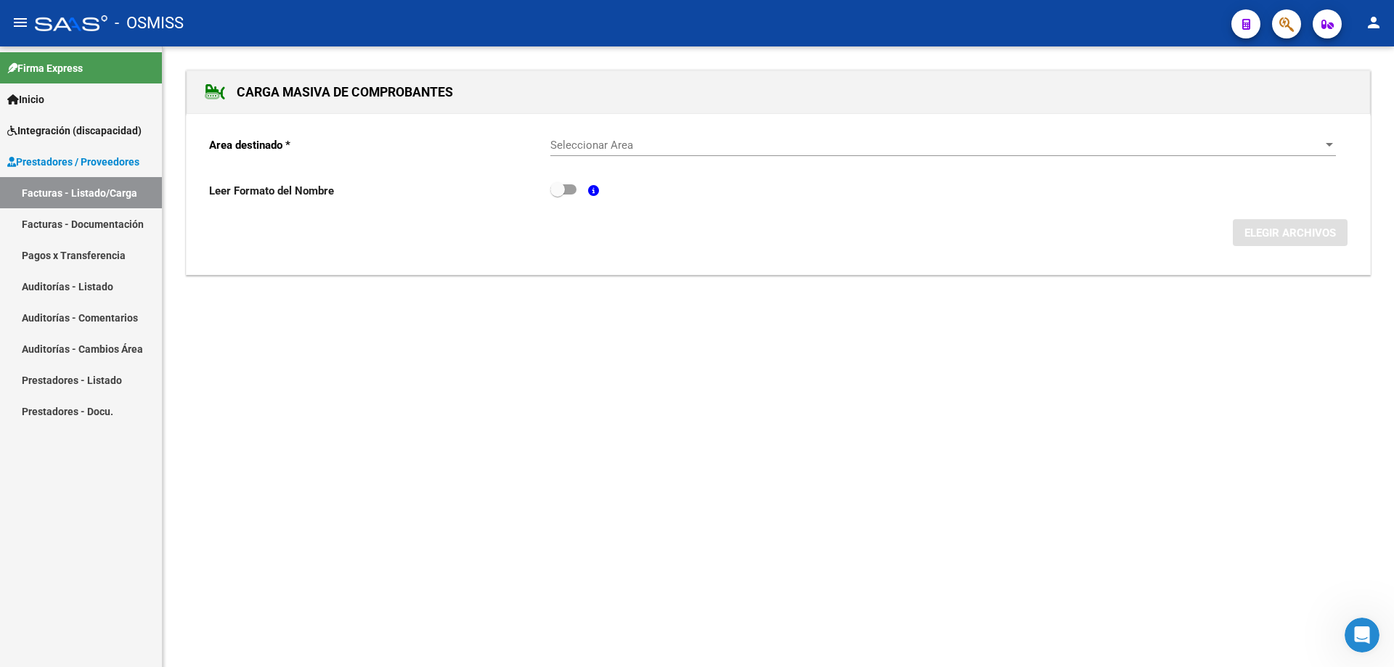
click at [54, 195] on link "Facturas - Listado/Carga" at bounding box center [81, 192] width 162 height 31
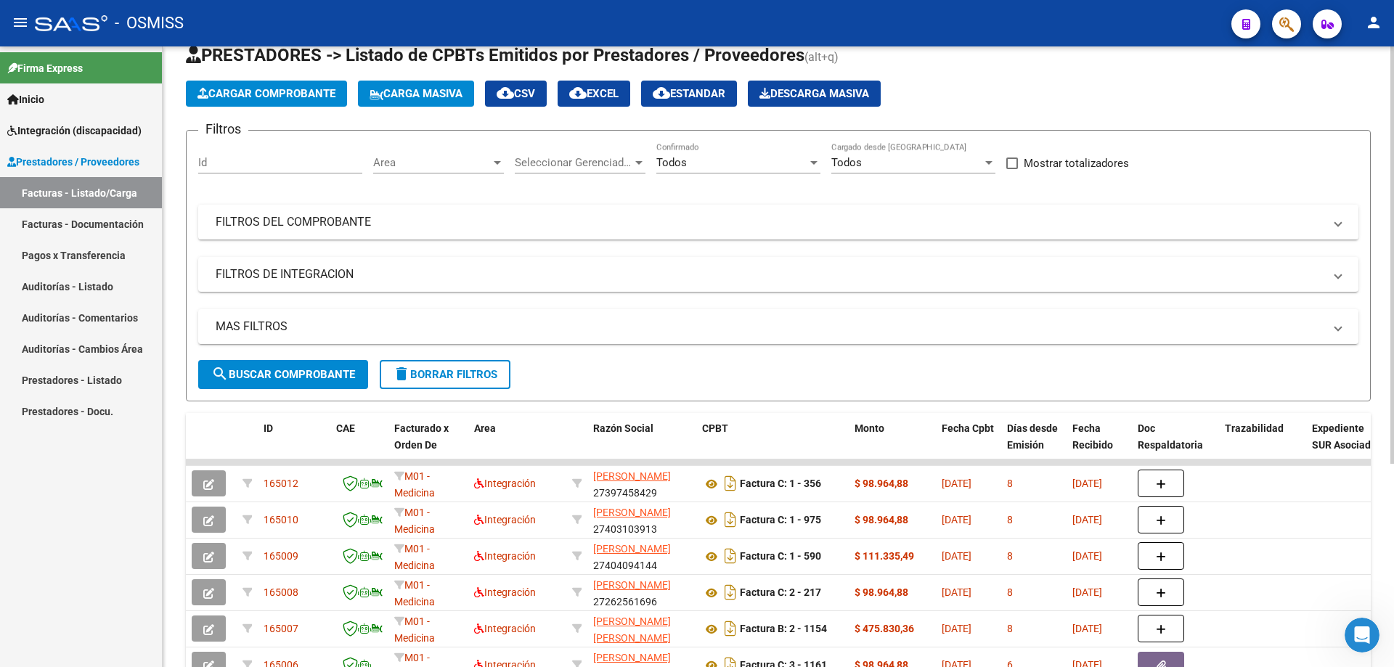
scroll to position [73, 0]
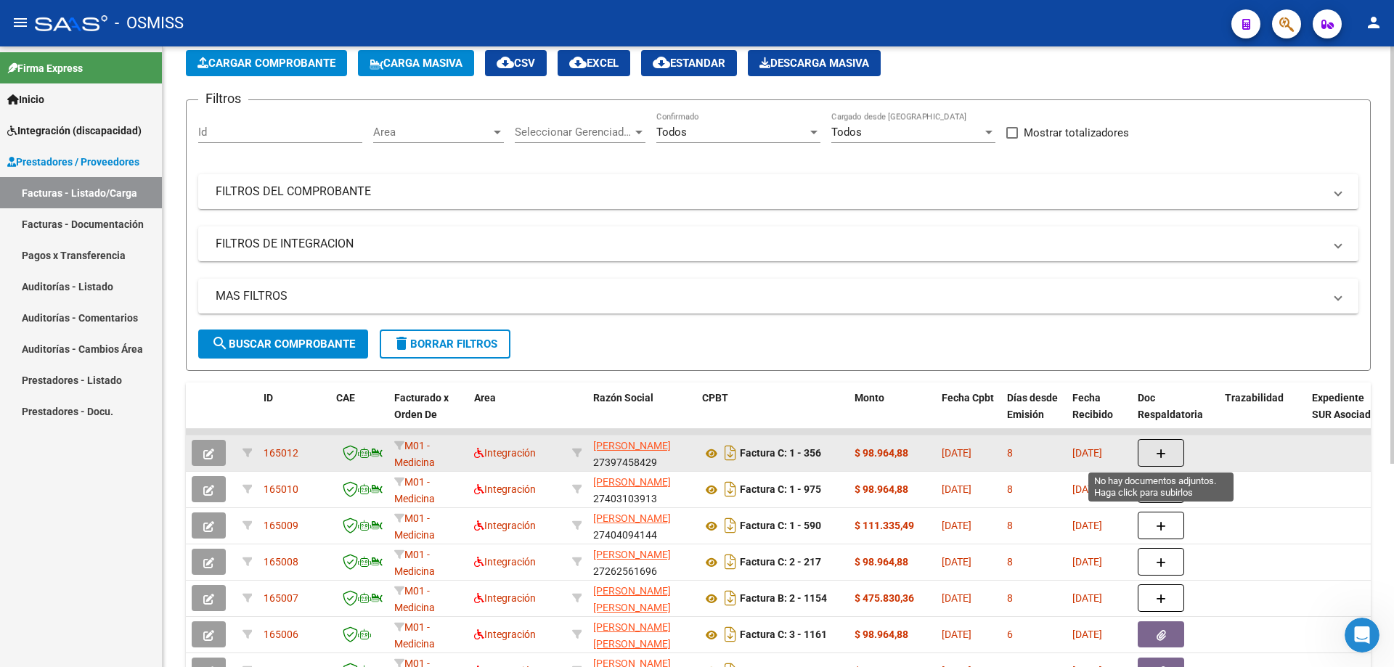
click at [1161, 449] on icon "button" at bounding box center [1161, 454] width 10 height 11
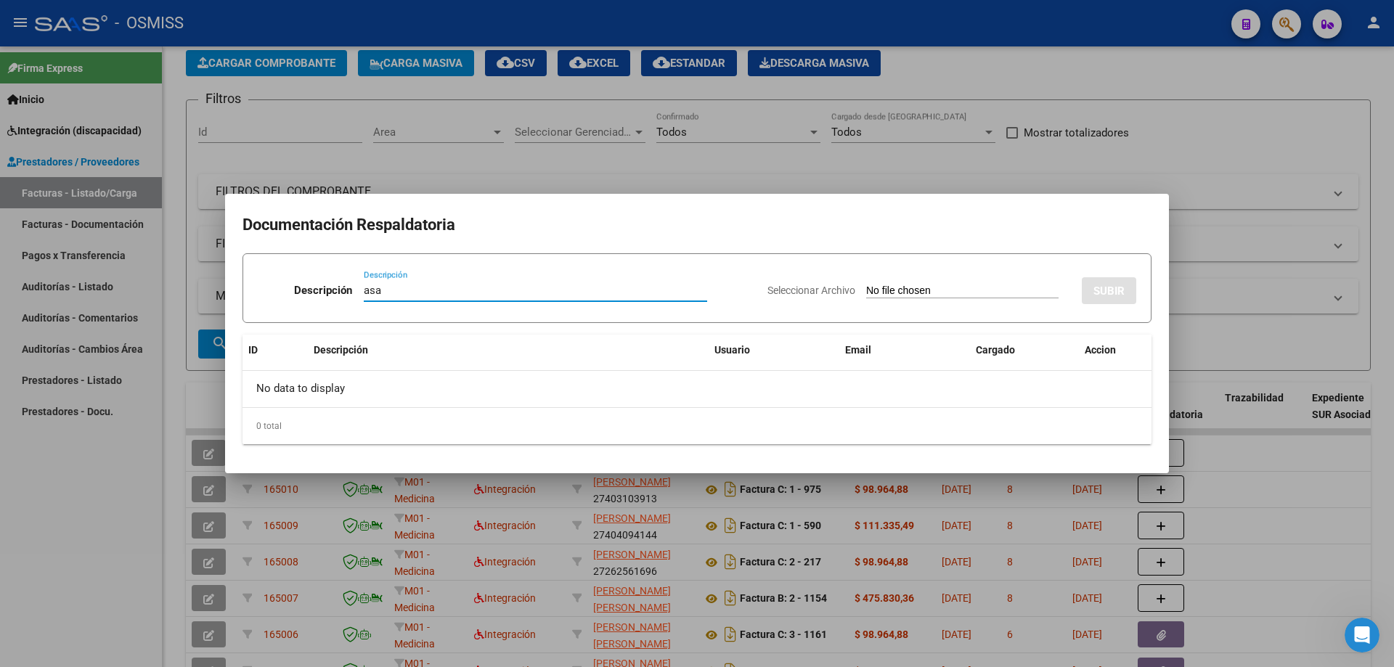
type input "asa"
click at [866, 289] on input "Seleccionar Archivo" at bounding box center [962, 292] width 192 height 14
type input "C:\fakepath\FONO PLANILLA.pdf"
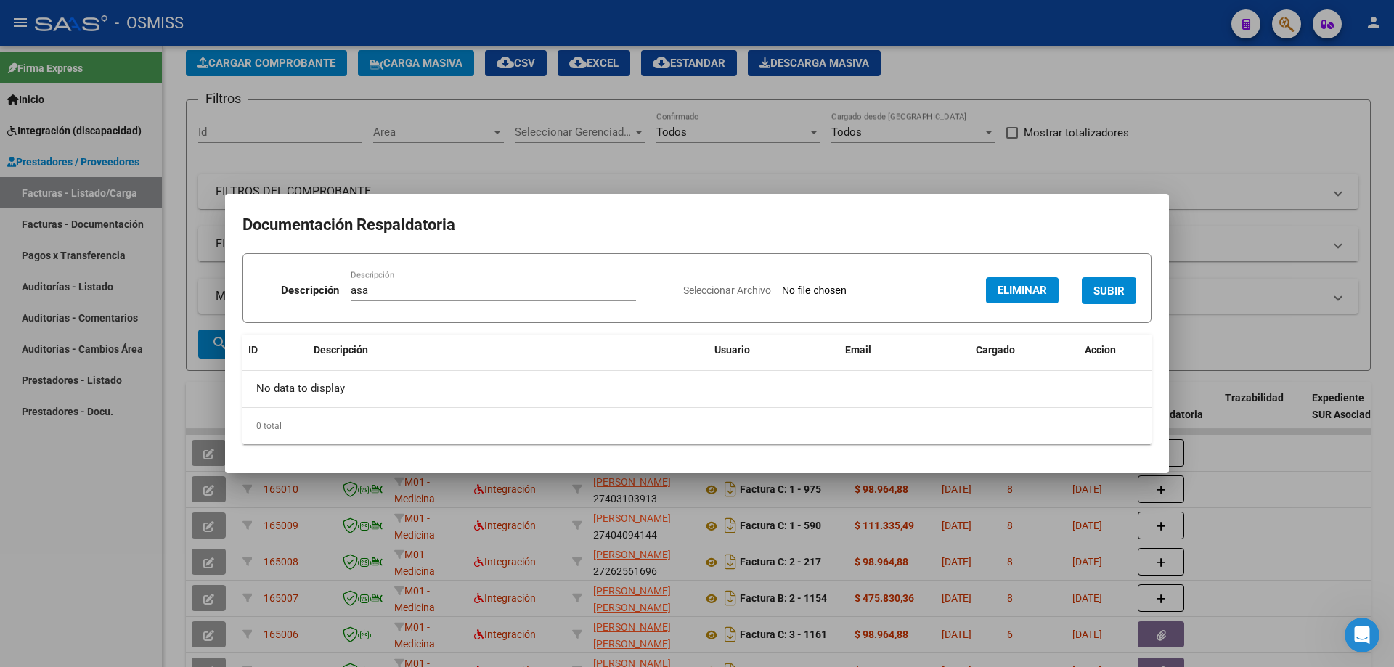
click at [1106, 279] on button "SUBIR" at bounding box center [1109, 290] width 54 height 27
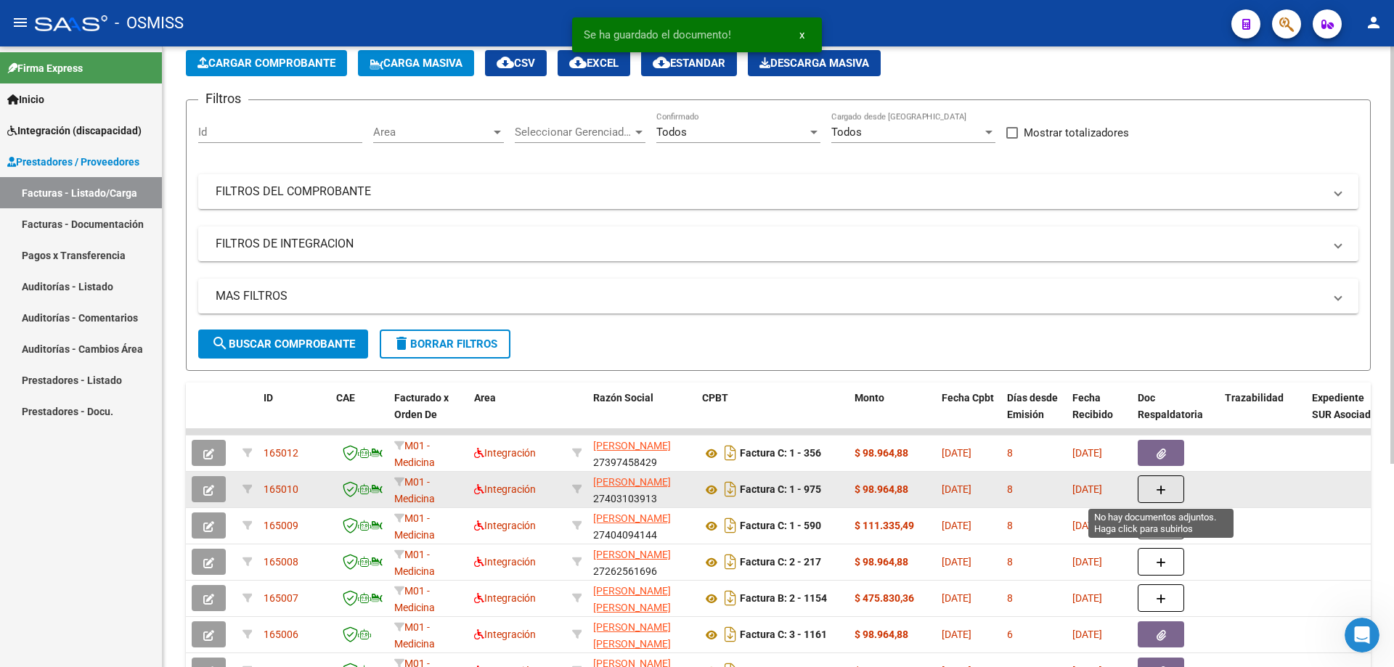
click at [1156, 488] on icon "button" at bounding box center [1161, 490] width 10 height 11
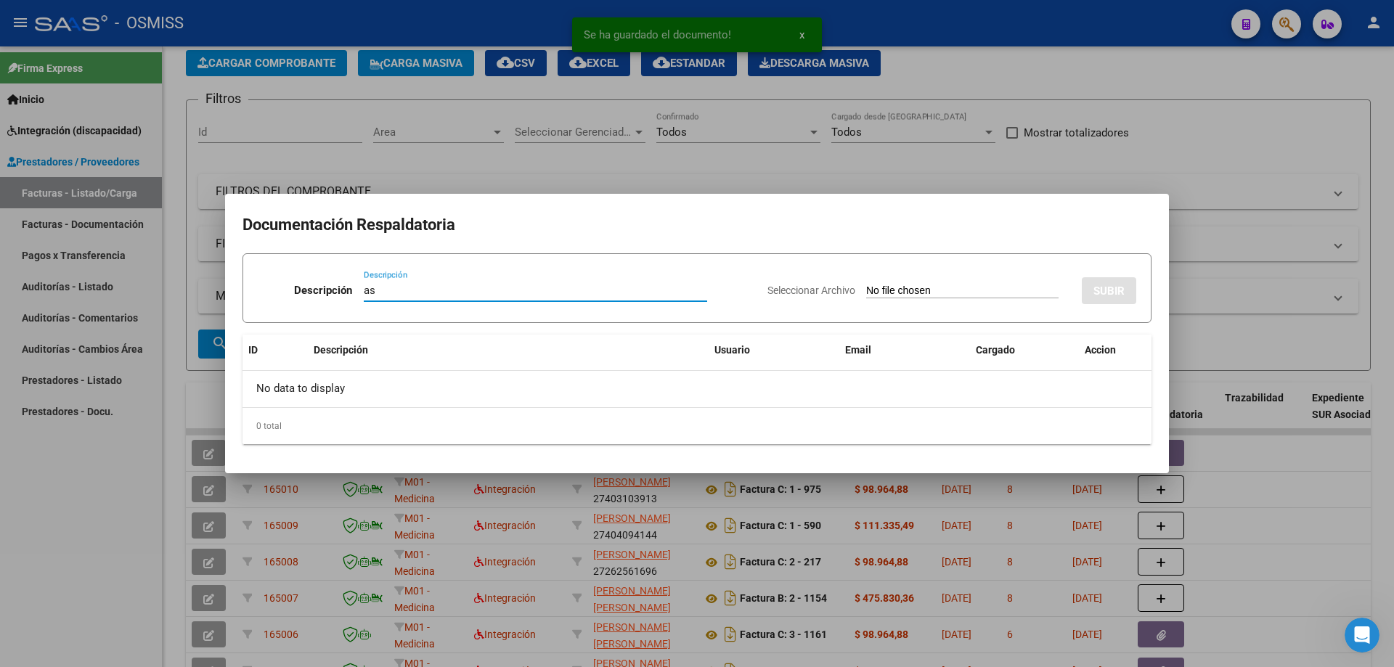
type input "as"
click at [874, 292] on input "Seleccionar Archivo" at bounding box center [962, 292] width 192 height 14
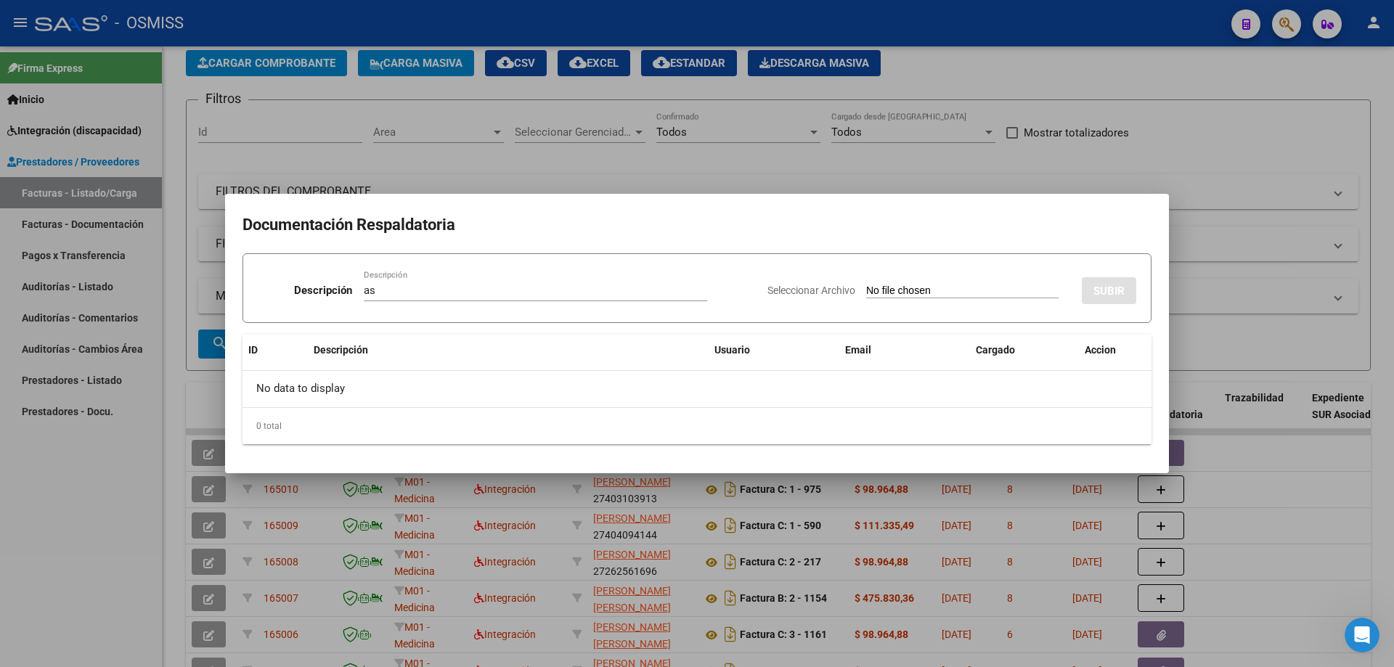
type input "C:\fakepath\TO PLANILLA.pdf"
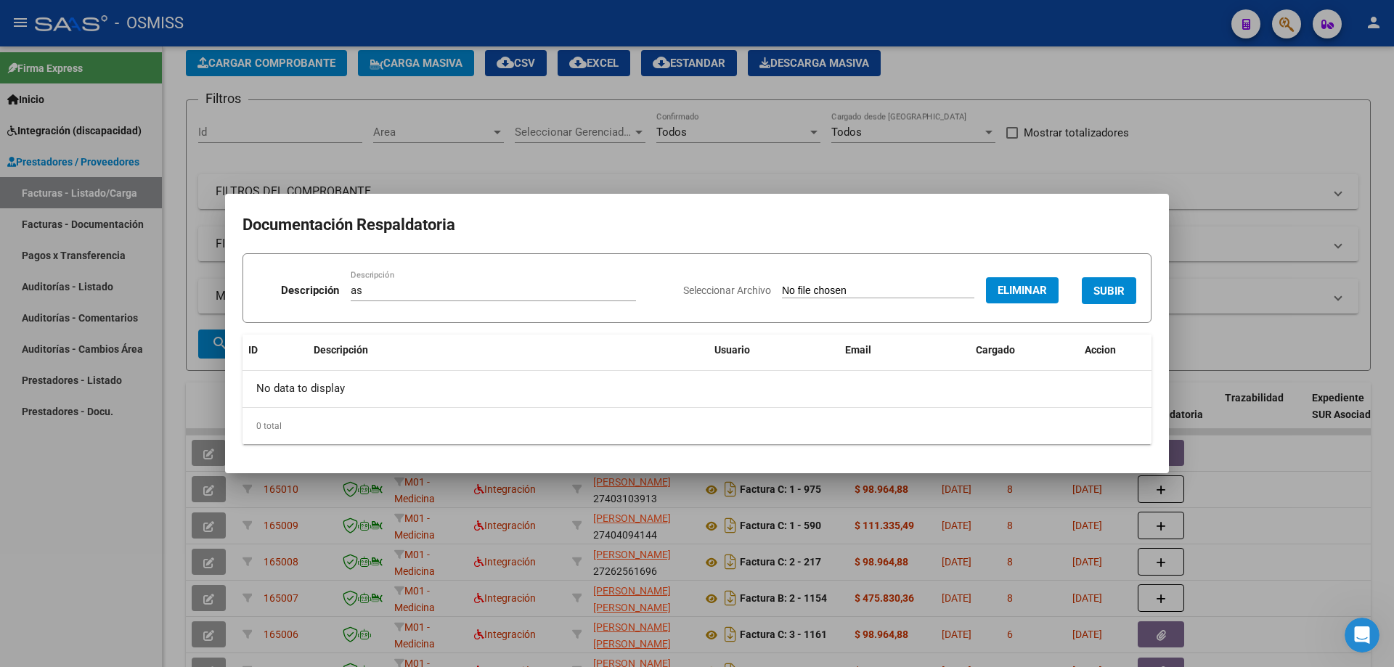
click at [1107, 282] on button "SUBIR" at bounding box center [1109, 290] width 54 height 27
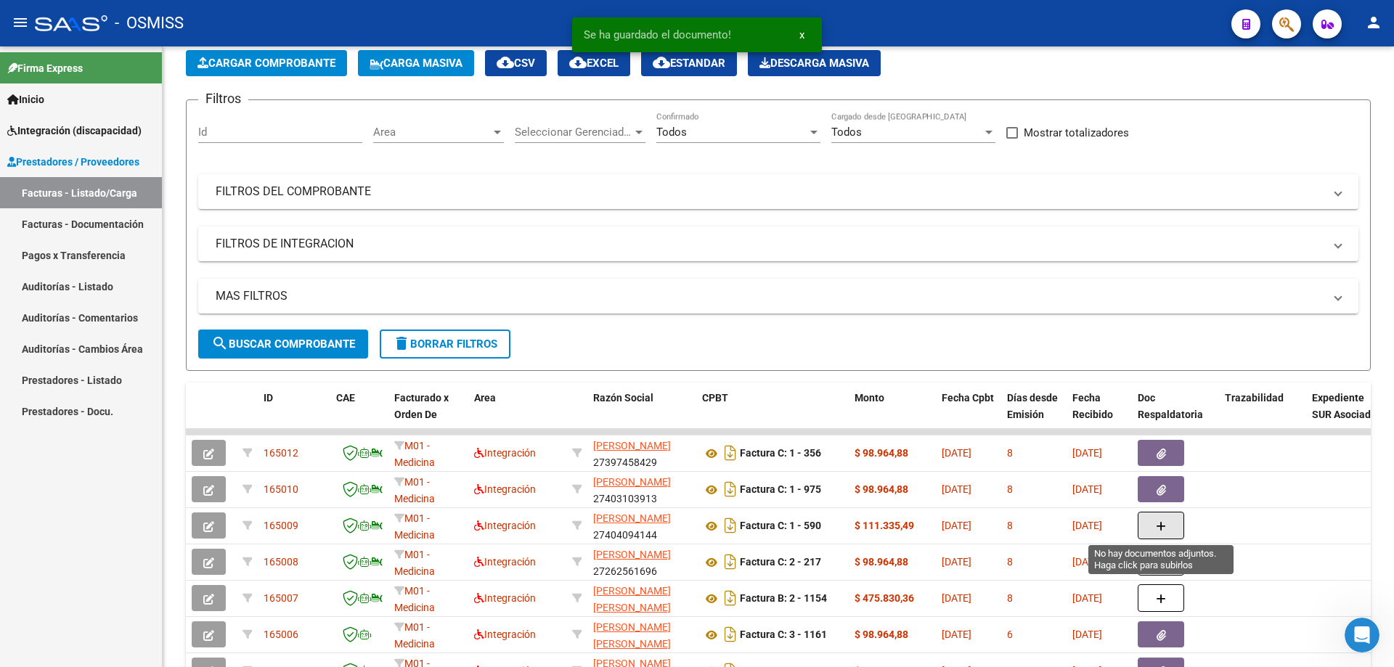
click at [1163, 528] on icon "button" at bounding box center [1161, 526] width 10 height 11
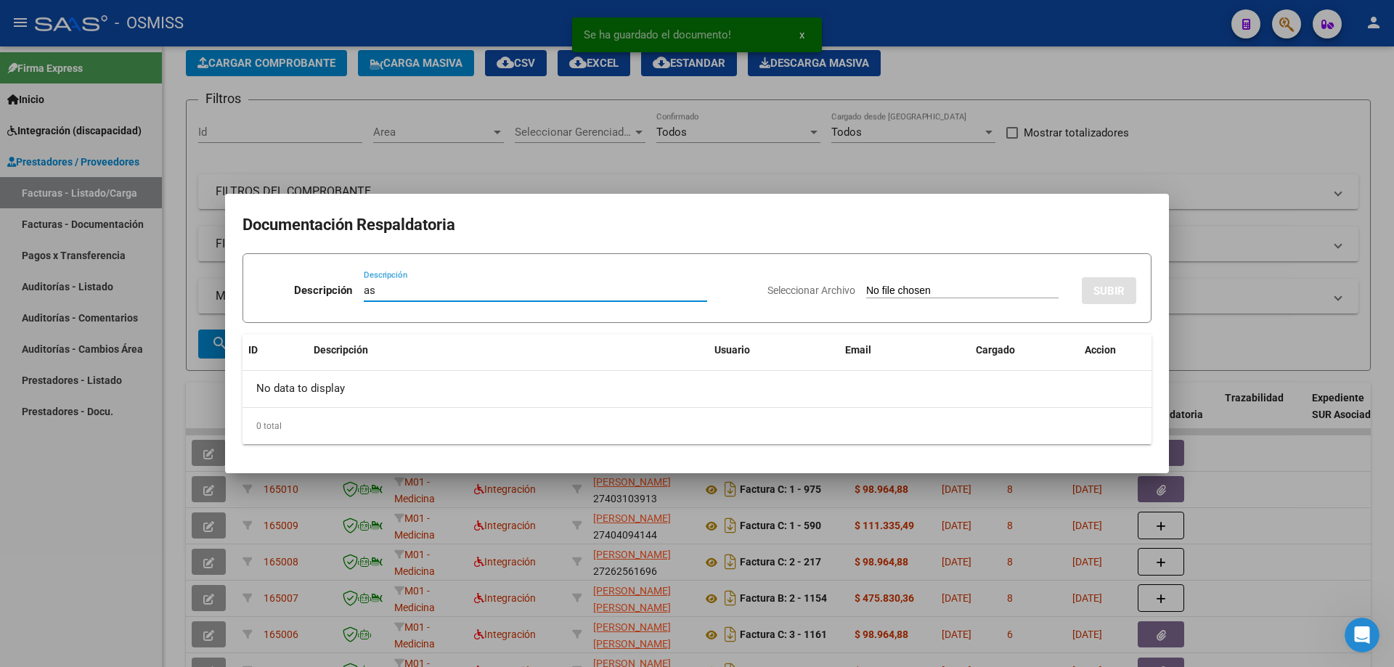
type input "as"
click at [866, 291] on input "Seleccionar Archivo" at bounding box center [962, 292] width 192 height 14
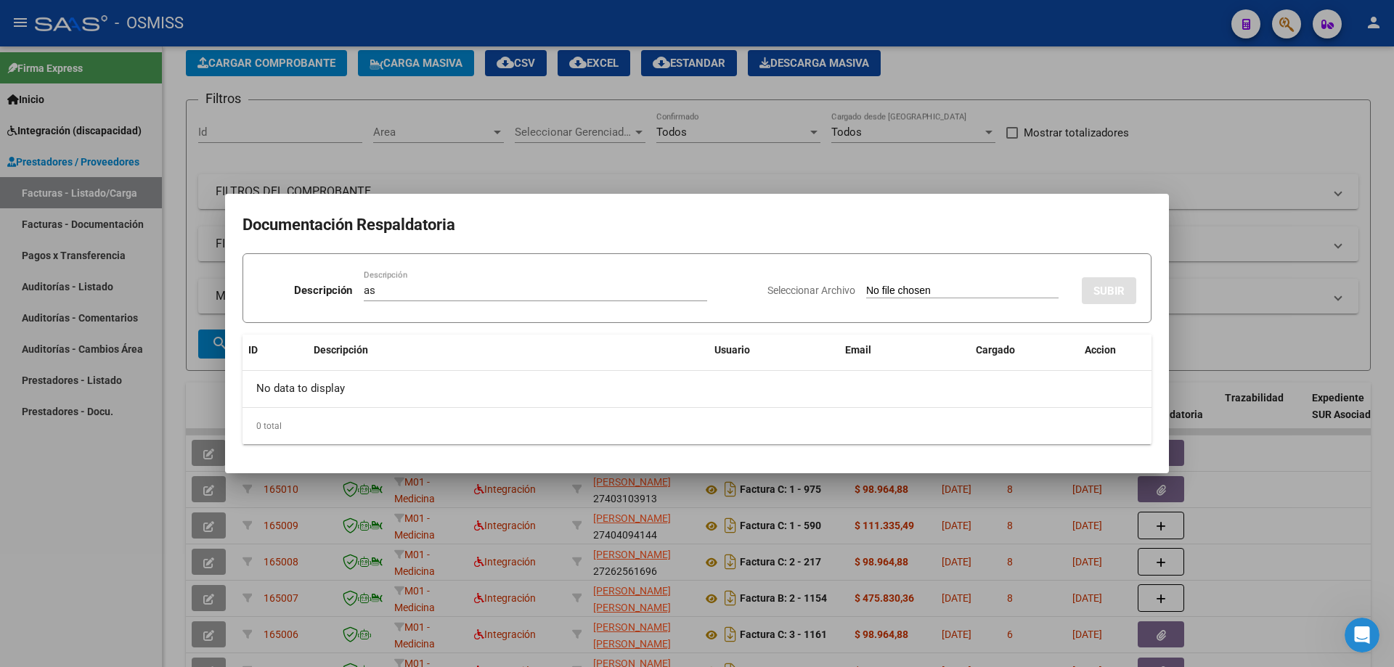
type input "C:\fakepath\PS PLANILLA.pdf"
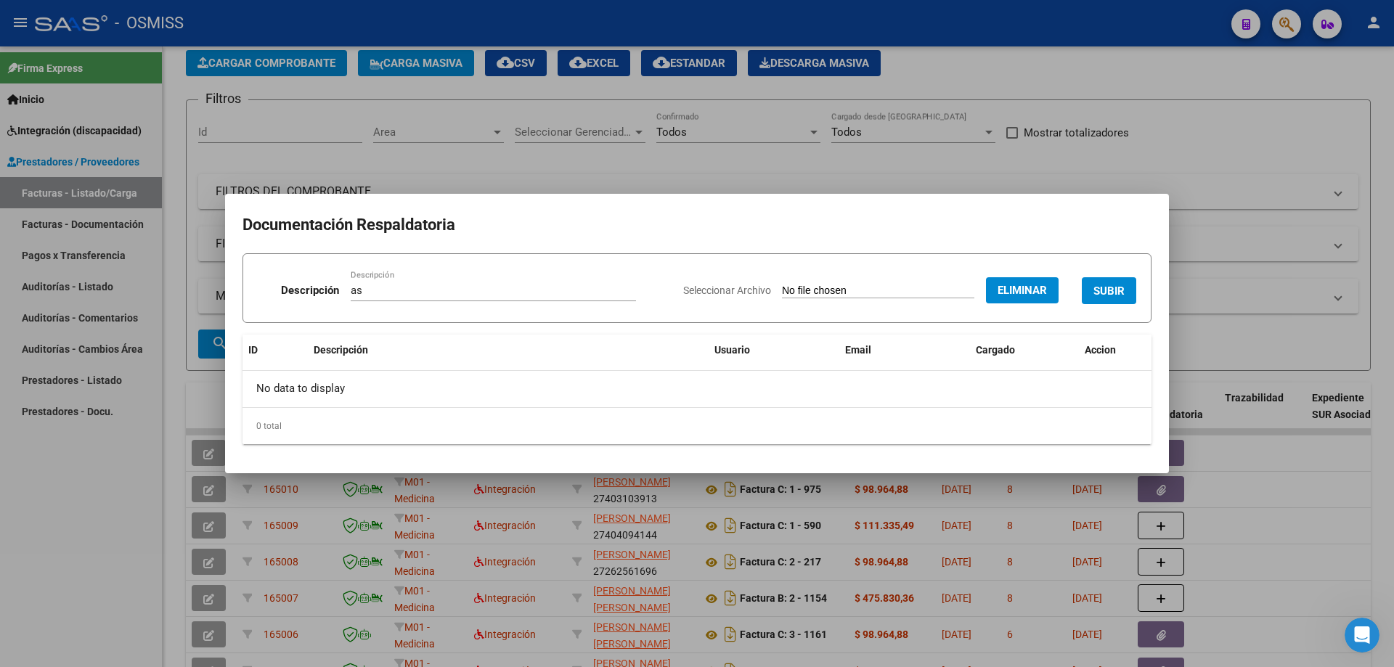
click at [1116, 288] on span "SUBIR" at bounding box center [1108, 291] width 31 height 13
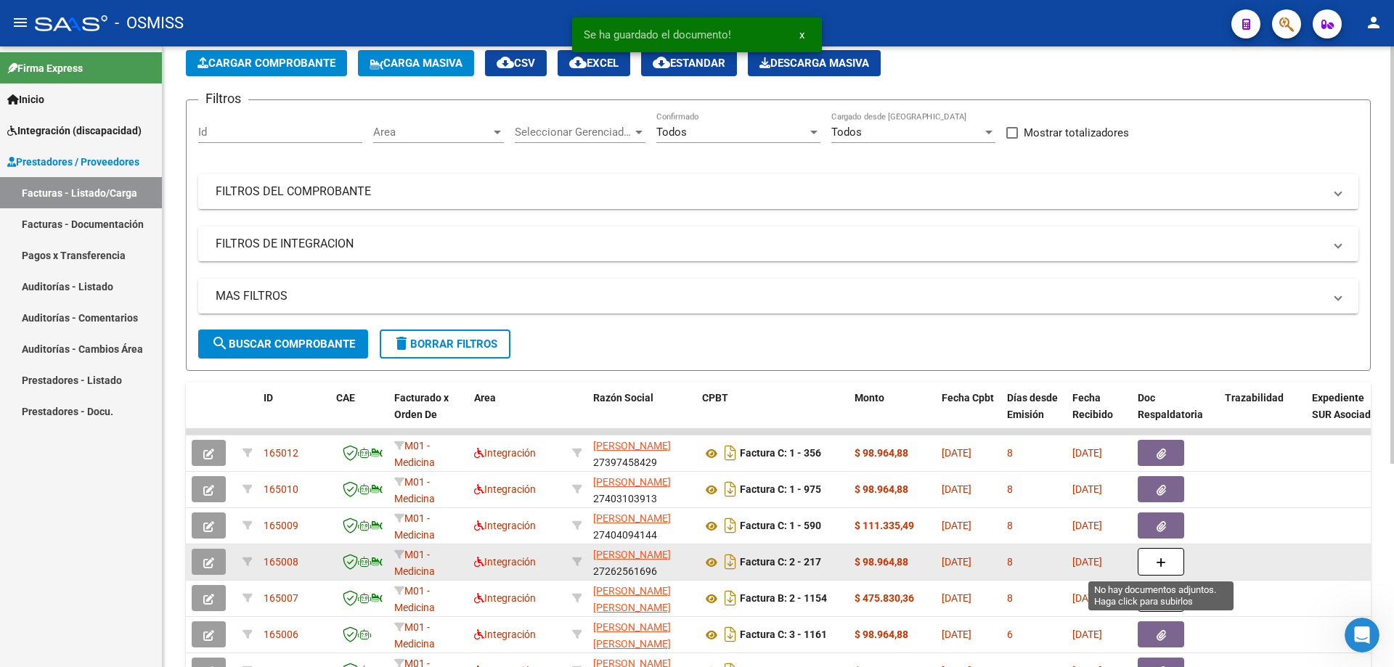
click at [1162, 558] on icon "button" at bounding box center [1161, 562] width 10 height 11
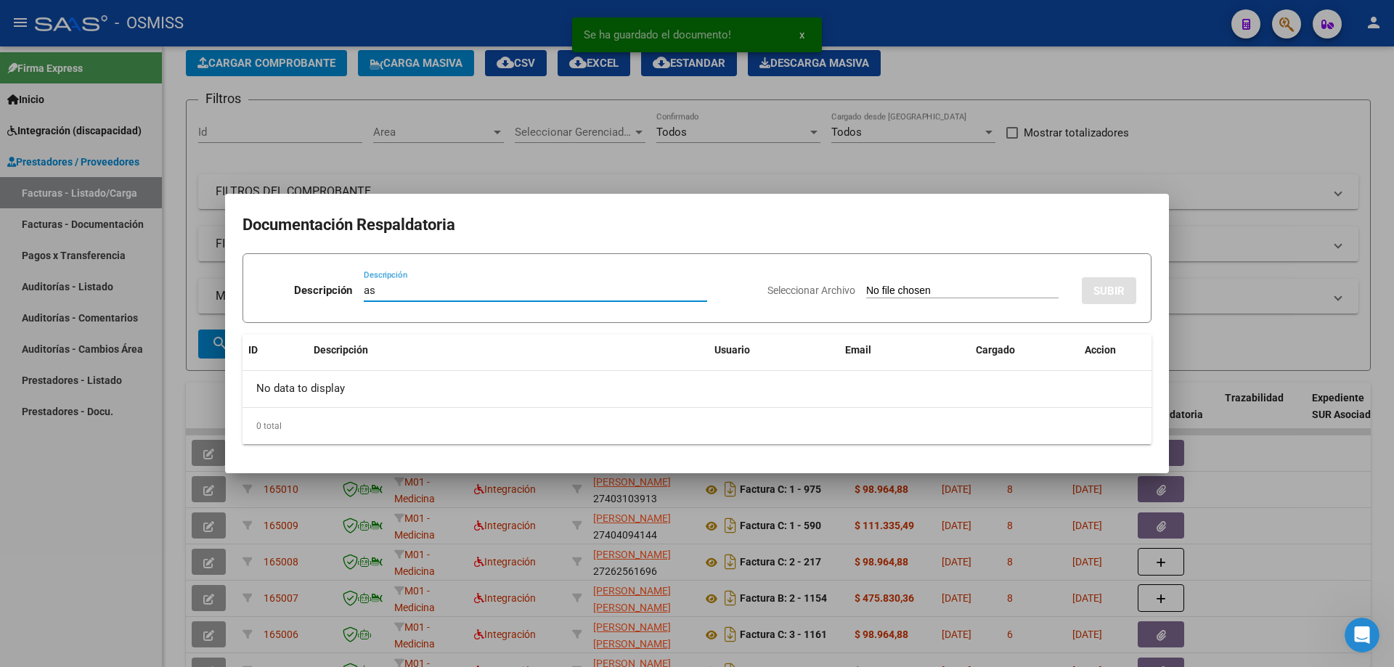
type input "as"
click at [871, 287] on input "Seleccionar Archivo" at bounding box center [962, 292] width 192 height 14
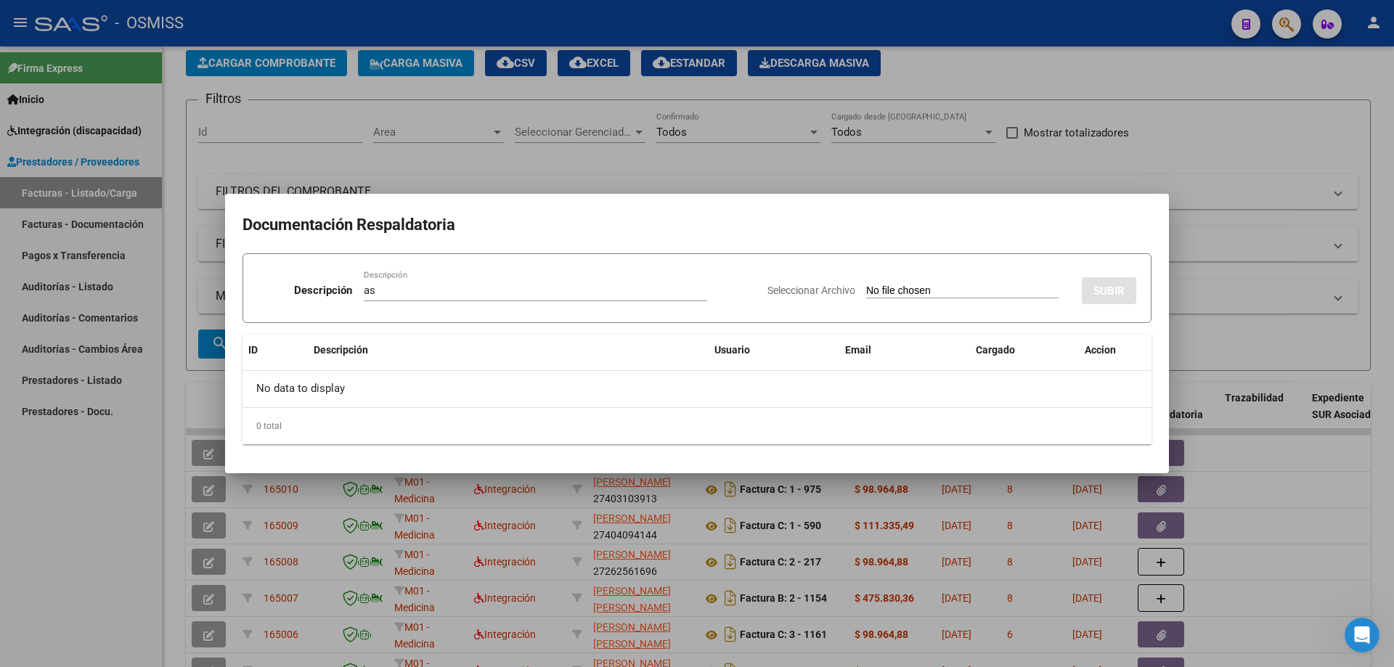
type input "C:\fakepath\PSP PLANILLA.pdf"
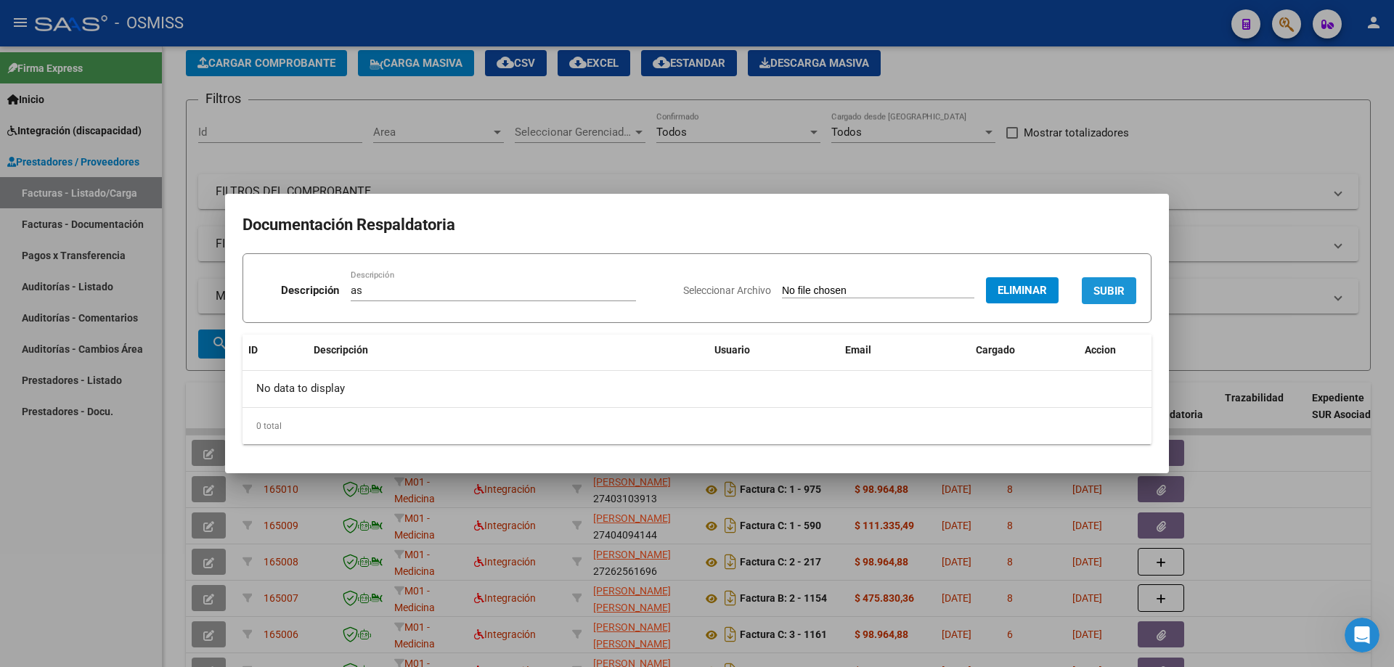
click at [1106, 284] on span "SUBIR" at bounding box center [1108, 290] width 31 height 13
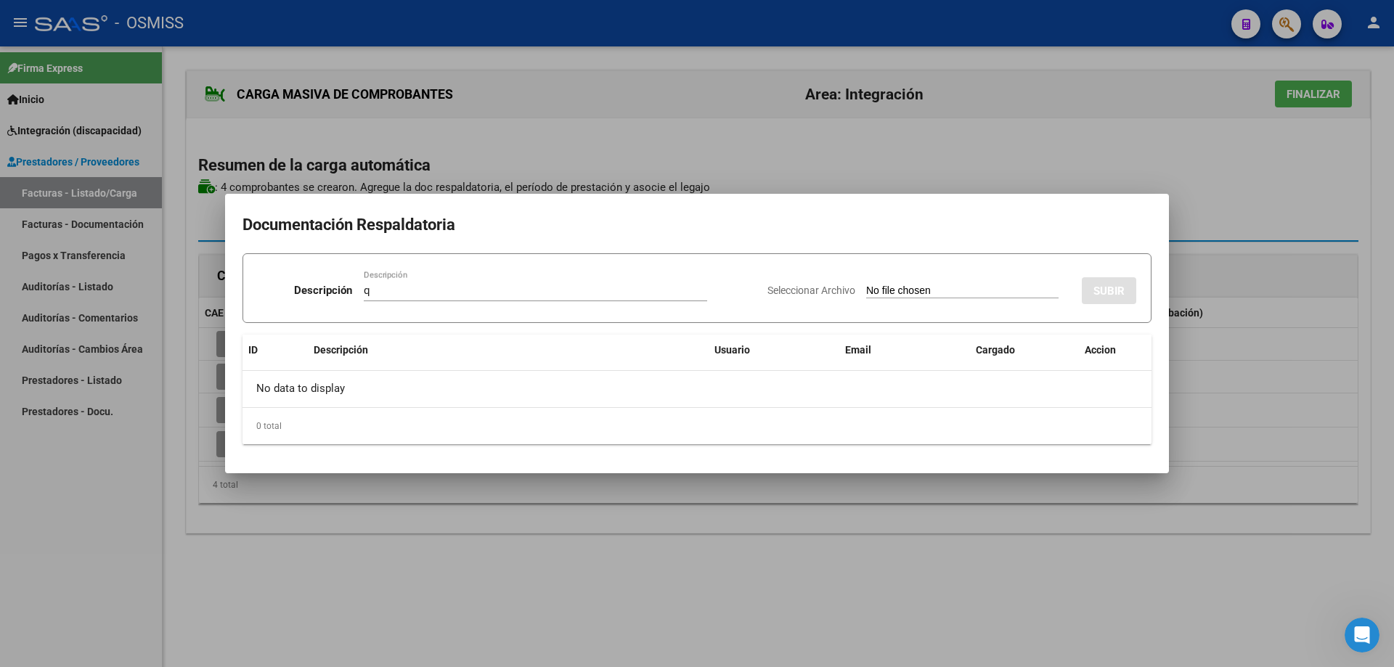
click at [866, 287] on input "Seleccionar Archivo" at bounding box center [962, 292] width 192 height 14
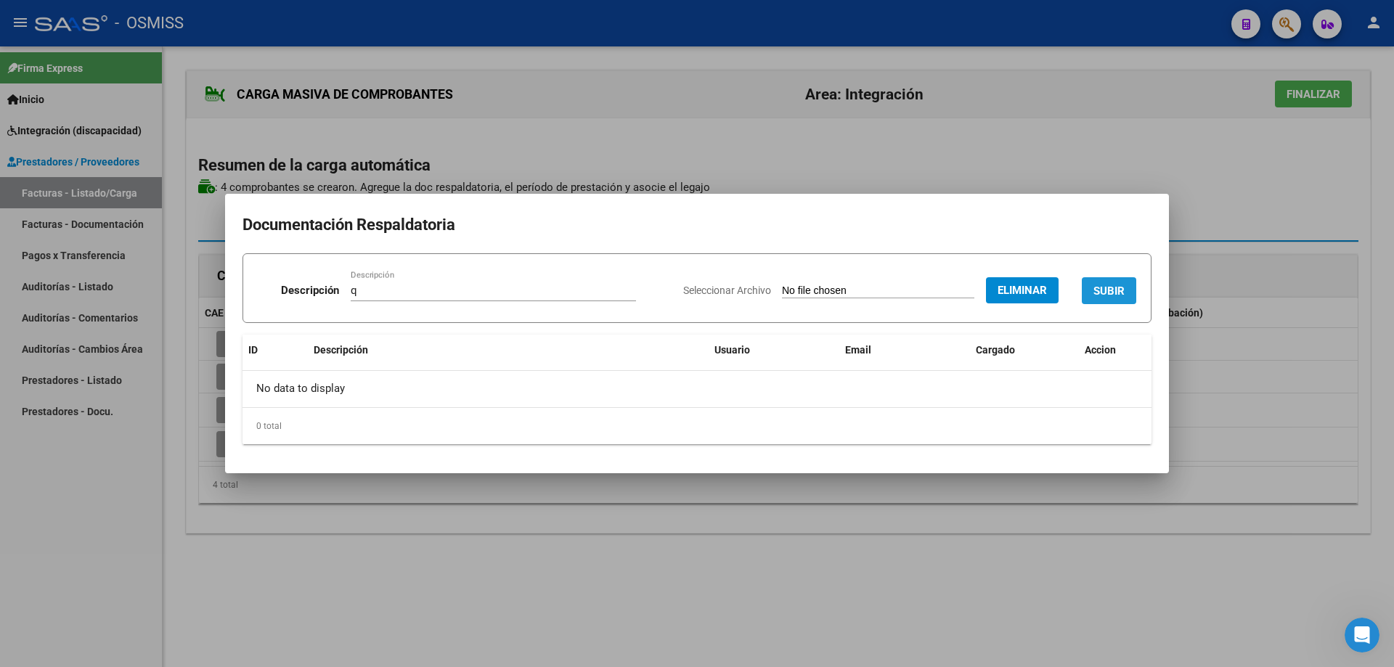
click at [1098, 282] on button "SUBIR" at bounding box center [1109, 290] width 54 height 27
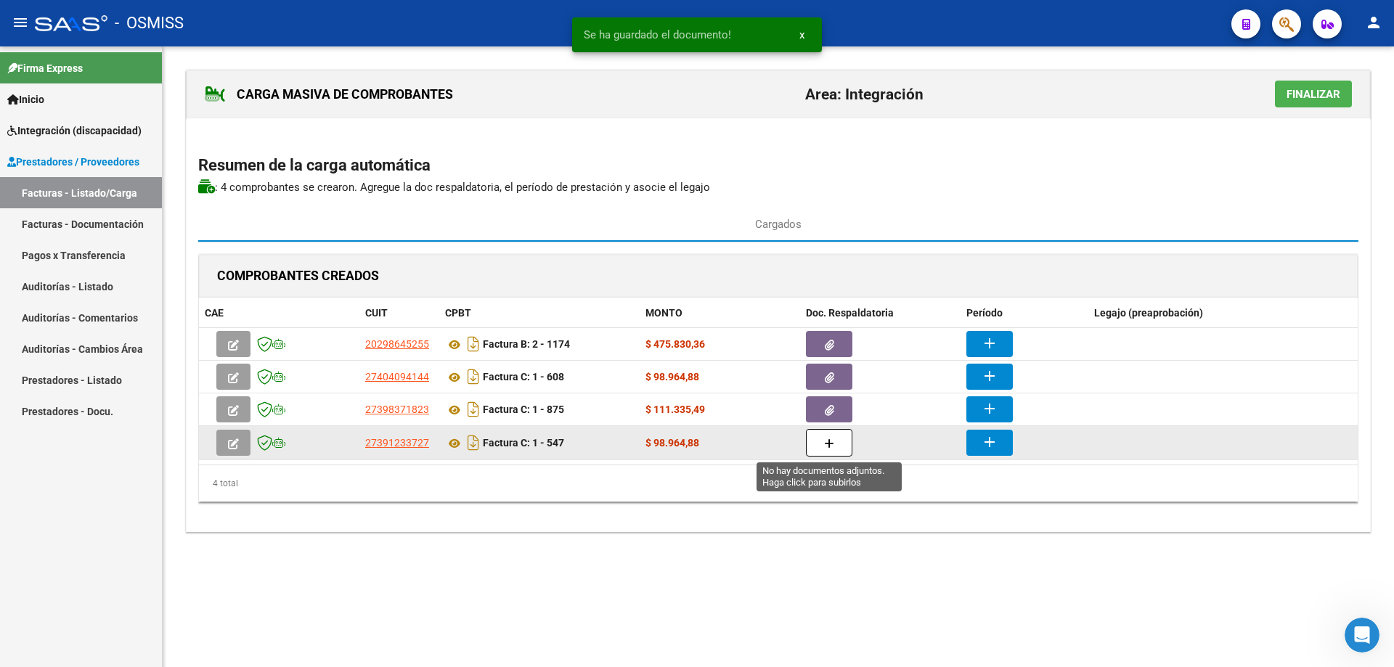
click at [825, 445] on icon "button" at bounding box center [829, 443] width 10 height 11
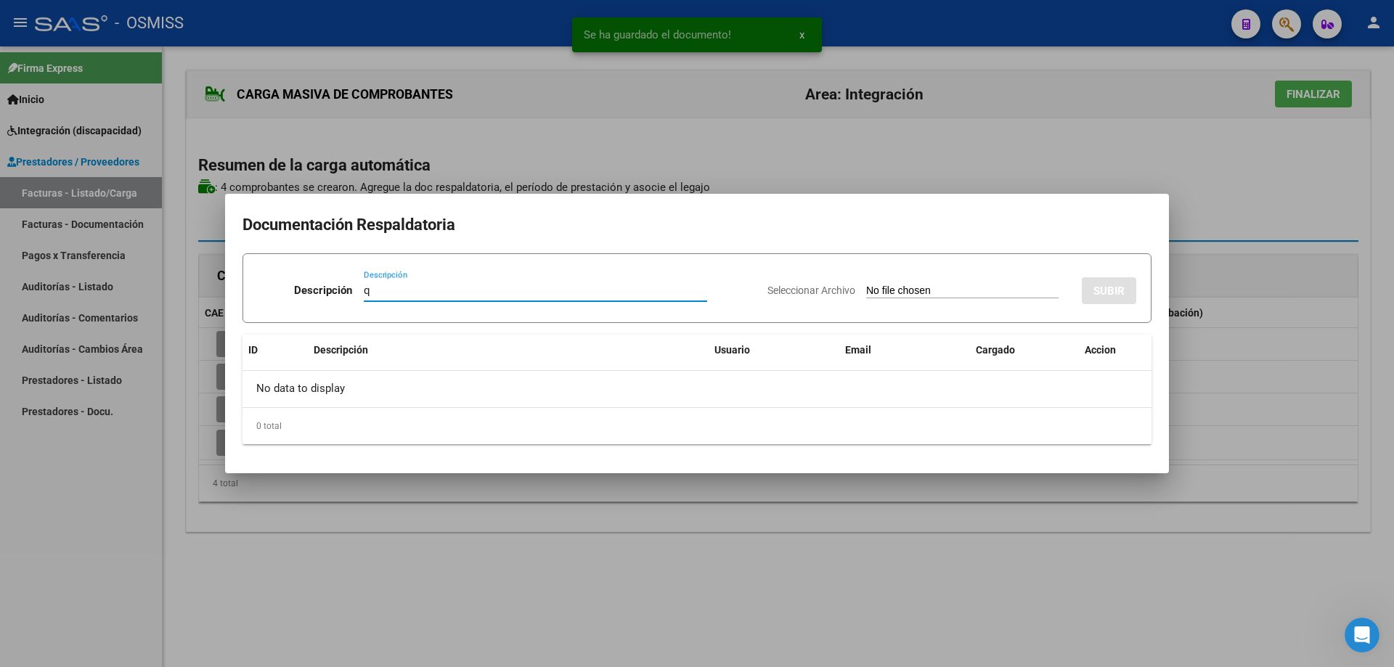
click at [866, 293] on input "Seleccionar Archivo" at bounding box center [962, 292] width 192 height 14
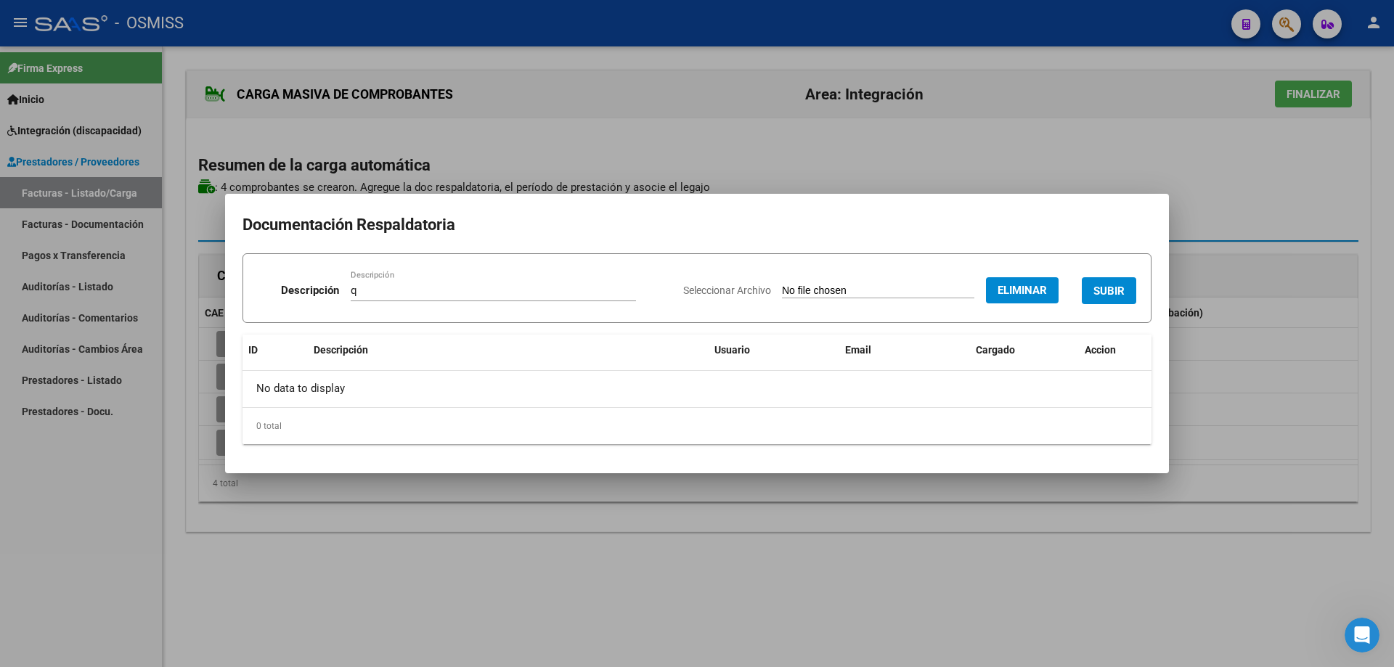
click at [1112, 279] on button "SUBIR" at bounding box center [1109, 290] width 54 height 27
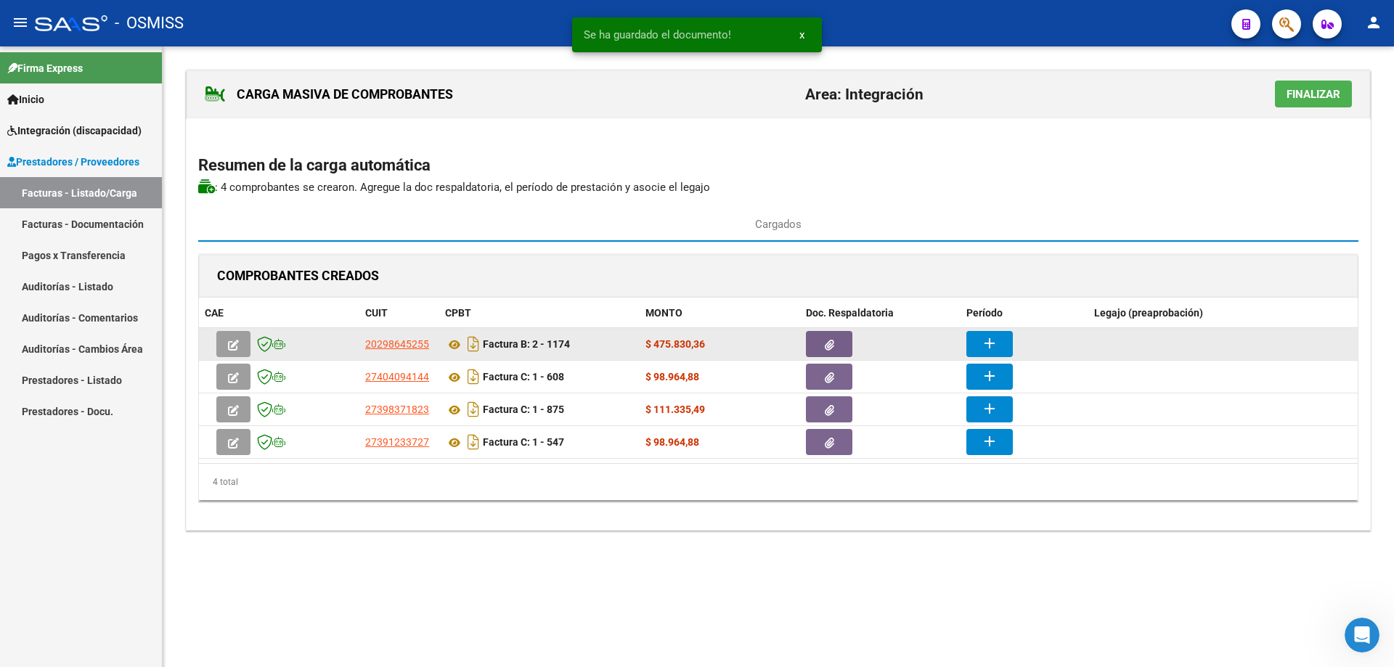
click at [1000, 336] on button "add" at bounding box center [989, 344] width 46 height 26
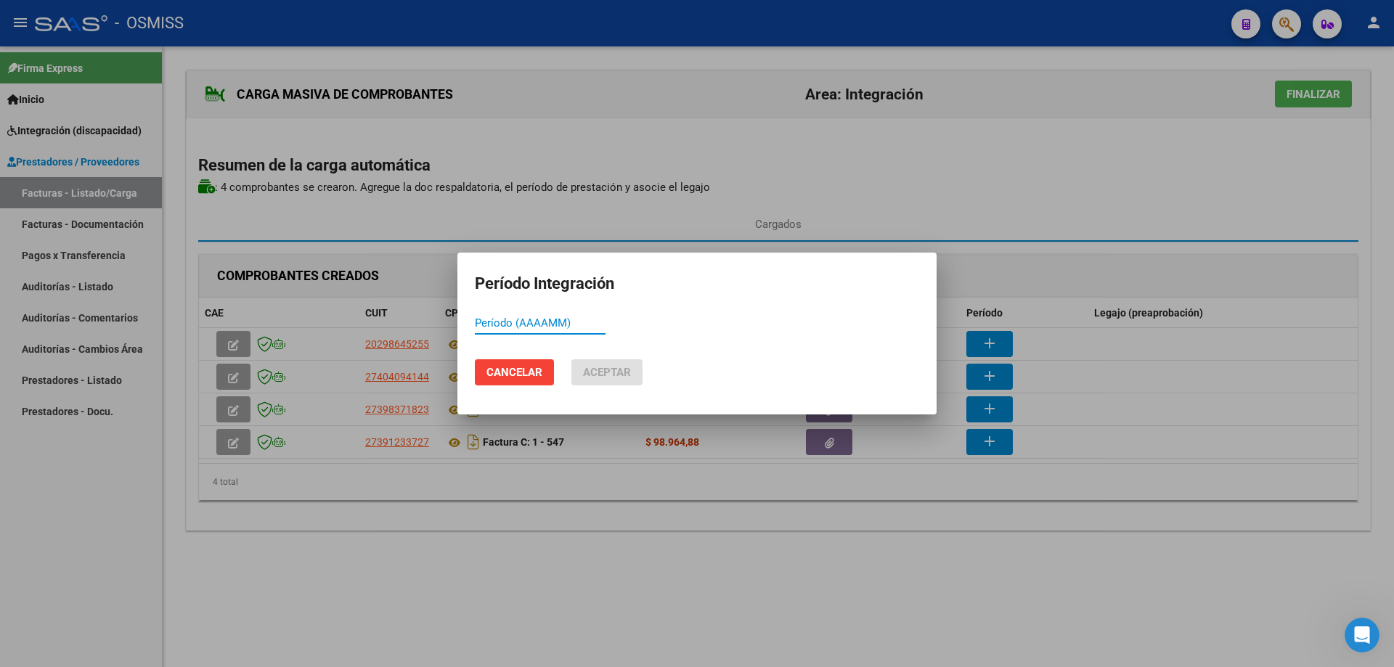
paste input "202508"
click at [492, 324] on input "202508" at bounding box center [540, 322] width 131 height 13
drag, startPoint x: 526, startPoint y: 325, endPoint x: 428, endPoint y: 324, distance: 98.0
click at [428, 324] on div "Período Integración 202202 Período (AAAAMM) Cancelar Aceptar" at bounding box center [697, 333] width 1394 height 667
drag, startPoint x: 520, startPoint y: 319, endPoint x: 483, endPoint y: 327, distance: 38.6
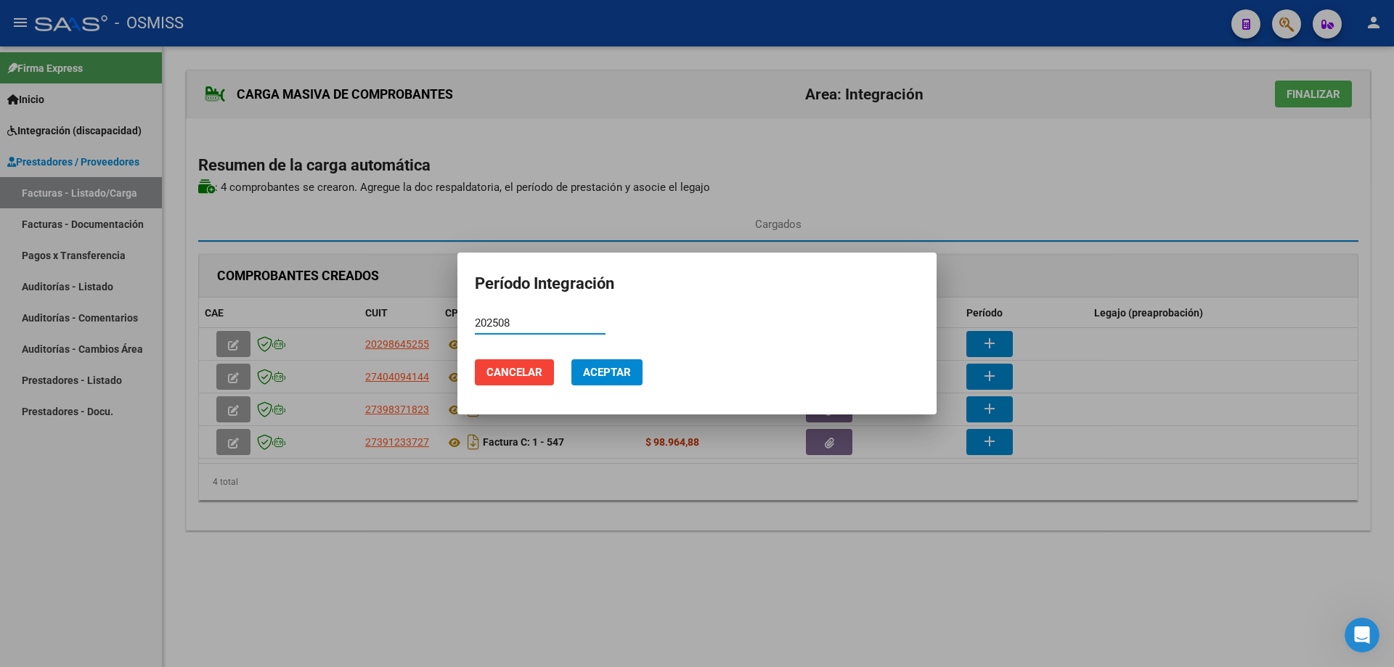
click at [452, 318] on div "Período Integración 202508 Período (AAAAMM) Cancelar Aceptar" at bounding box center [697, 333] width 1394 height 667
click at [597, 364] on button "Aceptar" at bounding box center [606, 372] width 71 height 26
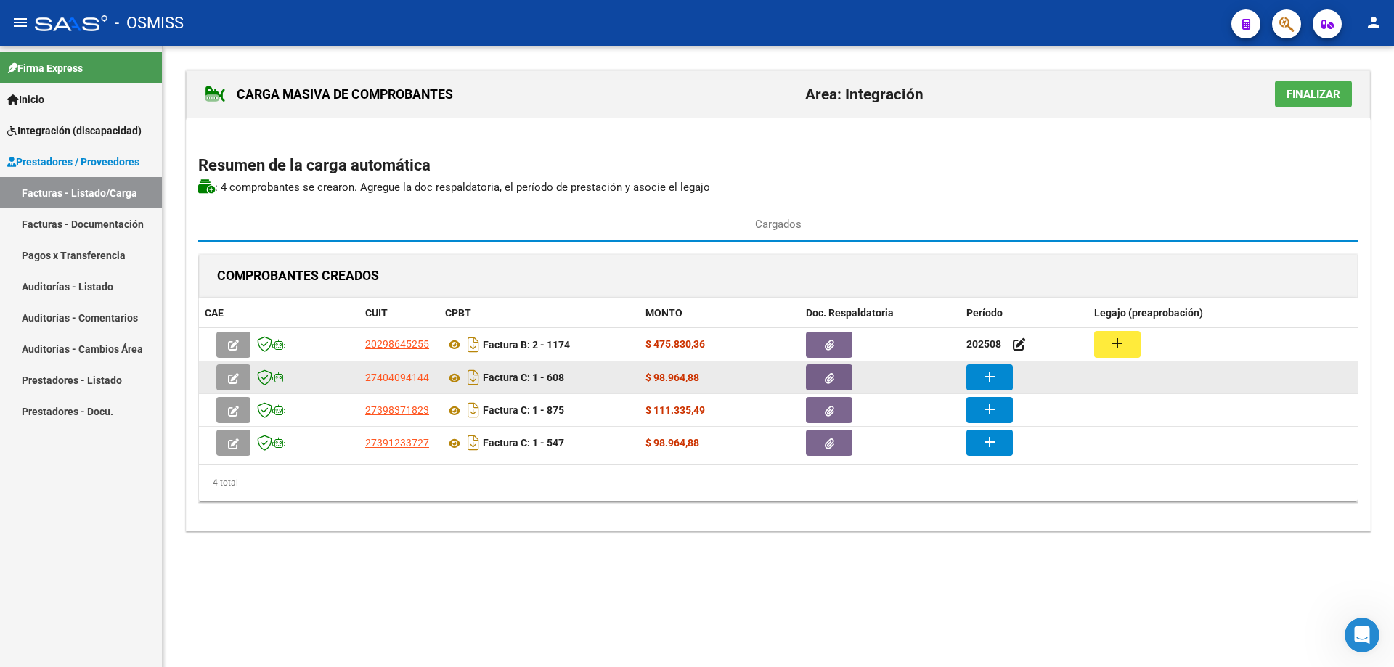
click at [998, 379] on button "add" at bounding box center [989, 377] width 46 height 26
